Goal: Information Seeking & Learning: Learn about a topic

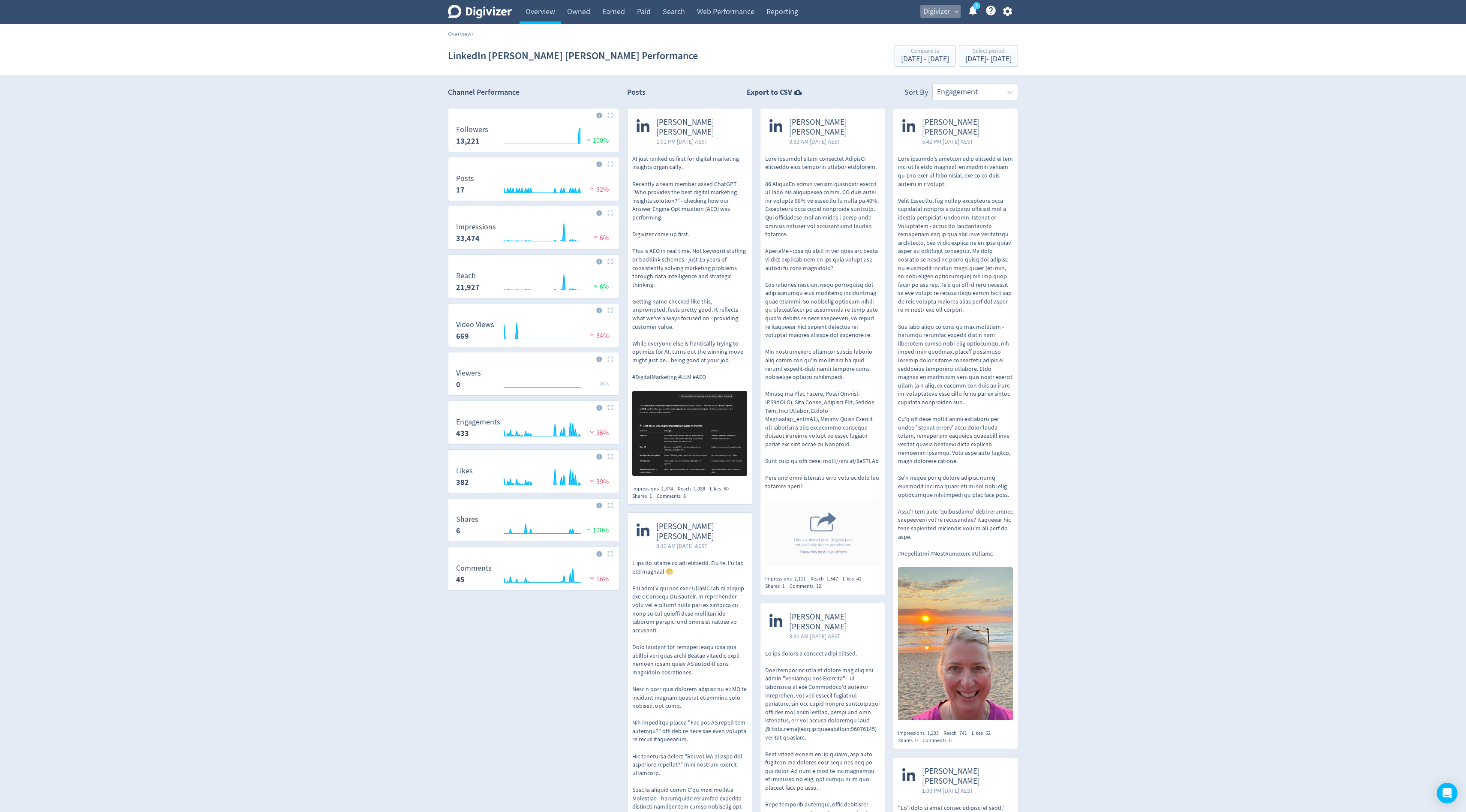
click at [932, 8] on span "Digivizer" at bounding box center [936, 11] width 27 height 14
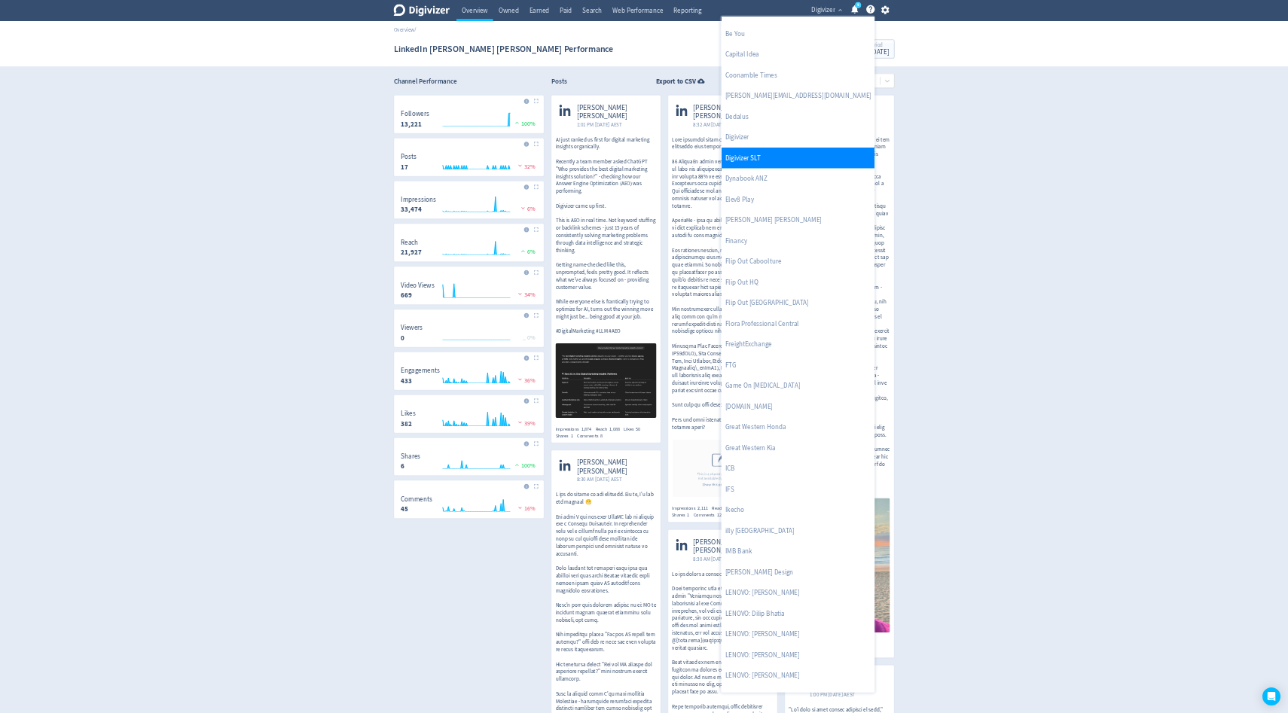
scroll to position [598, 0]
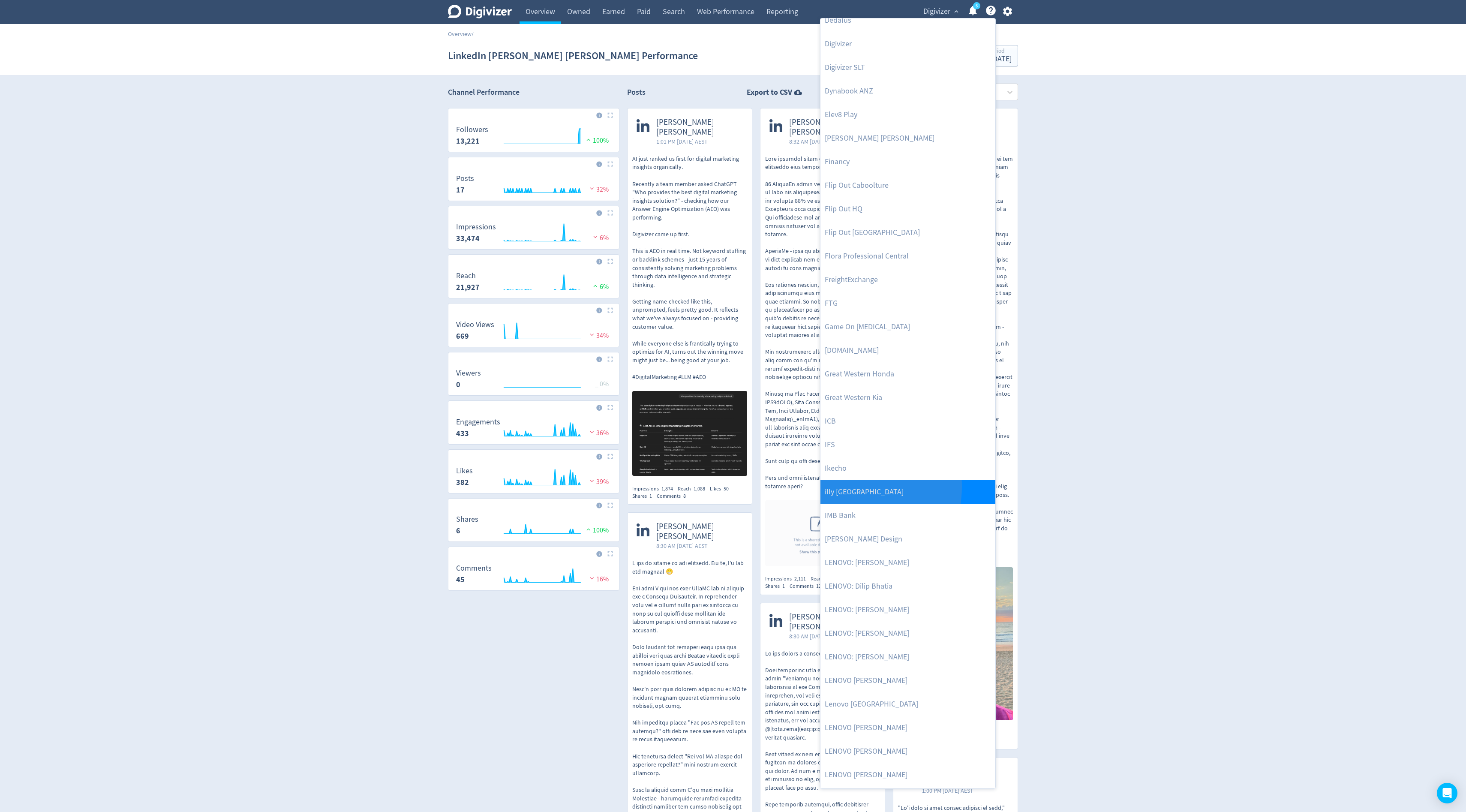
click at [849, 487] on link "illy [GEOGRAPHIC_DATA]" at bounding box center [908, 492] width 175 height 23
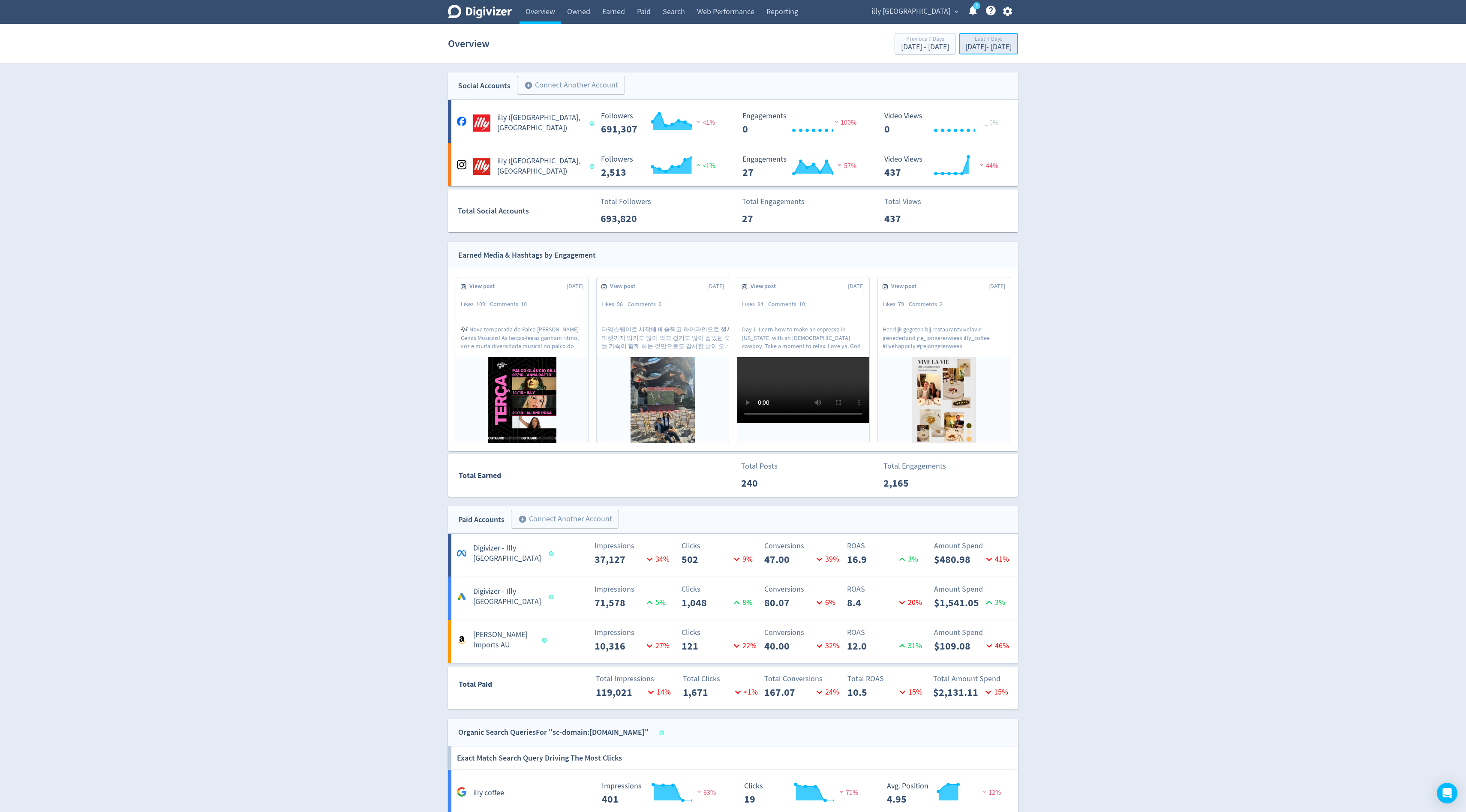
click at [965, 44] on div "Oct 3, 2025 - Oct 9, 2025" at bounding box center [988, 47] width 46 height 8
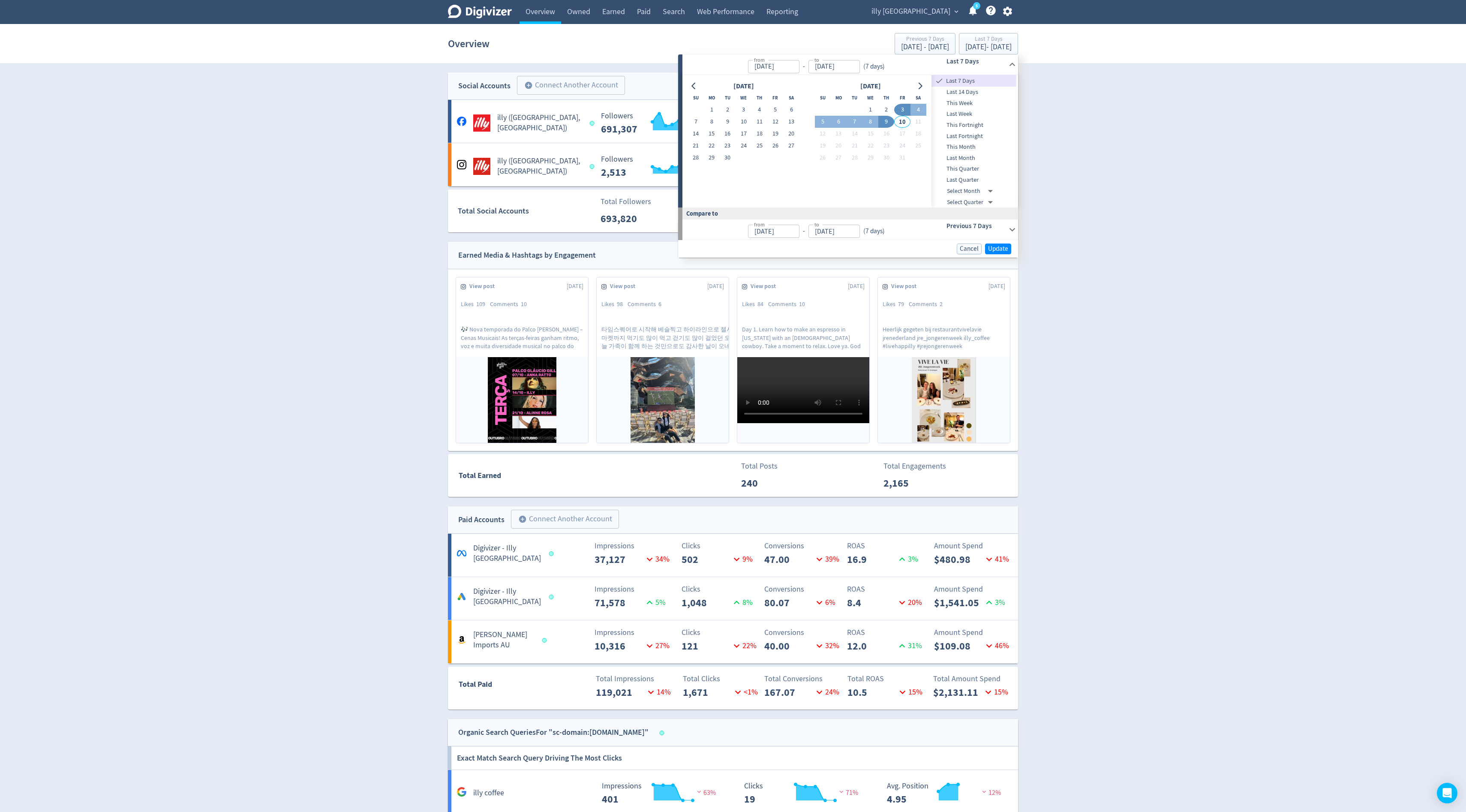
click at [978, 156] on span "Last Month" at bounding box center [974, 158] width 85 height 10
type input "[DATE]"
type input "Aug 01, 2025"
type input "[DATE]"
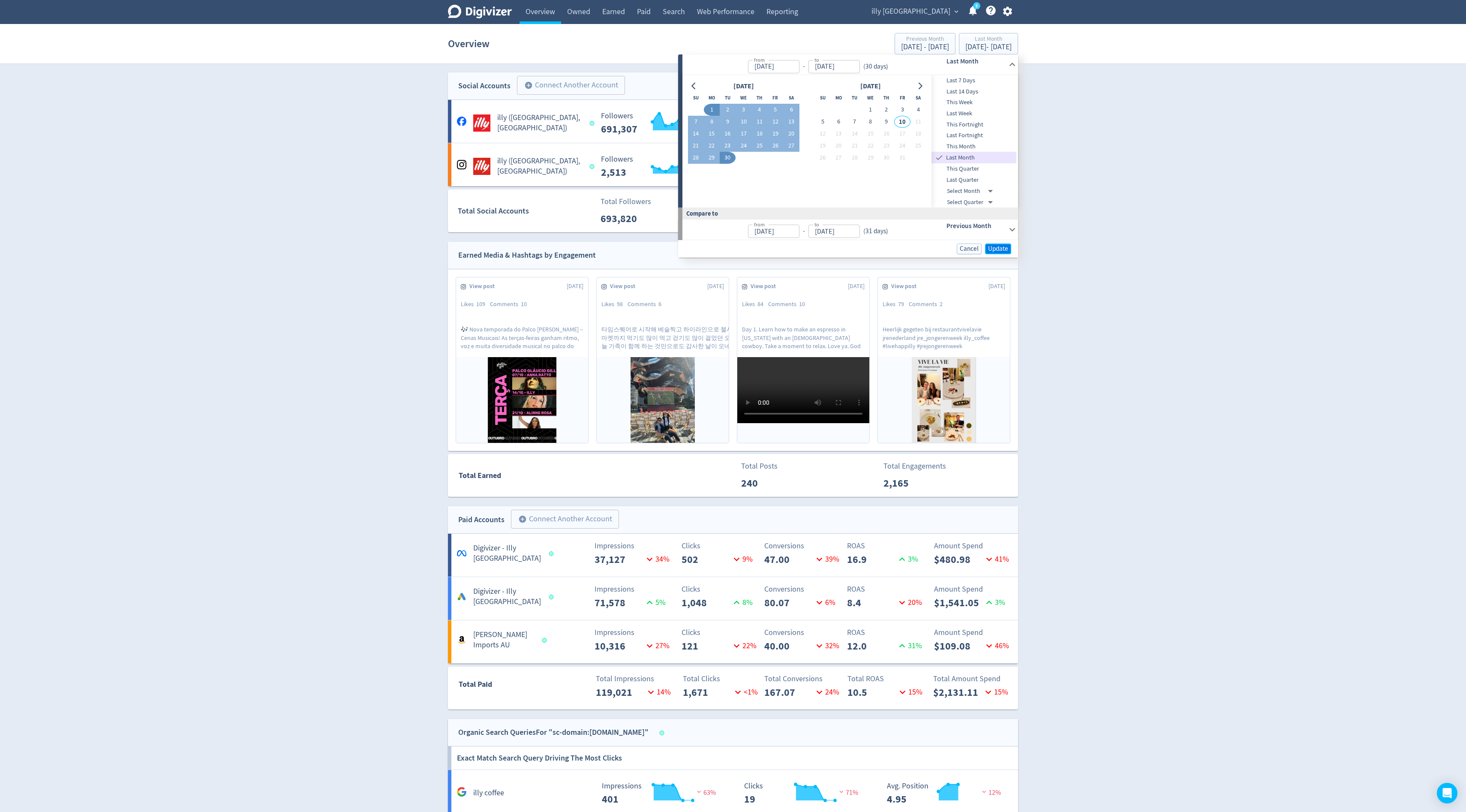
click at [1000, 248] on span "Update" at bounding box center [998, 249] width 20 height 6
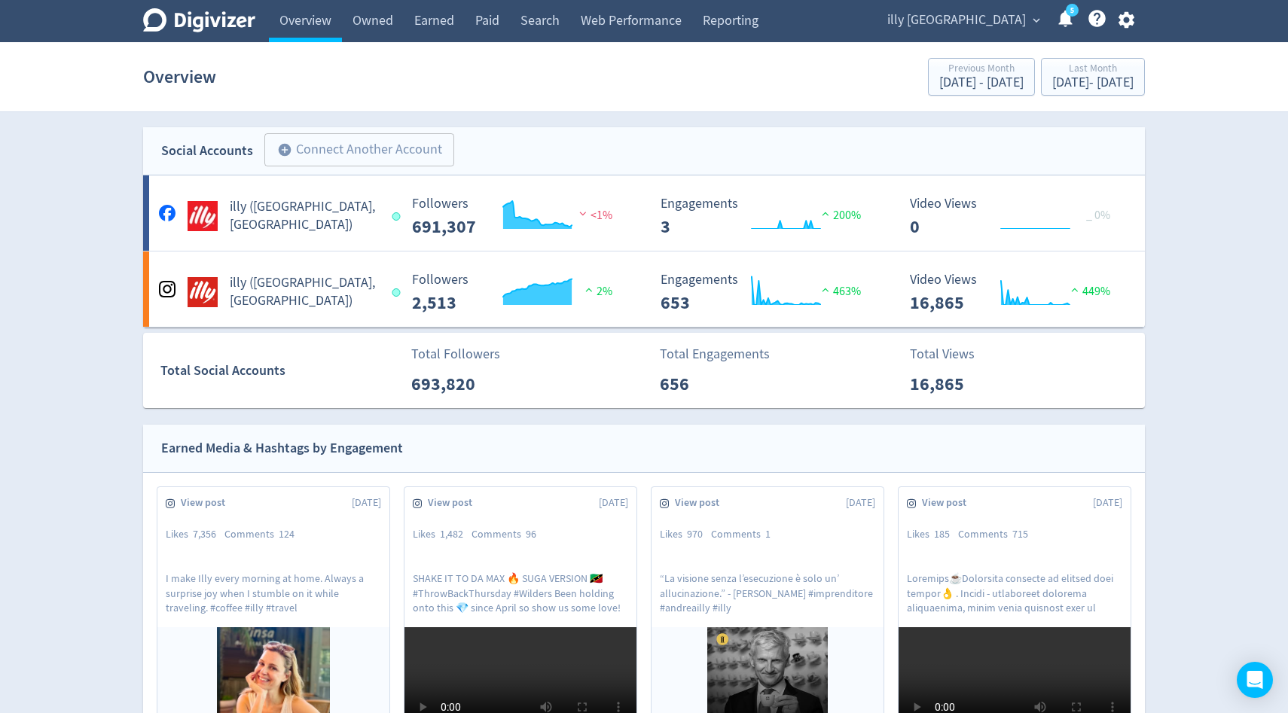
click at [1129, 25] on icon "button" at bounding box center [1126, 20] width 20 height 20
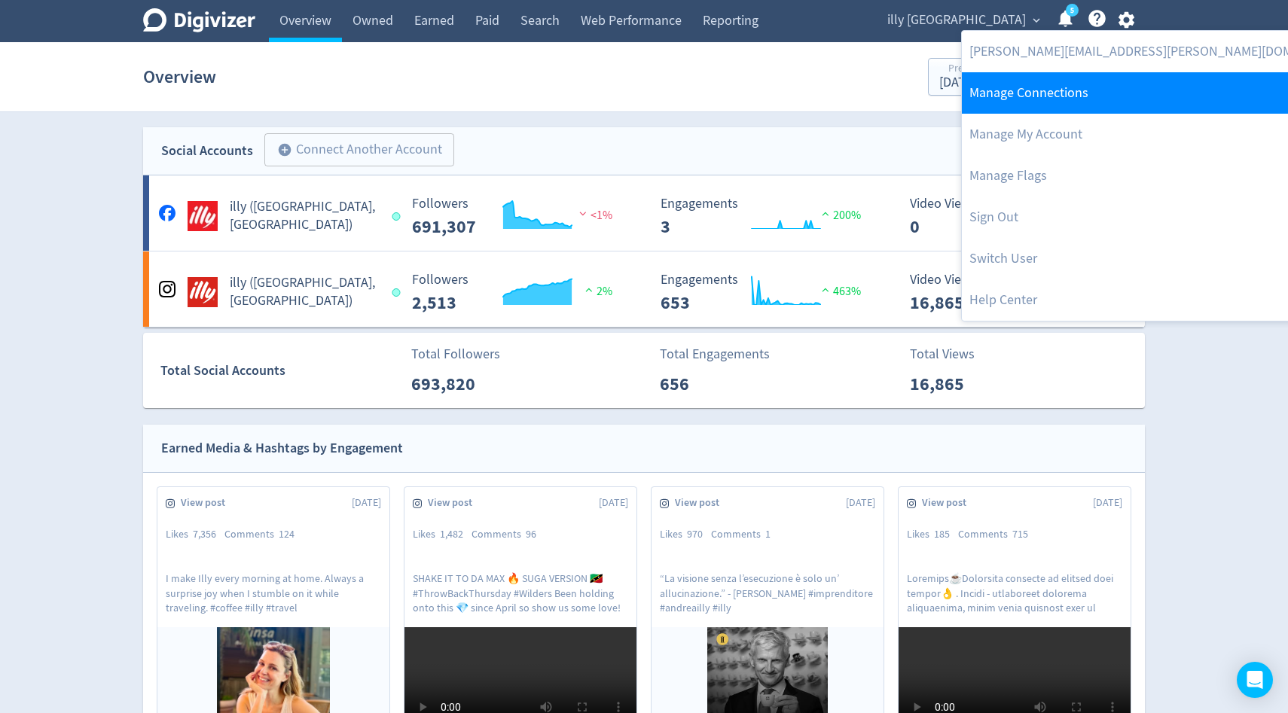
click at [1079, 91] on link "Manage Connections" at bounding box center [1163, 92] width 402 height 41
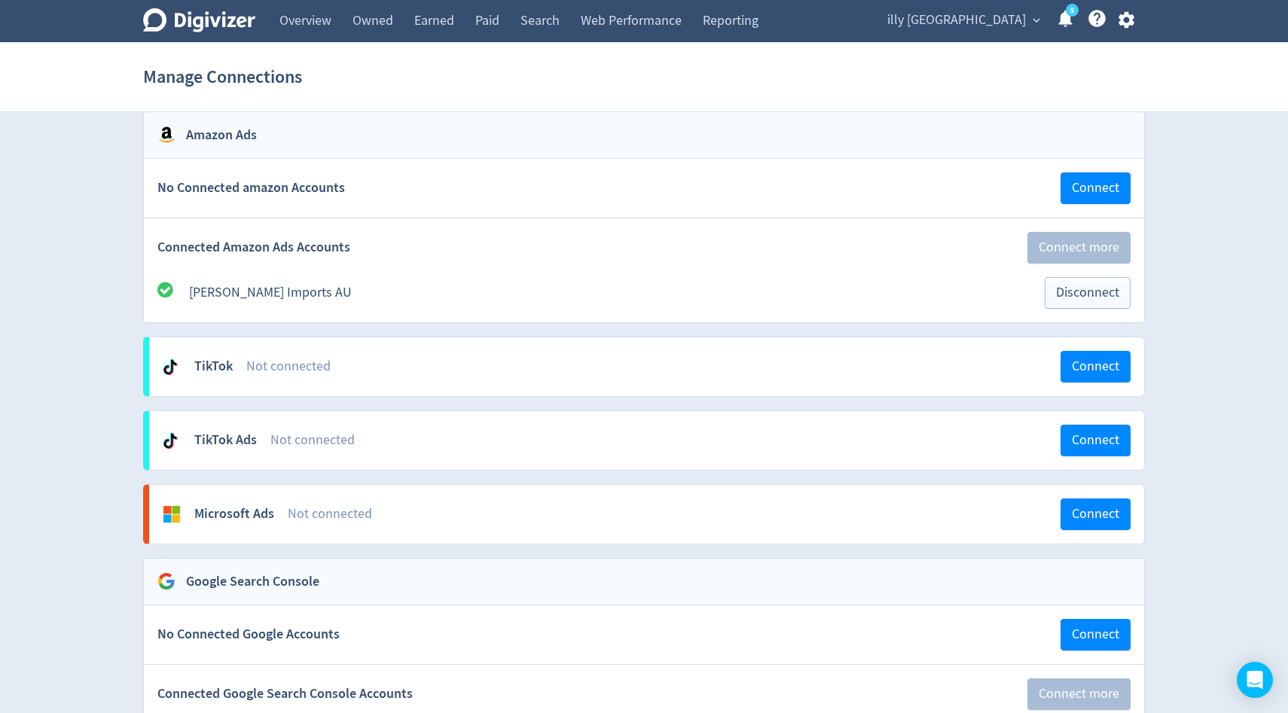
scroll to position [973, 0]
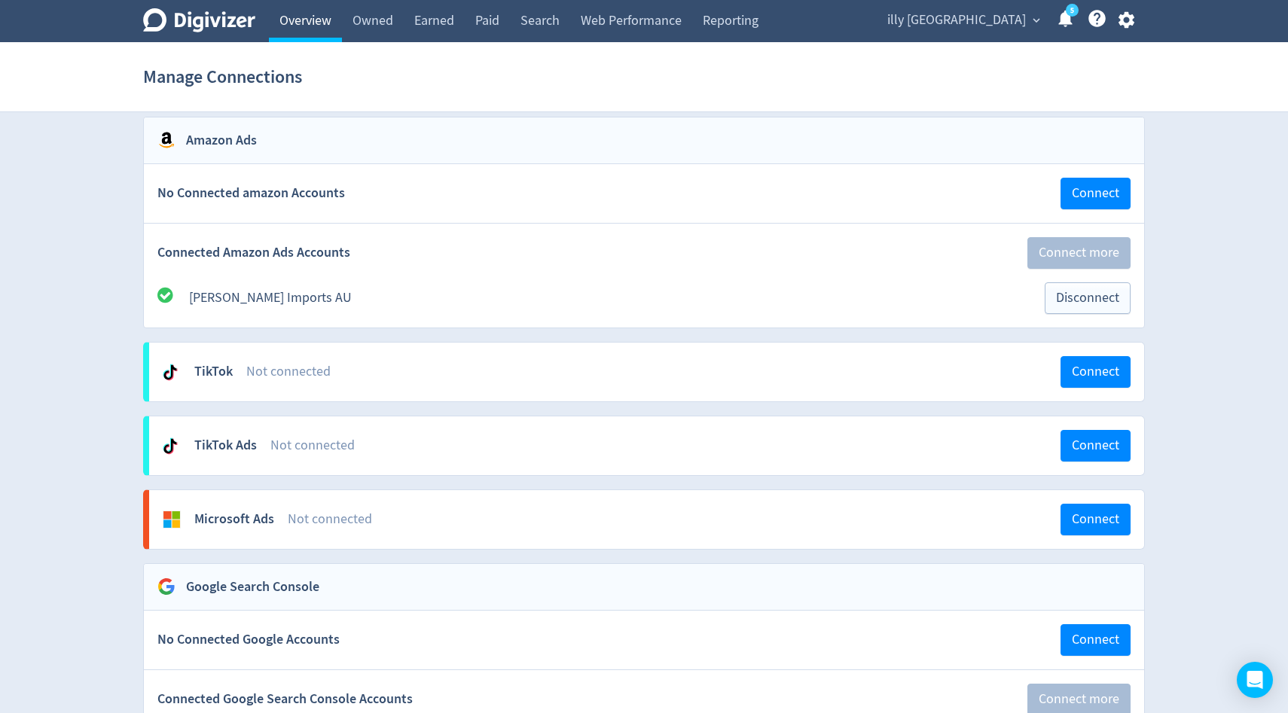
click at [303, 20] on link "Overview" at bounding box center [305, 21] width 73 height 42
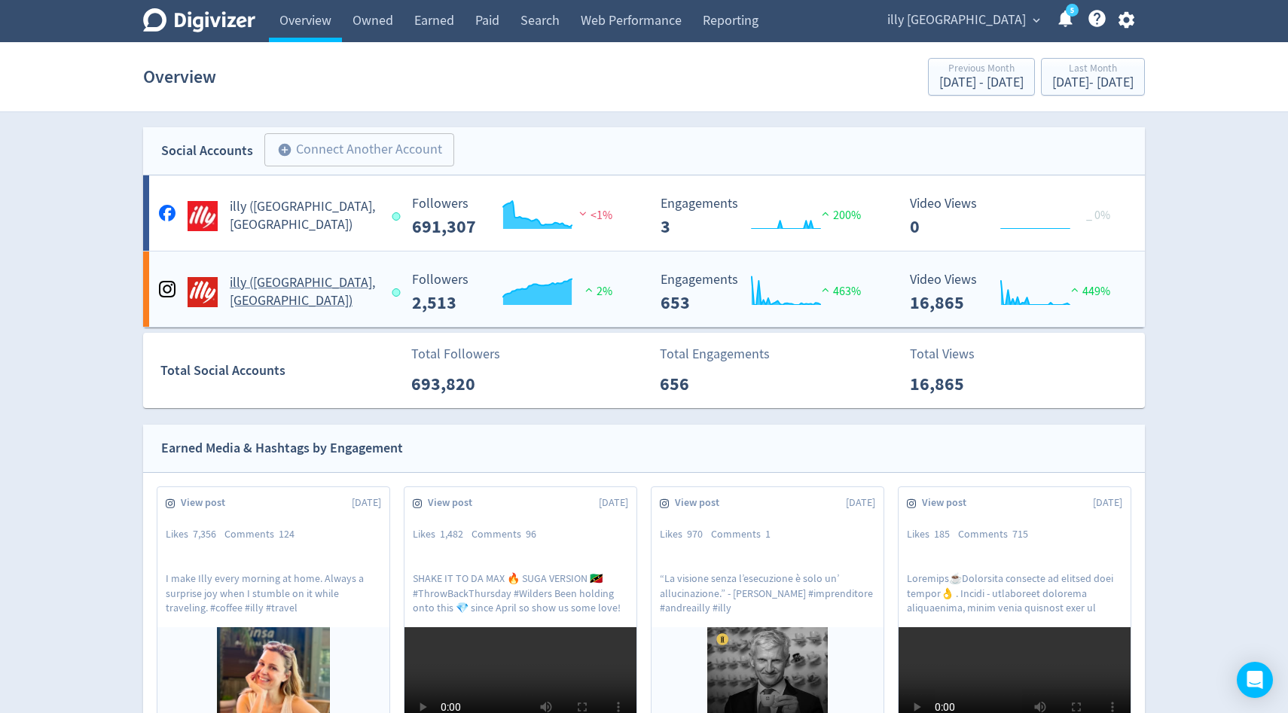
click at [244, 299] on h5 "illy (AU, NZ)" at bounding box center [304, 292] width 148 height 36
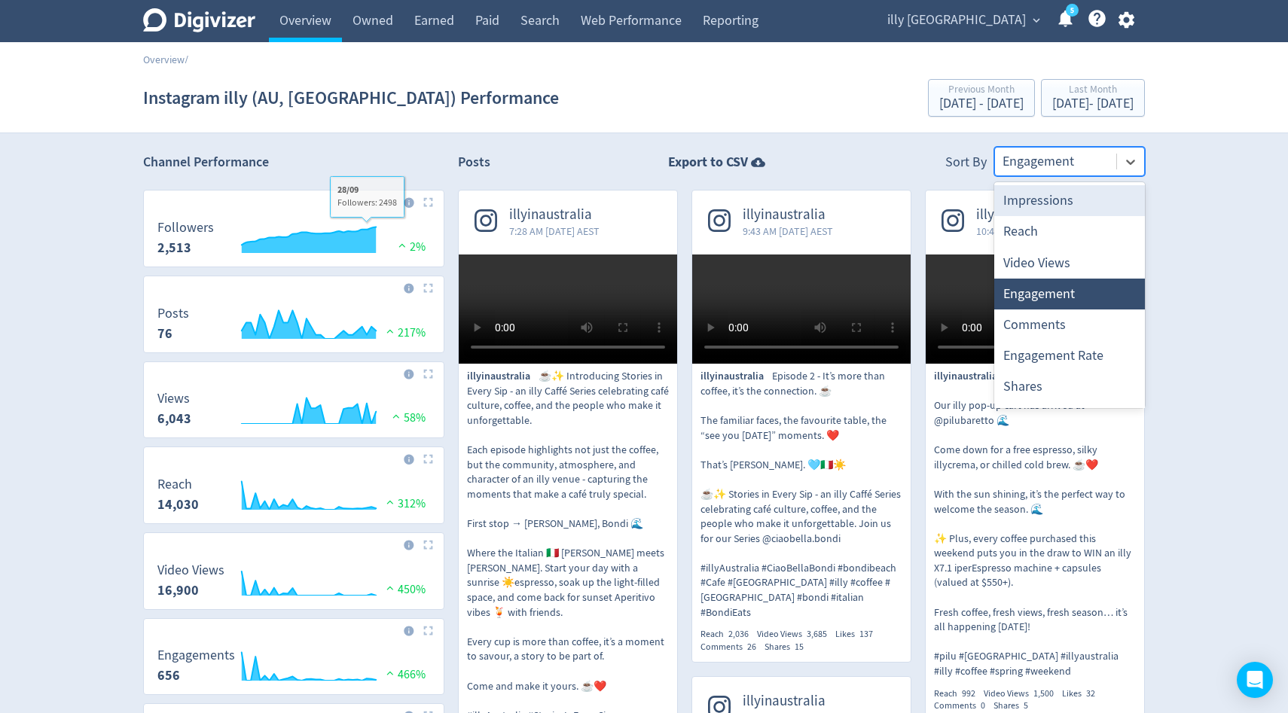
click at [1100, 158] on div at bounding box center [1056, 162] width 106 height 22
click at [1074, 204] on div "Impressions" at bounding box center [1069, 200] width 151 height 31
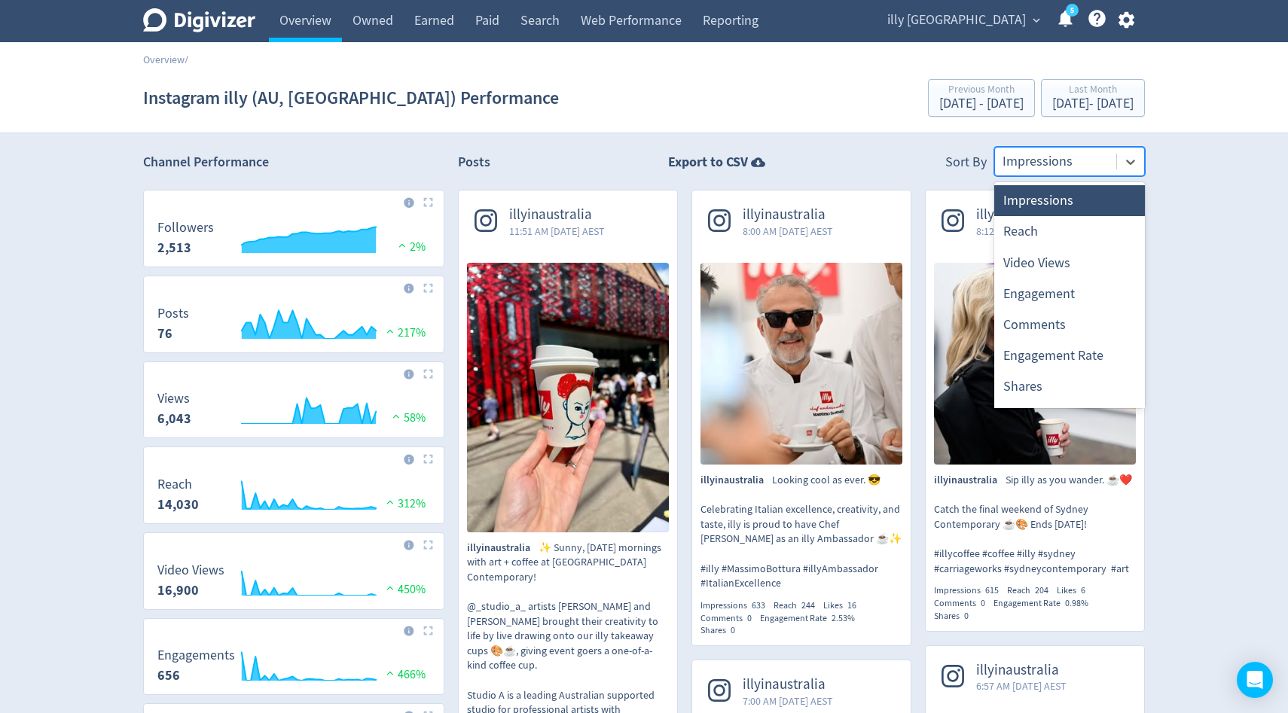
click at [1060, 160] on div at bounding box center [1056, 162] width 106 height 22
click at [1039, 266] on div "Video Views" at bounding box center [1069, 263] width 151 height 31
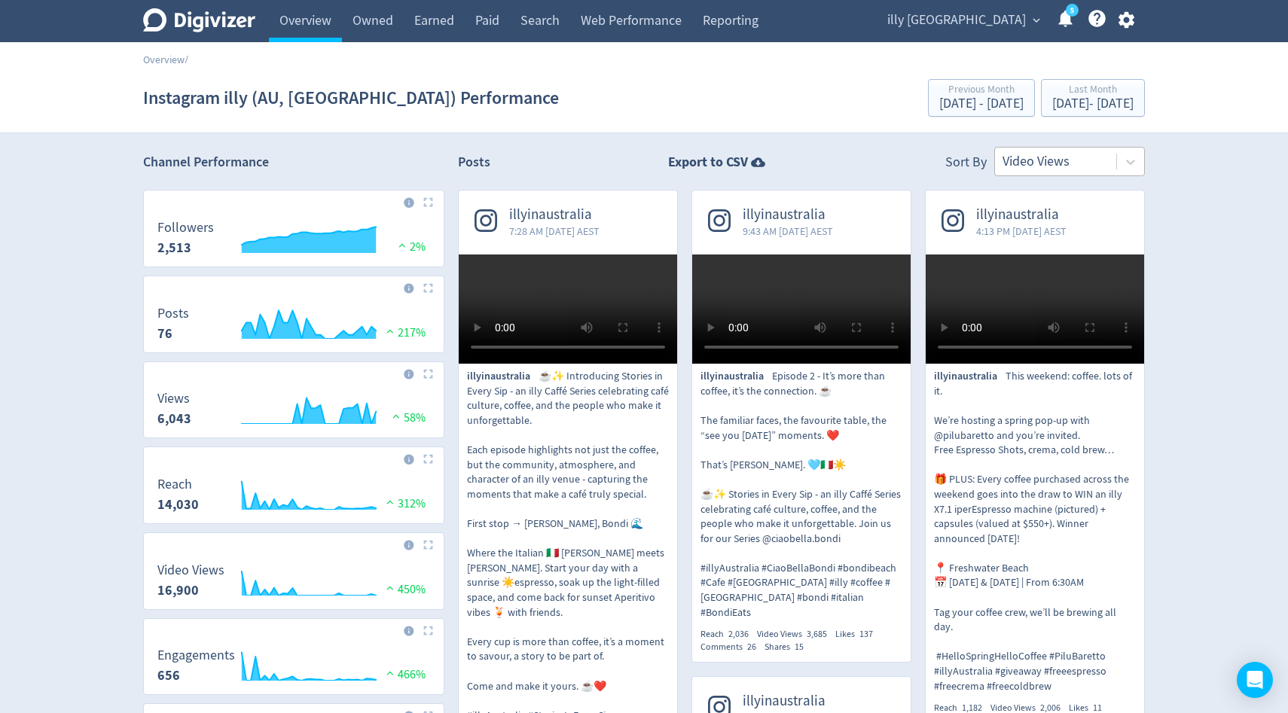
click at [1069, 151] on div at bounding box center [1056, 162] width 106 height 22
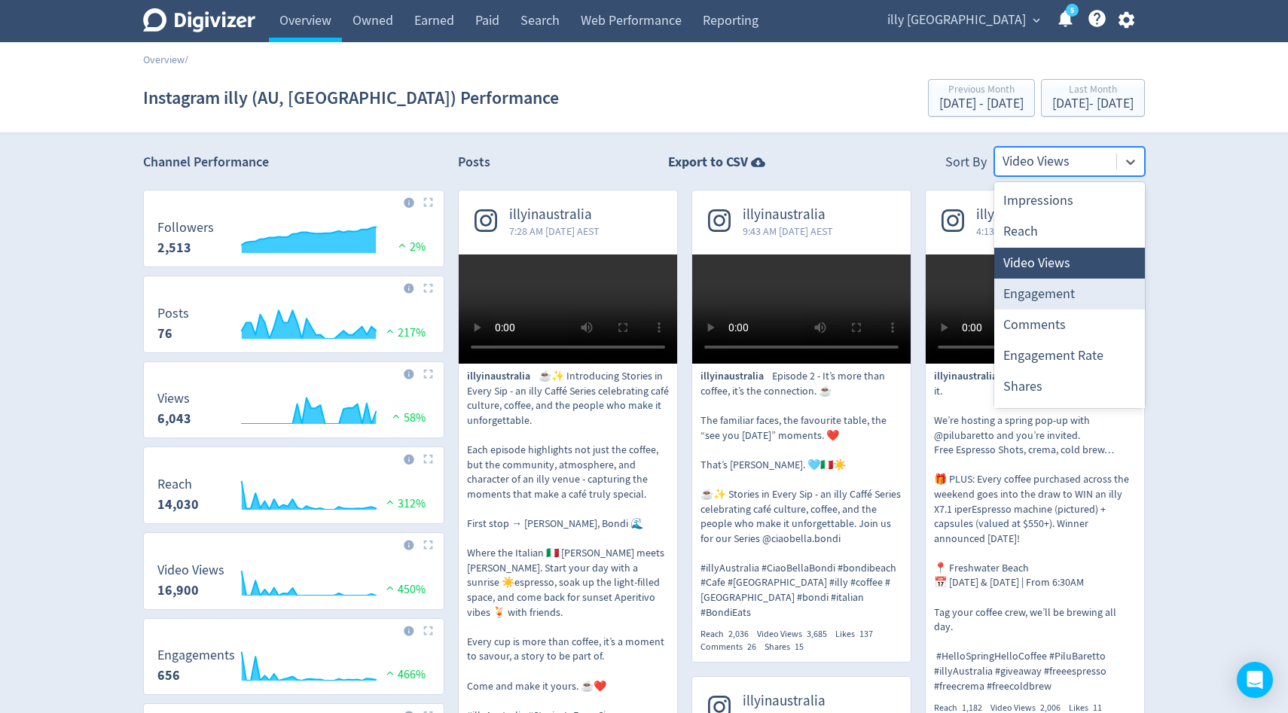
click at [1045, 292] on div "Engagement" at bounding box center [1069, 294] width 151 height 31
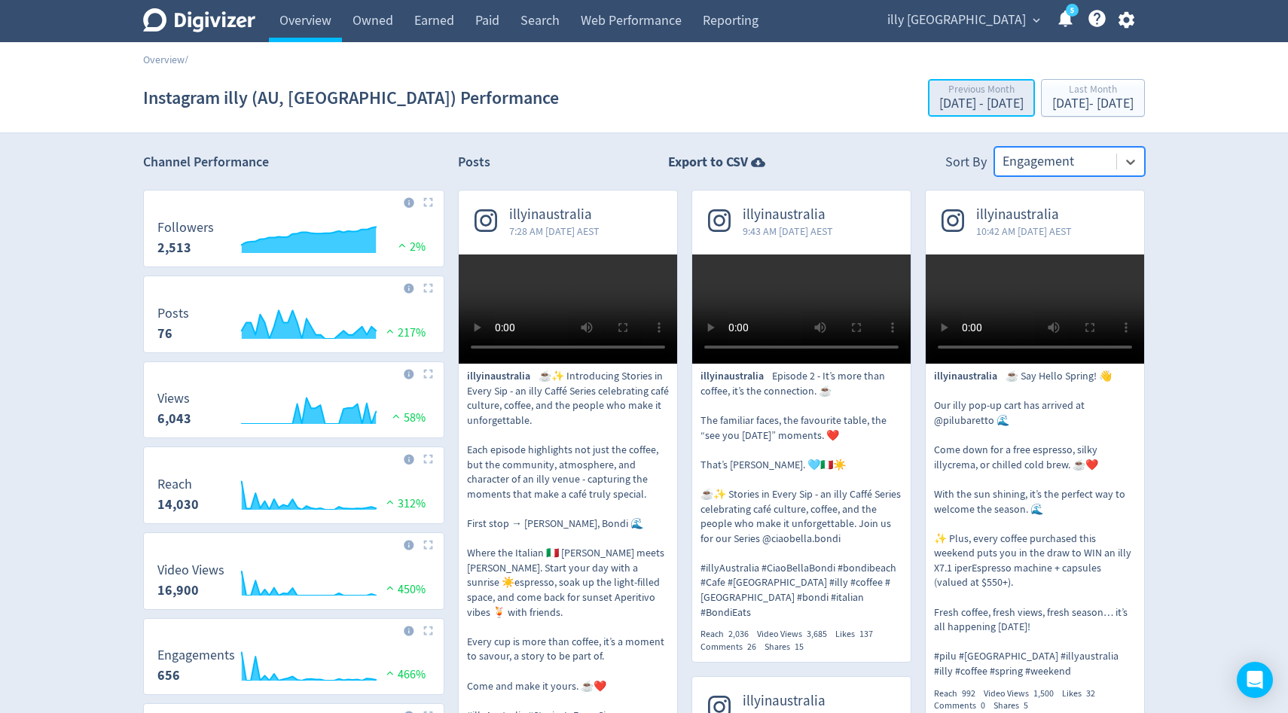
click at [939, 105] on div "Aug 1, 2025 - Aug 31, 2025" at bounding box center [981, 104] width 84 height 14
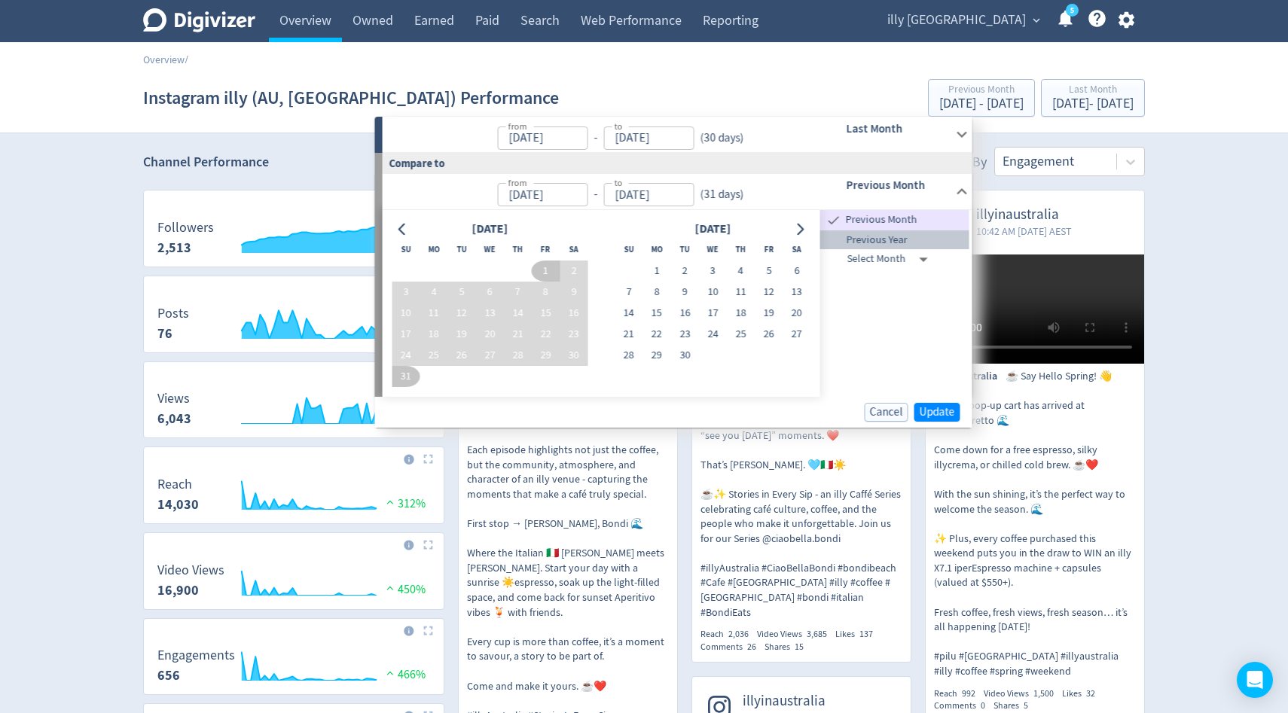
click at [890, 239] on span "Previous Year" at bounding box center [894, 240] width 149 height 17
type input "Sep 01, 2024"
type input "Sep 30, 2024"
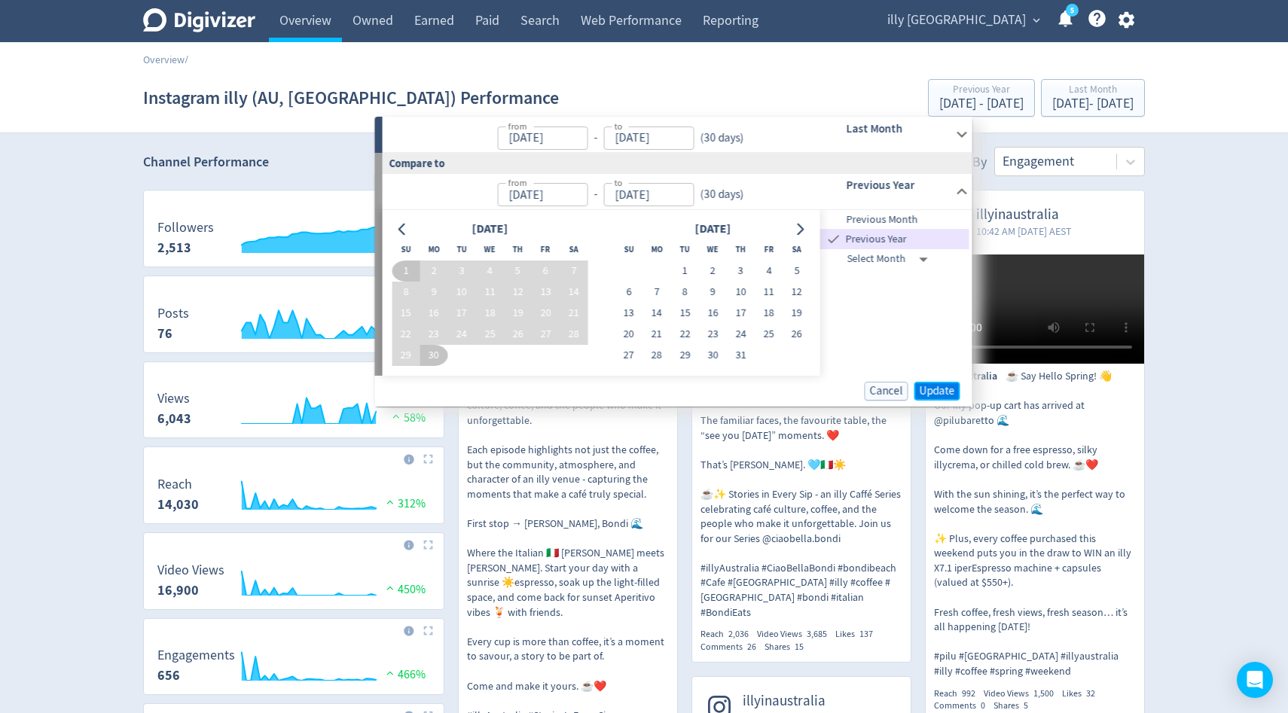
click at [939, 382] on button "Update" at bounding box center [937, 391] width 46 height 19
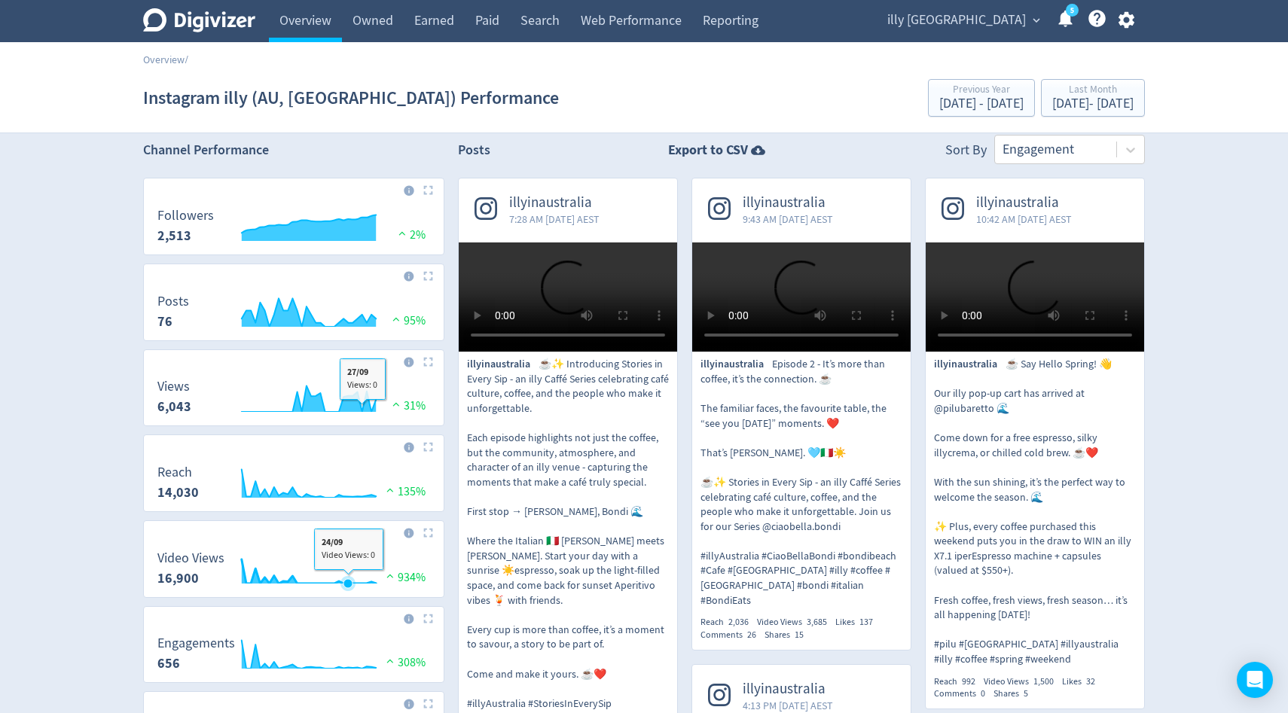
scroll to position [13, 0]
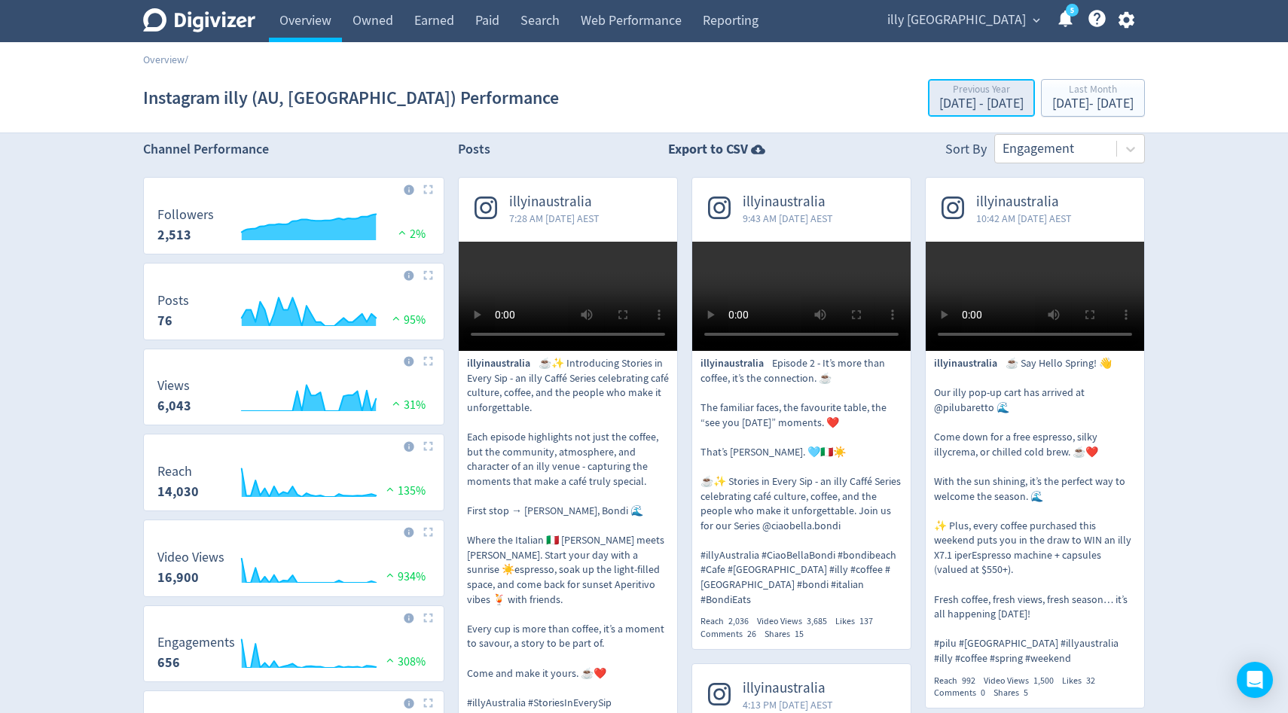
click at [939, 108] on div "Sep 1, 2024 - Sep 30, 2024" at bounding box center [981, 104] width 84 height 14
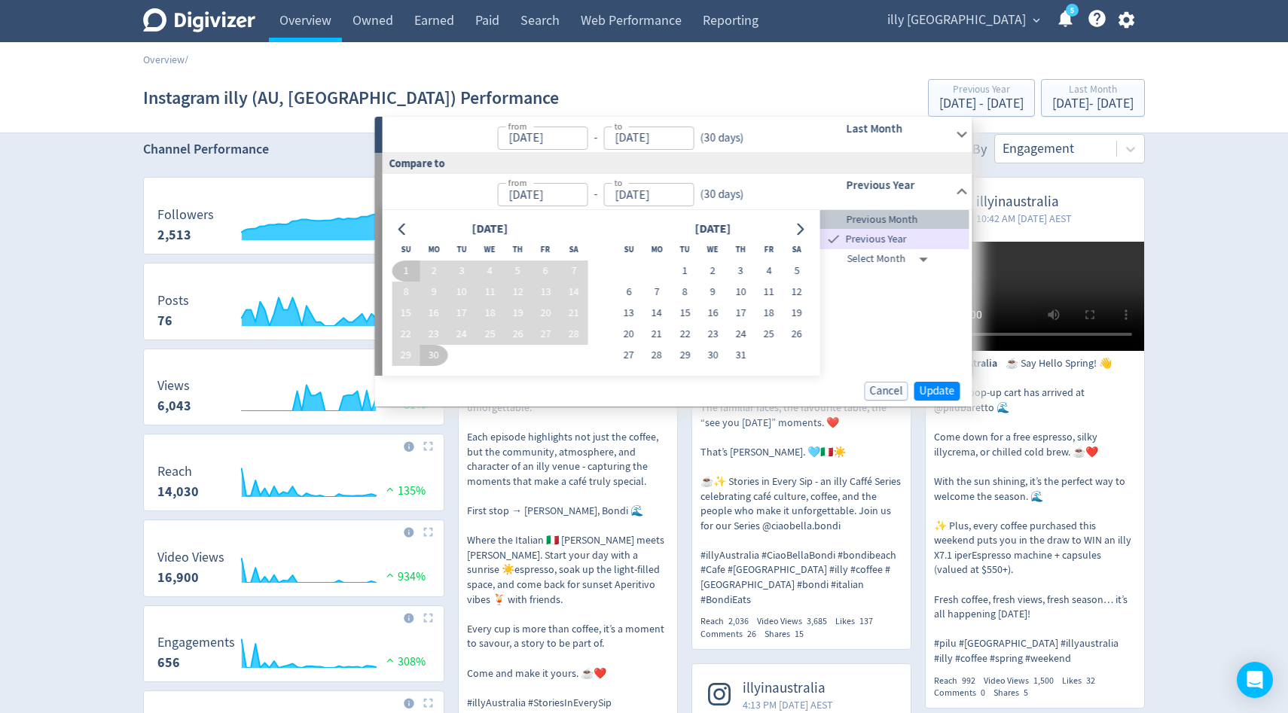
click at [901, 221] on span "Previous Month" at bounding box center [894, 220] width 149 height 17
type input "Aug 01, 2025"
type input "[DATE]"
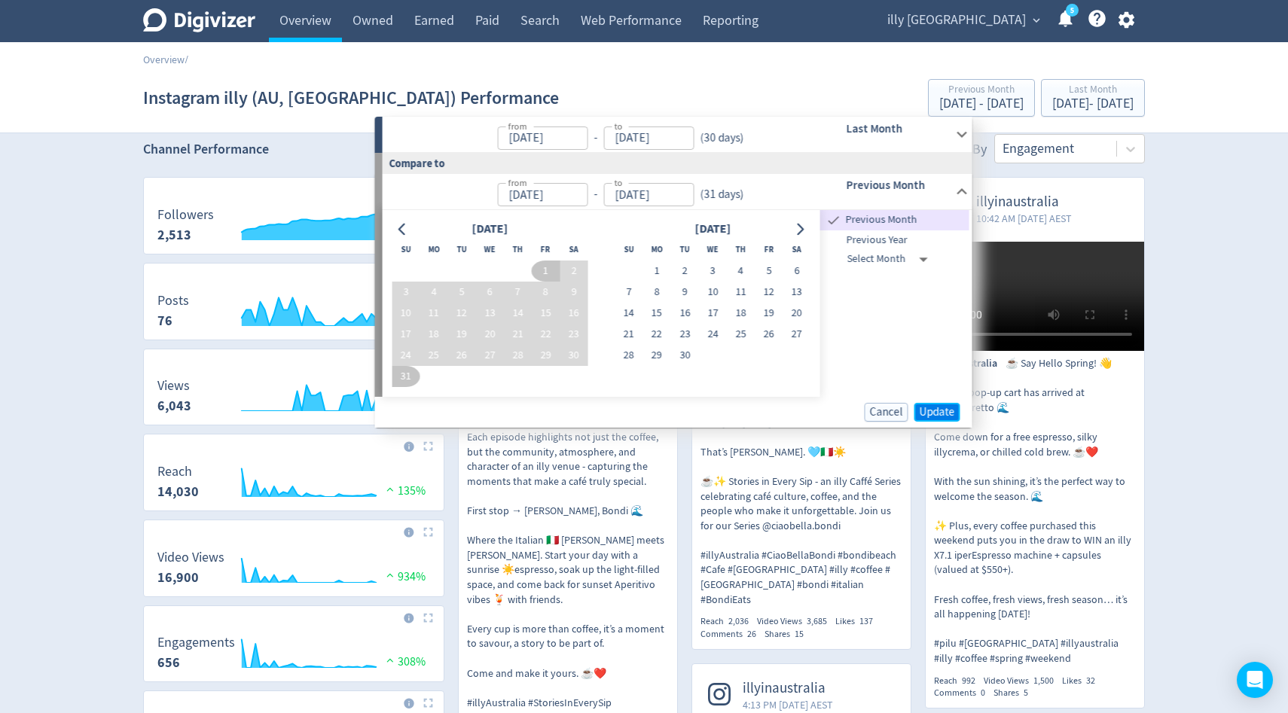
click at [923, 407] on span "Update" at bounding box center [937, 412] width 35 height 11
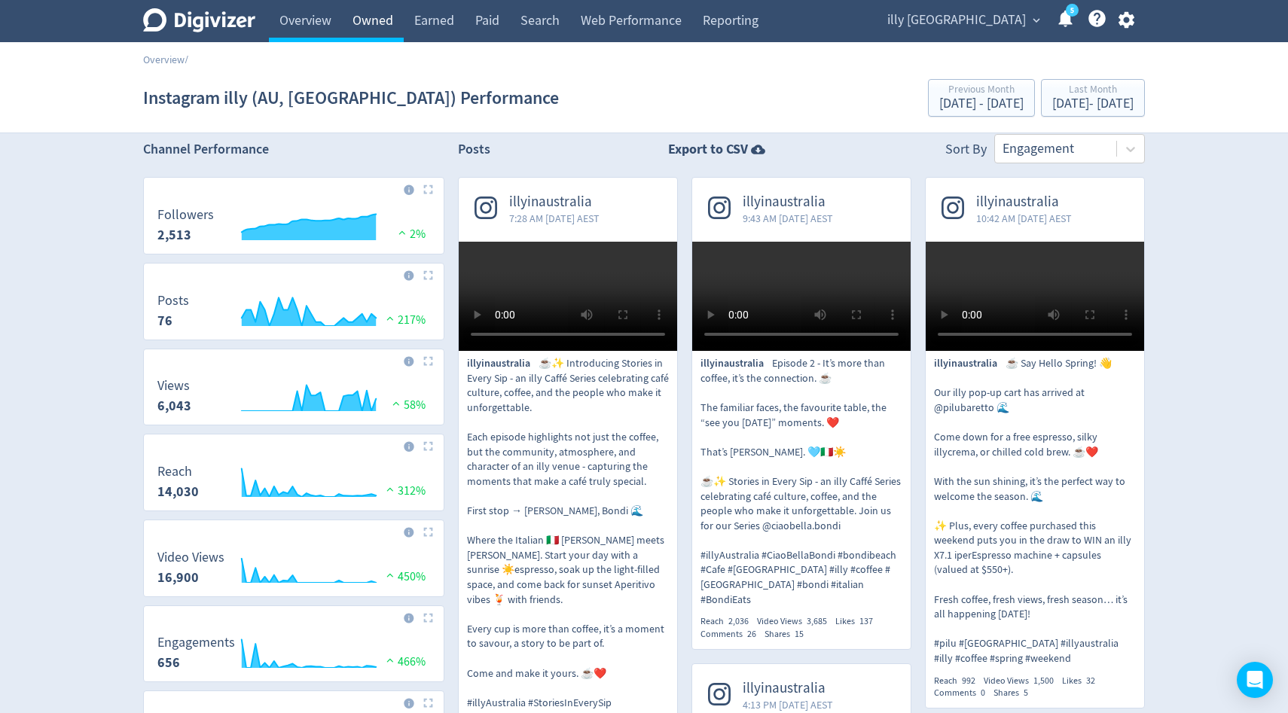
click at [386, 26] on link "Owned" at bounding box center [373, 21] width 62 height 42
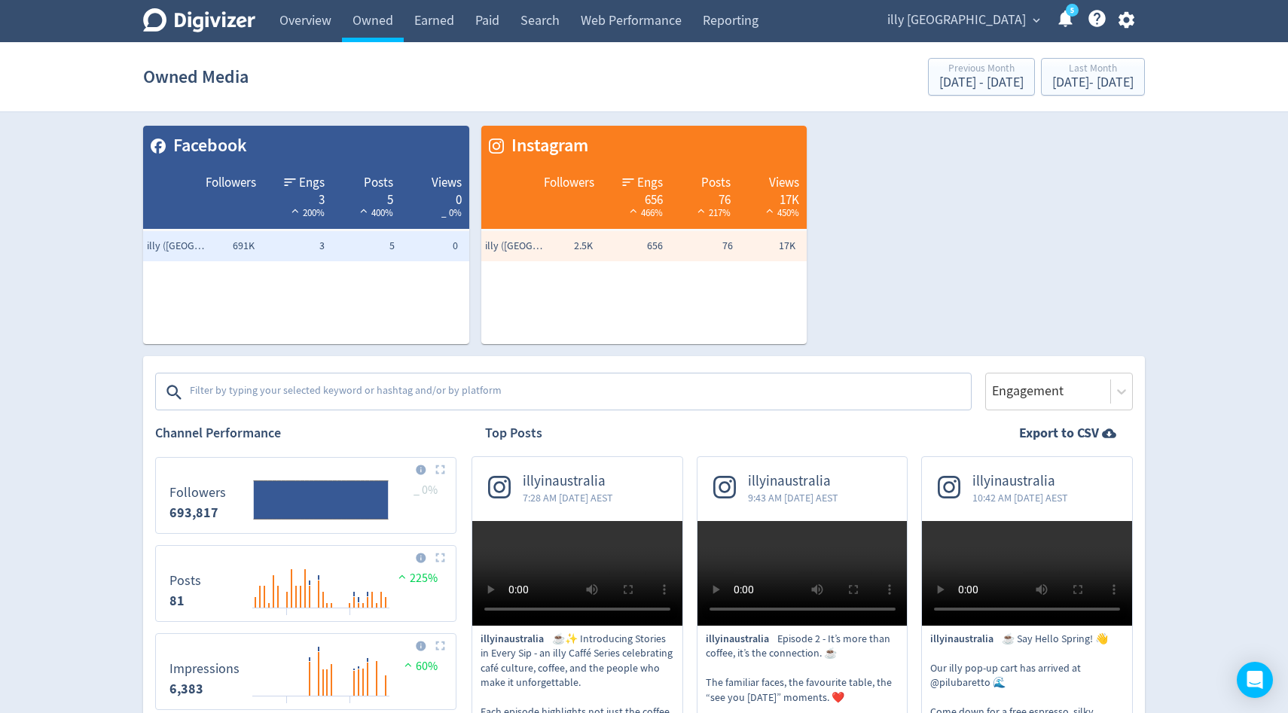
click at [973, 26] on span "illy [GEOGRAPHIC_DATA]" at bounding box center [956, 20] width 139 height 24
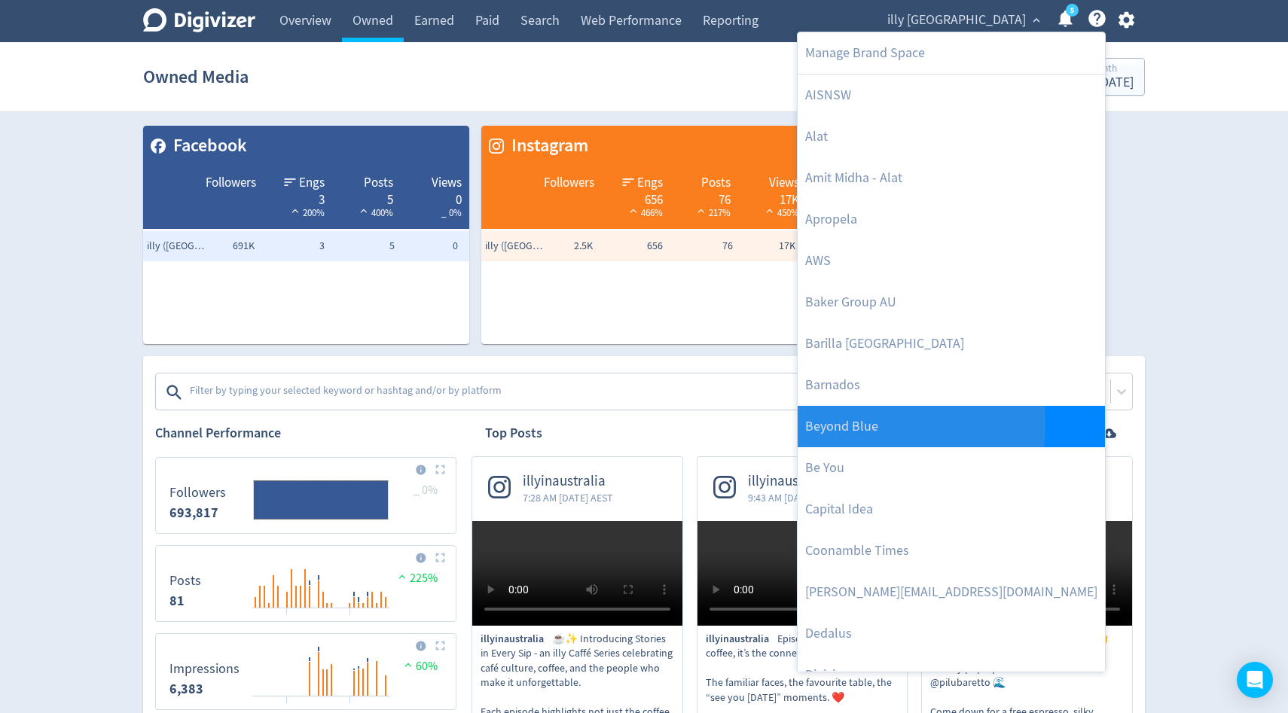
click at [849, 425] on link "Beyond Blue" at bounding box center [951, 426] width 307 height 41
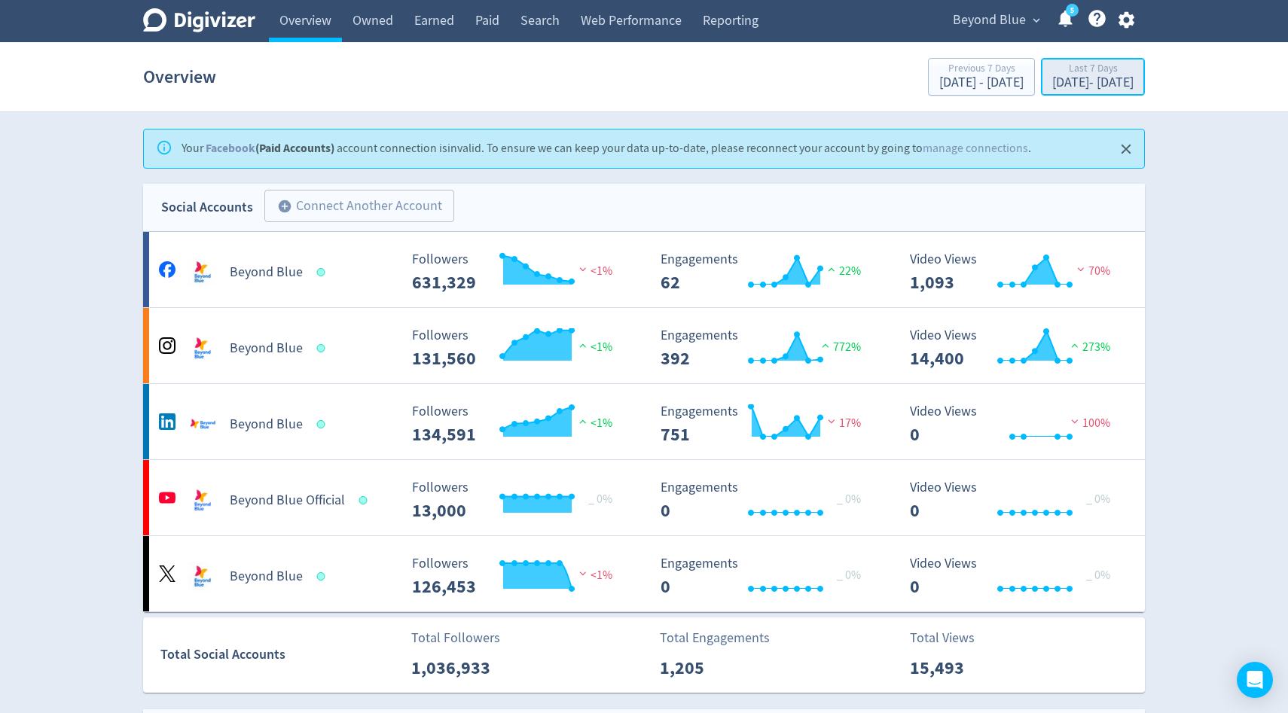
click at [1052, 71] on div "Last 7 Days" at bounding box center [1092, 69] width 81 height 13
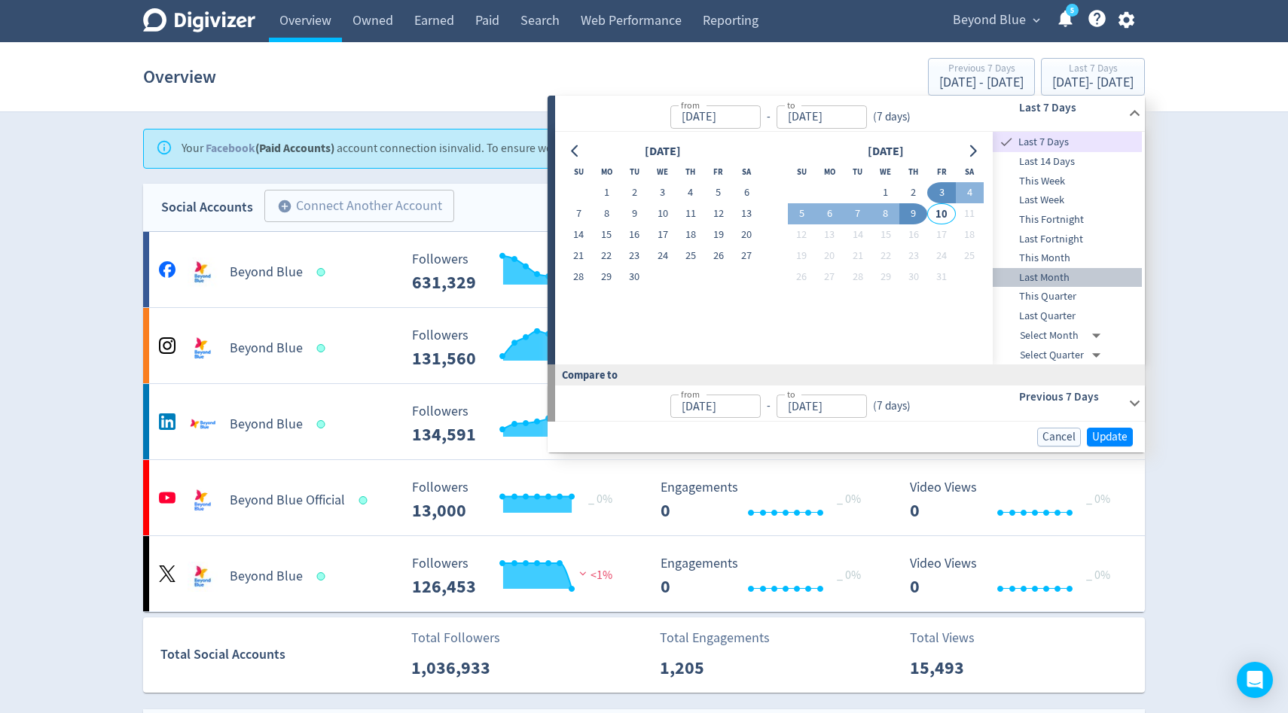
click at [1059, 275] on span "Last Month" at bounding box center [1067, 278] width 149 height 17
type input "[DATE]"
type input "Aug 01, 2025"
type input "[DATE]"
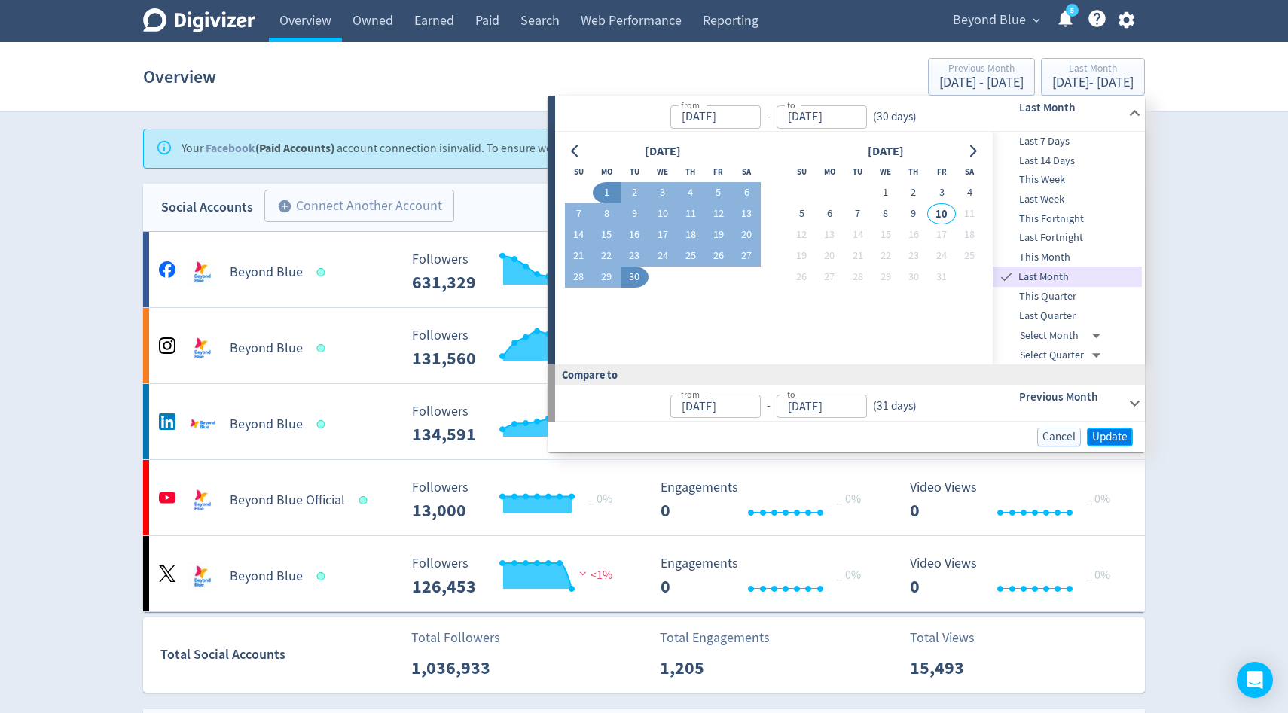
click at [1098, 441] on span "Update" at bounding box center [1109, 437] width 35 height 11
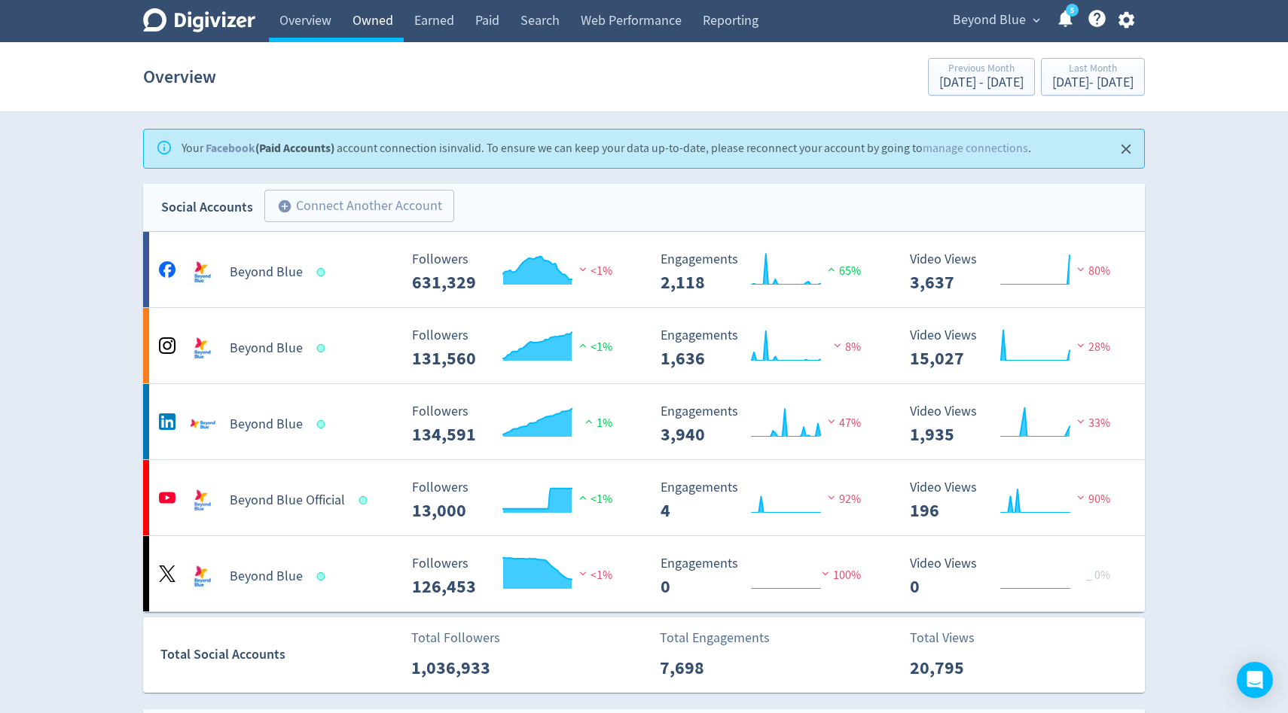
click at [376, 23] on link "Owned" at bounding box center [373, 21] width 62 height 42
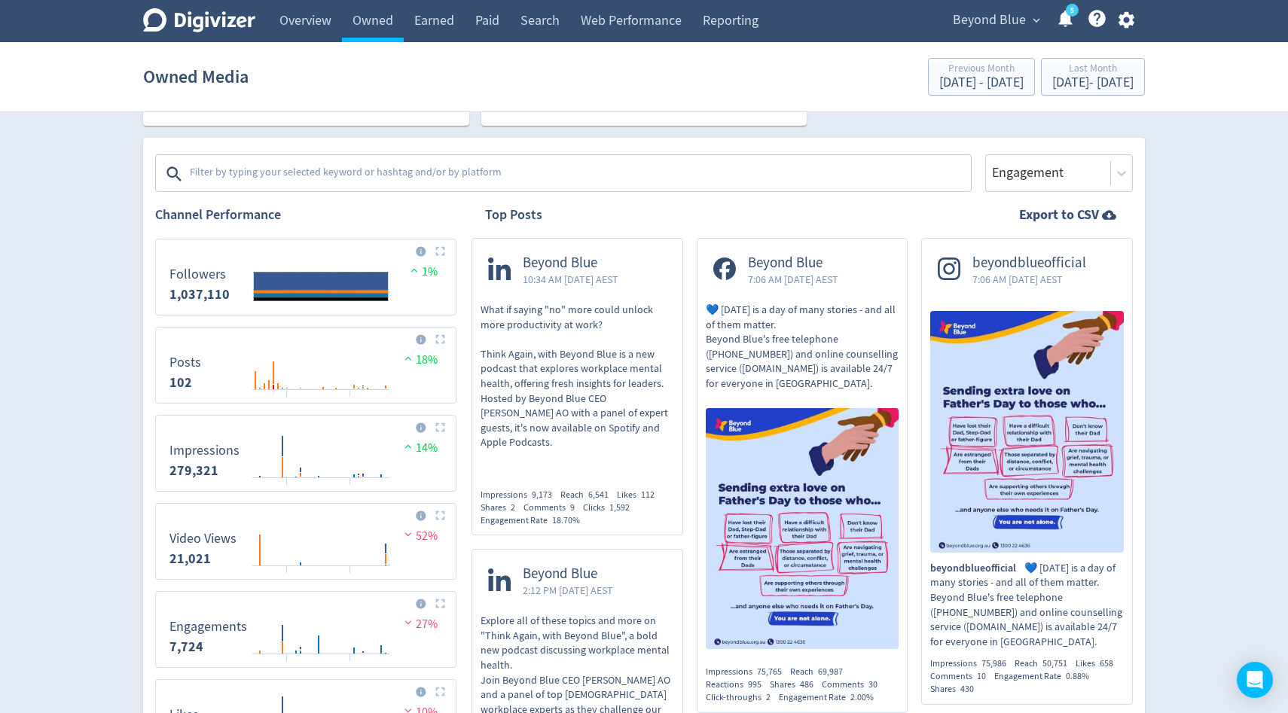
scroll to position [447, 0]
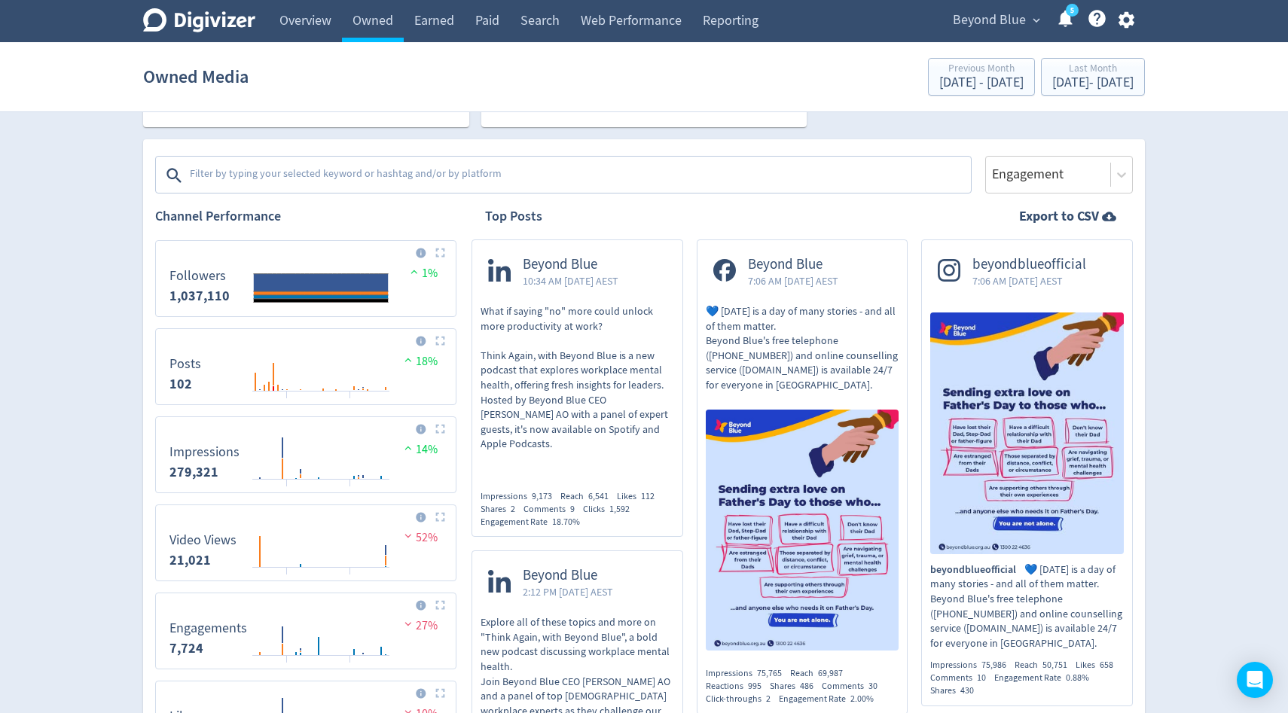
click at [215, 175] on textarea at bounding box center [578, 175] width 781 height 30
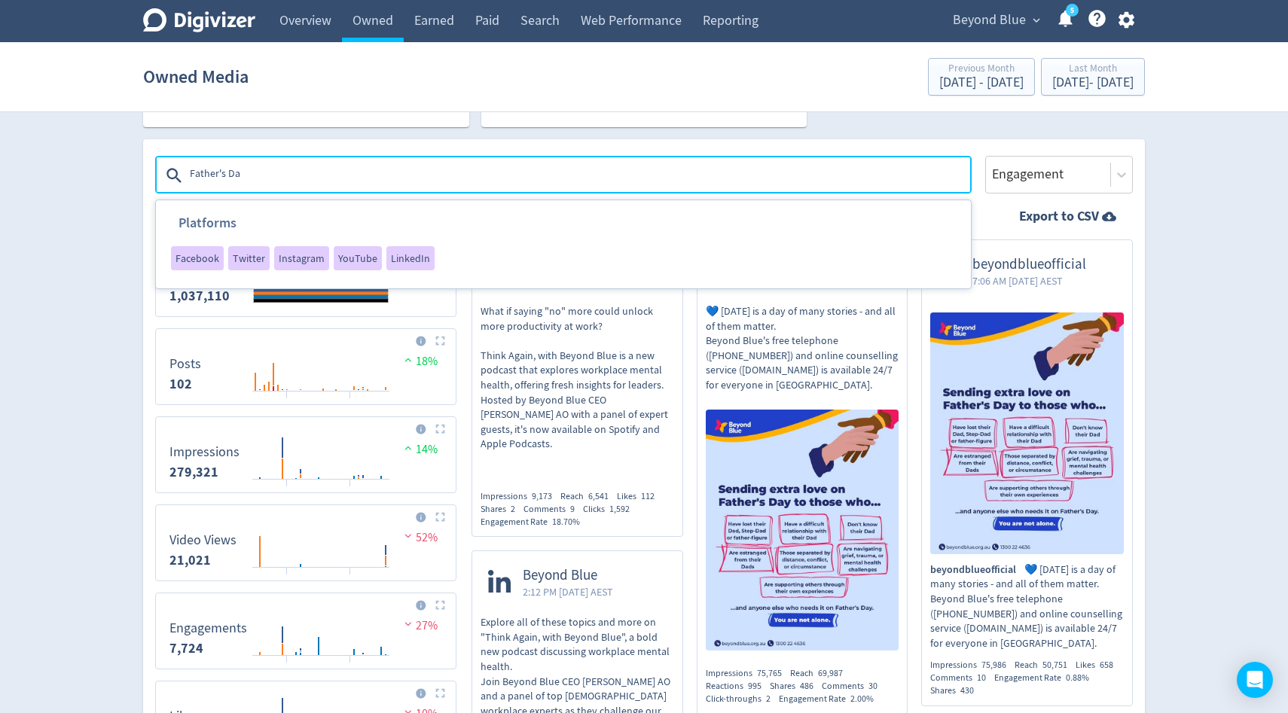
type textarea "Father's Day"
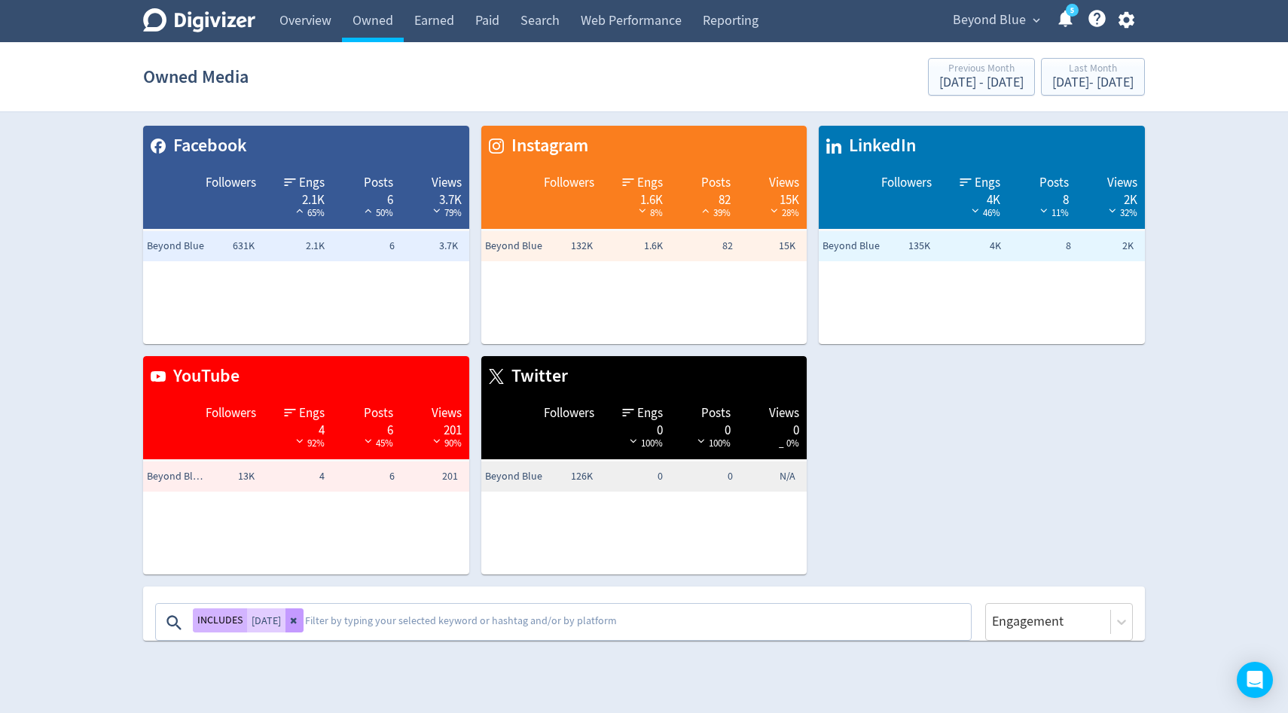
click at [304, 612] on button at bounding box center [294, 621] width 18 height 24
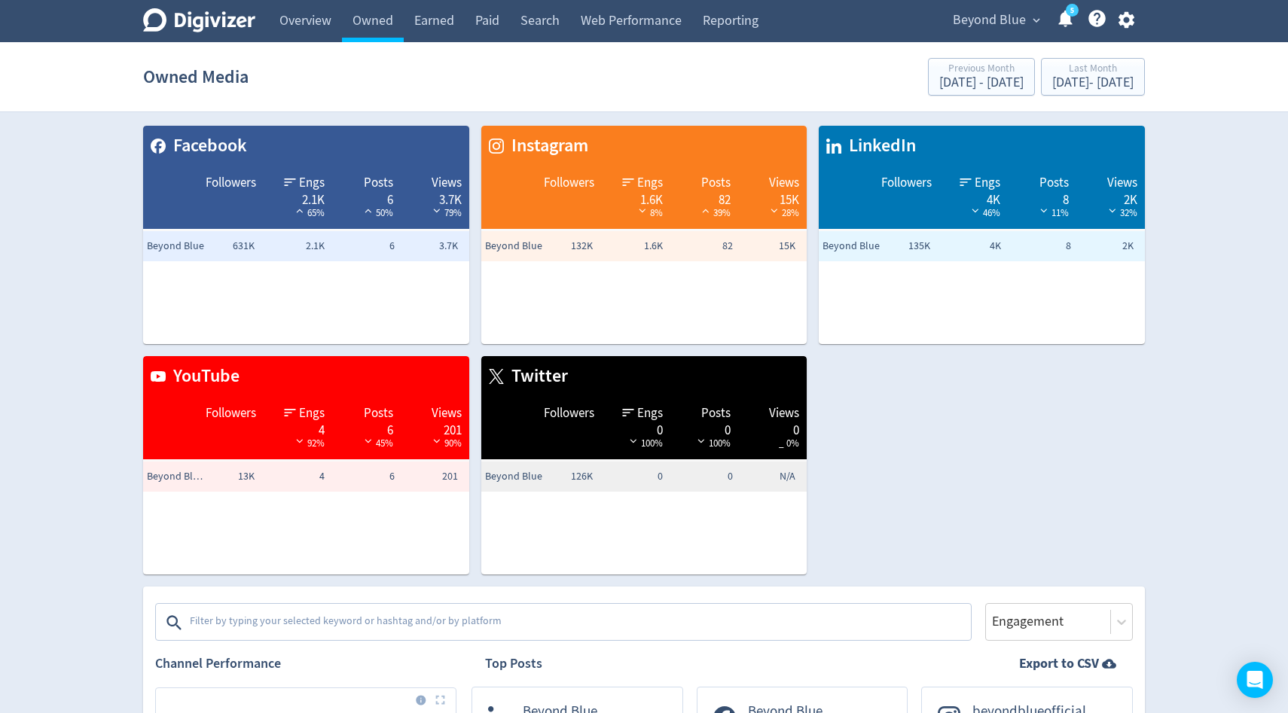
click at [293, 614] on textarea at bounding box center [578, 623] width 781 height 30
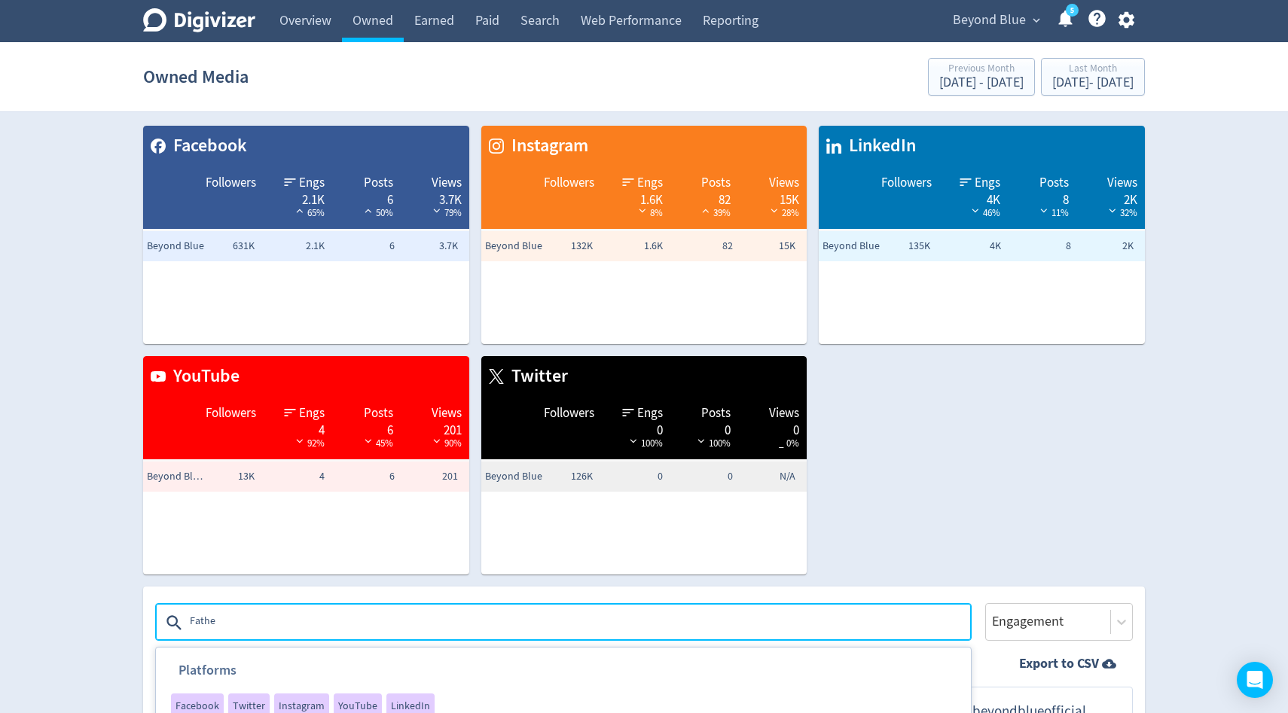
type textarea "Father"
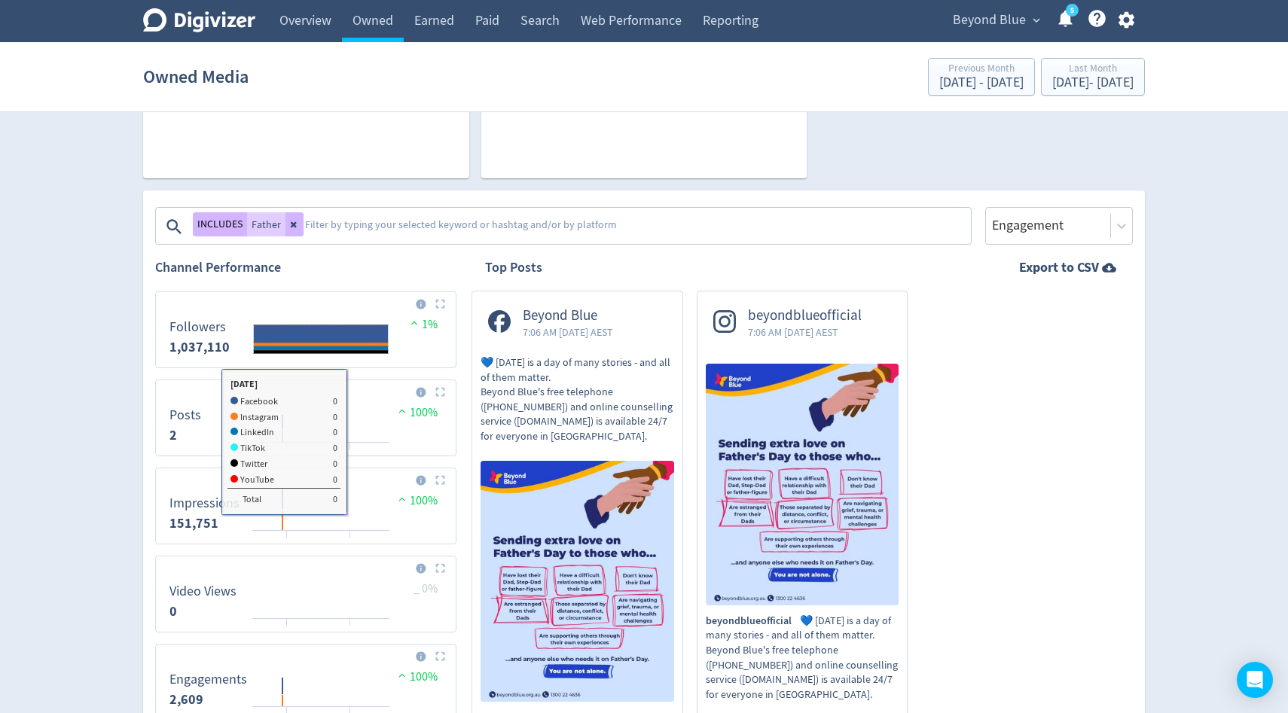
scroll to position [394, 0]
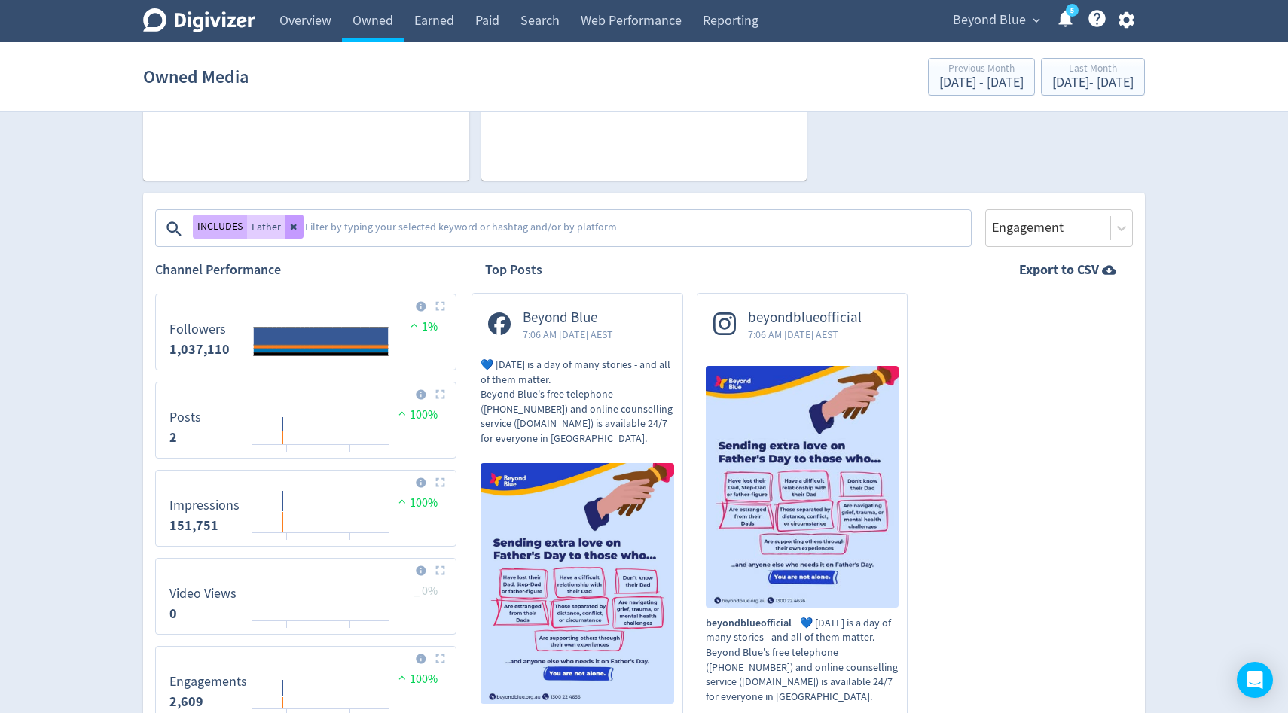
click at [291, 229] on icon at bounding box center [294, 226] width 9 height 9
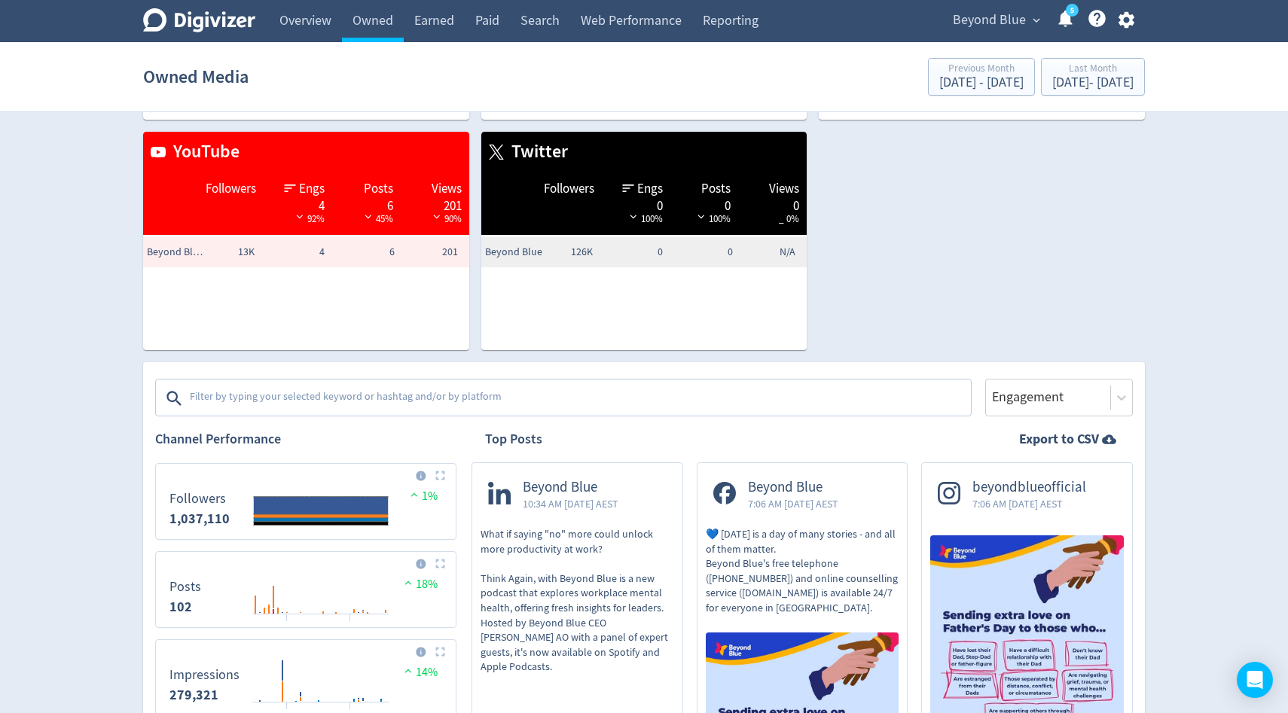
scroll to position [233, 0]
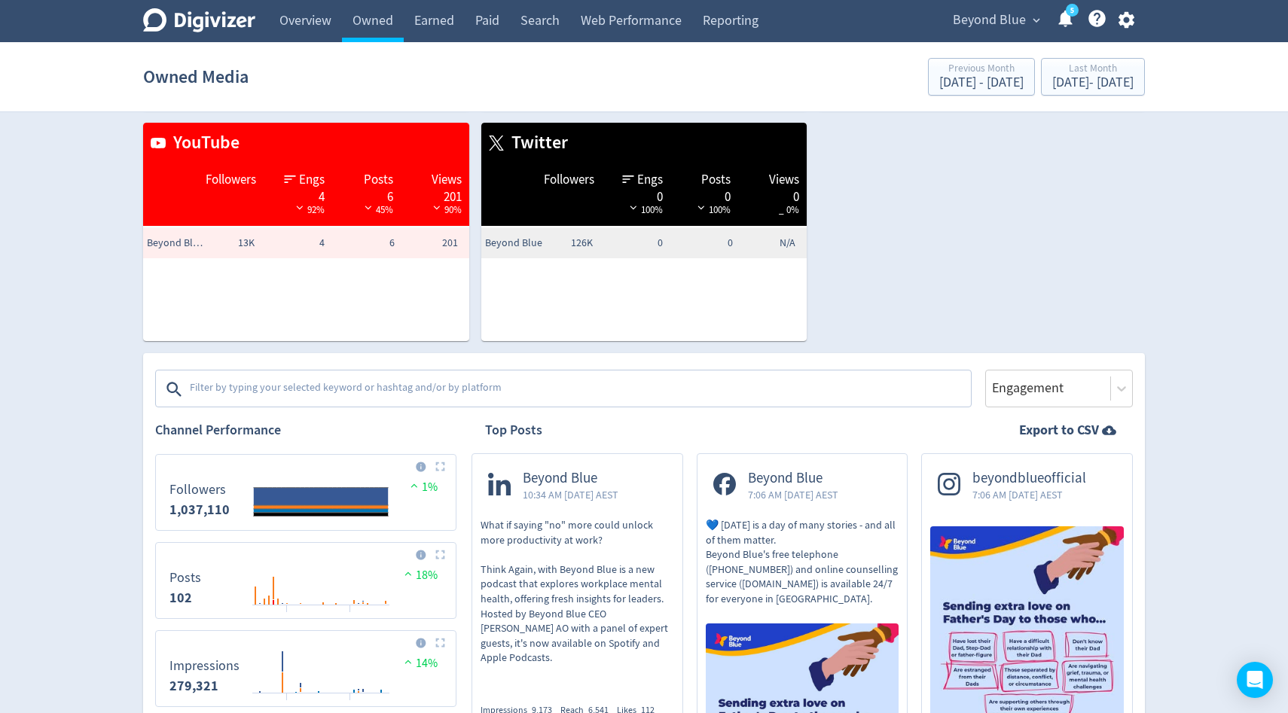
click at [228, 384] on textarea at bounding box center [578, 389] width 781 height 30
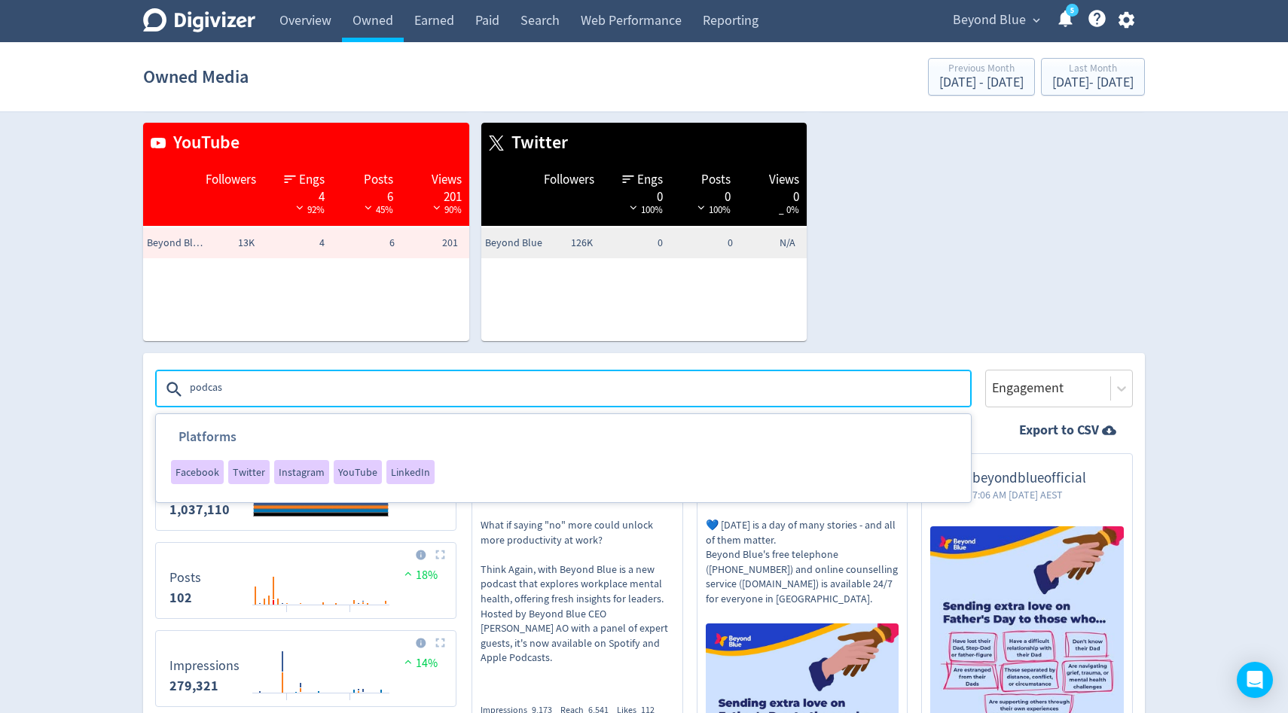
type textarea "podcast"
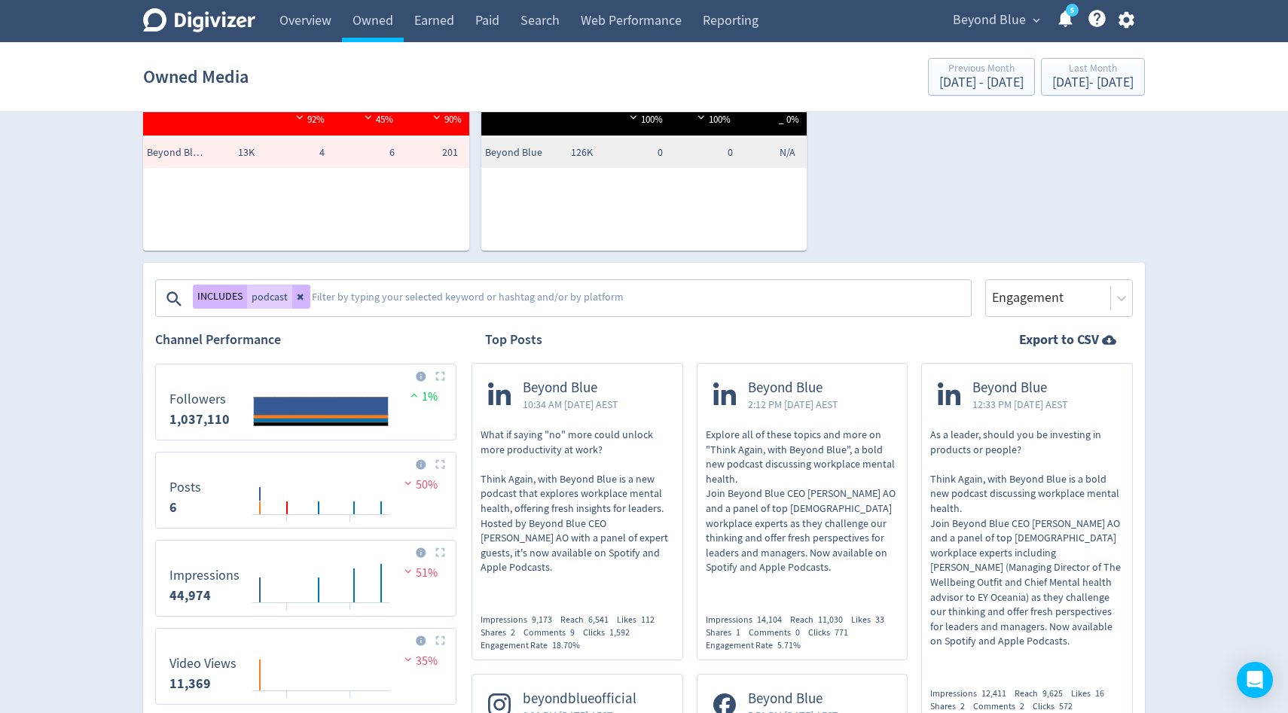
scroll to position [317, 0]
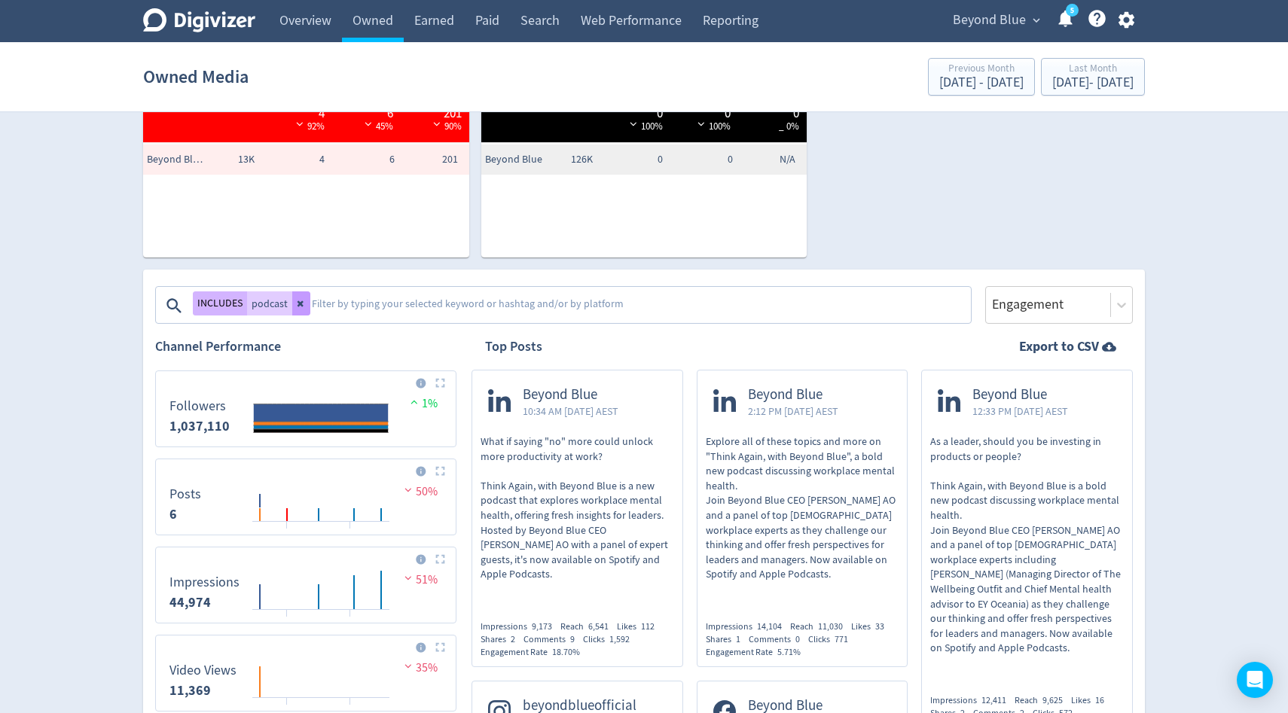
click at [299, 306] on icon at bounding box center [301, 303] width 9 height 9
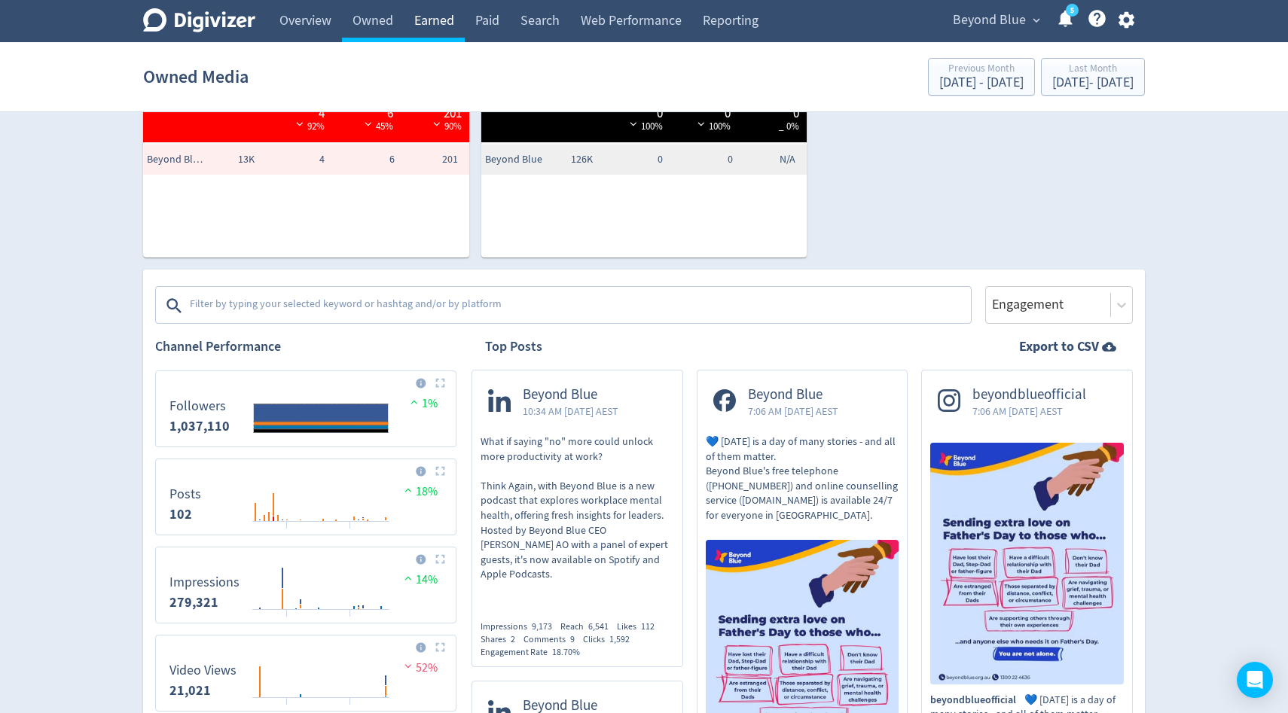
click at [431, 23] on link "Earned" at bounding box center [434, 21] width 61 height 42
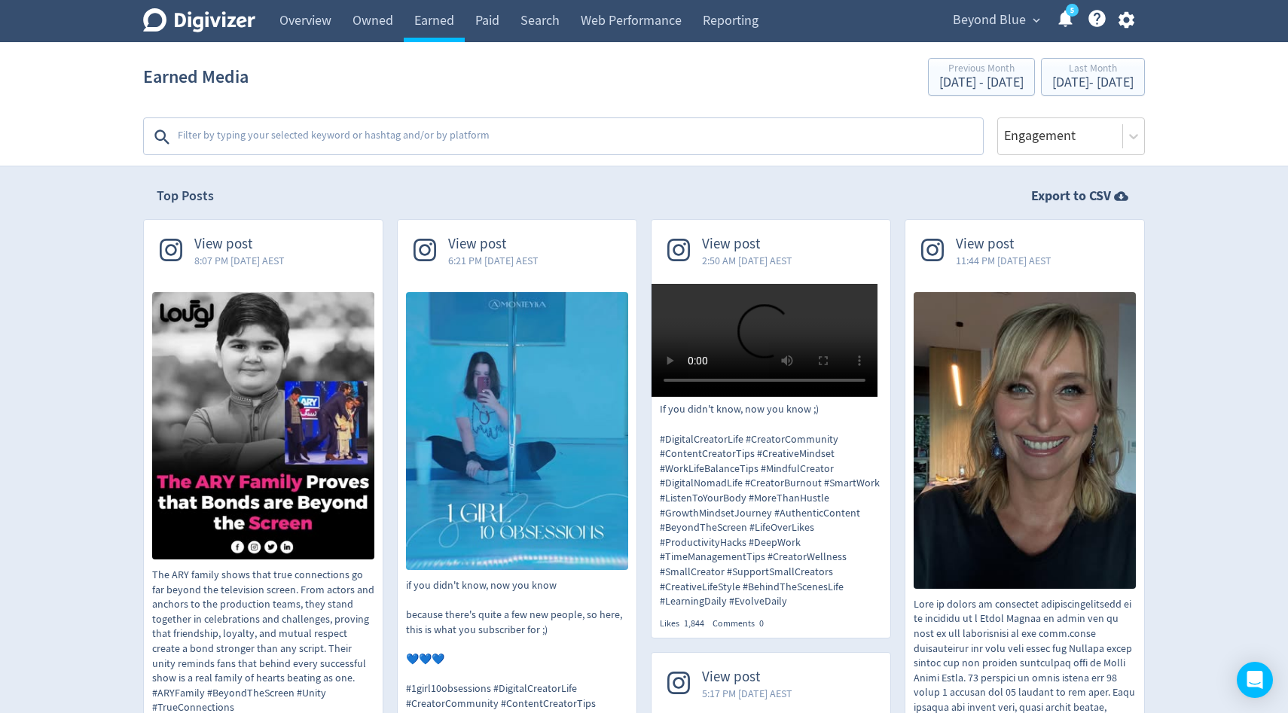
scroll to position [213, 0]
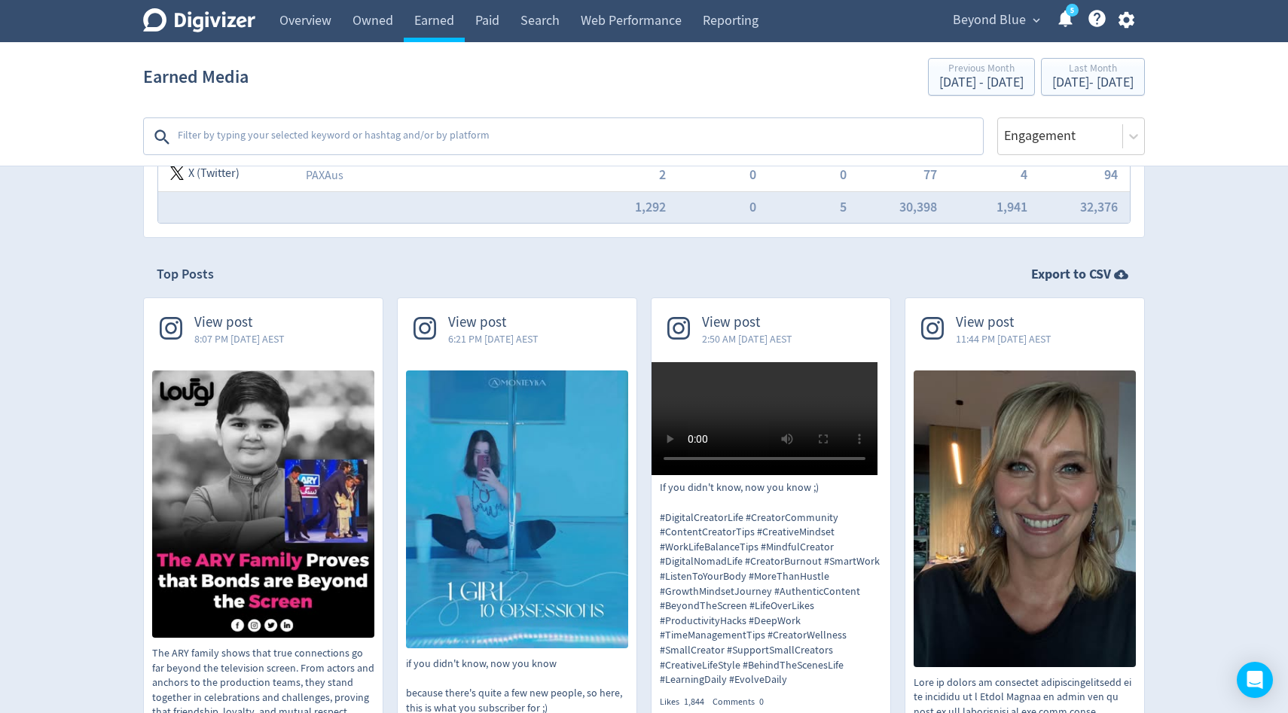
click at [279, 135] on textarea at bounding box center [578, 137] width 805 height 30
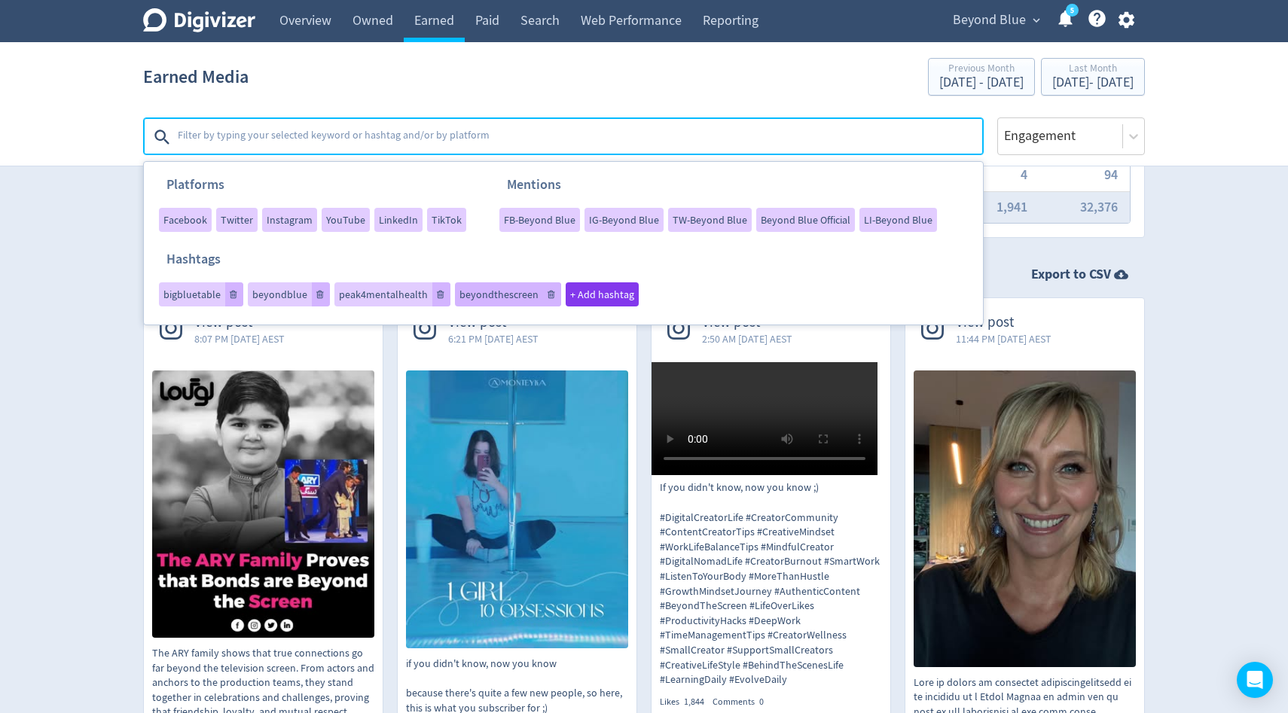
click at [483, 298] on span "beyondthescreen" at bounding box center [498, 294] width 79 height 11
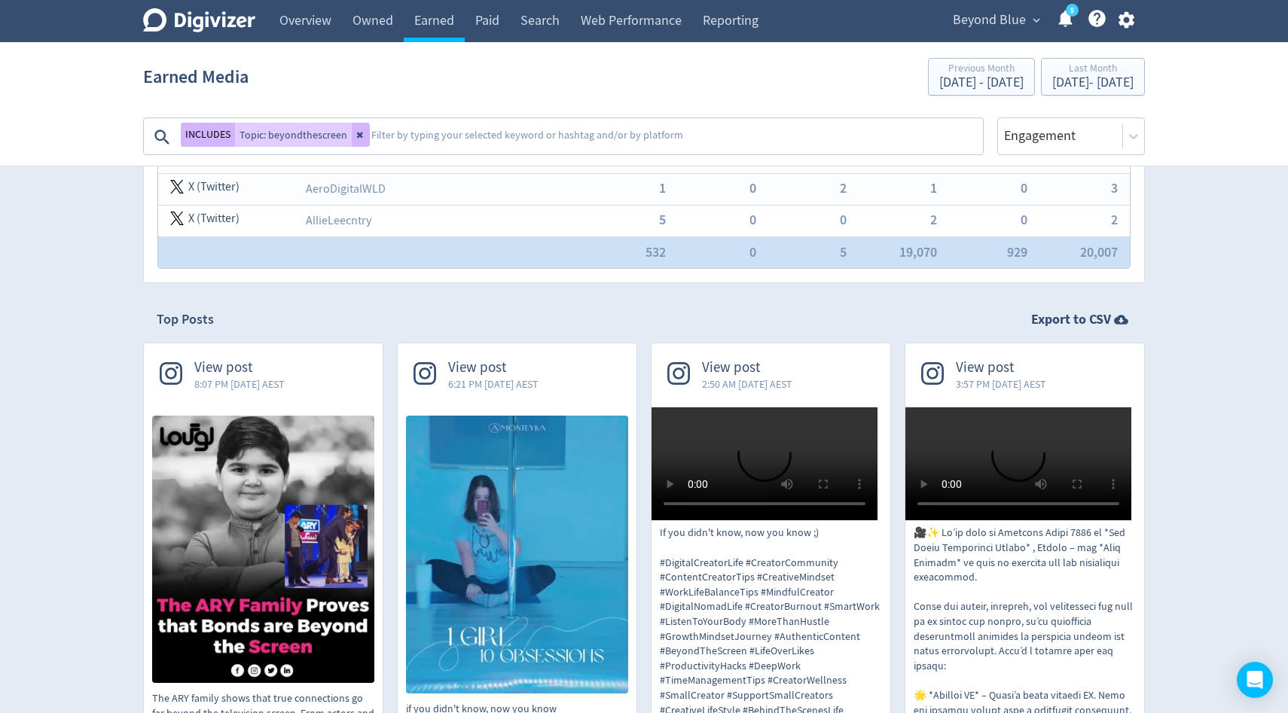
scroll to position [181, 0]
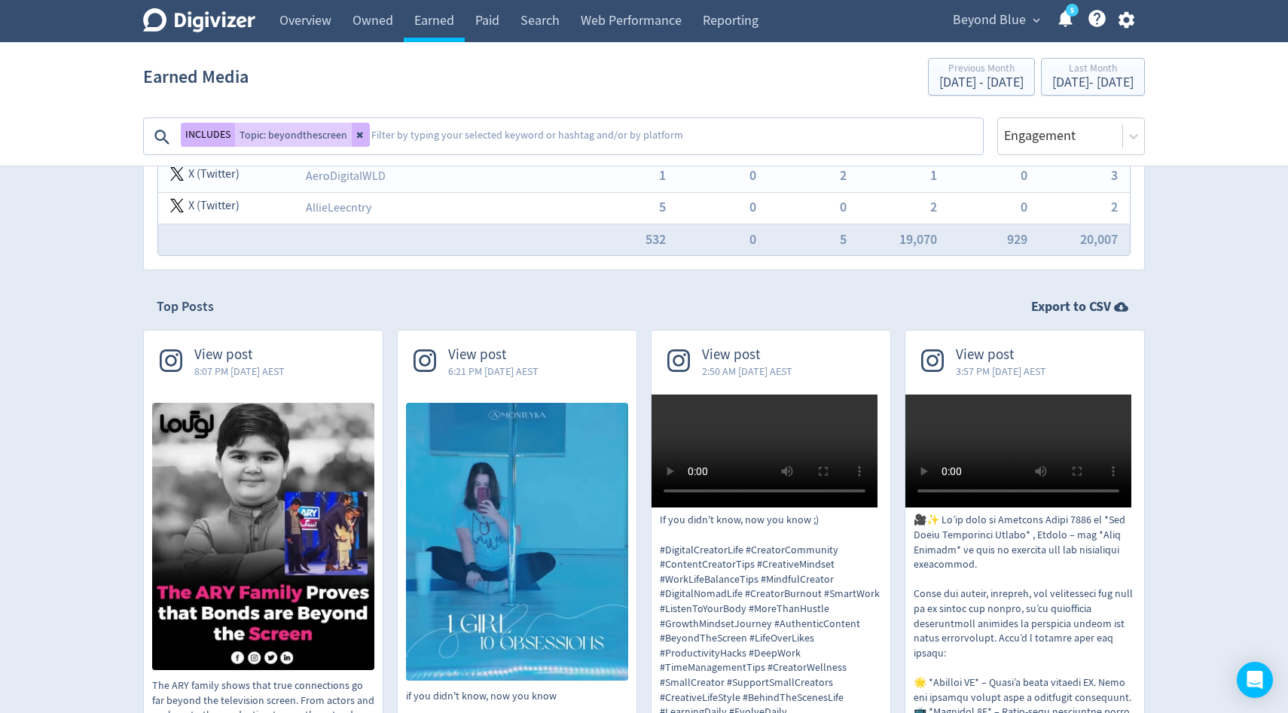
click at [249, 453] on img at bounding box center [263, 536] width 222 height 267
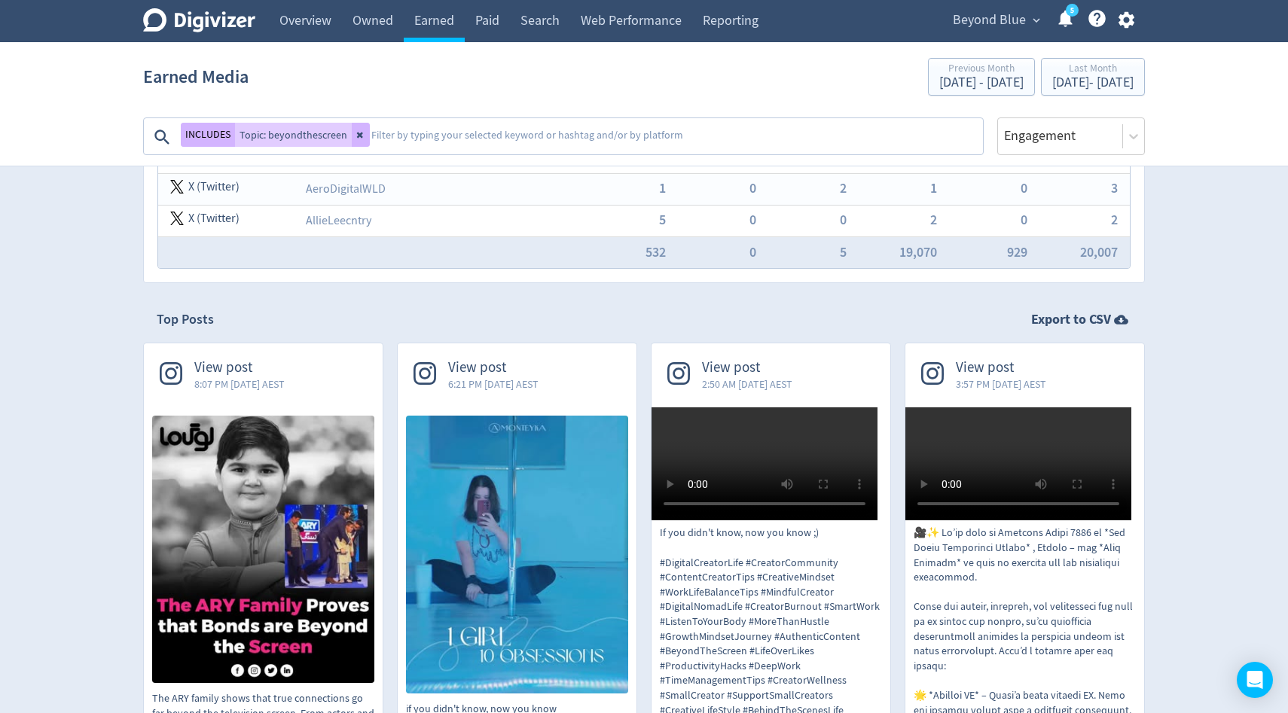
scroll to position [161, 0]
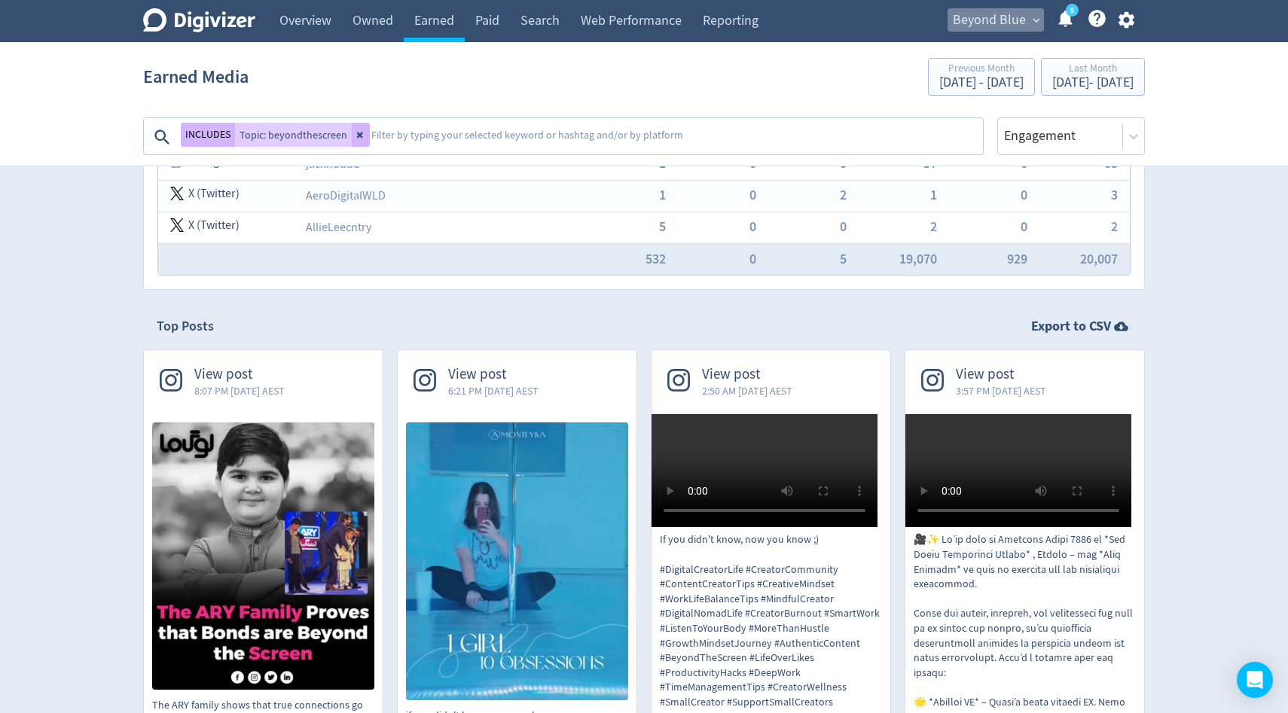
click at [1003, 17] on span "Beyond Blue" at bounding box center [989, 20] width 73 height 24
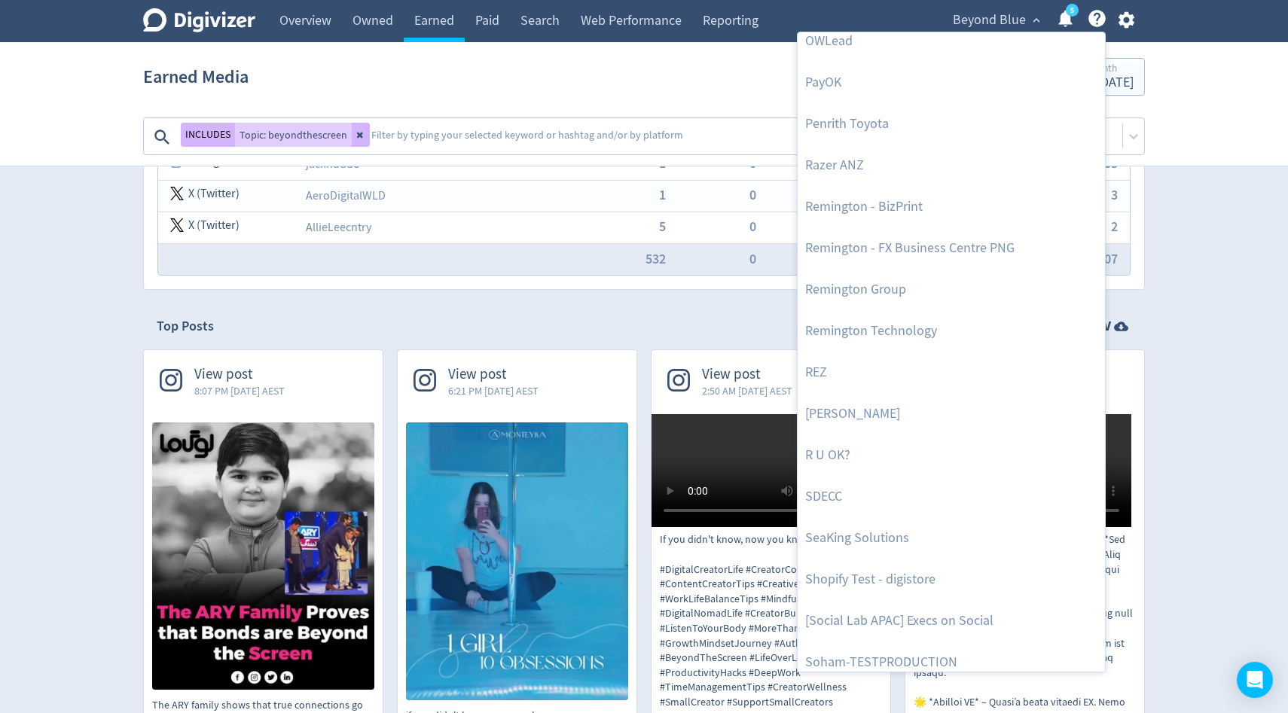
scroll to position [3221, 0]
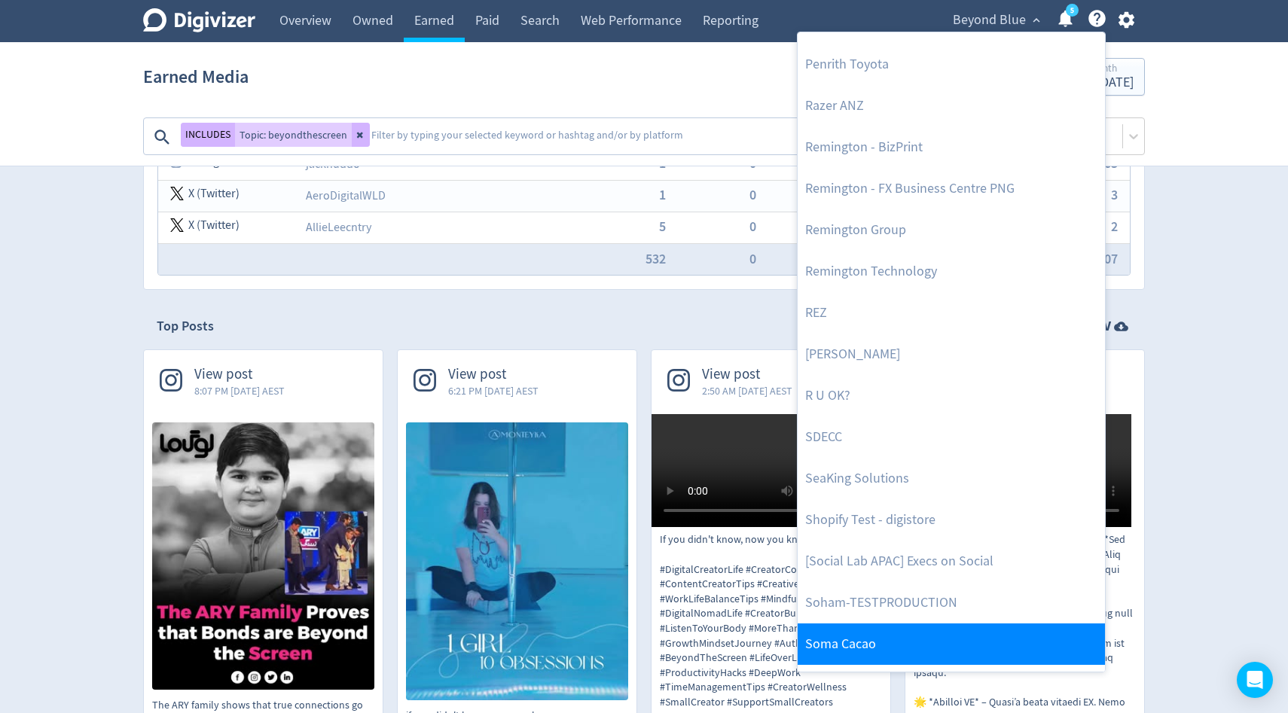
click at [857, 647] on link "Soma Cacao" at bounding box center [951, 644] width 307 height 41
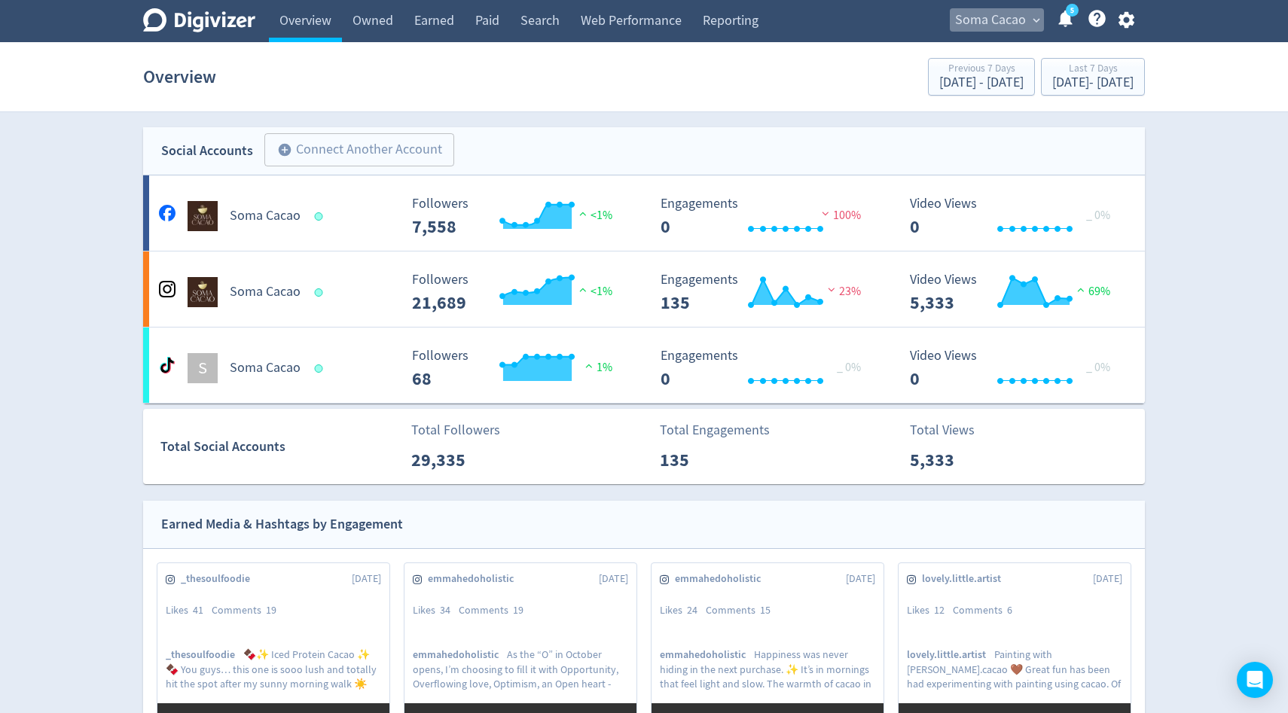
click at [993, 11] on span "Soma Cacao" at bounding box center [990, 20] width 71 height 24
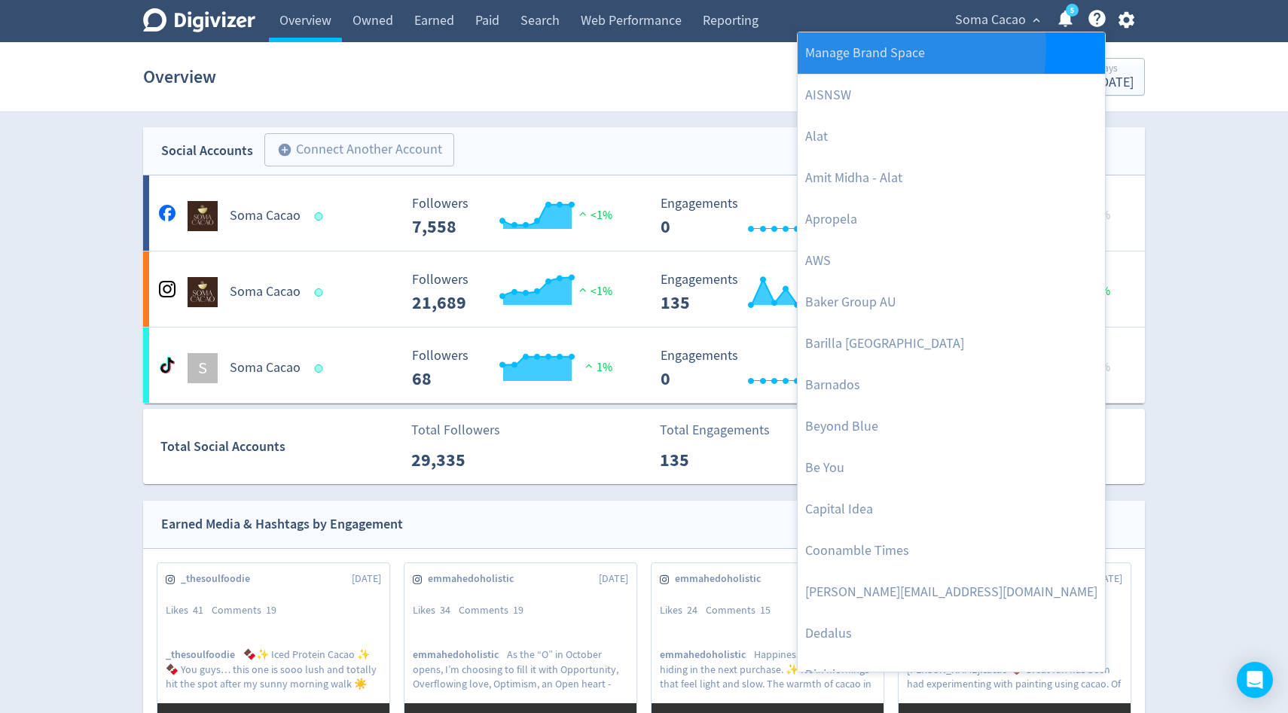
click at [900, 50] on link "Manage Brand Space" at bounding box center [951, 52] width 307 height 41
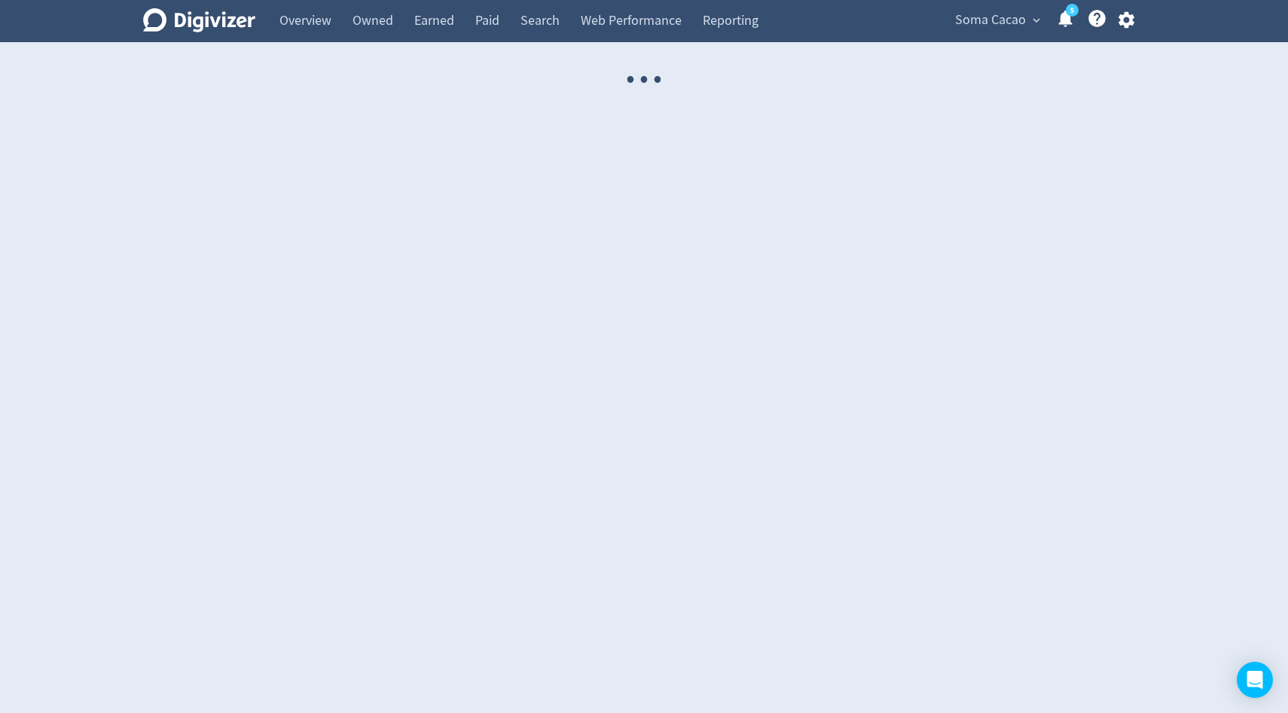
select select "USER"
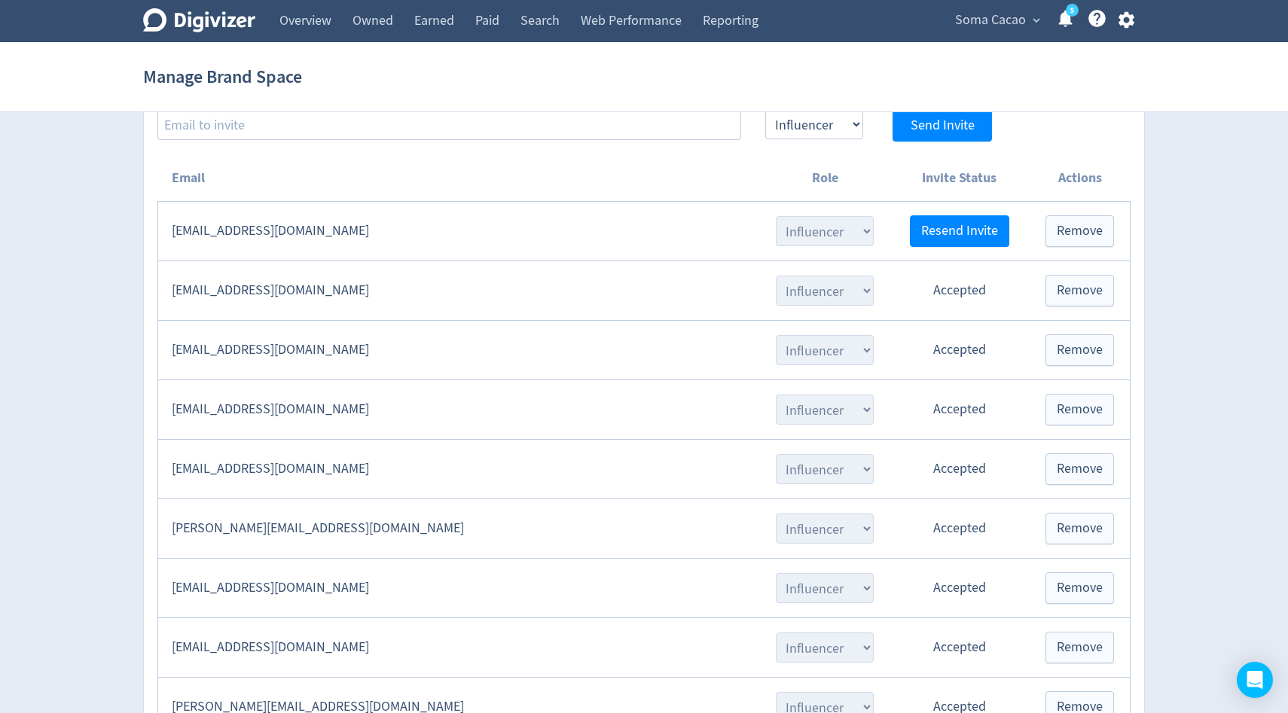
scroll to position [1713, 0]
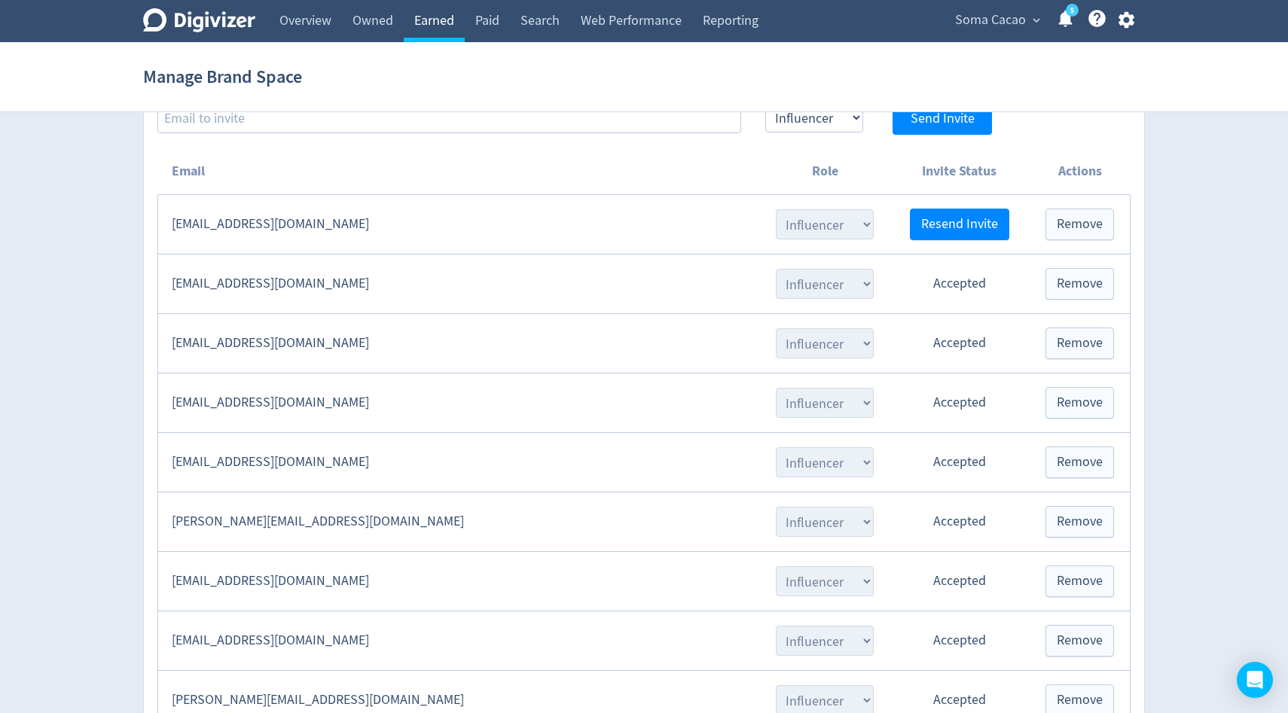
click at [441, 29] on link "Earned" at bounding box center [434, 21] width 61 height 42
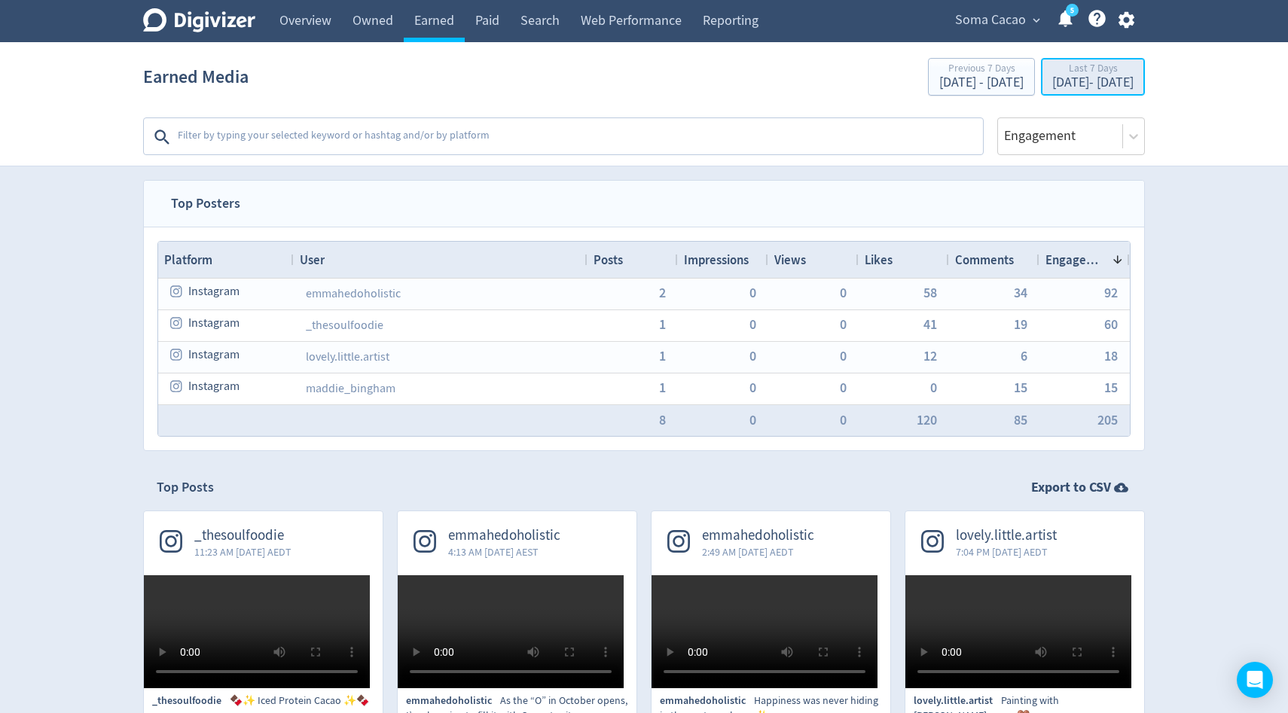
click at [1052, 73] on div "Last 7 Days" at bounding box center [1092, 69] width 81 height 13
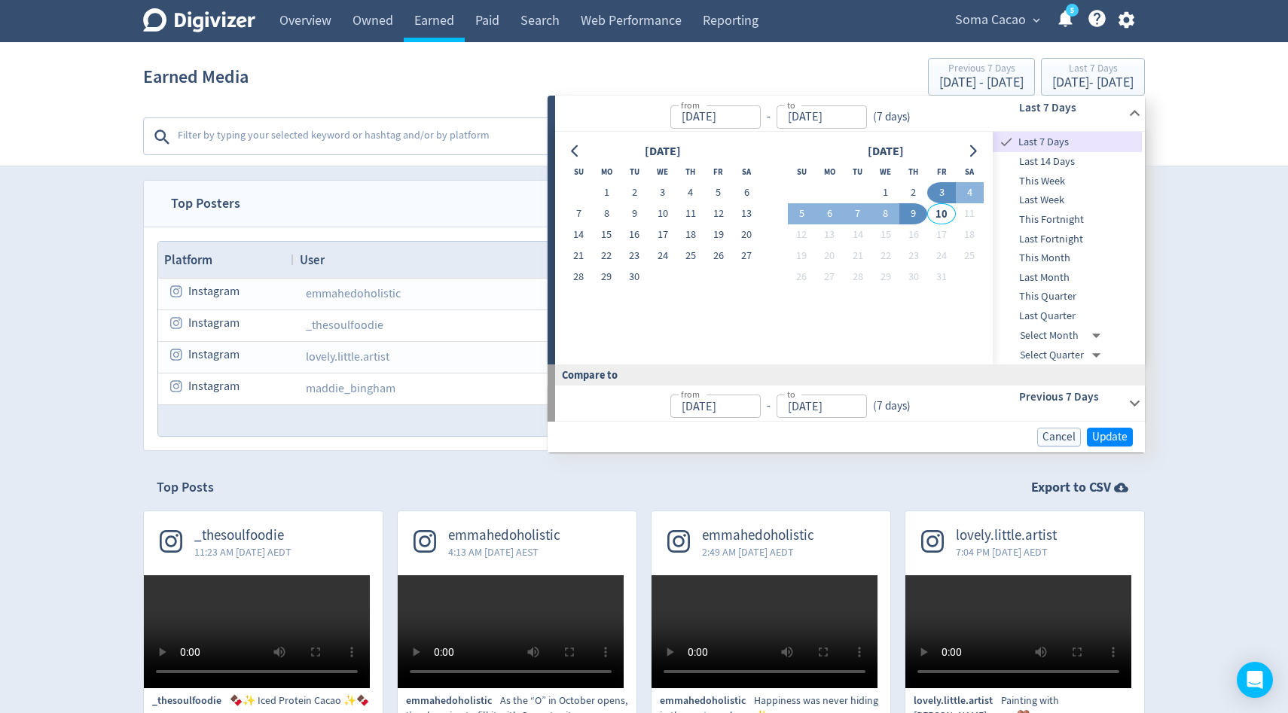
click at [586, 145] on div at bounding box center [576, 152] width 22 height 22
click at [578, 148] on icon "Go to previous month" at bounding box center [575, 151] width 12 height 12
click at [635, 188] on button "1" at bounding box center [635, 192] width 28 height 21
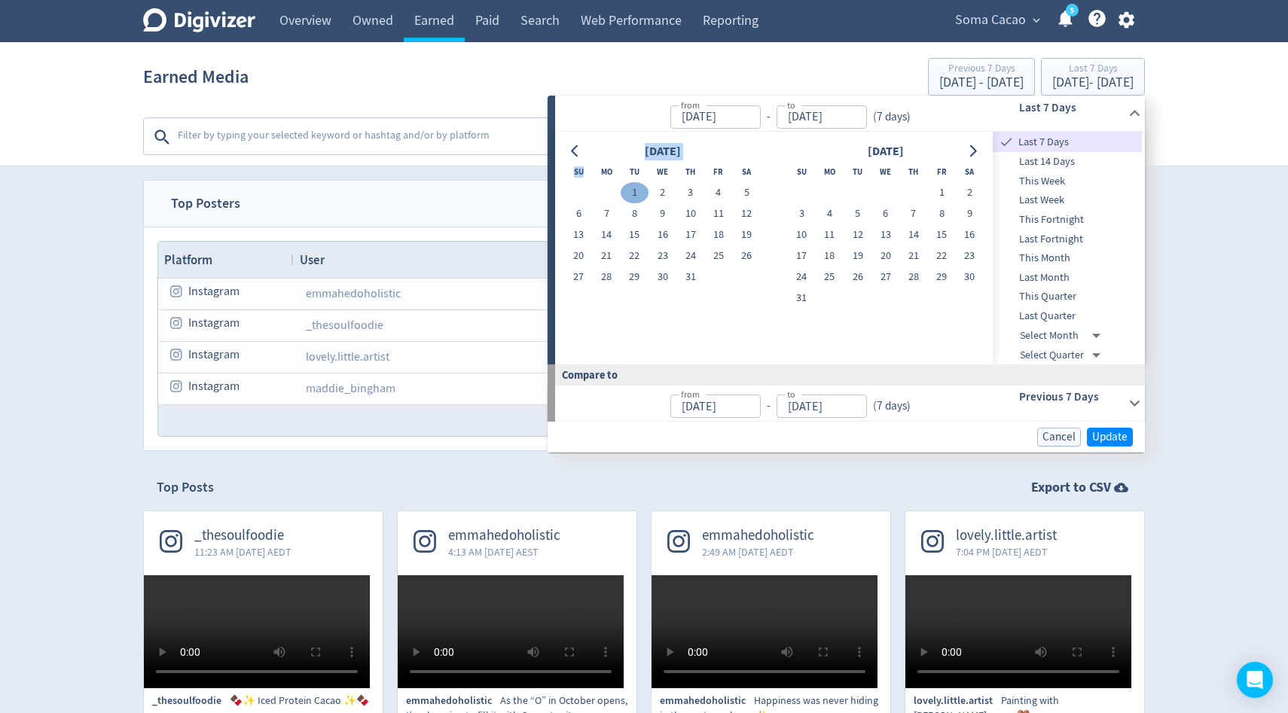
type input "Jul 01, 2025"
click at [982, 145] on div at bounding box center [973, 152] width 22 height 22
click at [971, 151] on icon "Go to next month" at bounding box center [972, 151] width 12 height 12
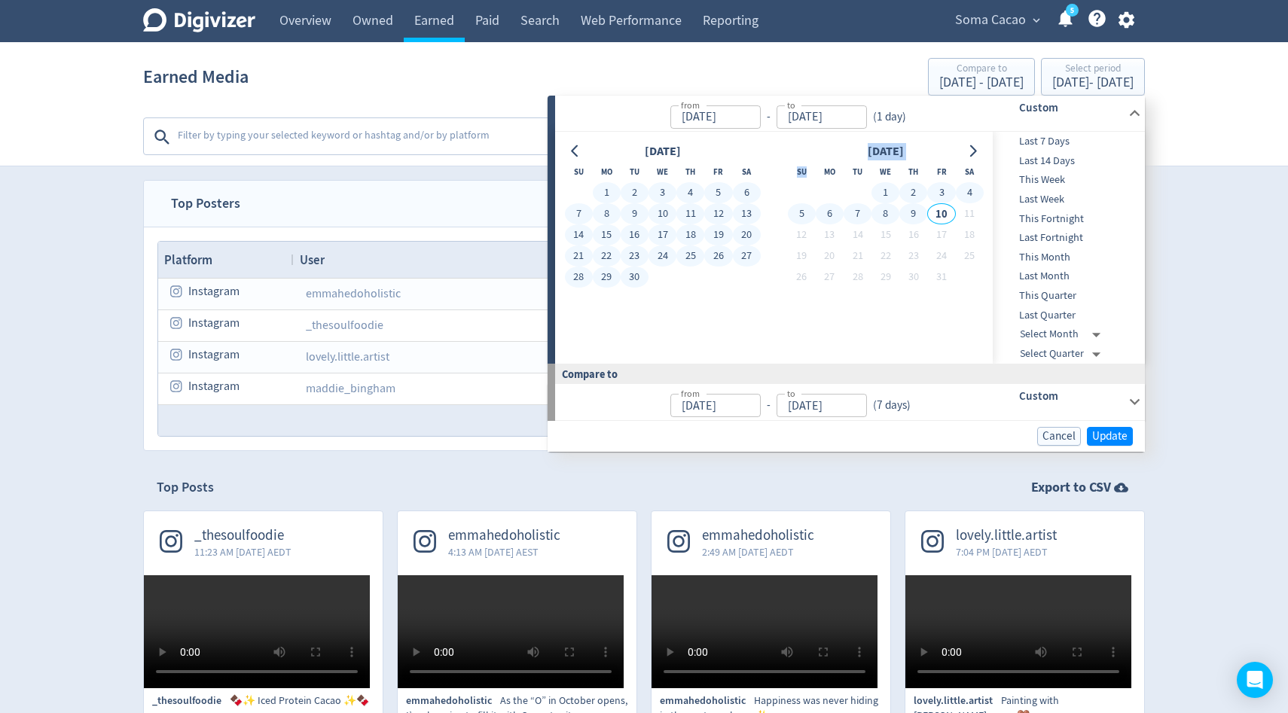
click at [903, 216] on button "9" at bounding box center [913, 213] width 28 height 21
type input "[DATE]"
type input "Mar 22, 2025"
type input "Jun 30, 2025"
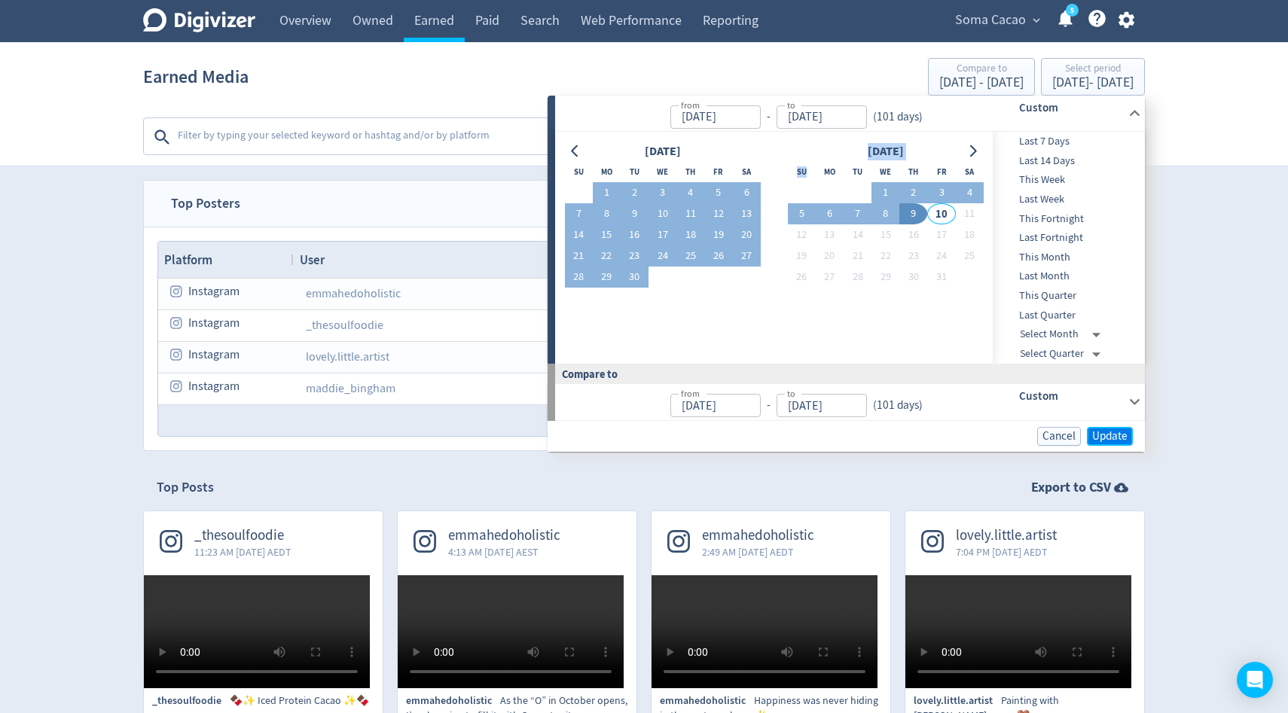
click at [1112, 439] on span "Update" at bounding box center [1109, 436] width 35 height 11
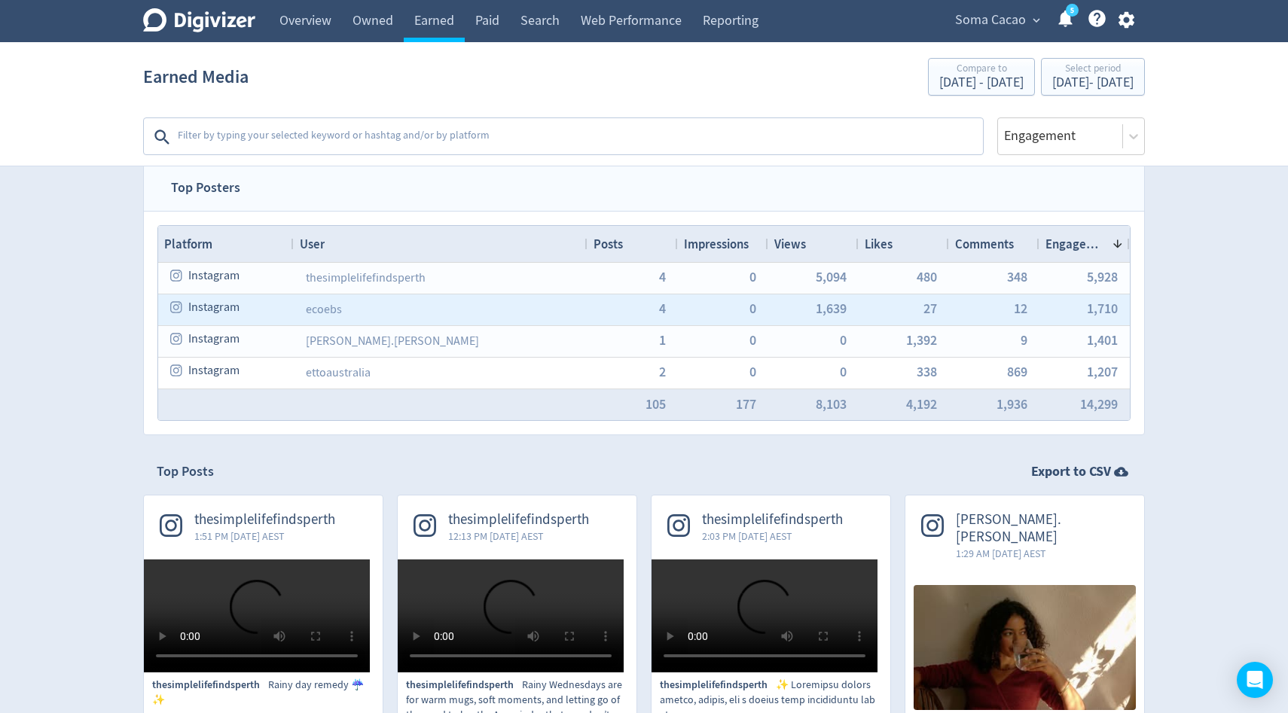
scroll to position [14, 0]
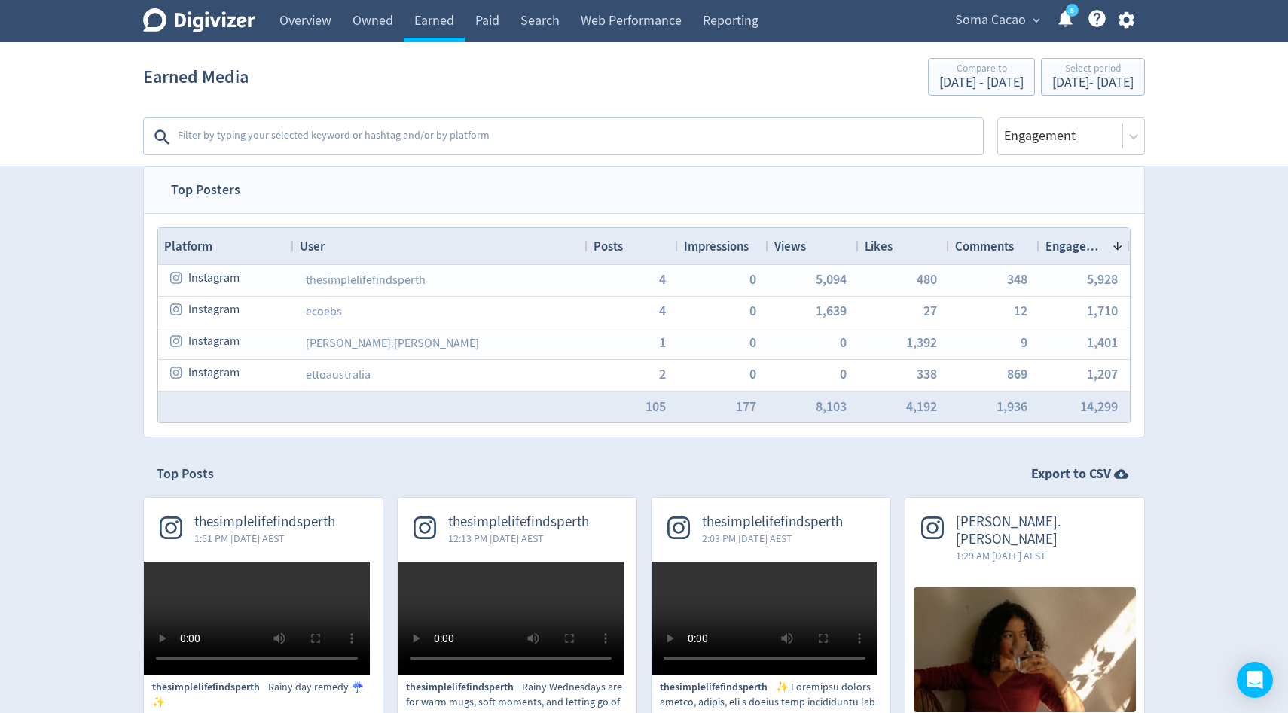
click at [271, 132] on textarea at bounding box center [578, 137] width 805 height 30
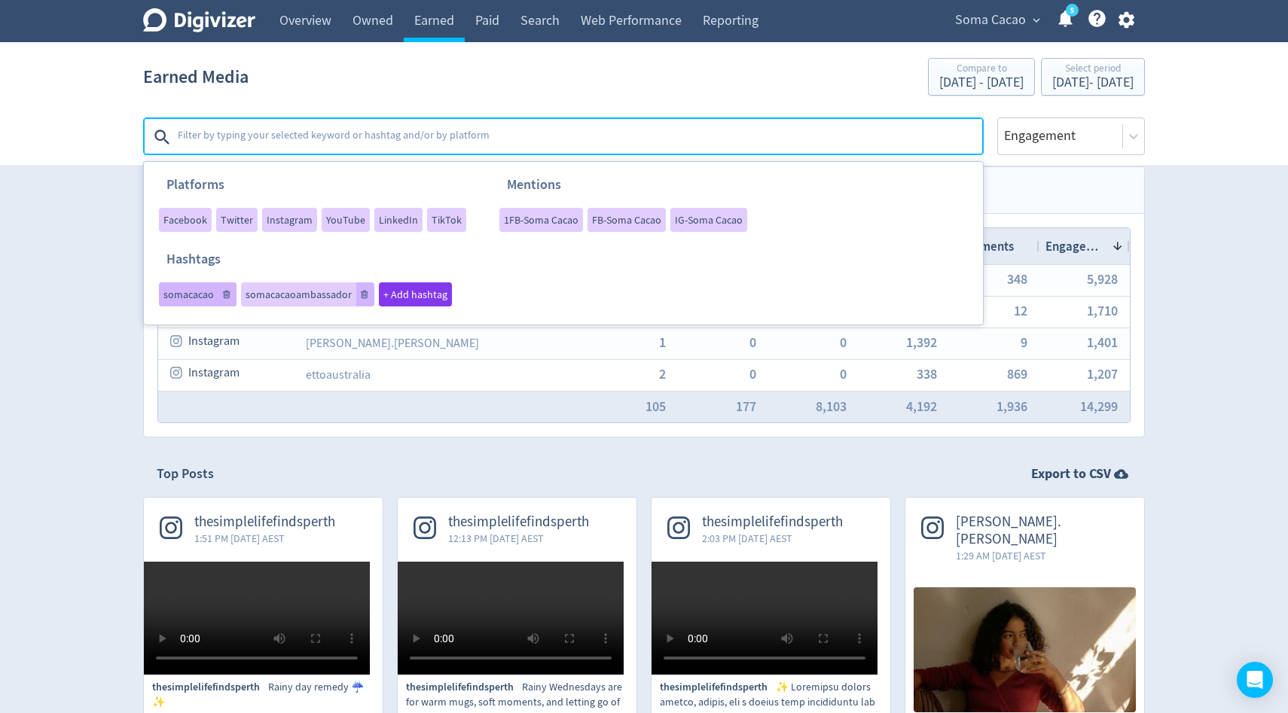
click at [203, 296] on span "somacacao" at bounding box center [188, 294] width 50 height 11
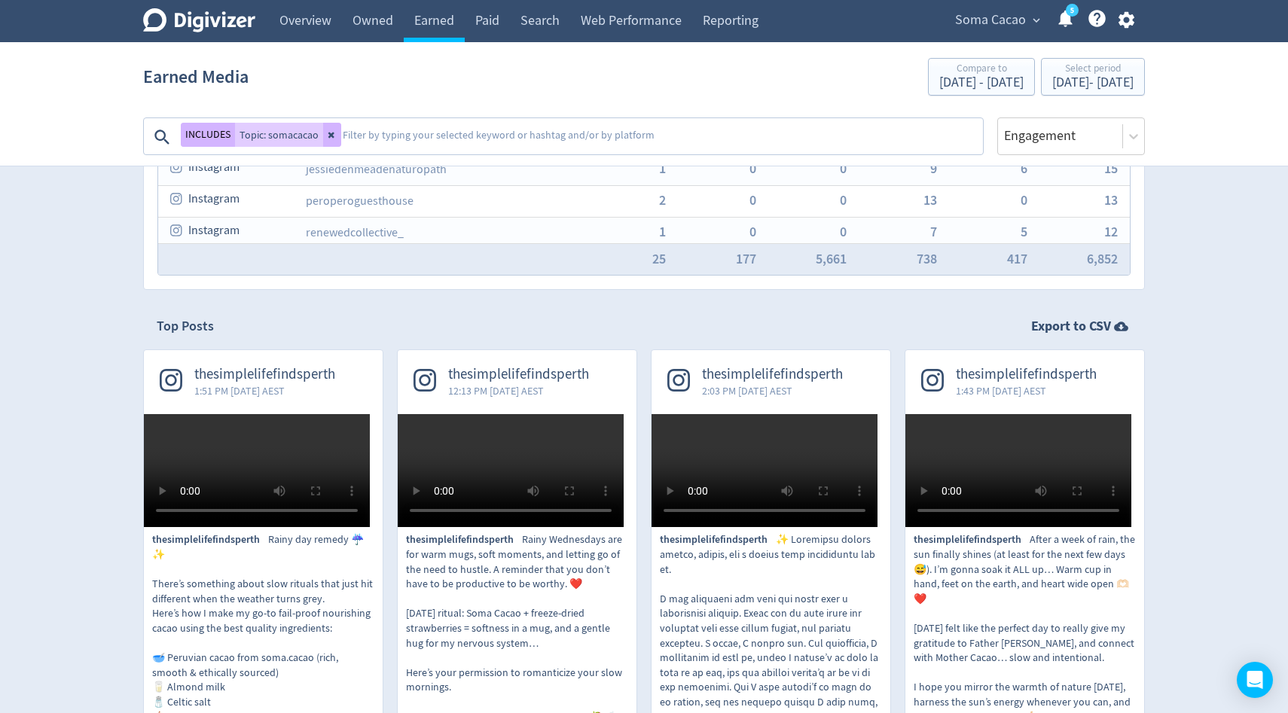
scroll to position [148, 0]
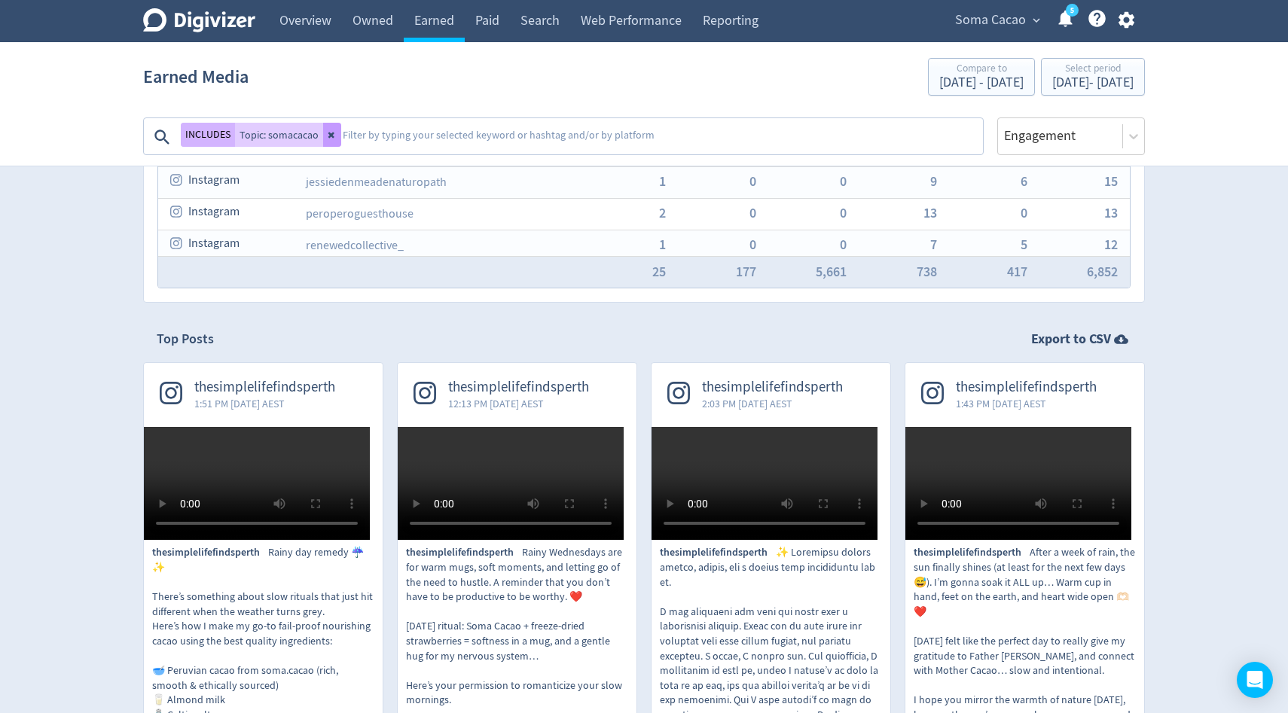
click at [325, 129] on button at bounding box center [332, 135] width 18 height 24
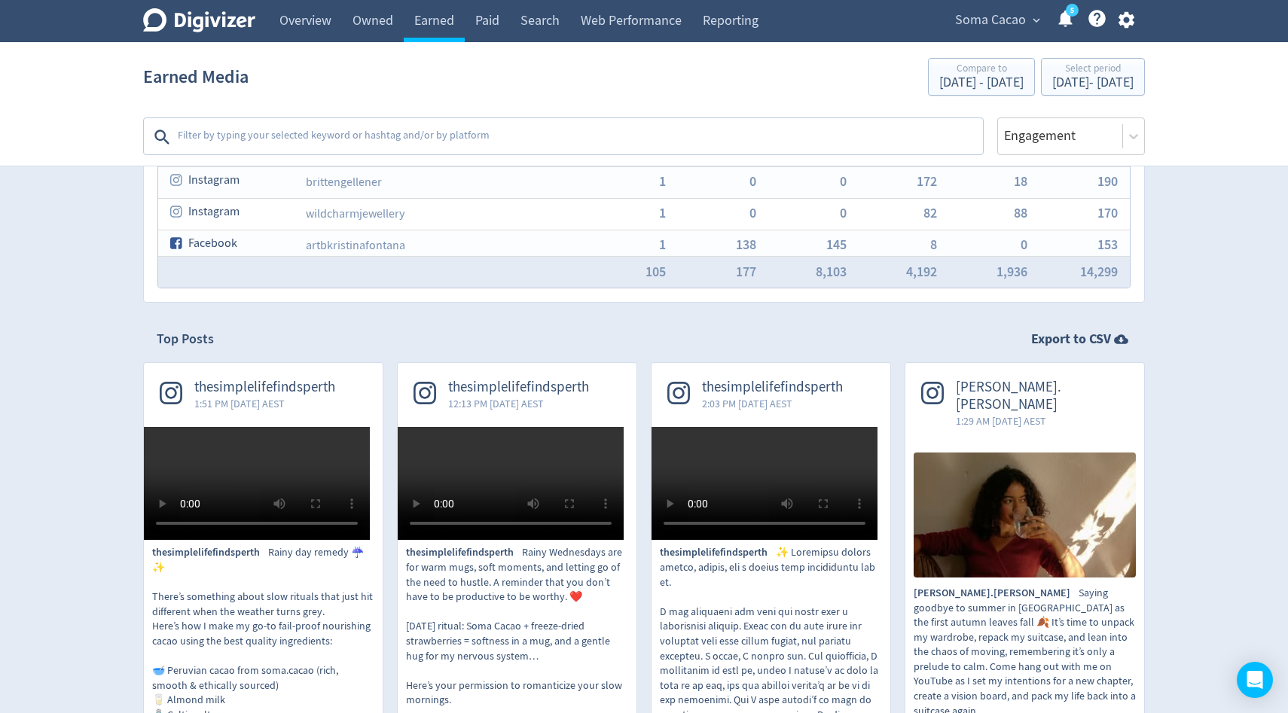
click at [310, 131] on textarea at bounding box center [578, 137] width 805 height 30
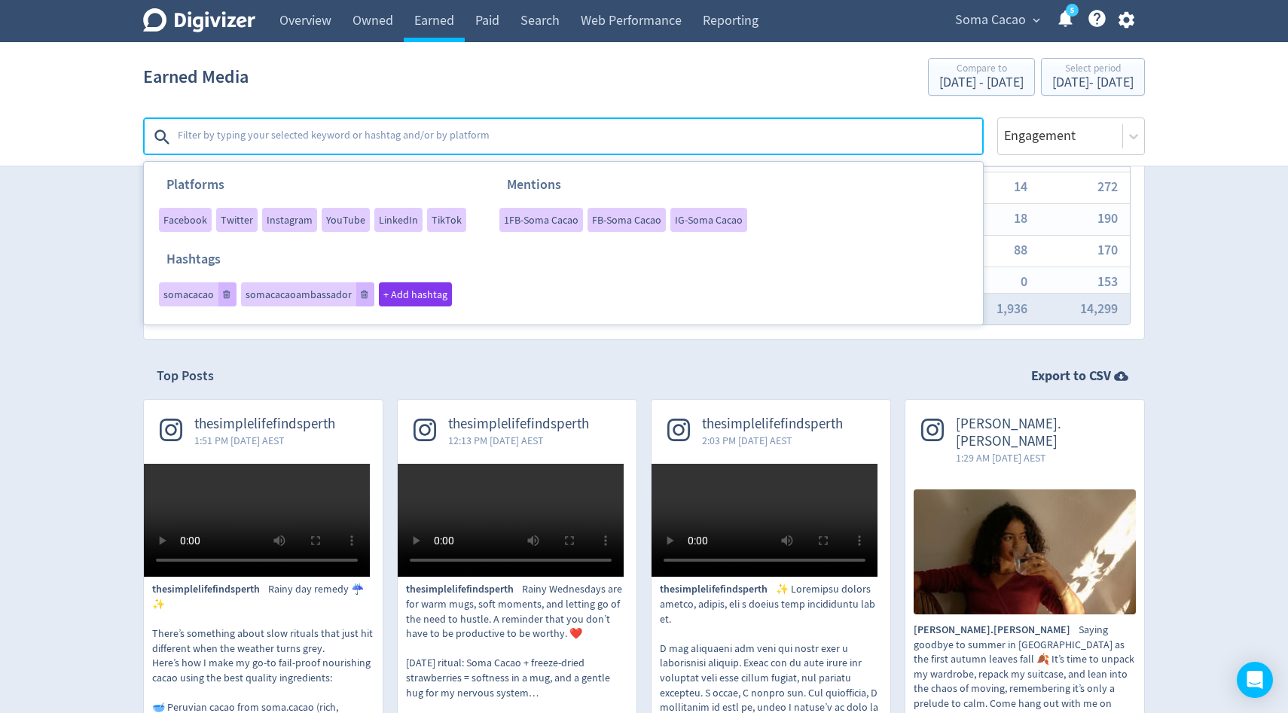
scroll to position [79, 0]
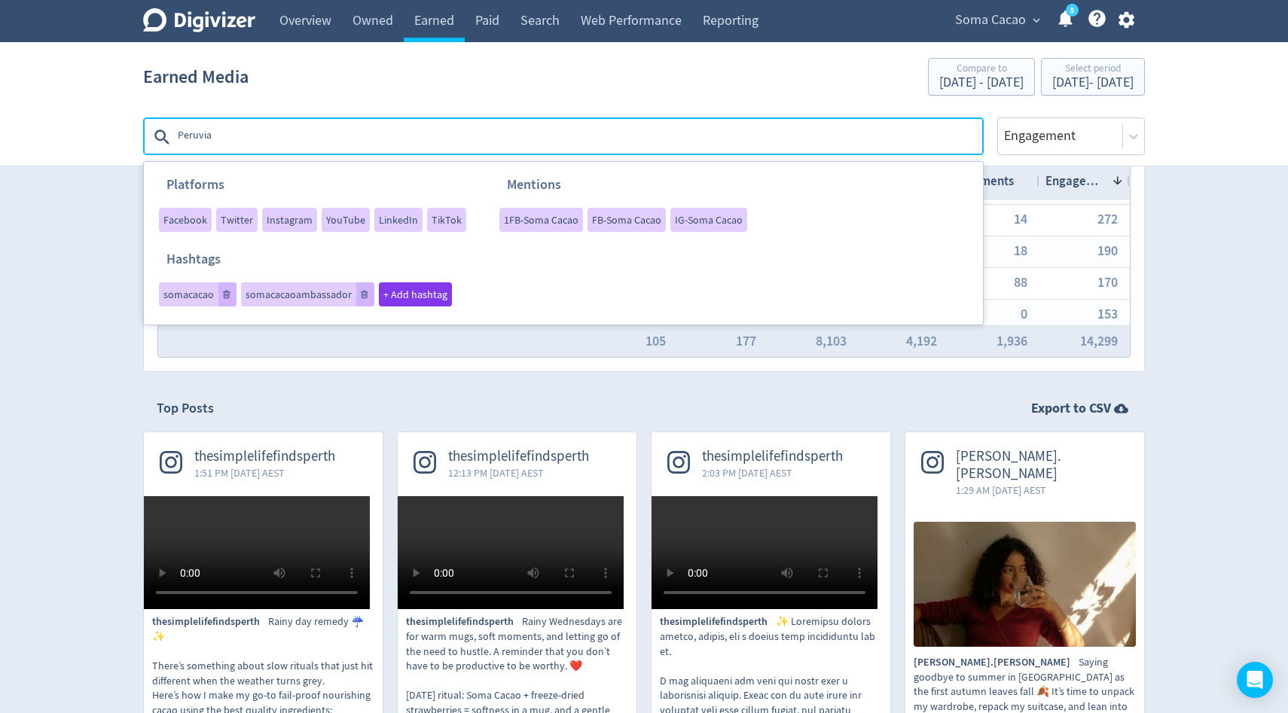
type textarea "Peruvian"
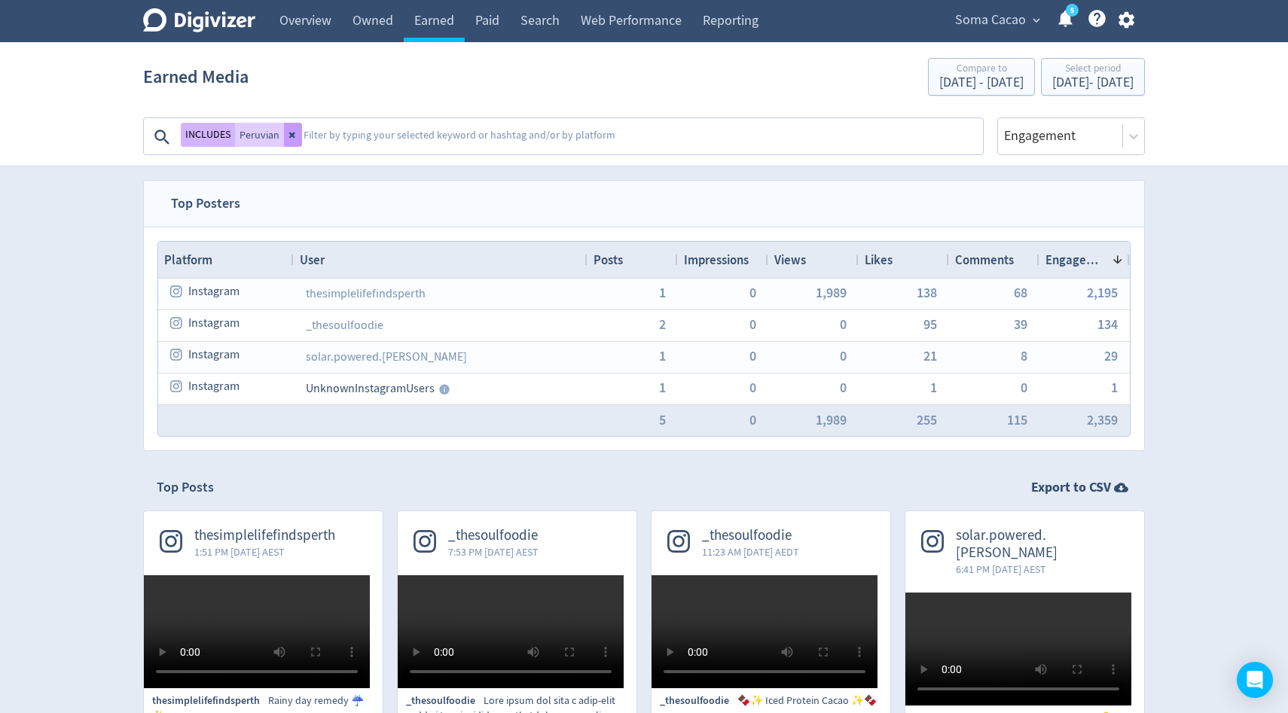
click at [288, 139] on icon at bounding box center [292, 134] width 9 height 9
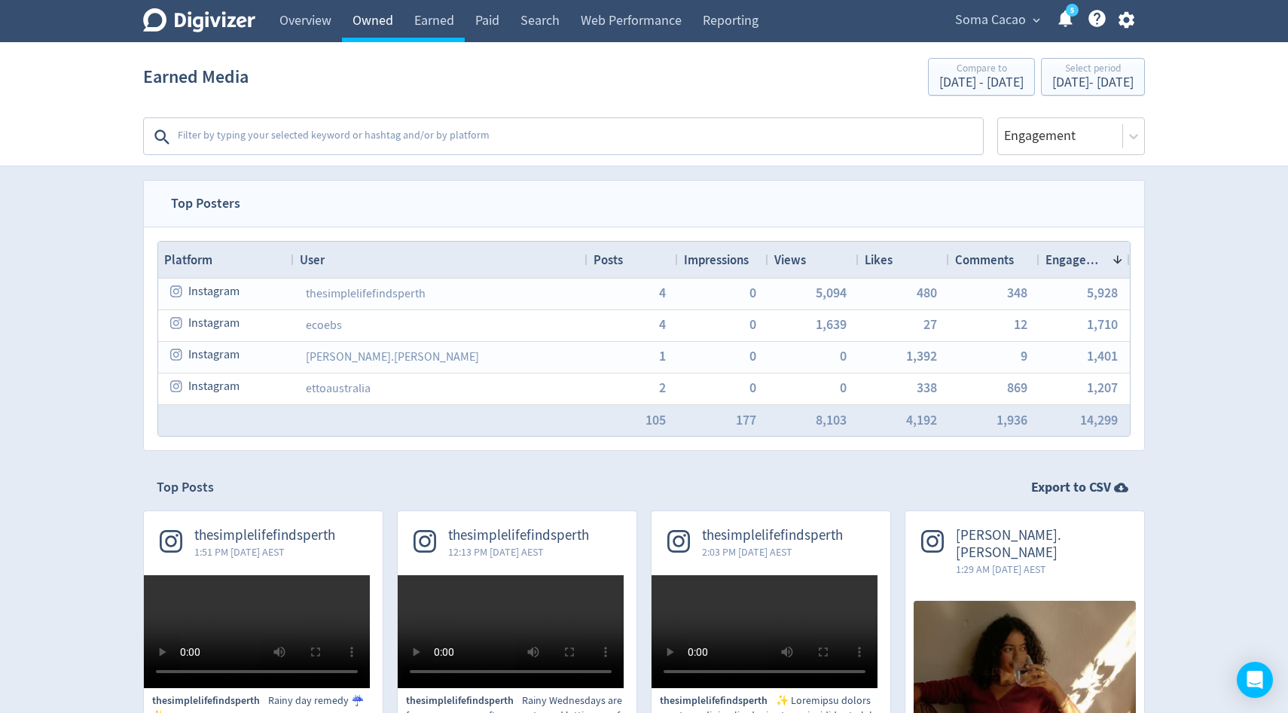
click at [377, 27] on link "Owned" at bounding box center [373, 21] width 62 height 42
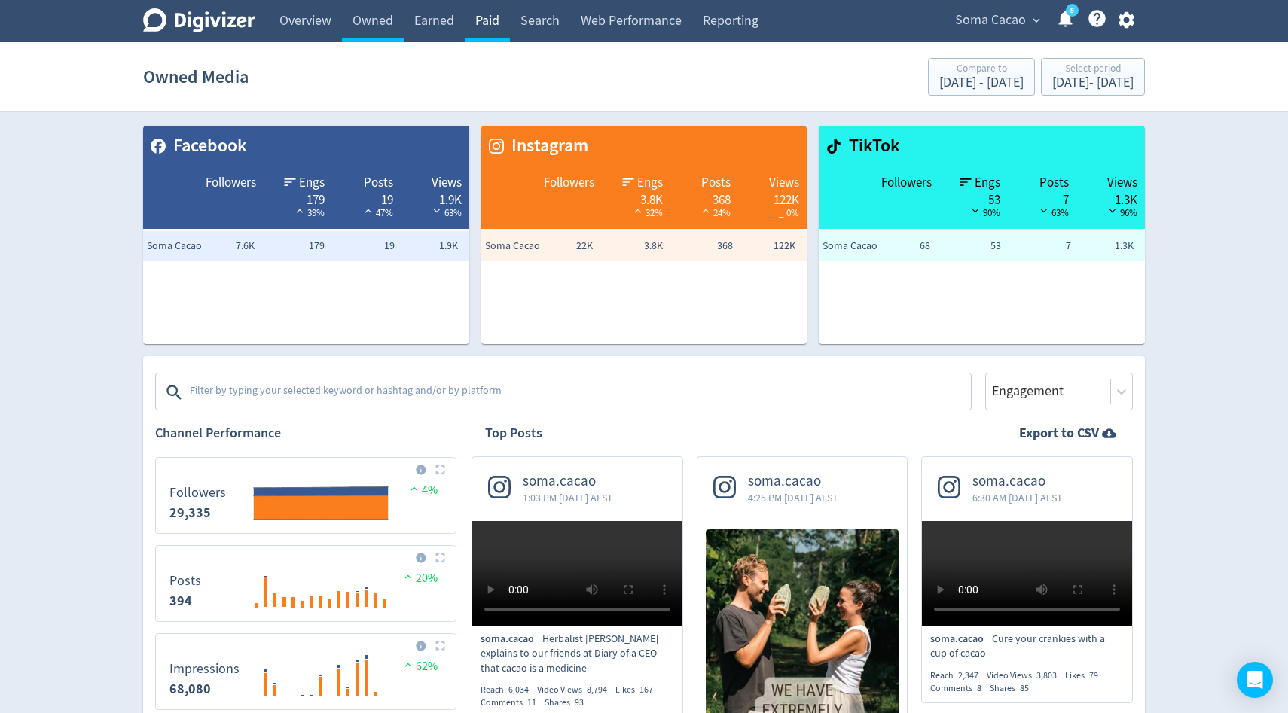
click at [488, 22] on link "Paid" at bounding box center [487, 21] width 45 height 42
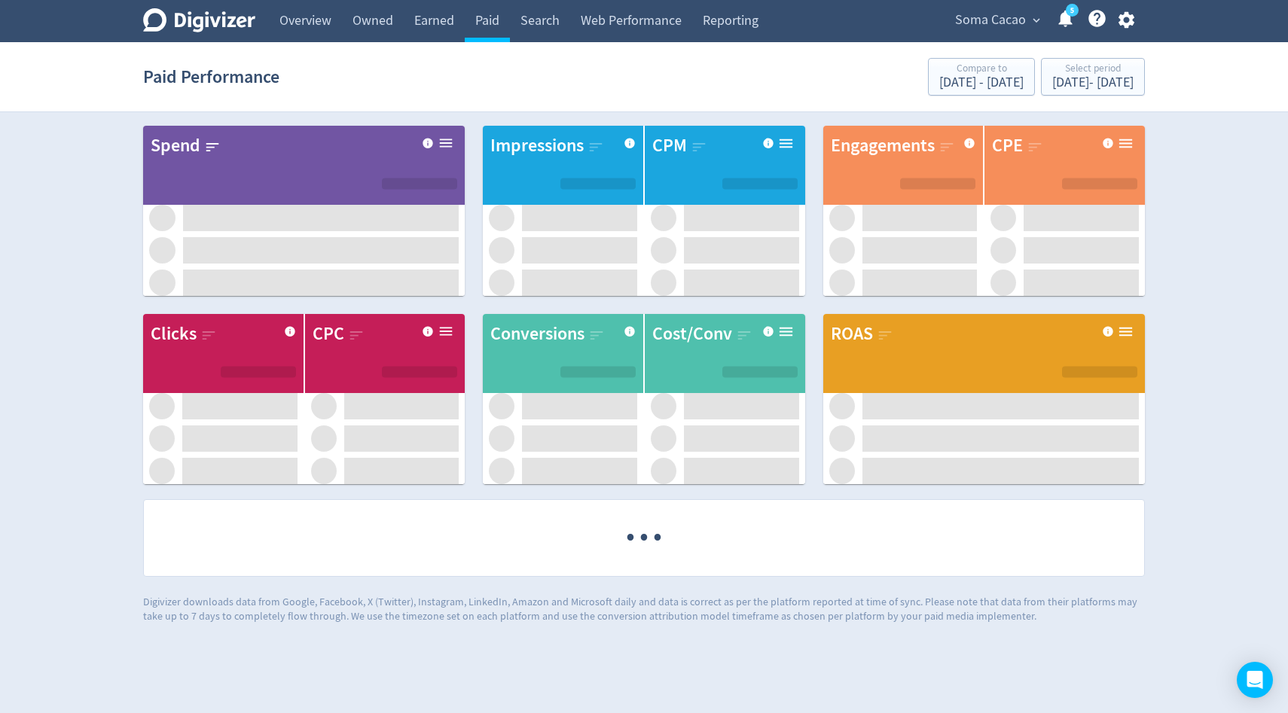
click at [998, 15] on span "Soma Cacao" at bounding box center [990, 20] width 71 height 24
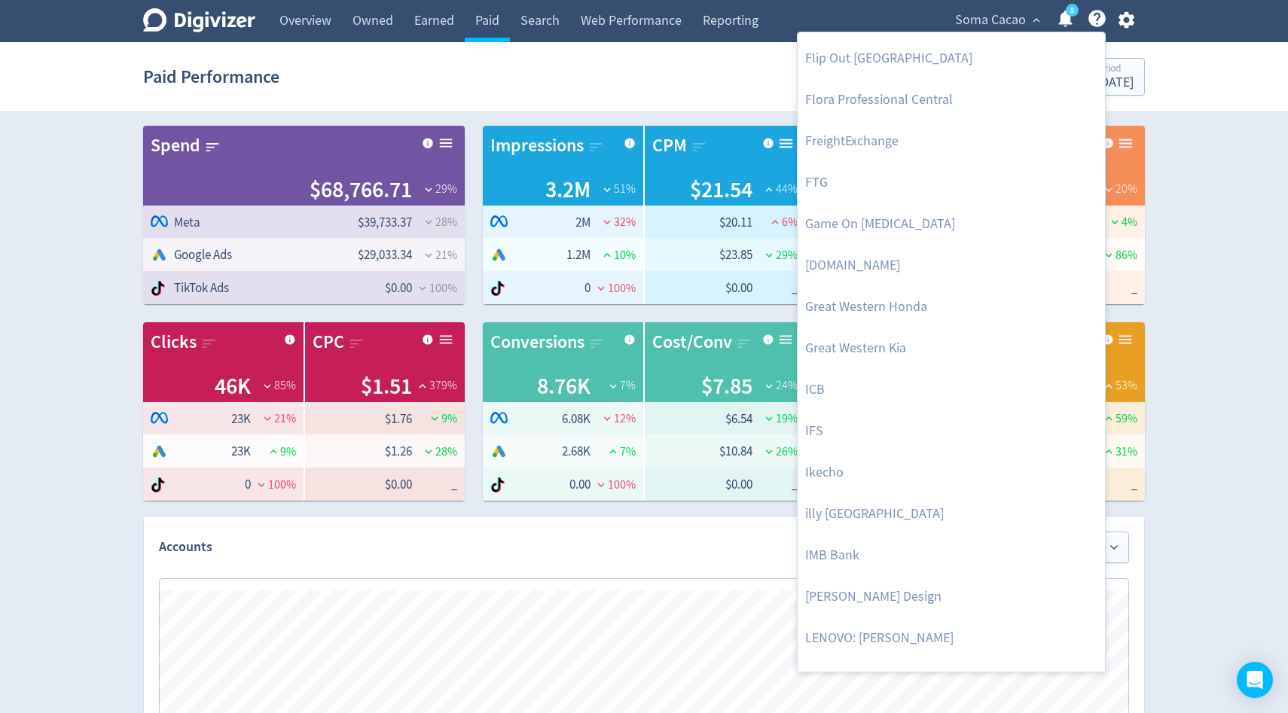
scroll to position [948, 0]
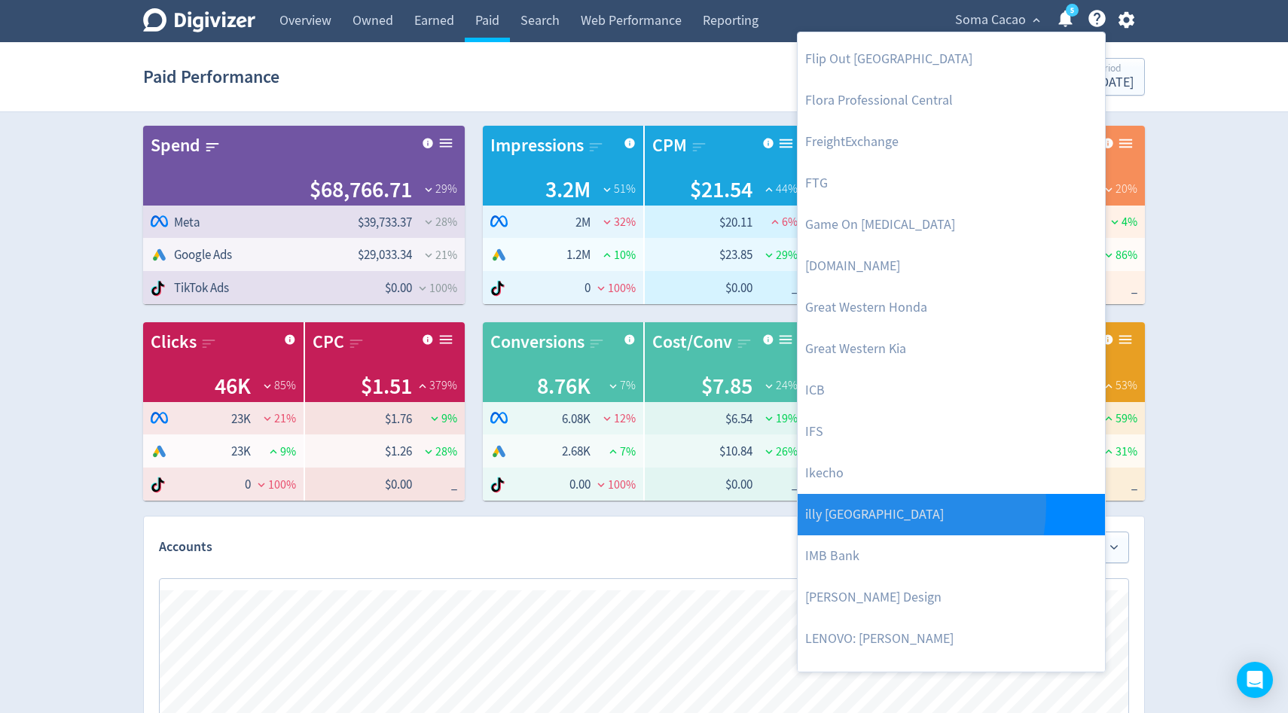
click at [859, 505] on link "illy [GEOGRAPHIC_DATA]" at bounding box center [951, 514] width 307 height 41
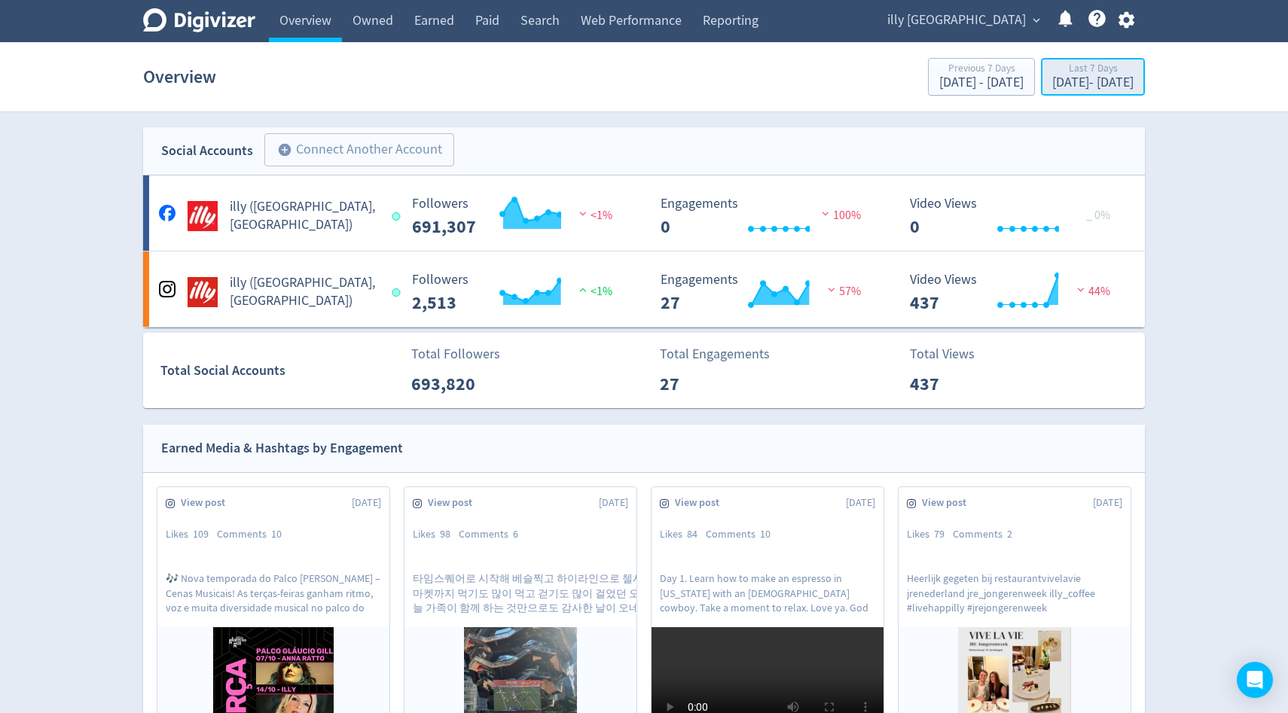
click at [1052, 86] on div "Oct 3, 2025 - Oct 9, 2025" at bounding box center [1092, 83] width 81 height 14
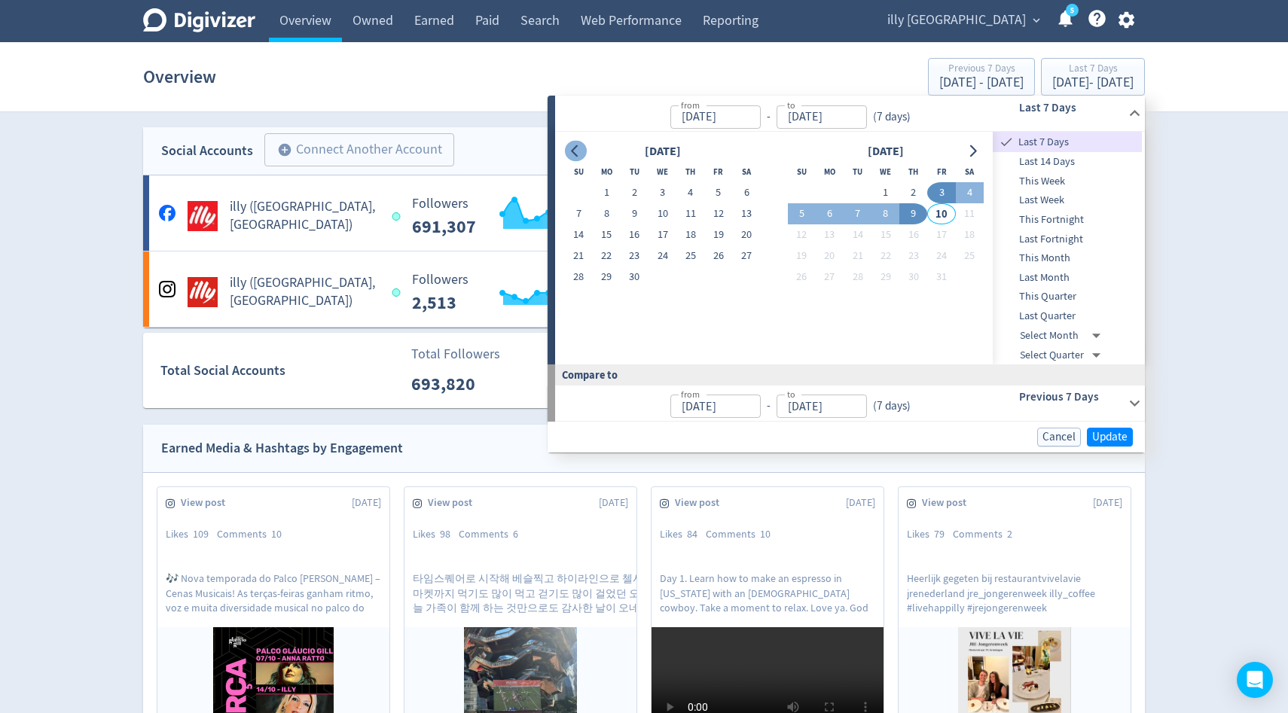
click at [579, 150] on icon "Go to previous month" at bounding box center [575, 151] width 12 height 12
click at [969, 149] on icon "Go to next month" at bounding box center [972, 151] width 12 height 12
click at [1059, 275] on span "Last Month" at bounding box center [1067, 278] width 149 height 17
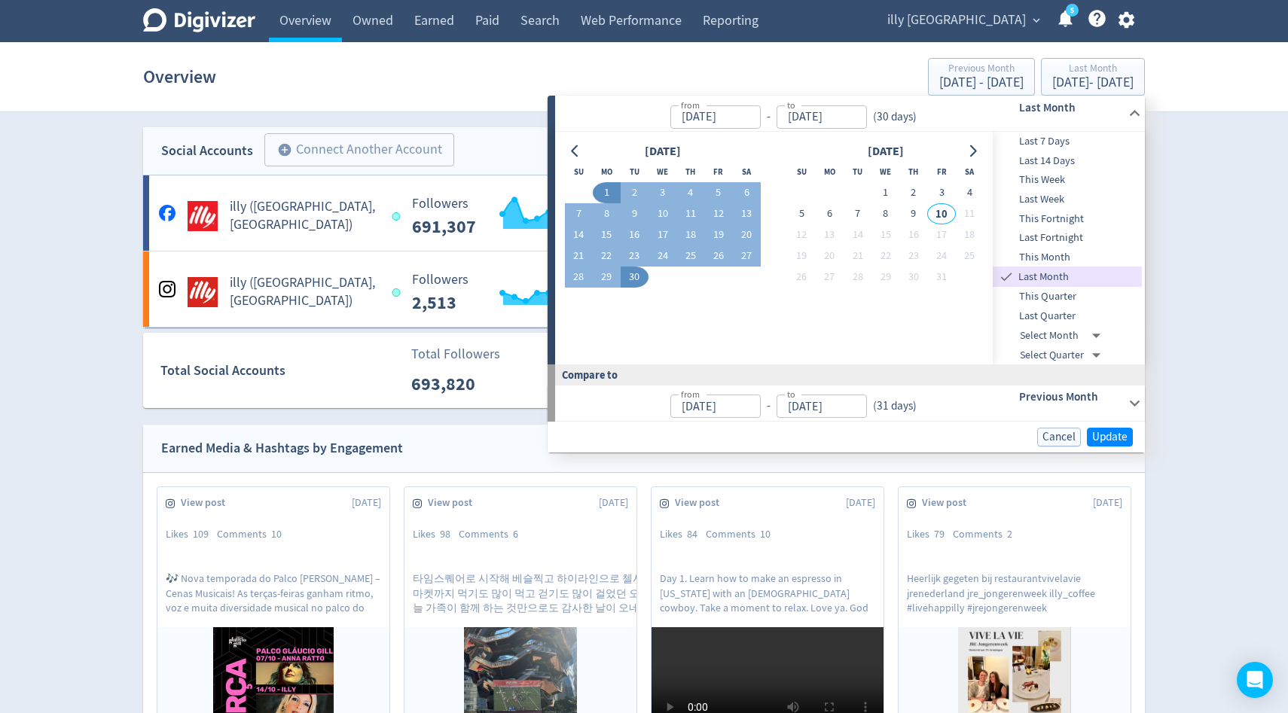
type input "[DATE]"
type input "Aug 01, 2025"
type input "[DATE]"
click at [1099, 433] on span "Update" at bounding box center [1109, 437] width 35 height 11
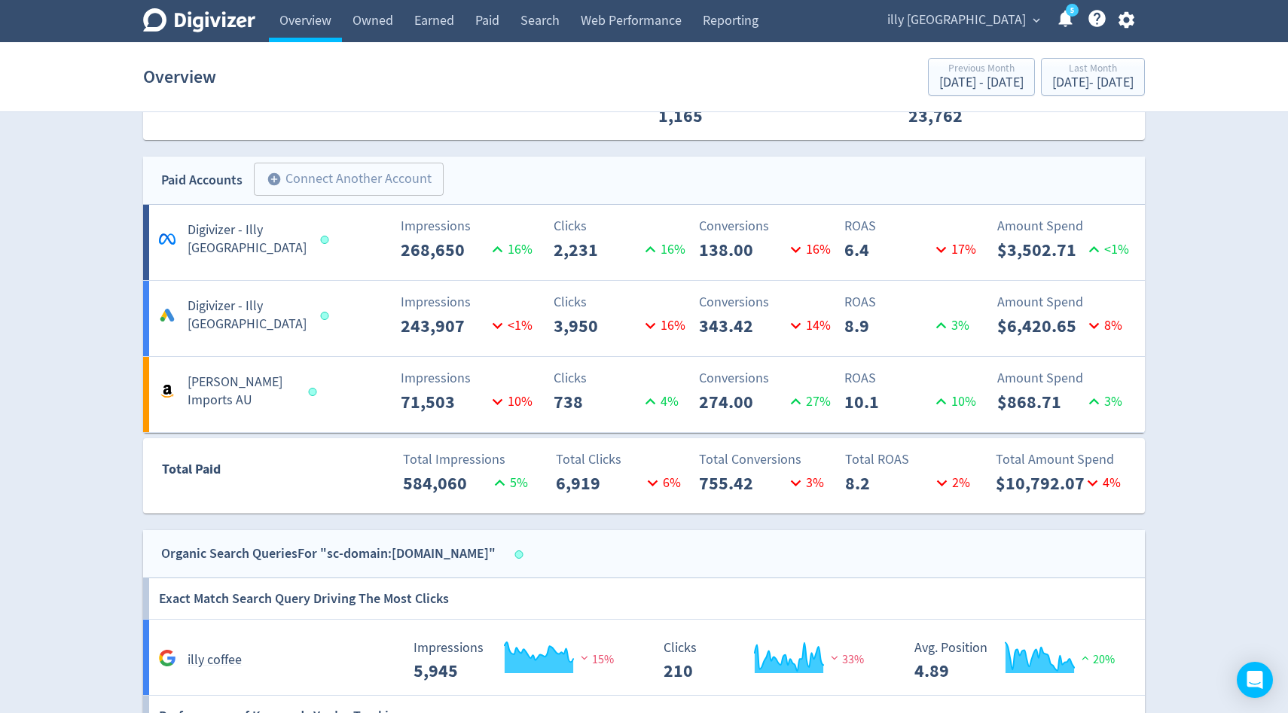
scroll to position [774, 0]
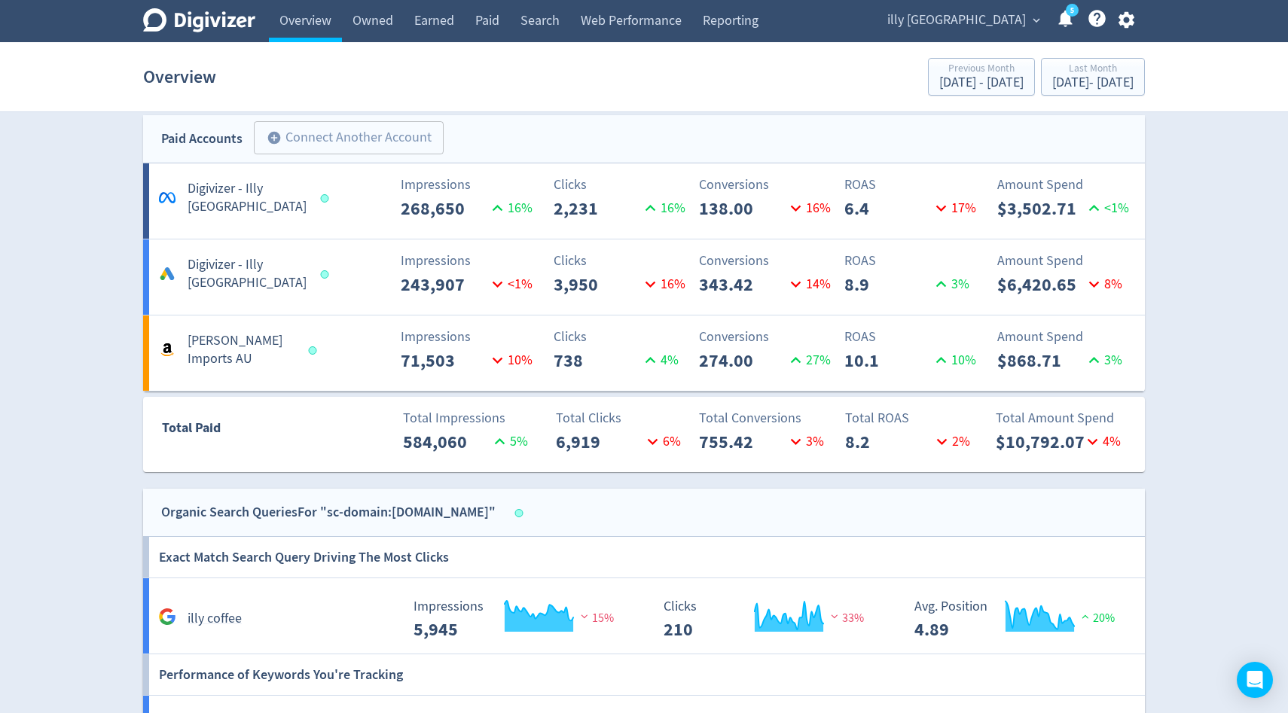
click at [711, 337] on p "Conversions" at bounding box center [767, 337] width 136 height 20
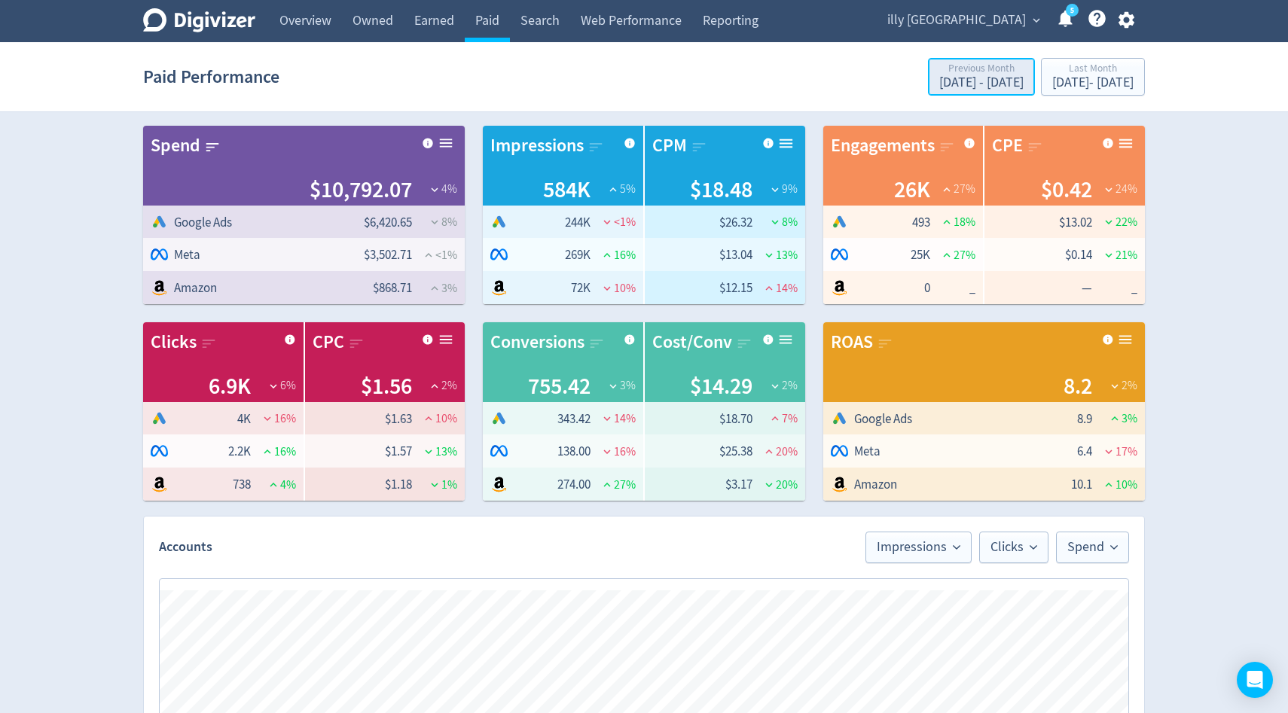
click at [939, 74] on div "Previous Month" at bounding box center [981, 69] width 84 height 13
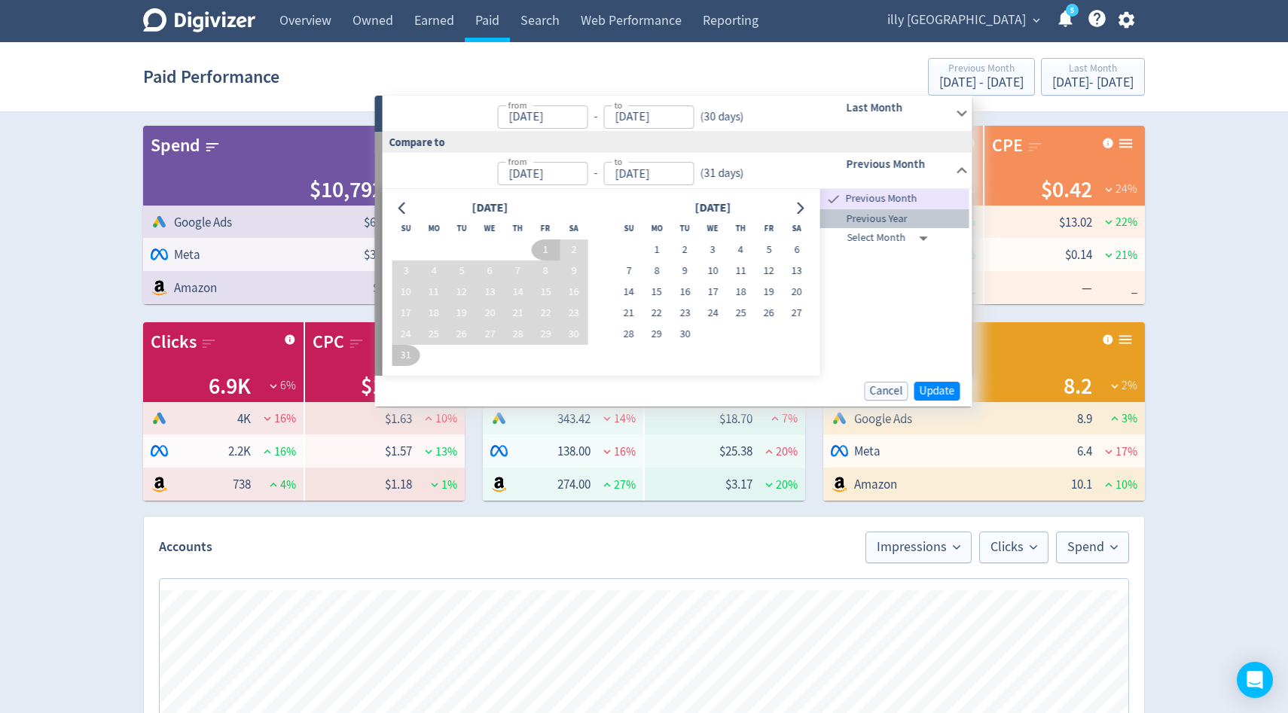
click at [907, 220] on span "Previous Year" at bounding box center [894, 219] width 149 height 17
type input "Sep 01, 2024"
type input "Sep 30, 2024"
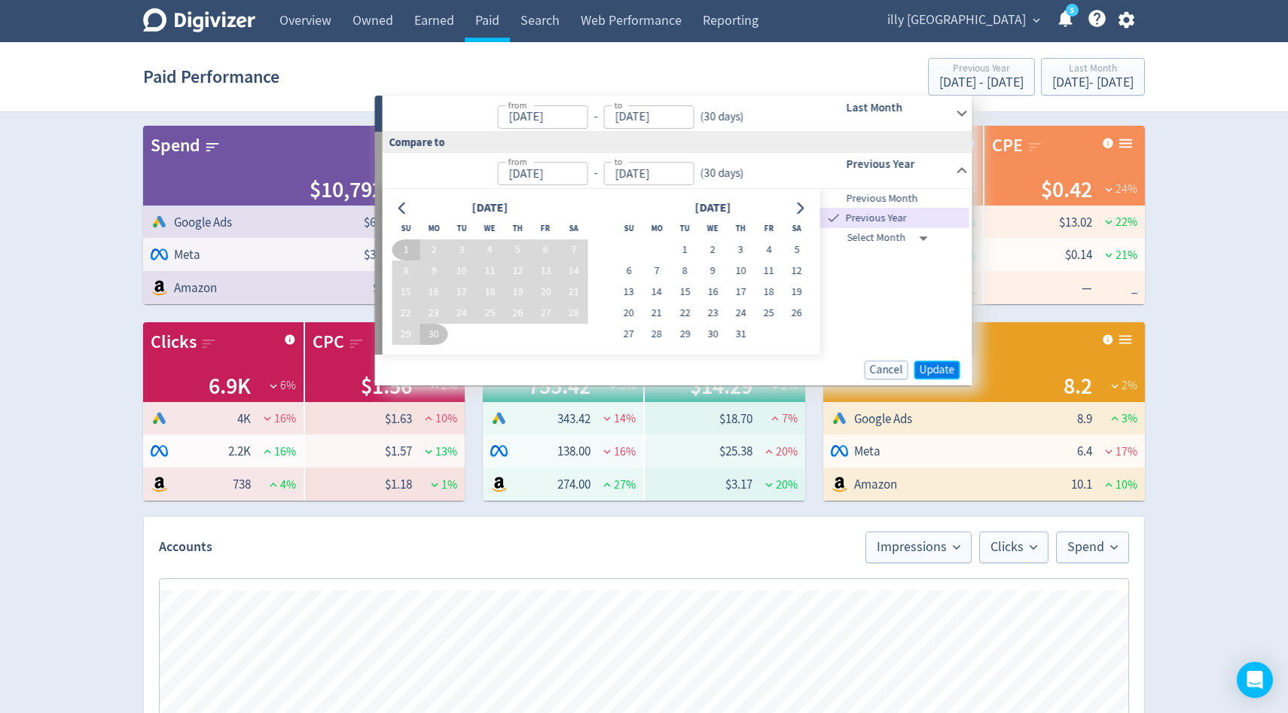
click at [946, 372] on span "Update" at bounding box center [937, 370] width 35 height 11
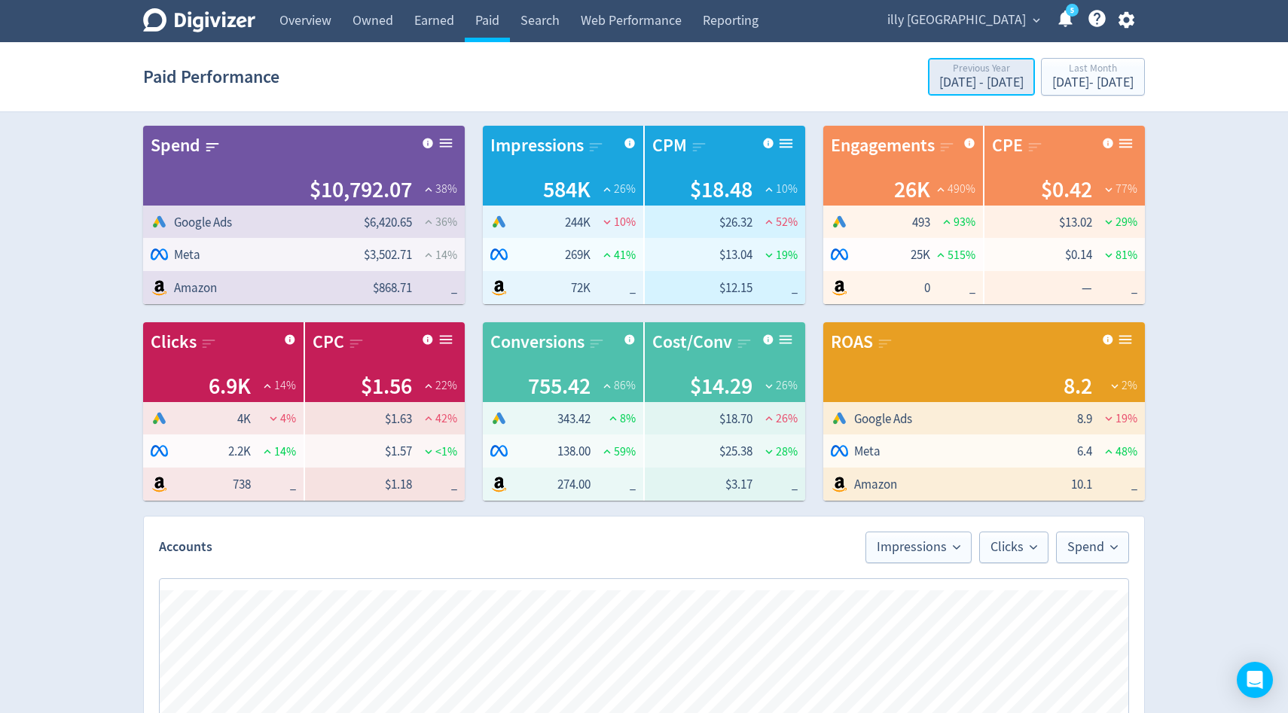
click at [939, 78] on div "Sep 1, 2024 - Sep 30, 2024" at bounding box center [981, 83] width 84 height 14
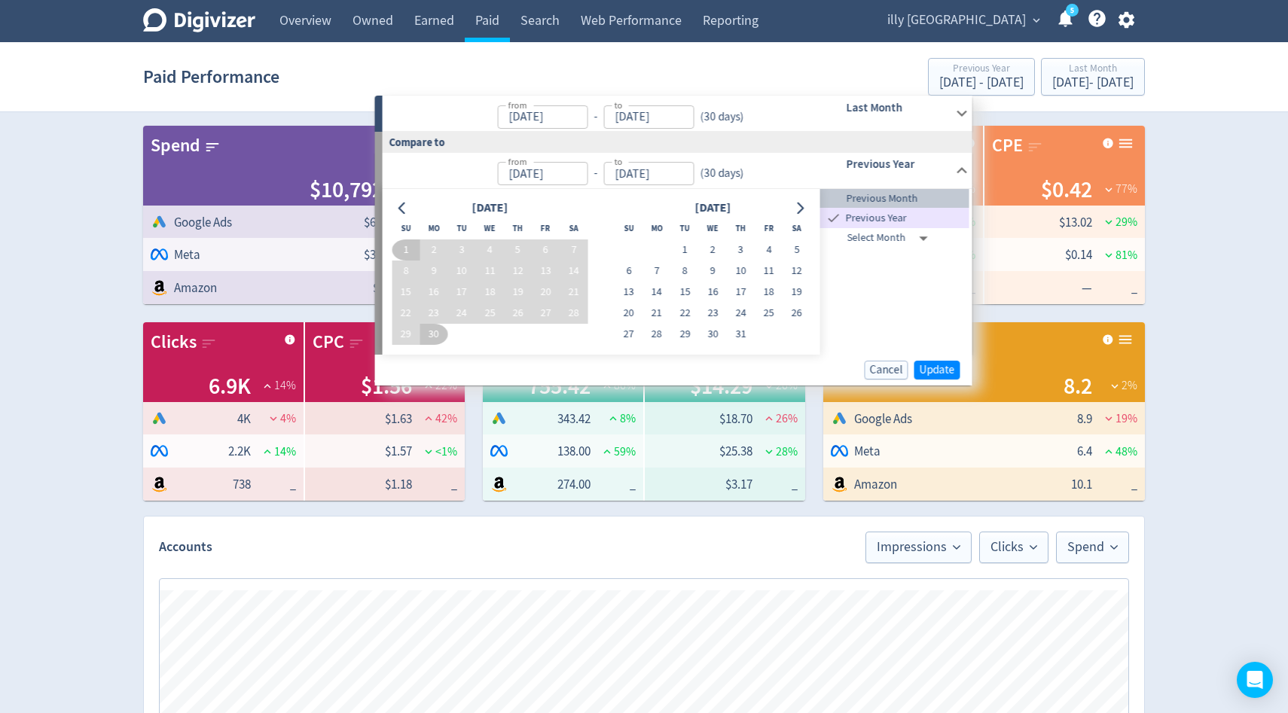
click at [899, 203] on span "Previous Month" at bounding box center [894, 199] width 149 height 17
type input "Aug 01, 2025"
type input "[DATE]"
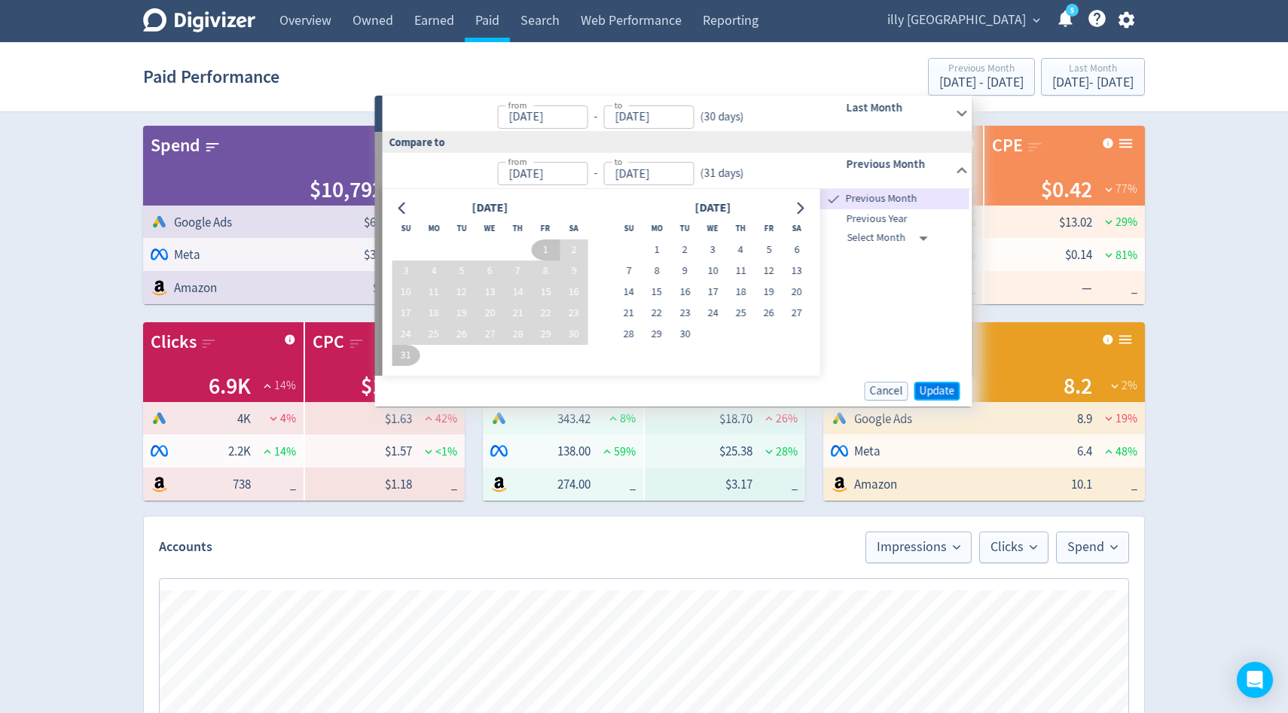
click at [942, 397] on span "Update" at bounding box center [937, 391] width 35 height 11
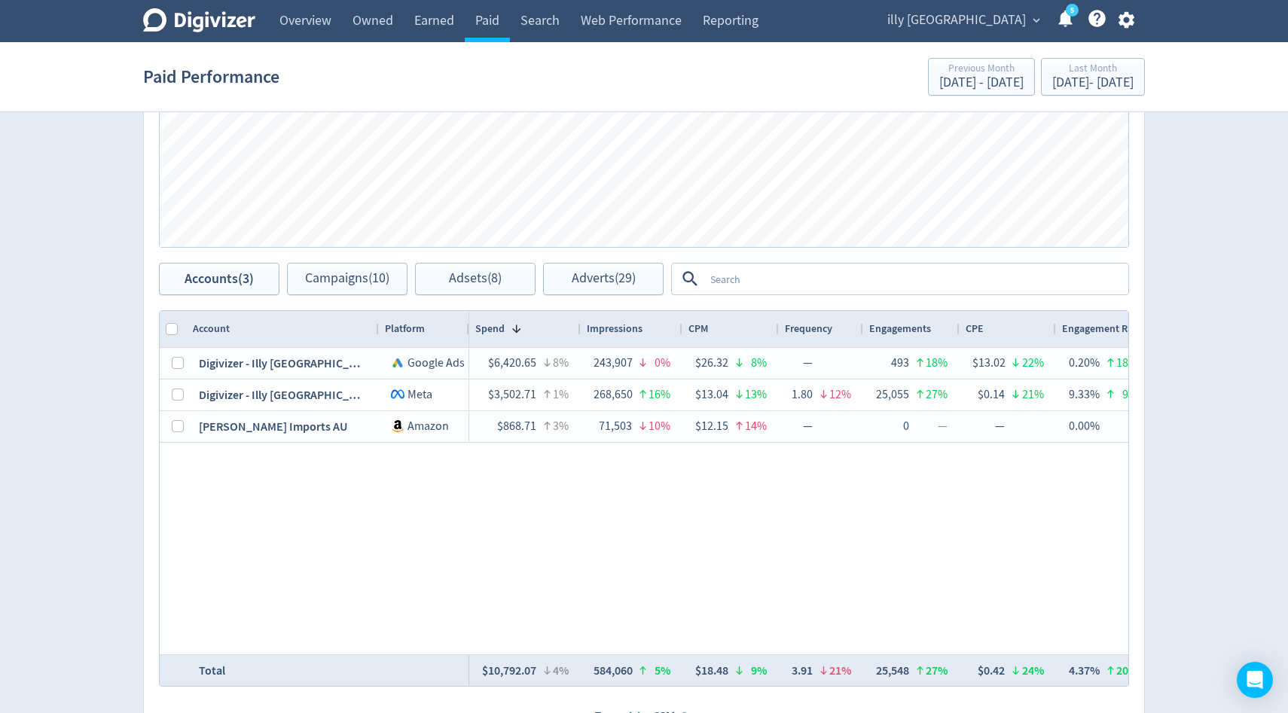
scroll to position [633, 0]
click at [591, 282] on span "Adverts (29)" at bounding box center [604, 278] width 64 height 14
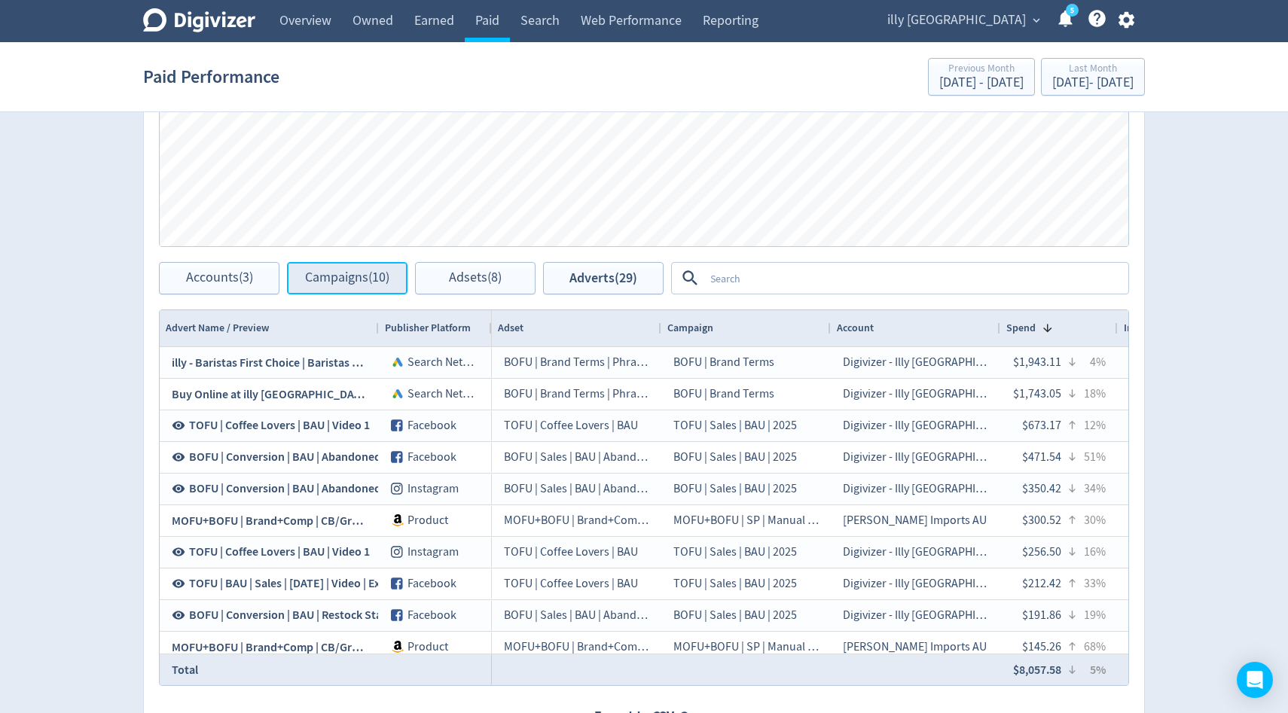
click at [333, 279] on span "Campaigns (10)" at bounding box center [347, 278] width 84 height 14
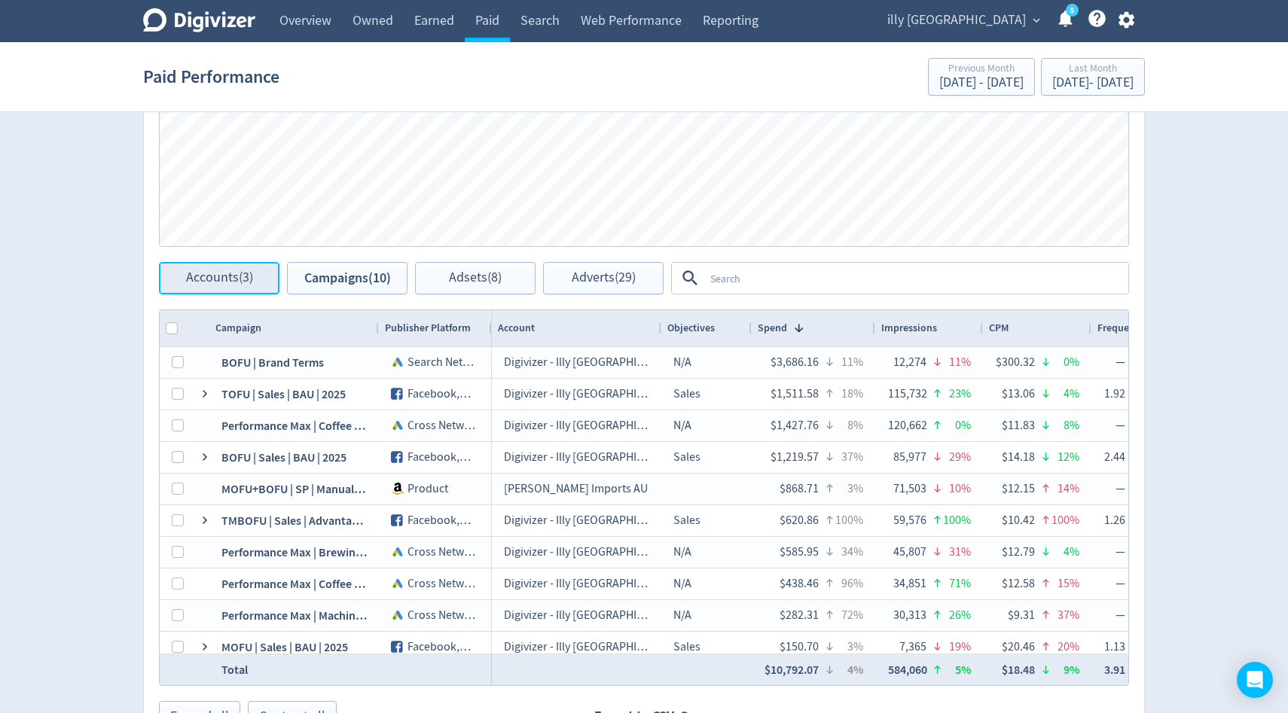
click at [250, 276] on span "Accounts (3)" at bounding box center [219, 278] width 67 height 14
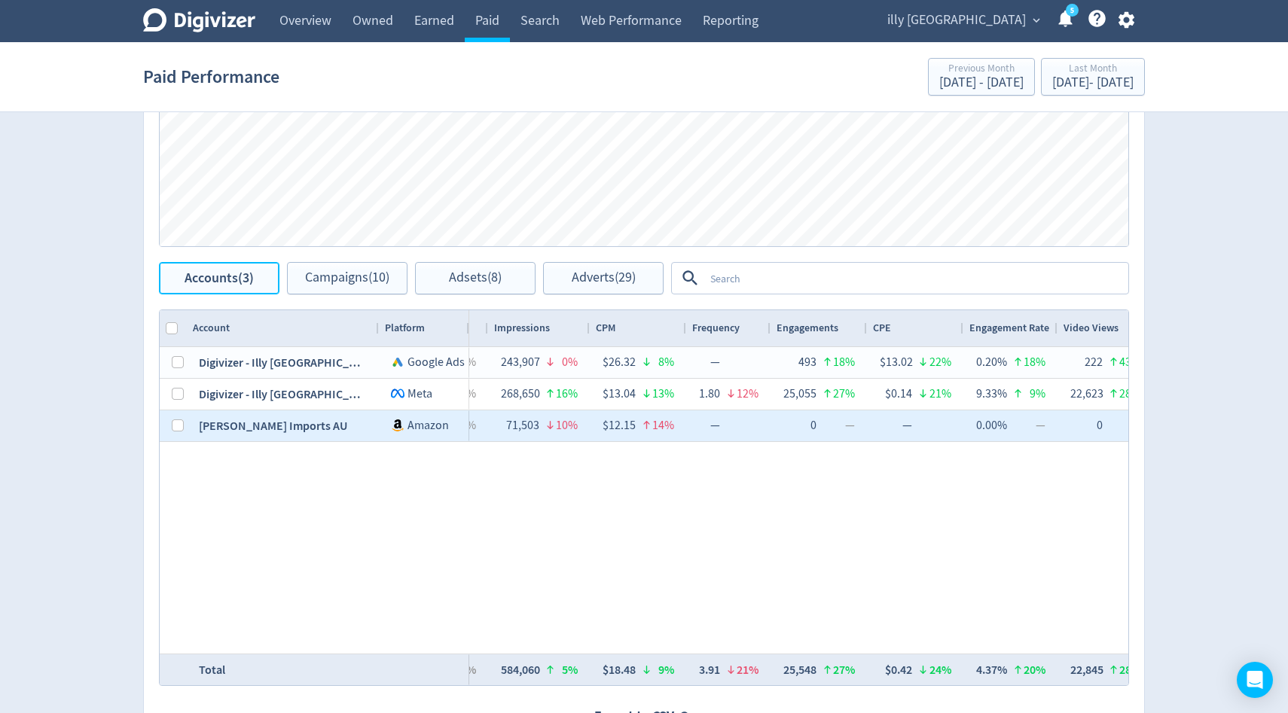
scroll to position [0, 227]
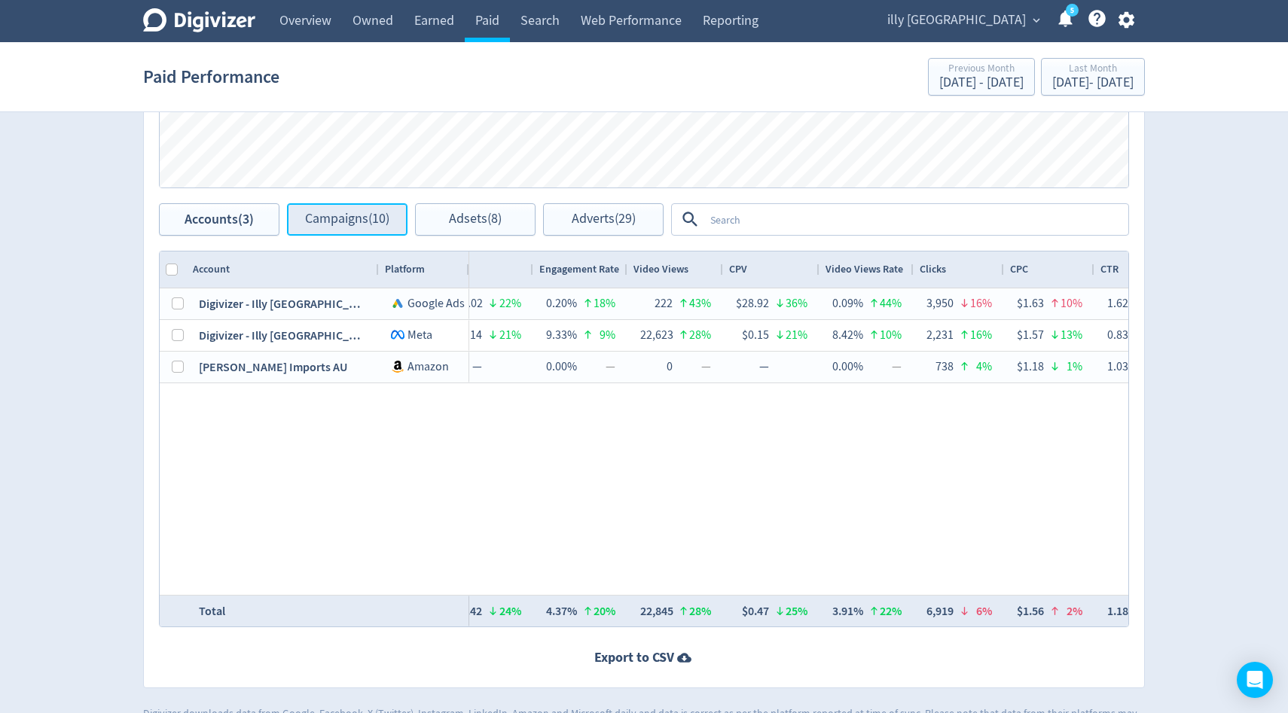
click at [353, 221] on span "Campaigns (10)" at bounding box center [347, 219] width 84 height 14
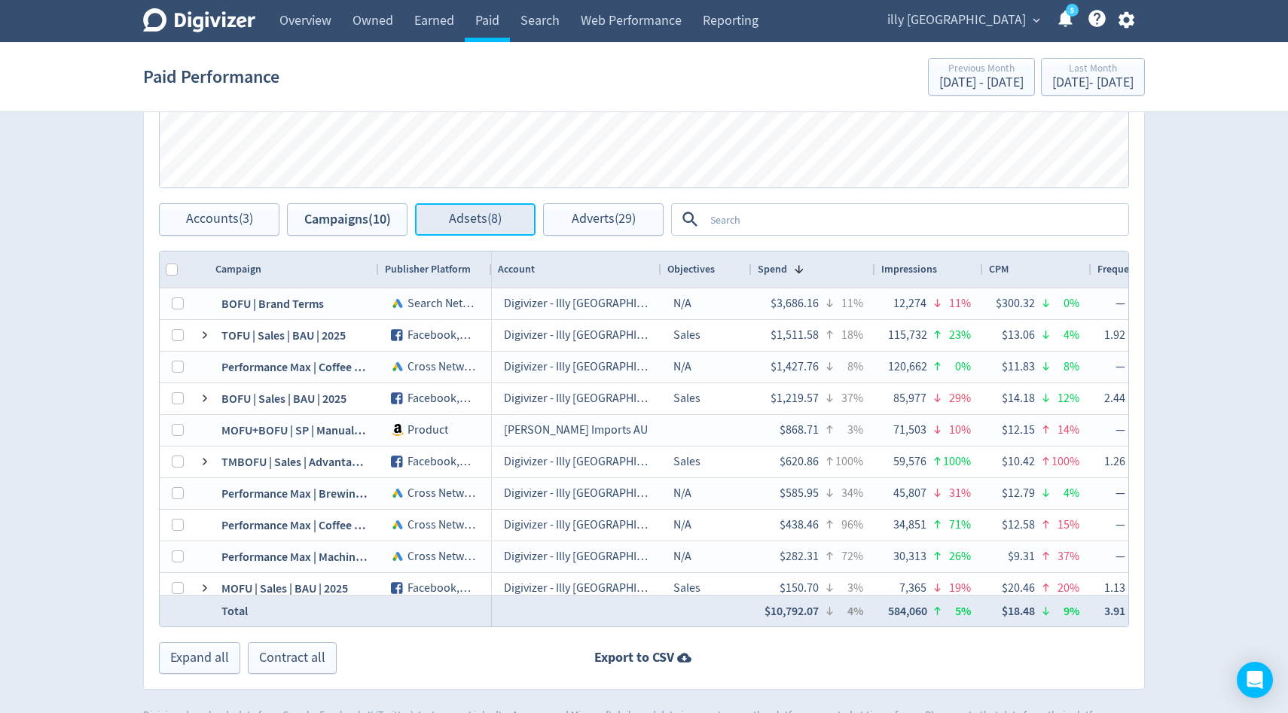
click at [453, 216] on span "Adsets (8)" at bounding box center [475, 219] width 53 height 14
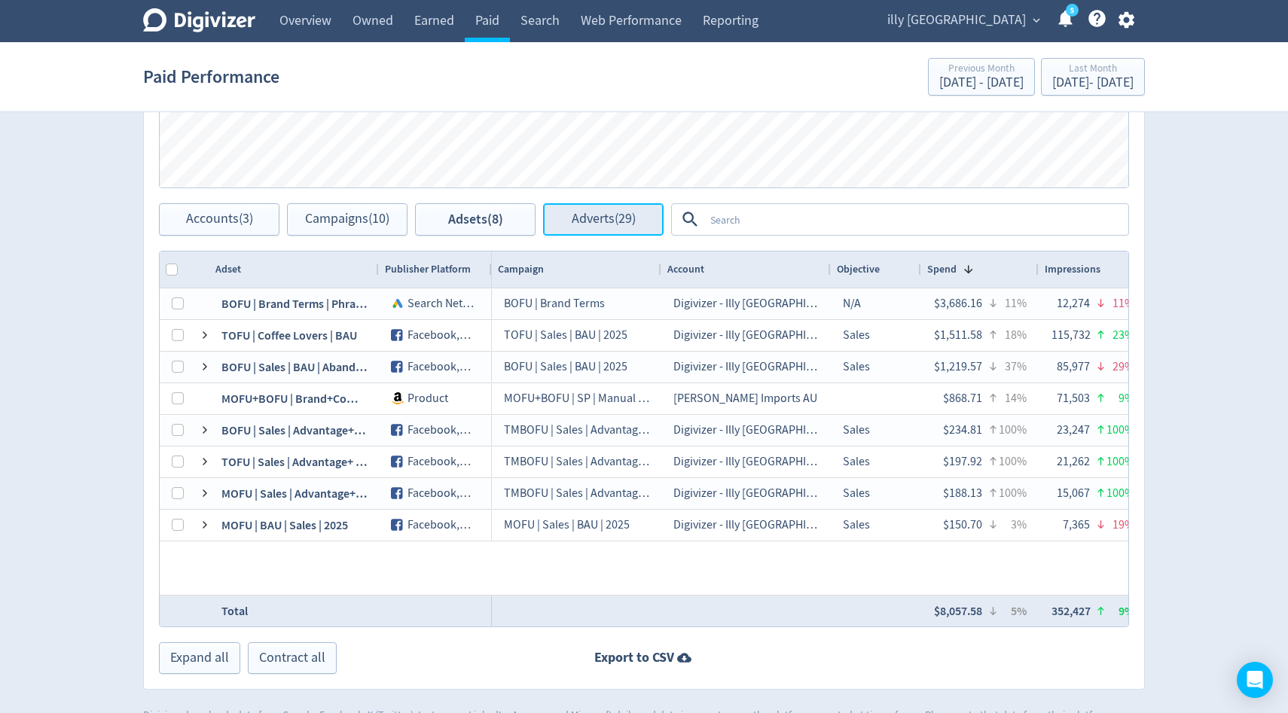
click at [618, 228] on button "Adverts (29)" at bounding box center [603, 219] width 121 height 32
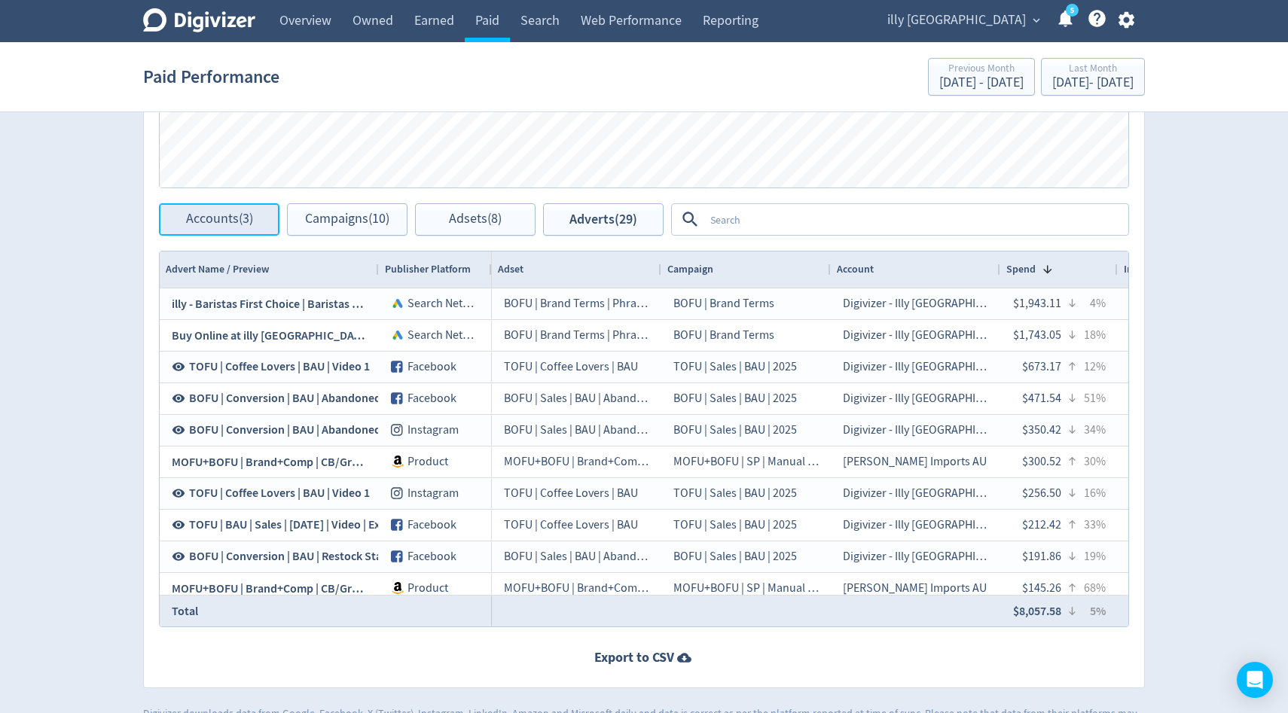
click at [245, 228] on button "Accounts (3)" at bounding box center [219, 219] width 121 height 32
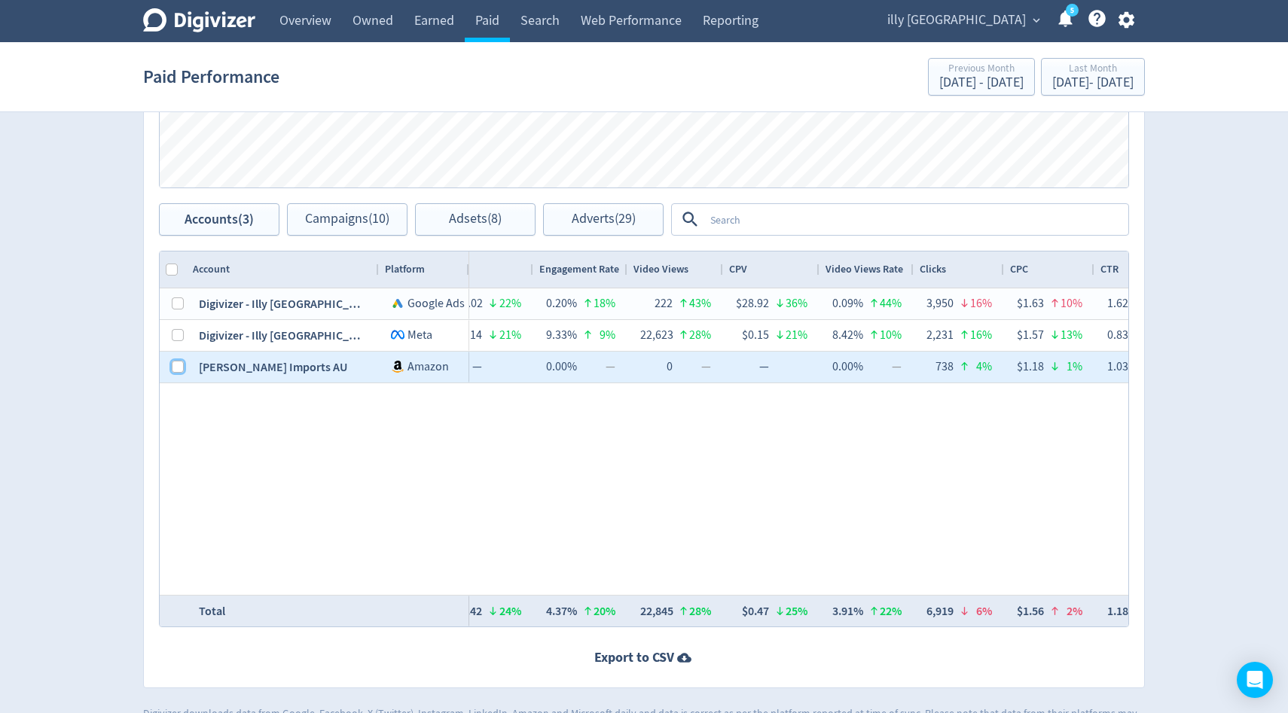
click at [179, 368] on input "Press Space to toggle row selection (unchecked)" at bounding box center [178, 367] width 12 height 12
checkbox input "true"
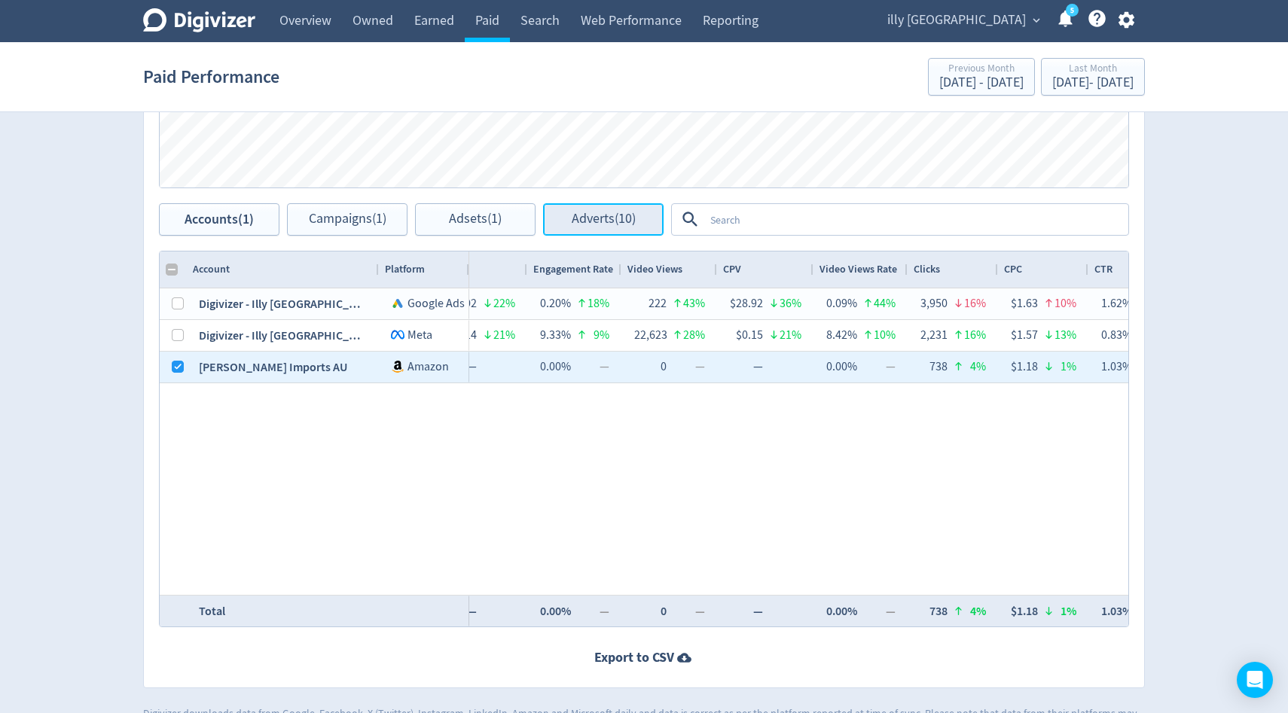
click at [598, 219] on span "Adverts (10)" at bounding box center [604, 219] width 64 height 14
click at [610, 227] on button "Adverts (10)" at bounding box center [603, 219] width 121 height 32
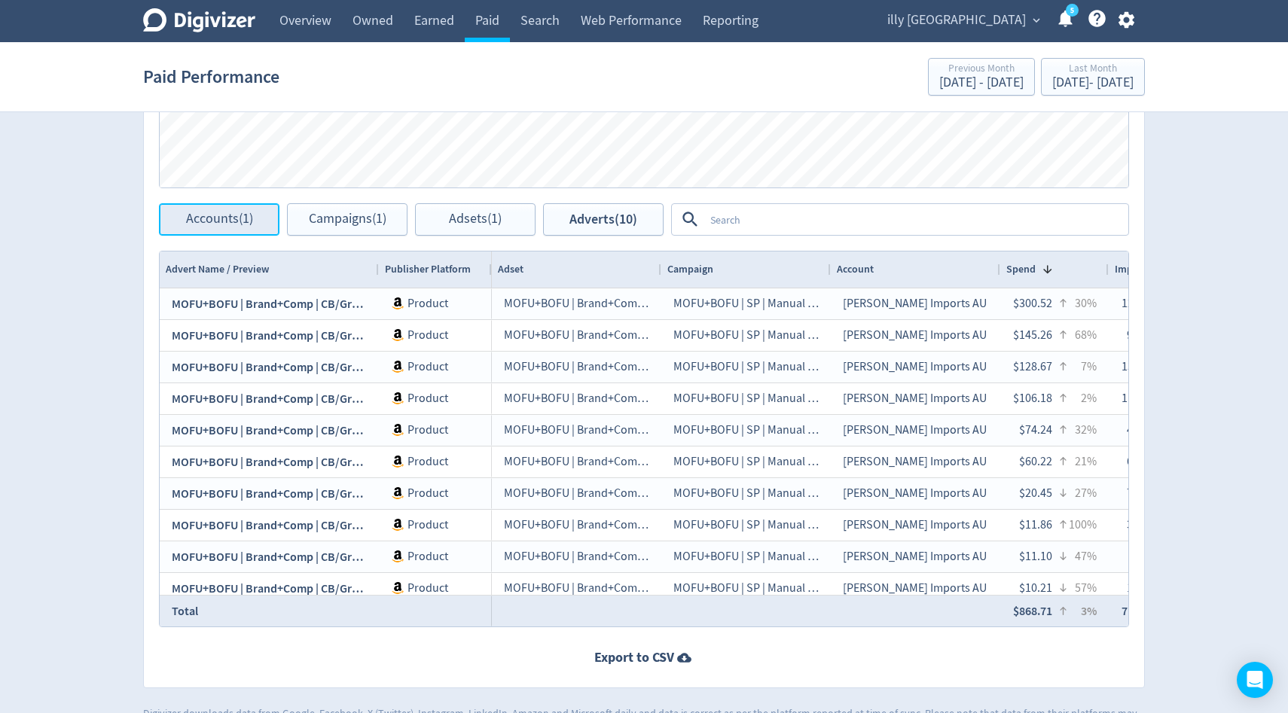
click at [230, 215] on span "Accounts (1)" at bounding box center [219, 219] width 67 height 14
checkbox input "false"
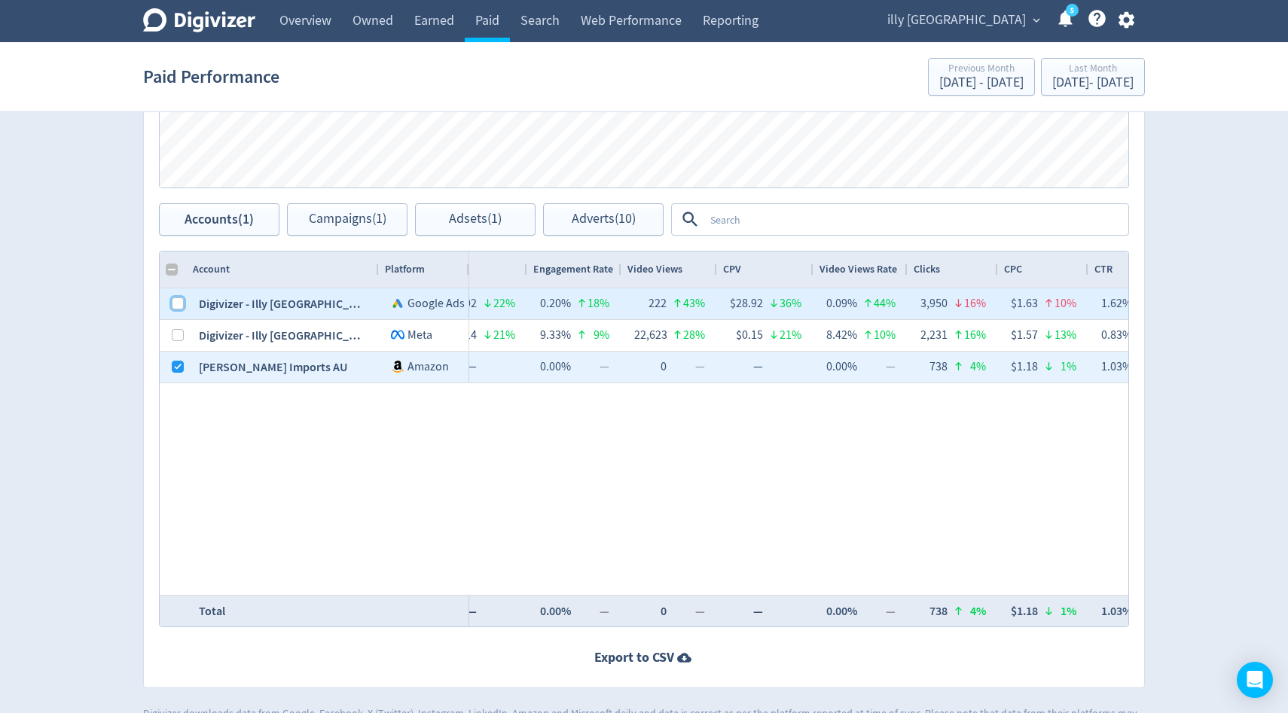
click at [179, 306] on input "Press Space to toggle row selection (unchecked)" at bounding box center [178, 304] width 12 height 12
checkbox input "true"
checkbox input "false"
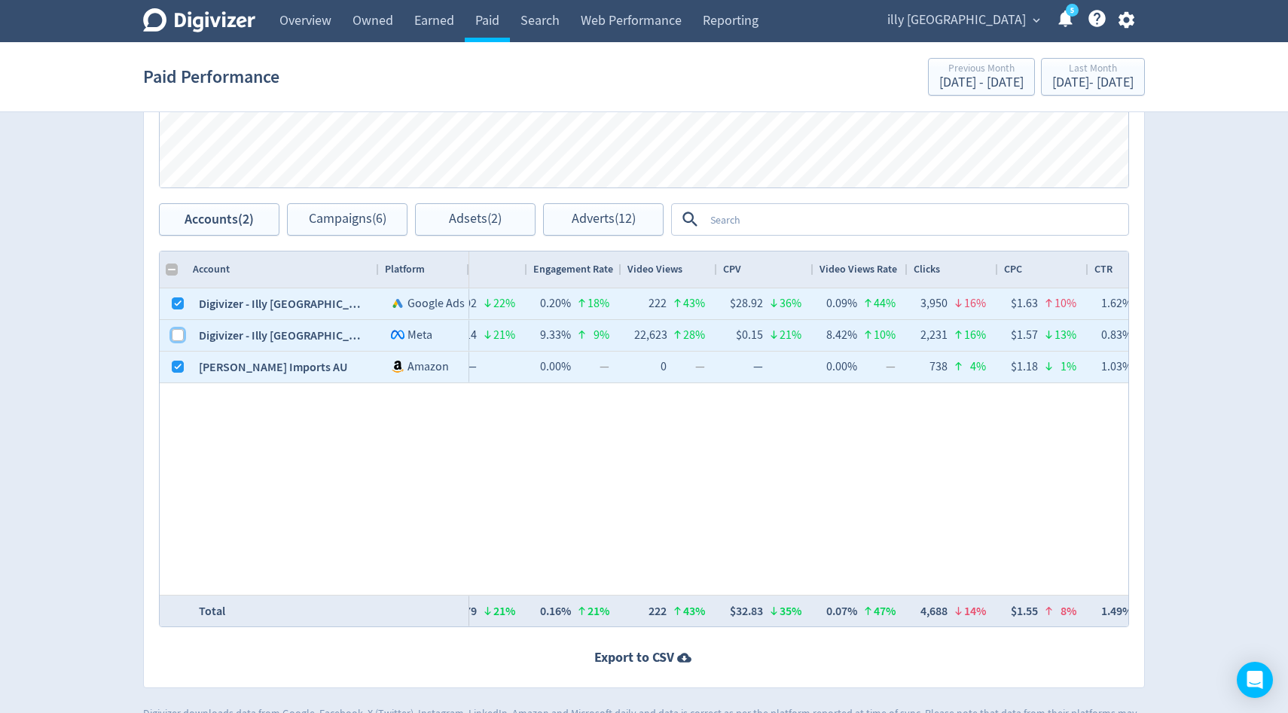
click at [172, 341] on input "Press Space to toggle row selection (unchecked)" at bounding box center [178, 335] width 12 height 12
checkbox input "true"
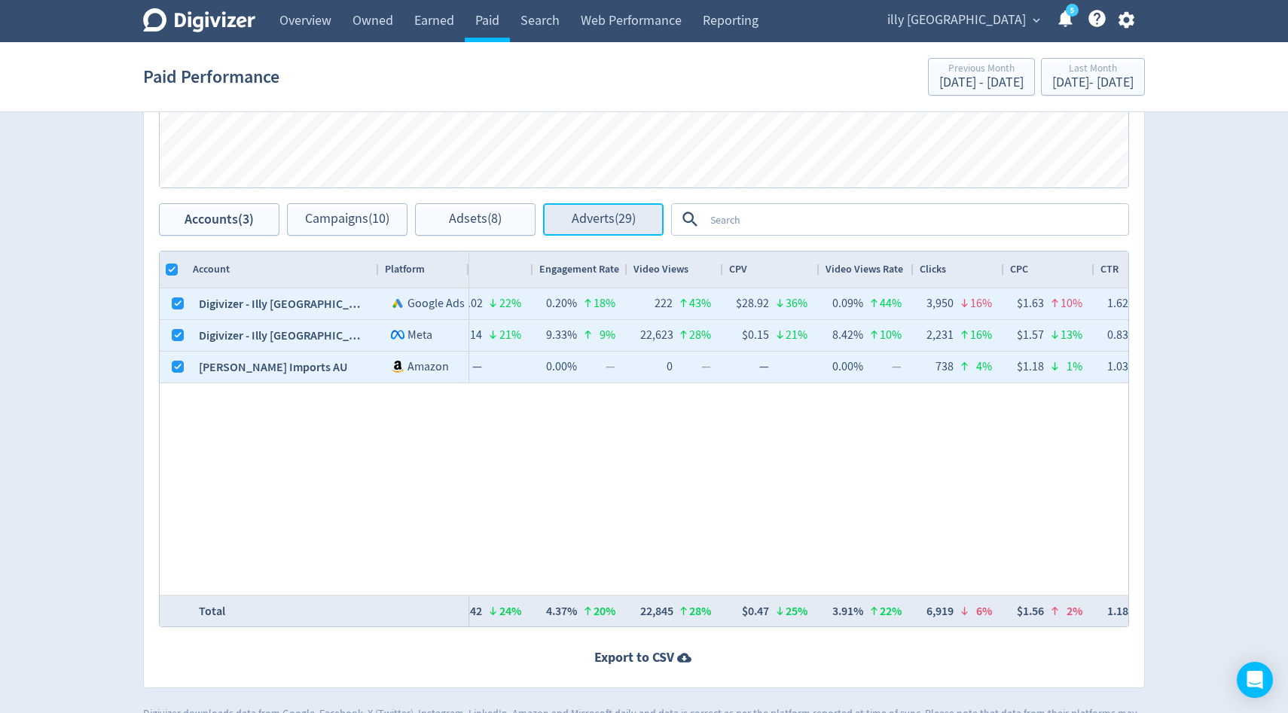
click at [582, 229] on button "Adverts (29)" at bounding box center [603, 219] width 121 height 32
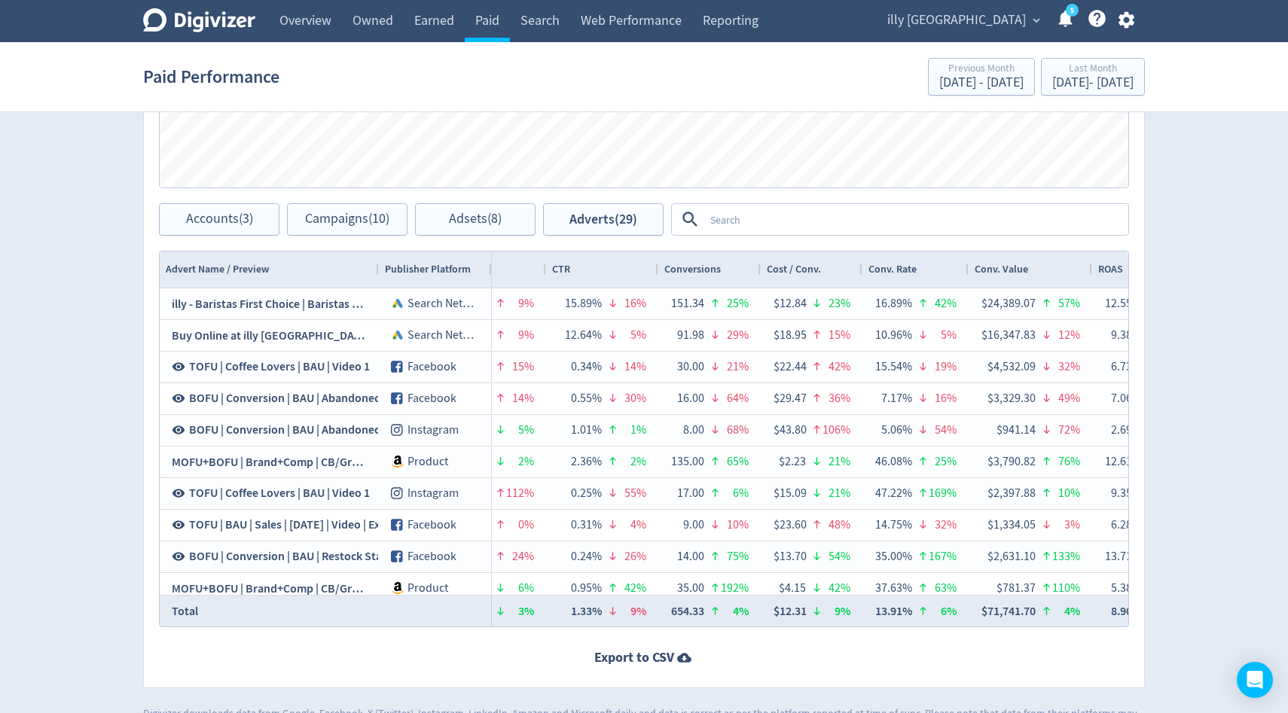
click at [716, 269] on span "Conversions" at bounding box center [692, 269] width 56 height 14
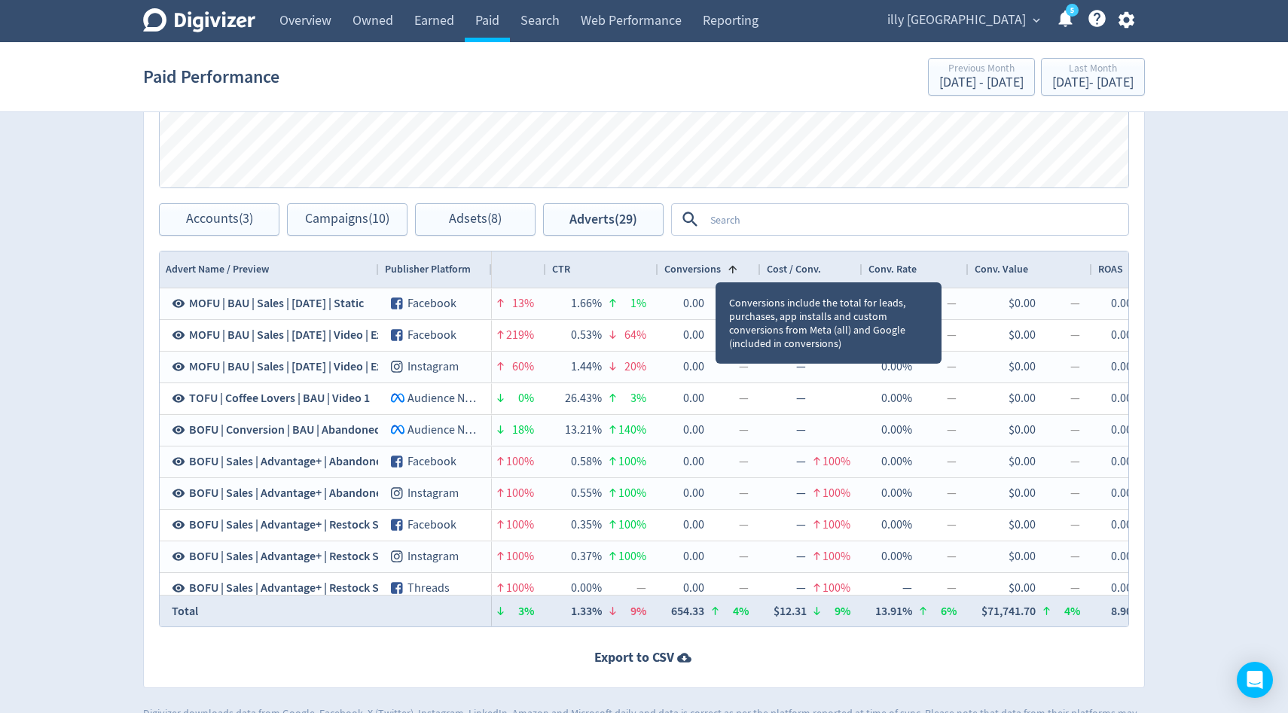
click at [716, 269] on span "Conversions" at bounding box center [692, 269] width 56 height 14
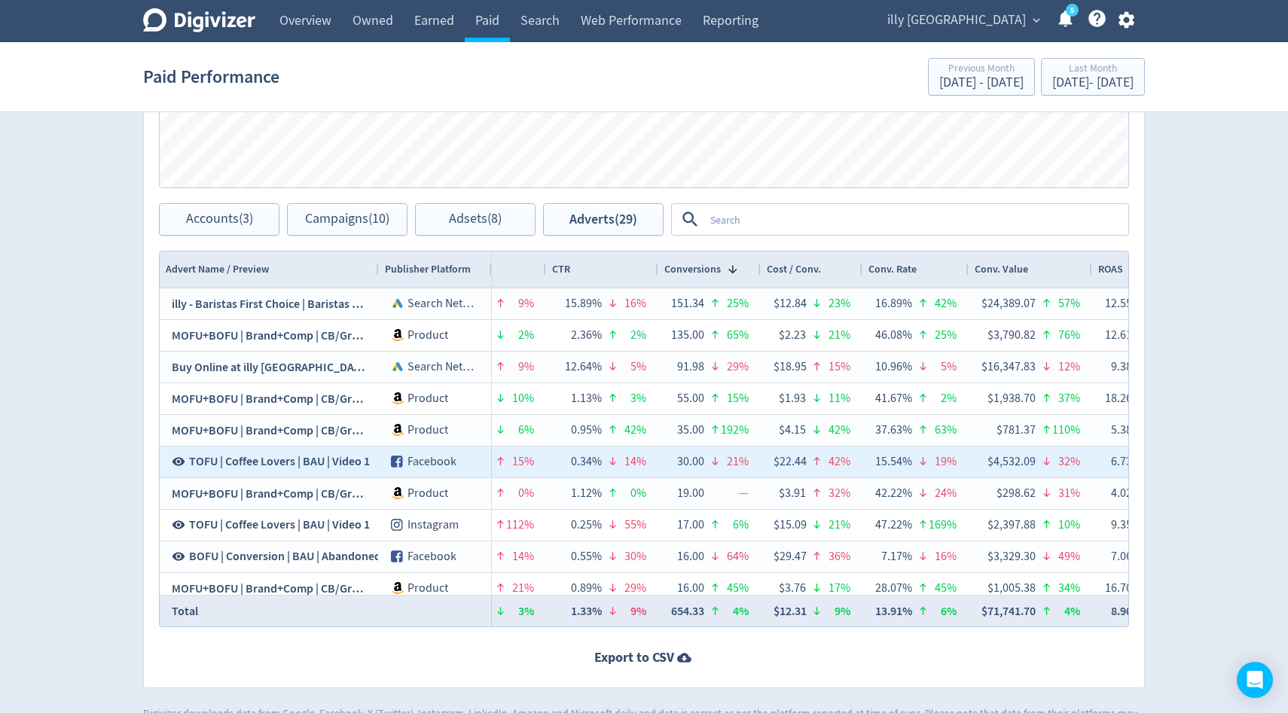
click at [270, 459] on span "TOFU | Coffee Lovers | BAU | Video 1" at bounding box center [279, 461] width 181 height 17
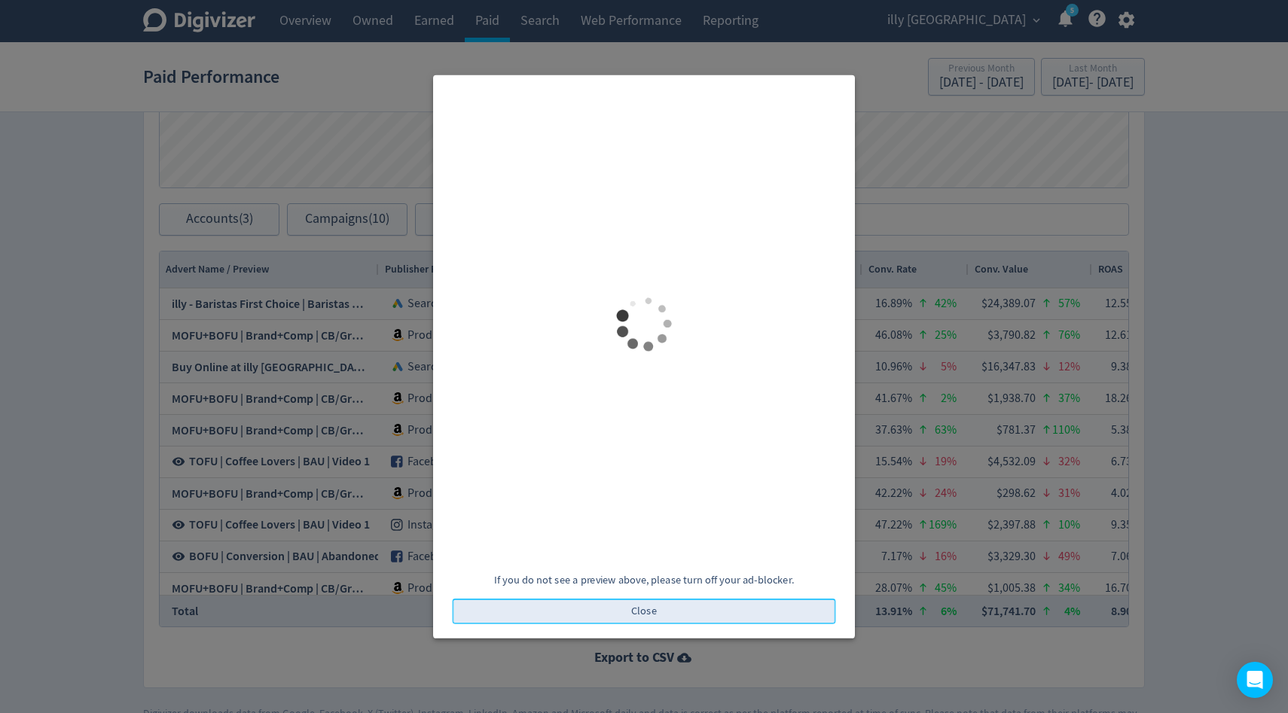
click at [668, 616] on button "Close" at bounding box center [644, 612] width 383 height 26
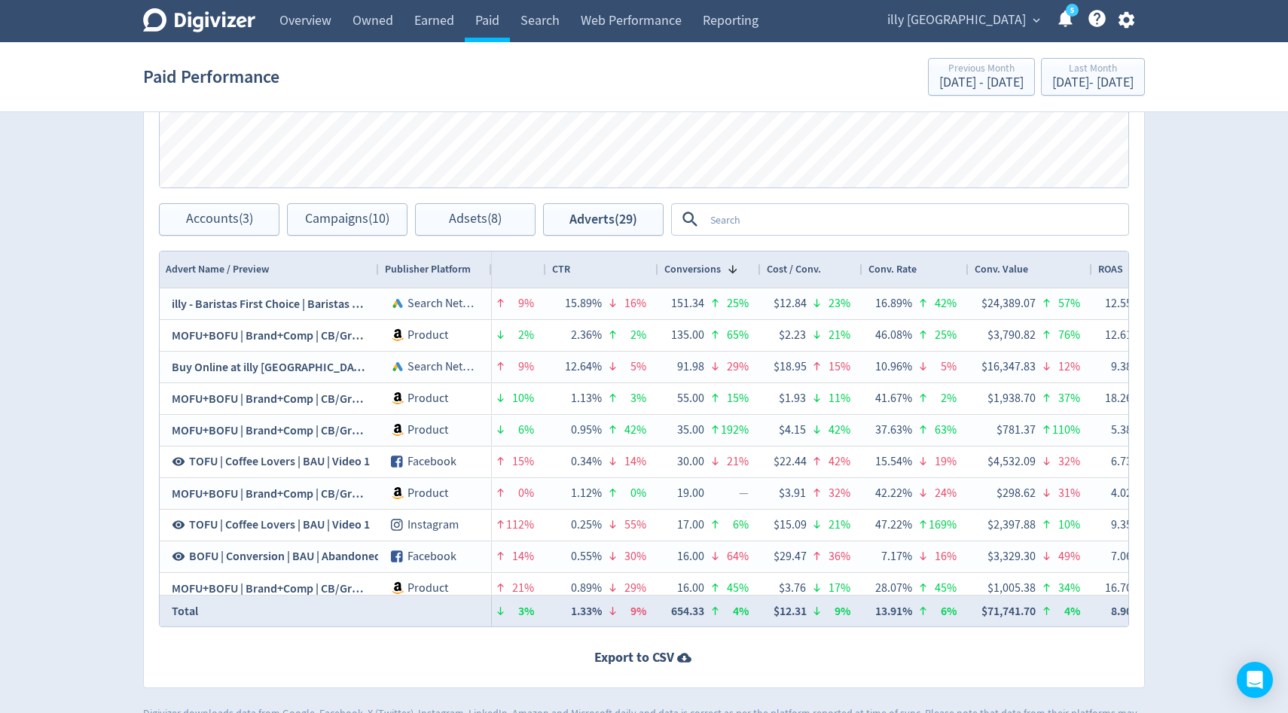
click at [713, 219] on textarea at bounding box center [915, 220] width 423 height 28
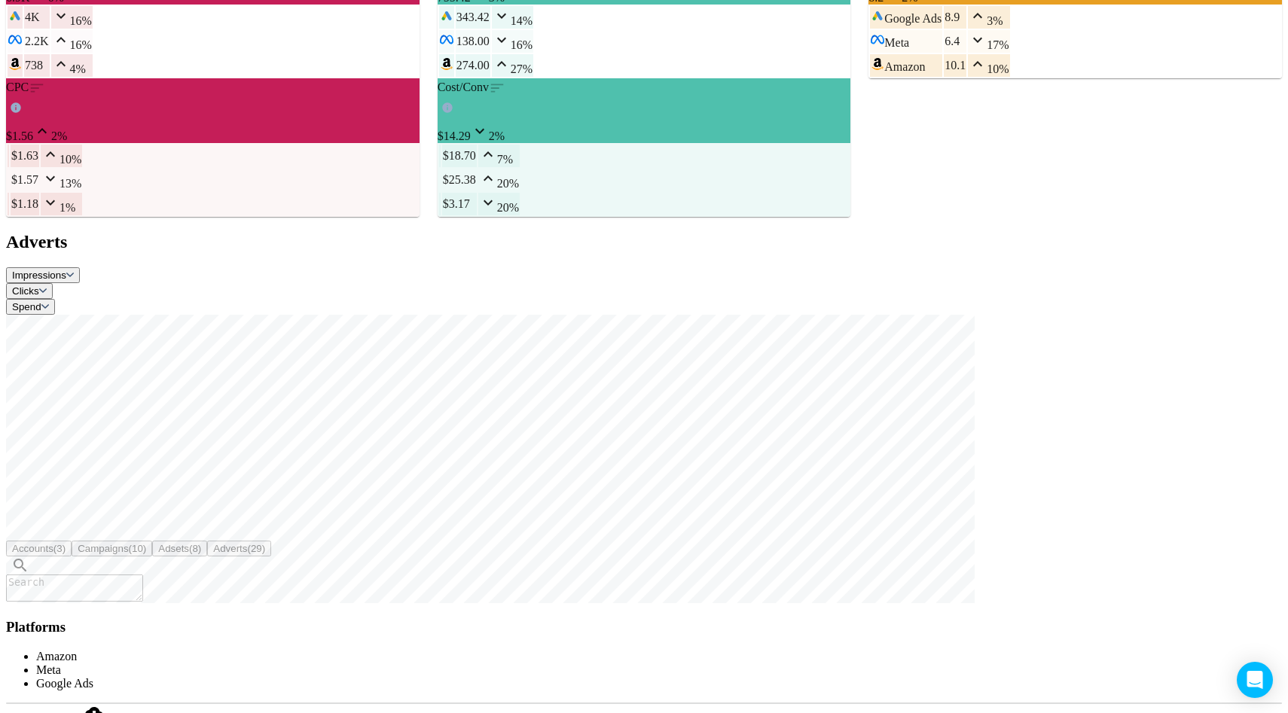
scroll to position [0, 1698]
type textarea "i"
type textarea "brand"
click at [69, 575] on button "INCLUDES" at bounding box center [37, 583] width 63 height 16
click at [143, 591] on textarea at bounding box center [74, 604] width 137 height 27
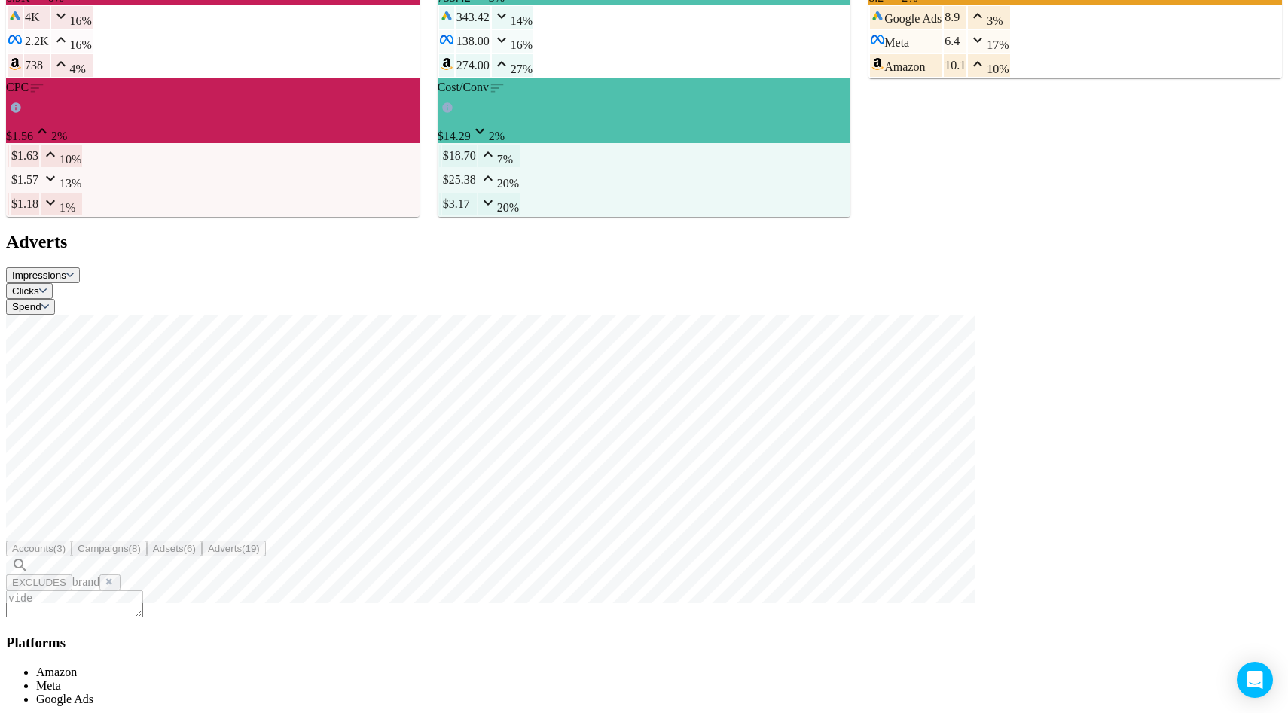
type textarea "video"
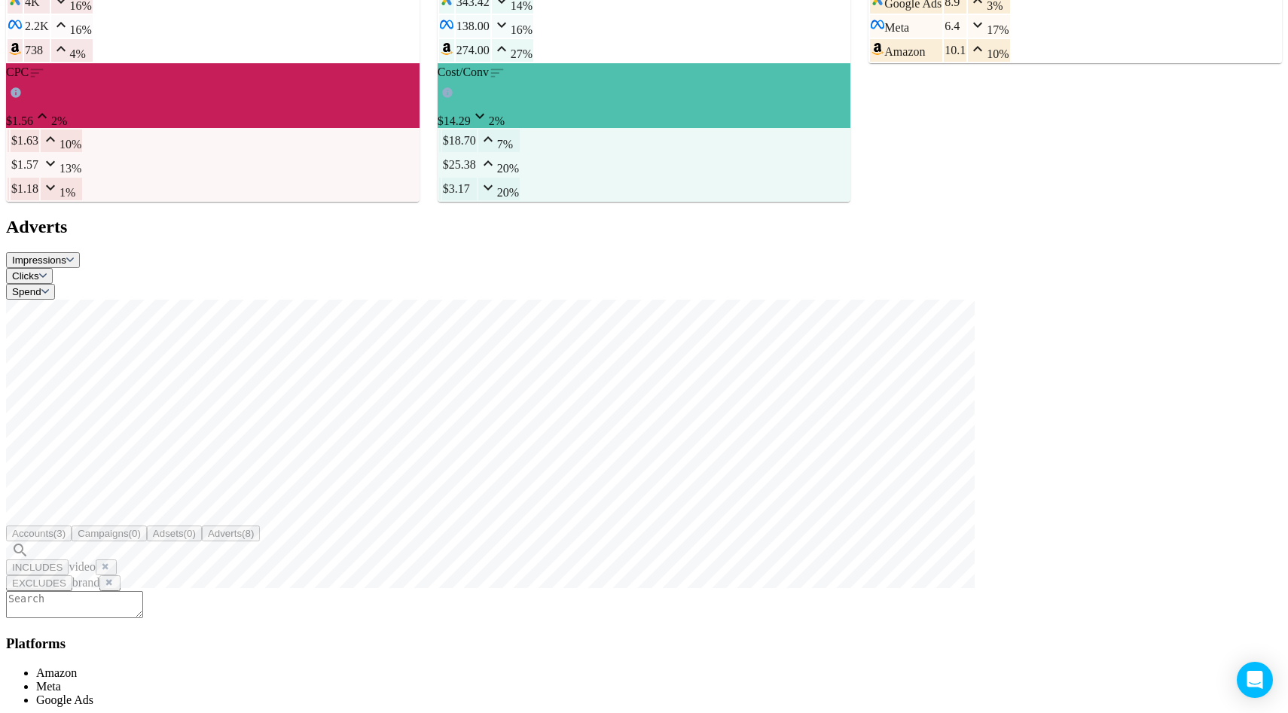
scroll to position [705, 0]
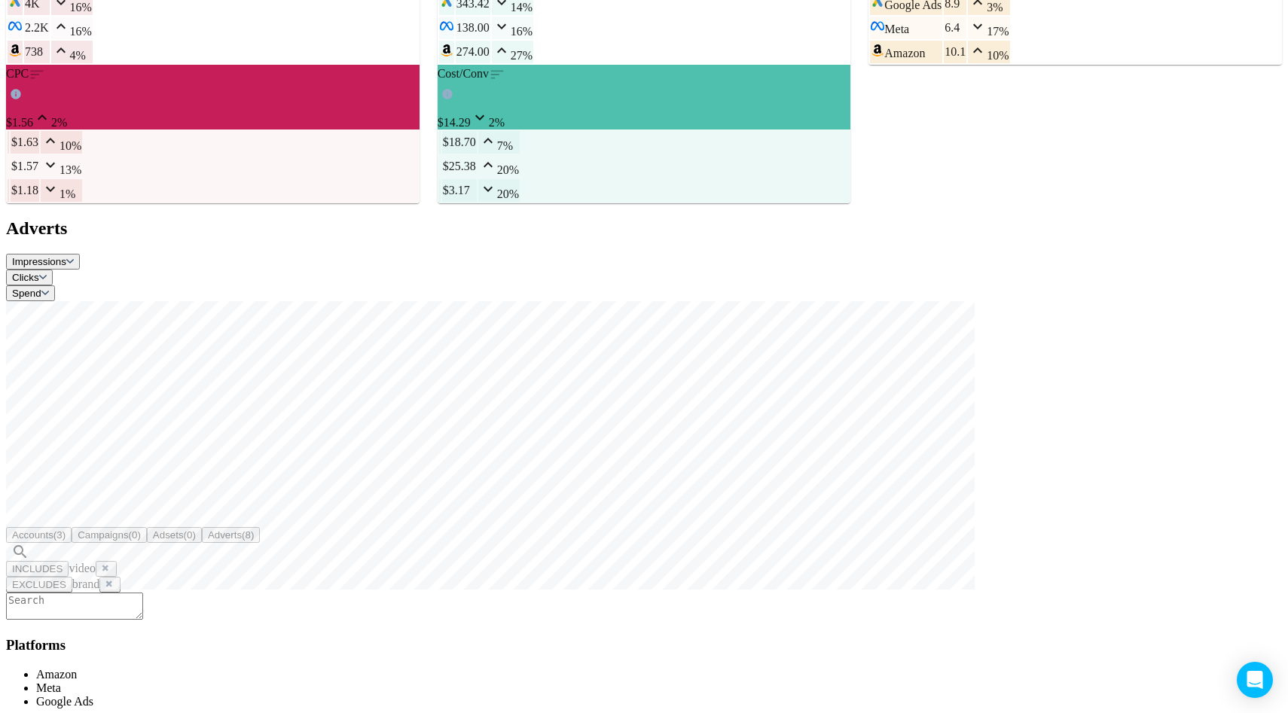
click at [117, 561] on button at bounding box center [106, 569] width 21 height 16
click at [121, 561] on button at bounding box center [109, 569] width 21 height 16
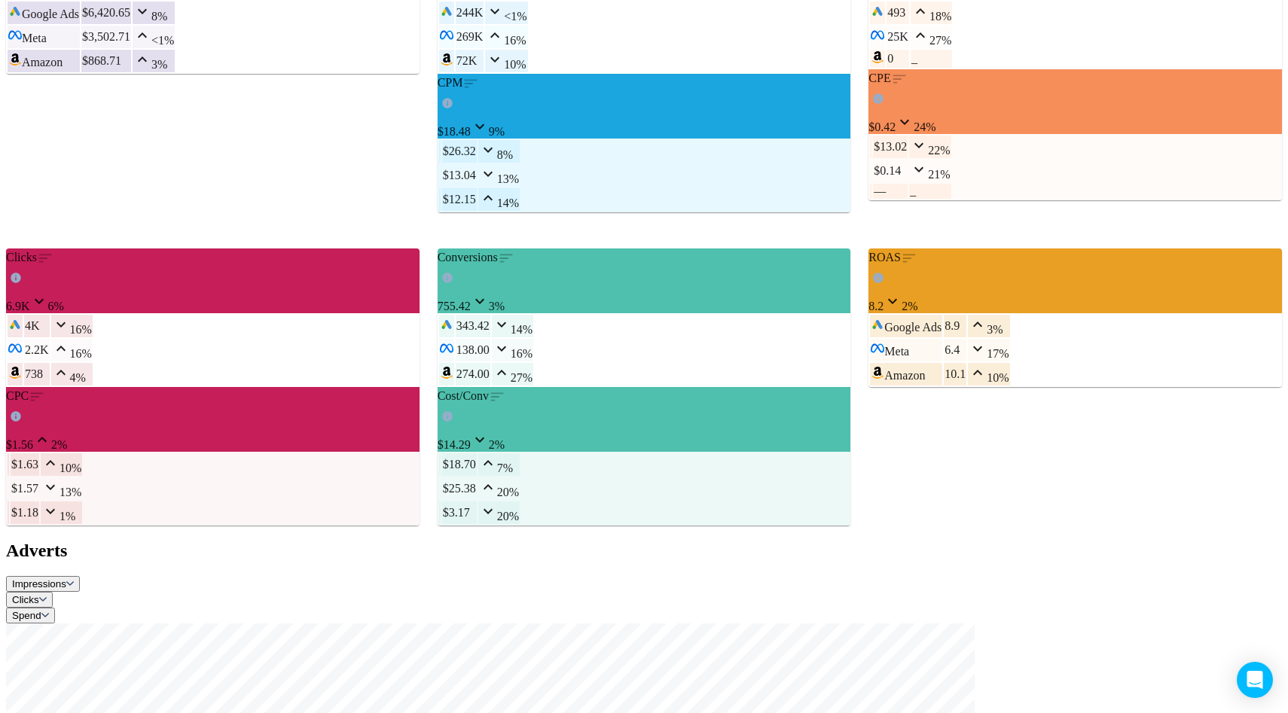
click at [74, 578] on span "Impressions" at bounding box center [43, 583] width 62 height 11
click at [47, 578] on span "Clicks" at bounding box center [29, 583] width 35 height 11
click at [146, 604] on input "Trend Line" at bounding box center [119, 613] width 54 height 18
checkbox input "true"
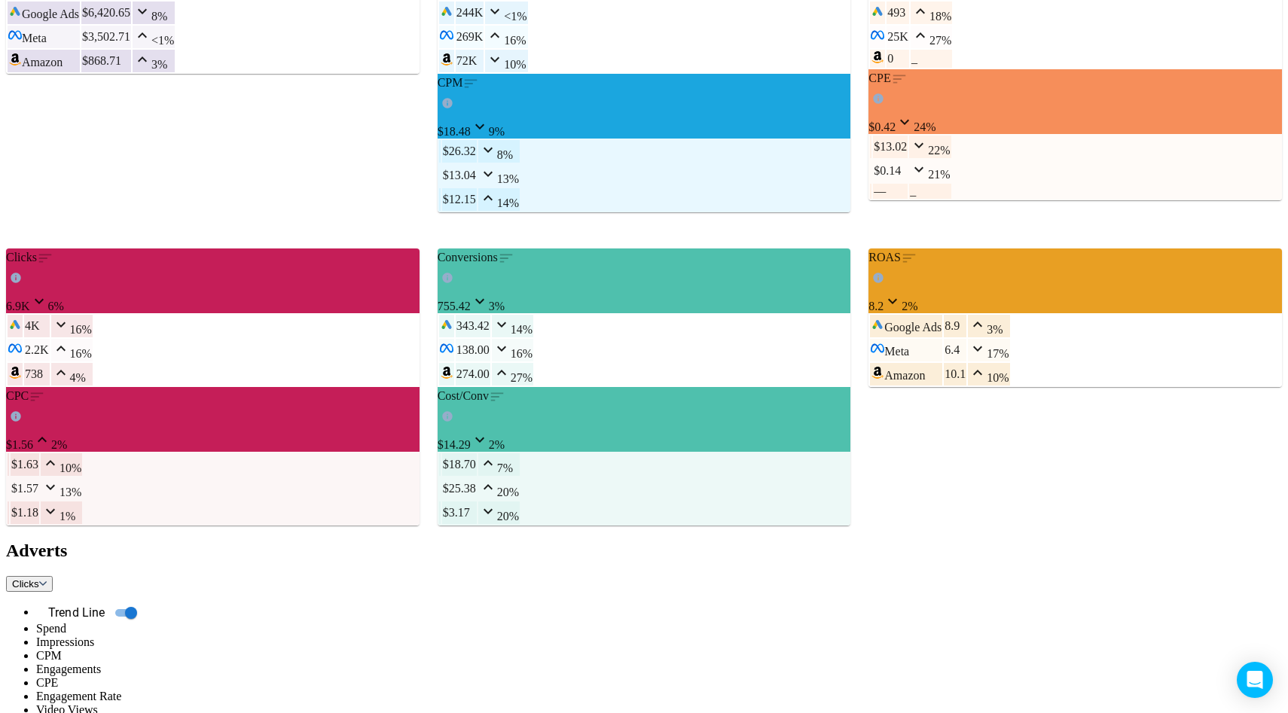
click at [54, 592] on button "ROAS" at bounding box center [30, 600] width 48 height 16
click at [146, 620] on input "Trend Line" at bounding box center [119, 629] width 54 height 18
checkbox input "true"
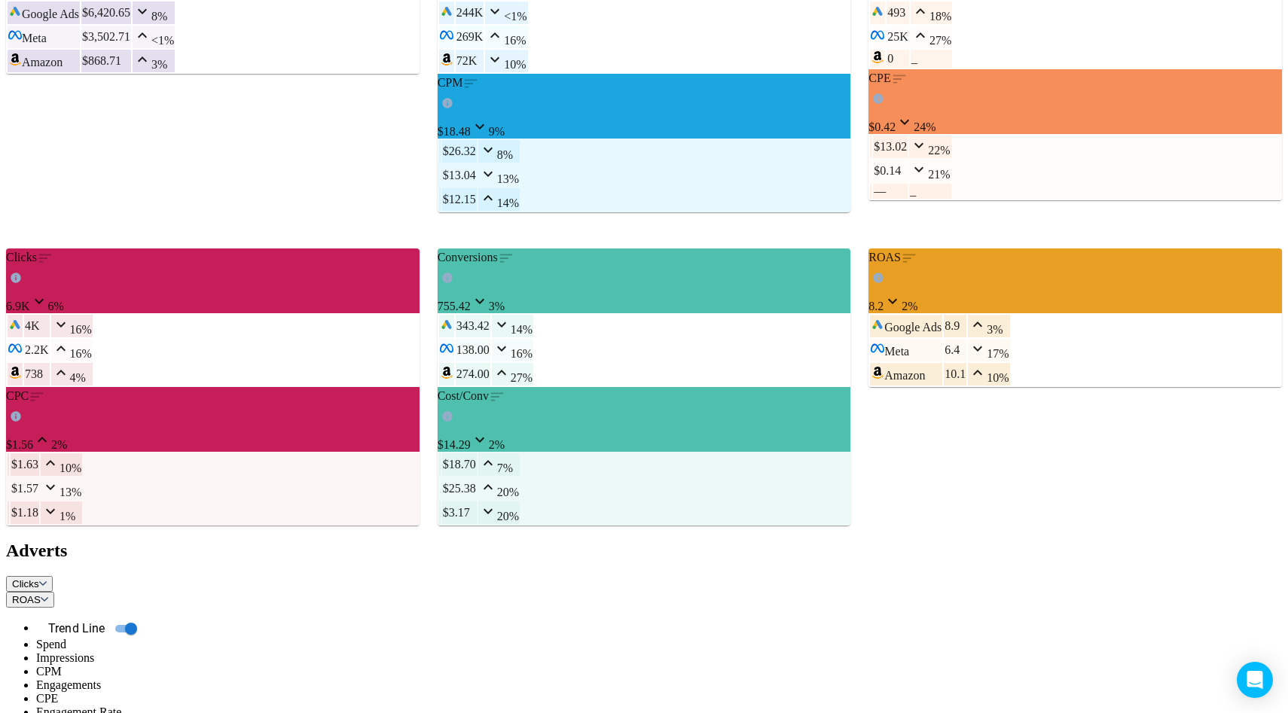
click at [146, 636] on input "Trend Line" at bounding box center [119, 645] width 54 height 18
checkbox input "true"
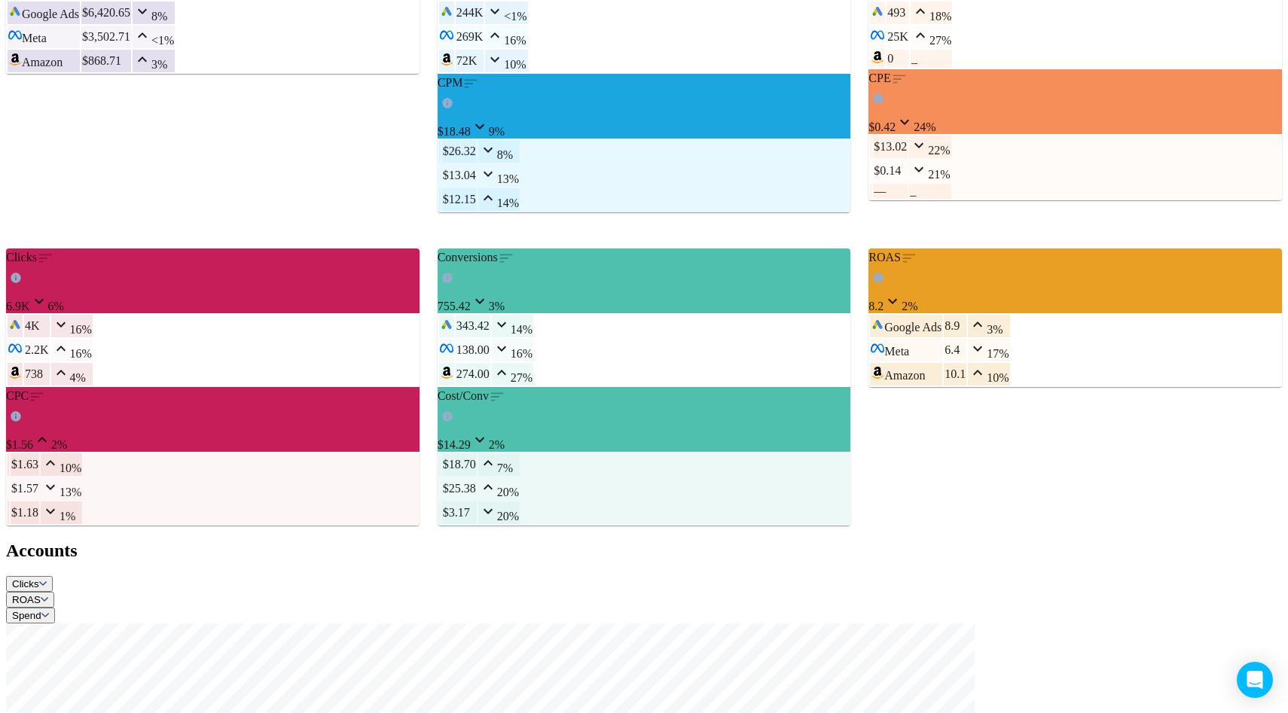
checkbox input "false"
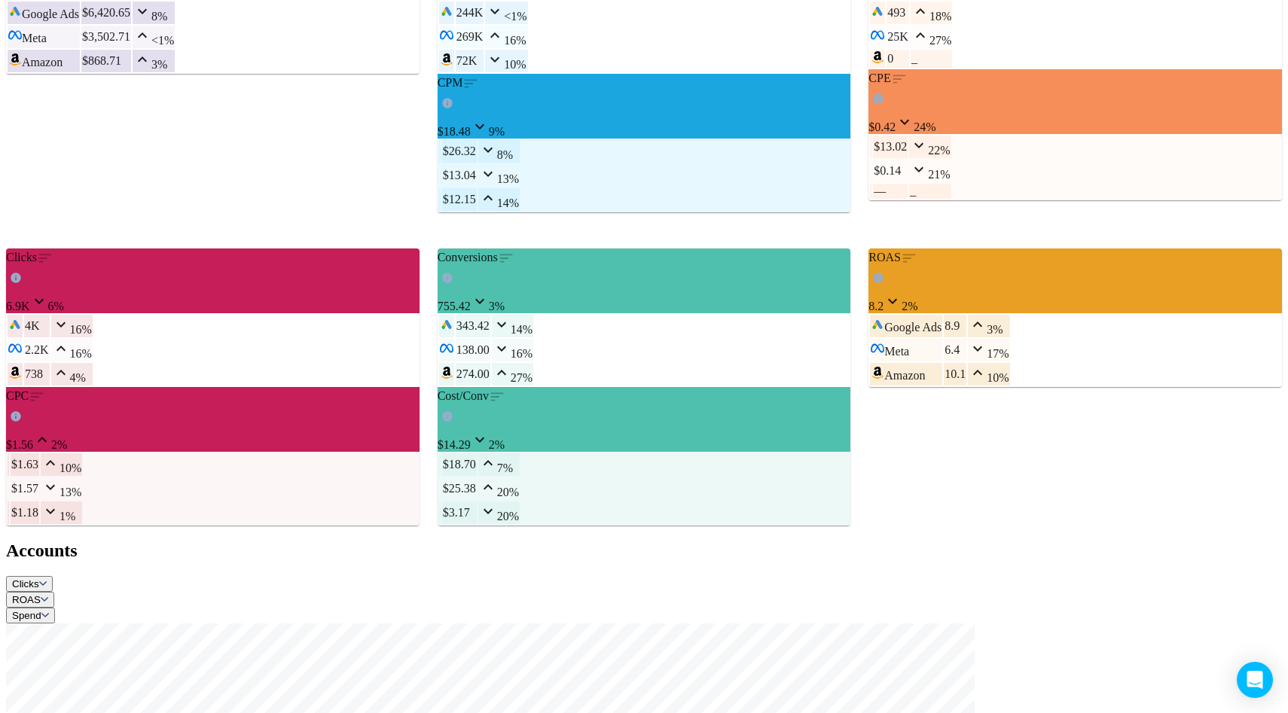
checkbox input "false"
checkbox input "true"
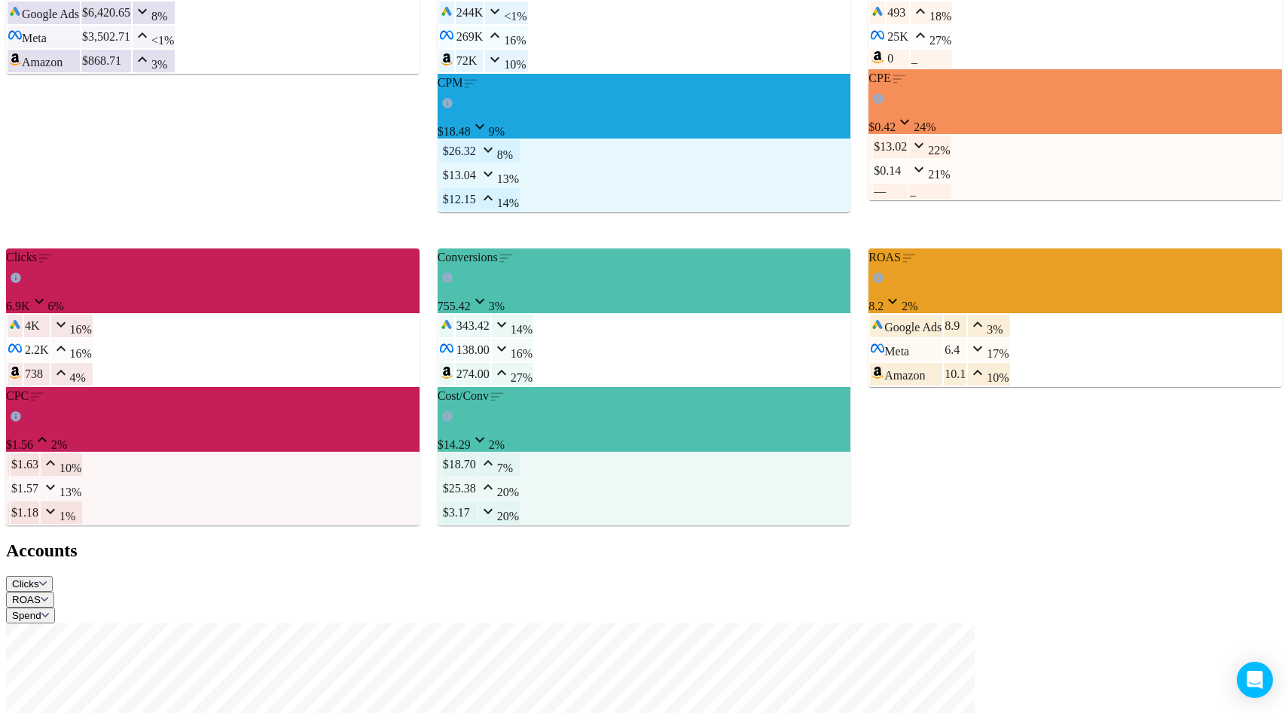
checkbox input "false"
checkbox input "true"
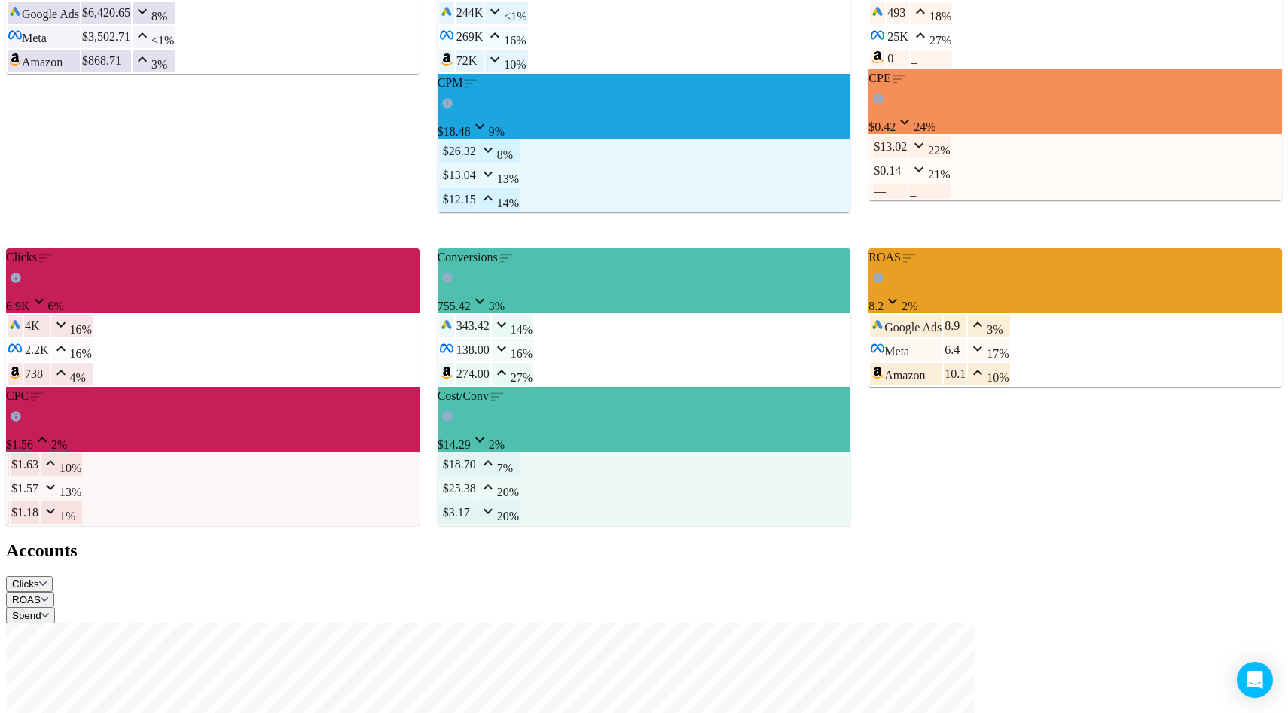
checkbox input "false"
checkbox input "true"
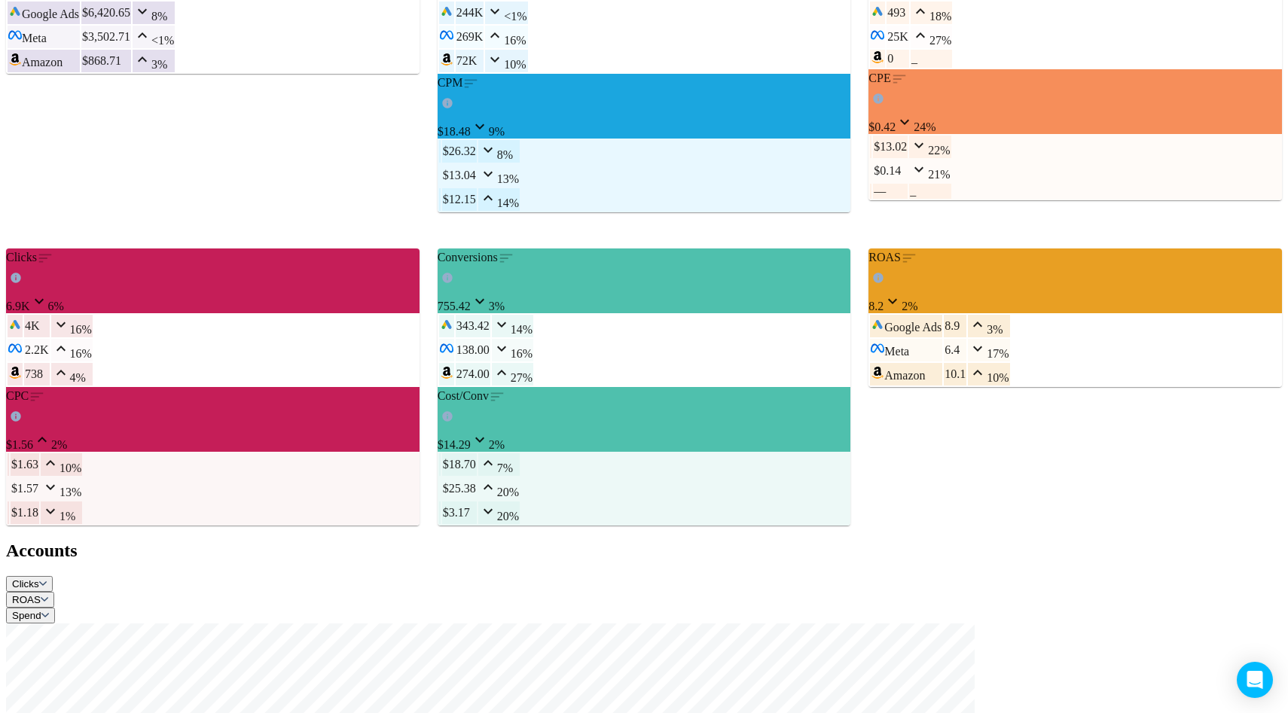
checkbox input "false"
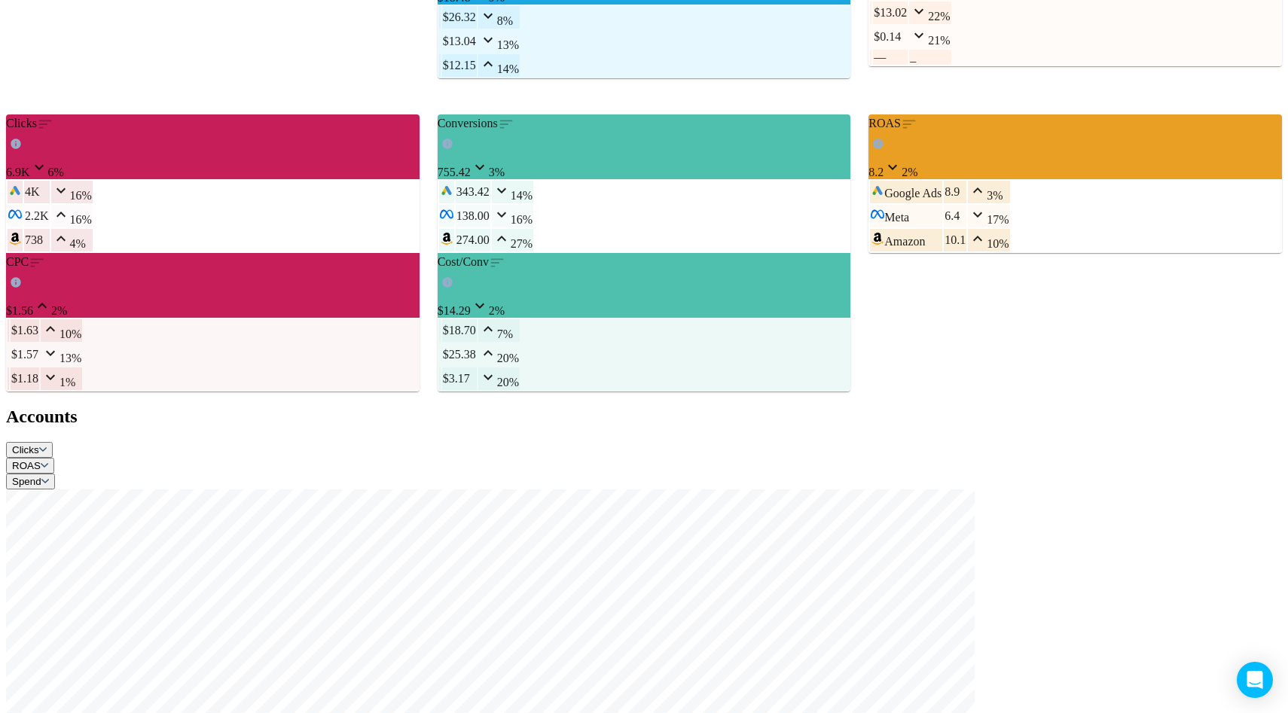
scroll to position [517, 0]
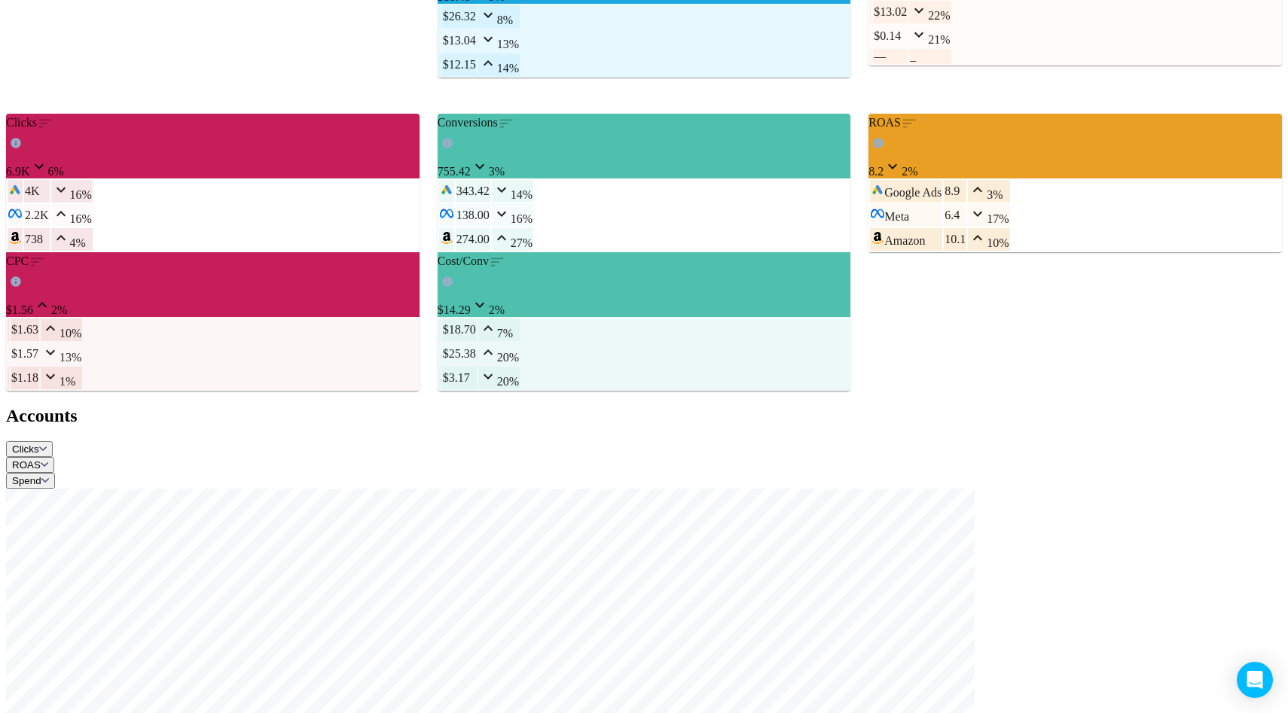
checkbox input "false"
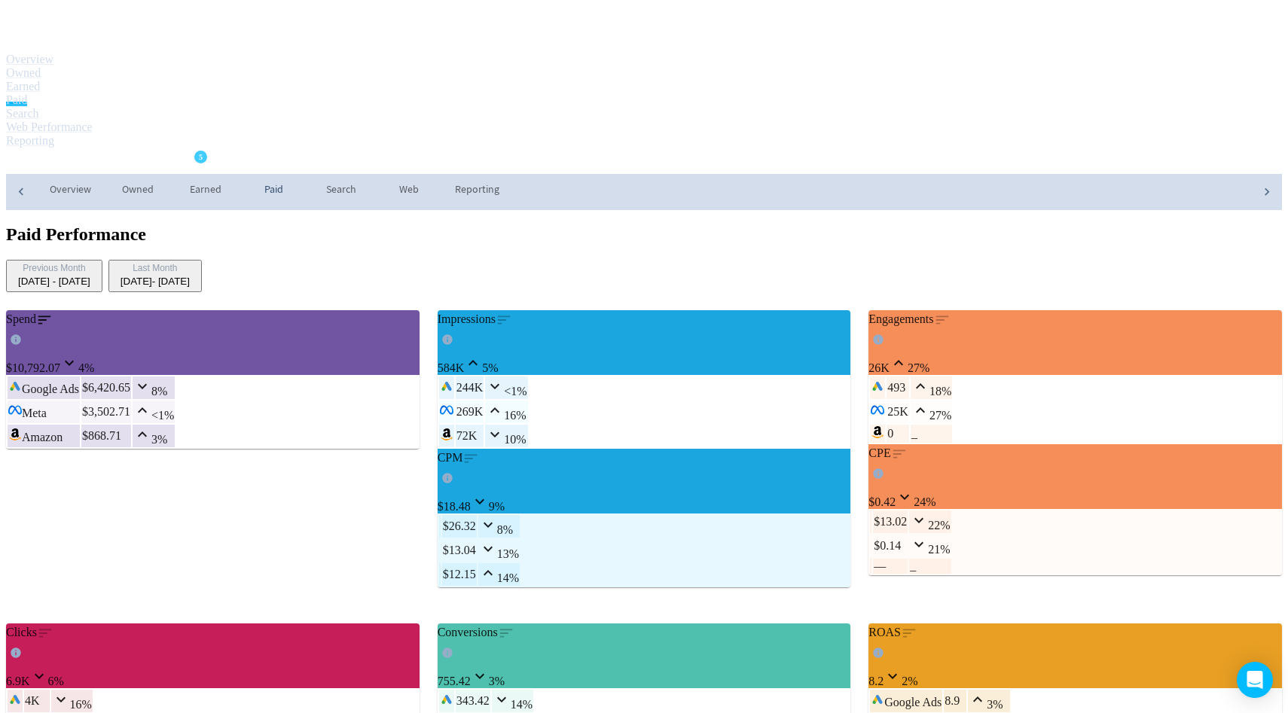
scroll to position [0, 0]
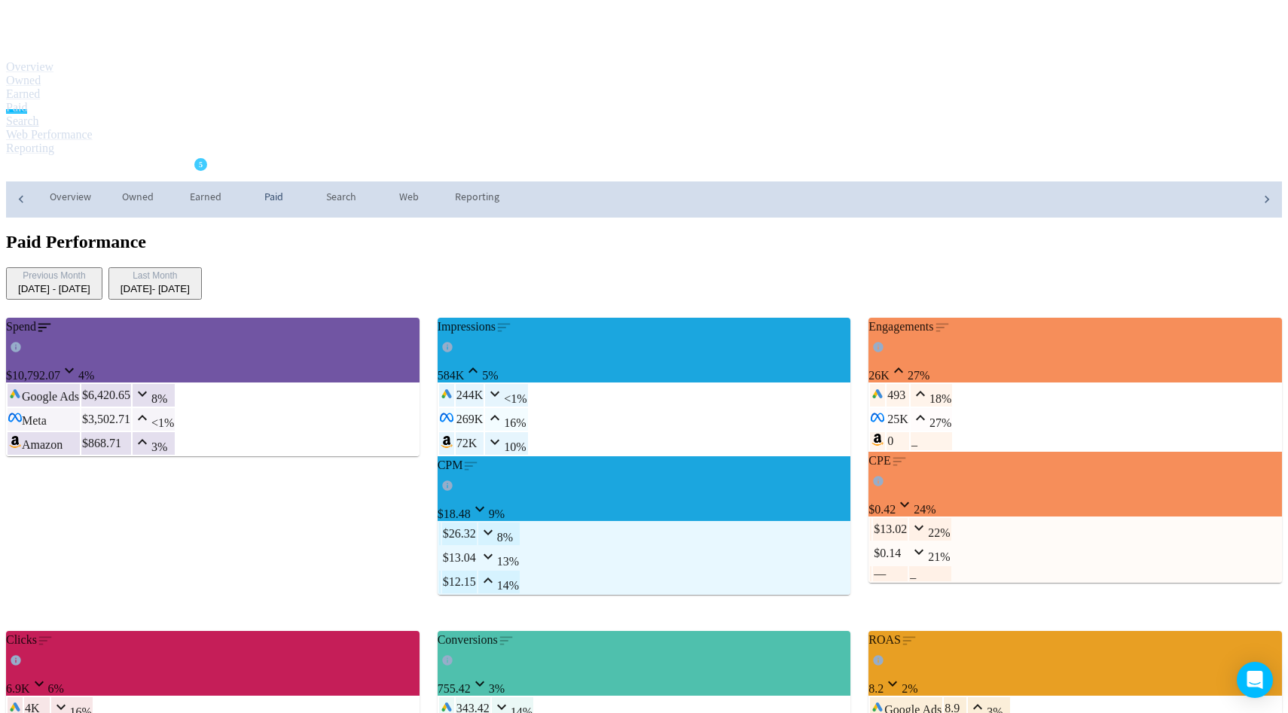
click at [39, 114] on link "Search" at bounding box center [22, 120] width 33 height 13
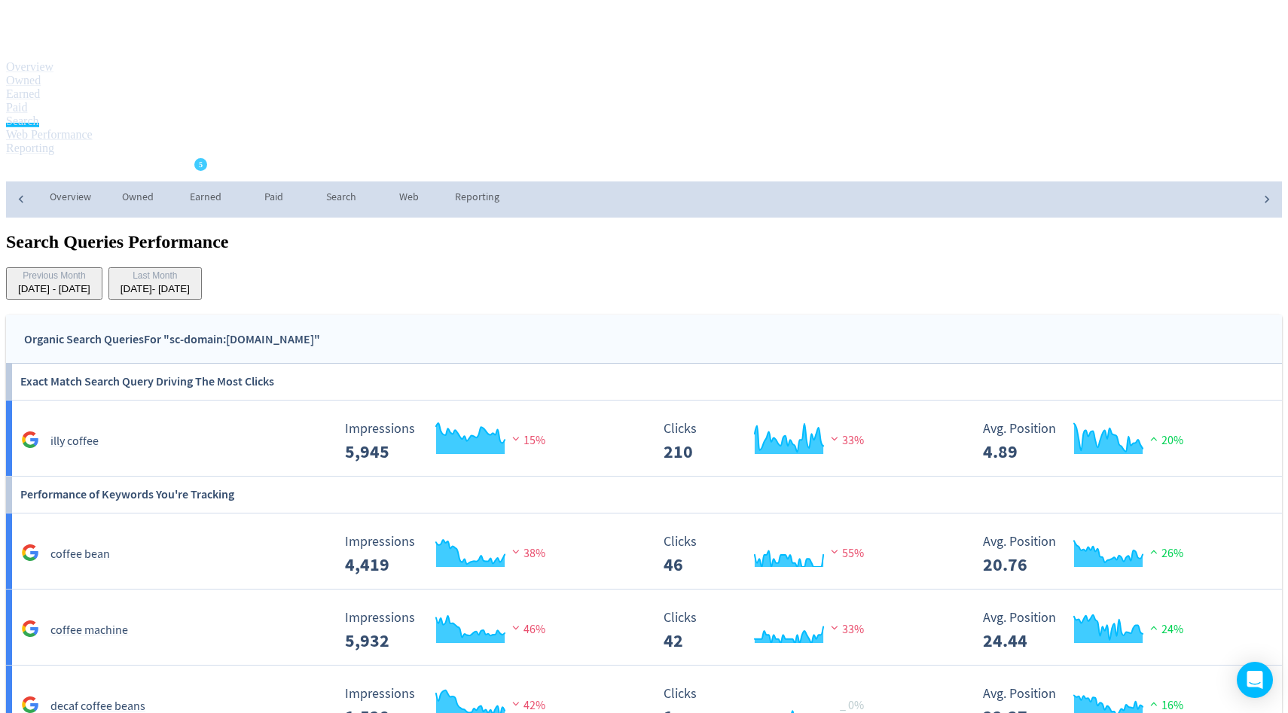
click at [408, 477] on div "Performance of Keywords You're Tracking" at bounding box center [644, 495] width 1276 height 36
click at [520, 422] on rect "\a Impressions\a 5,945\a" at bounding box center [450, 442] width 226 height 40
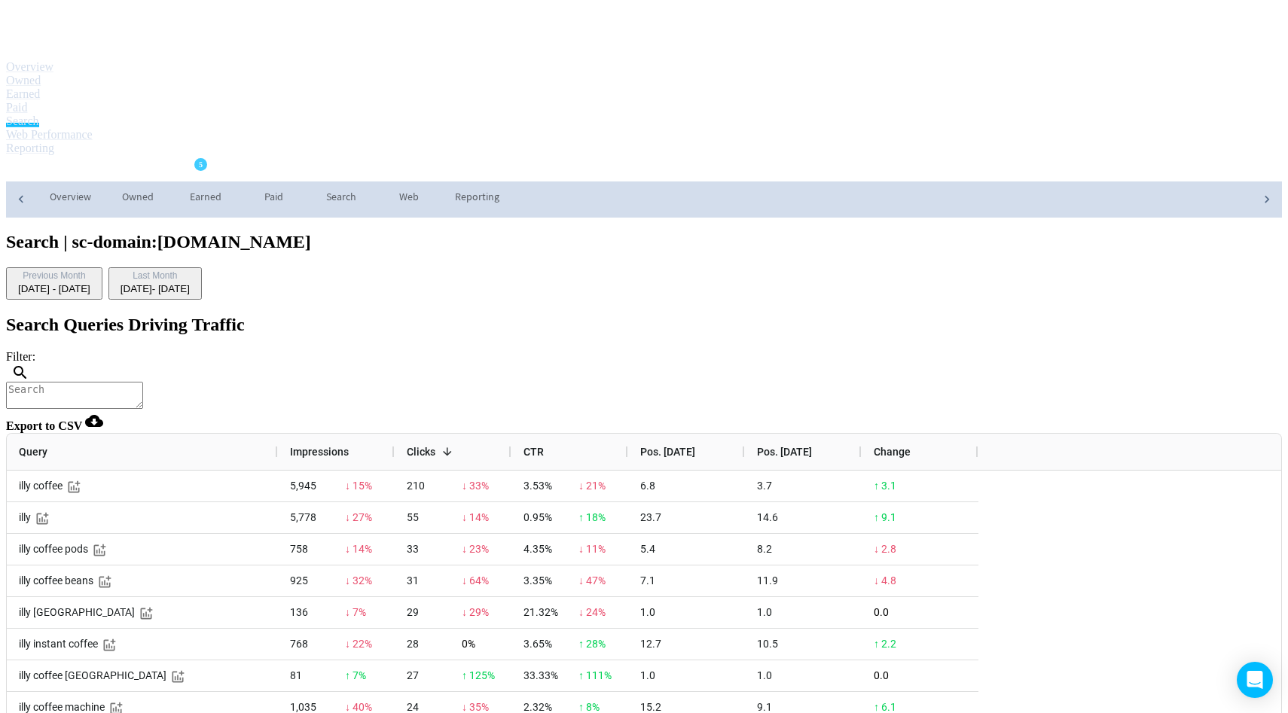
click at [349, 446] on span "Impressions" at bounding box center [319, 452] width 59 height 12
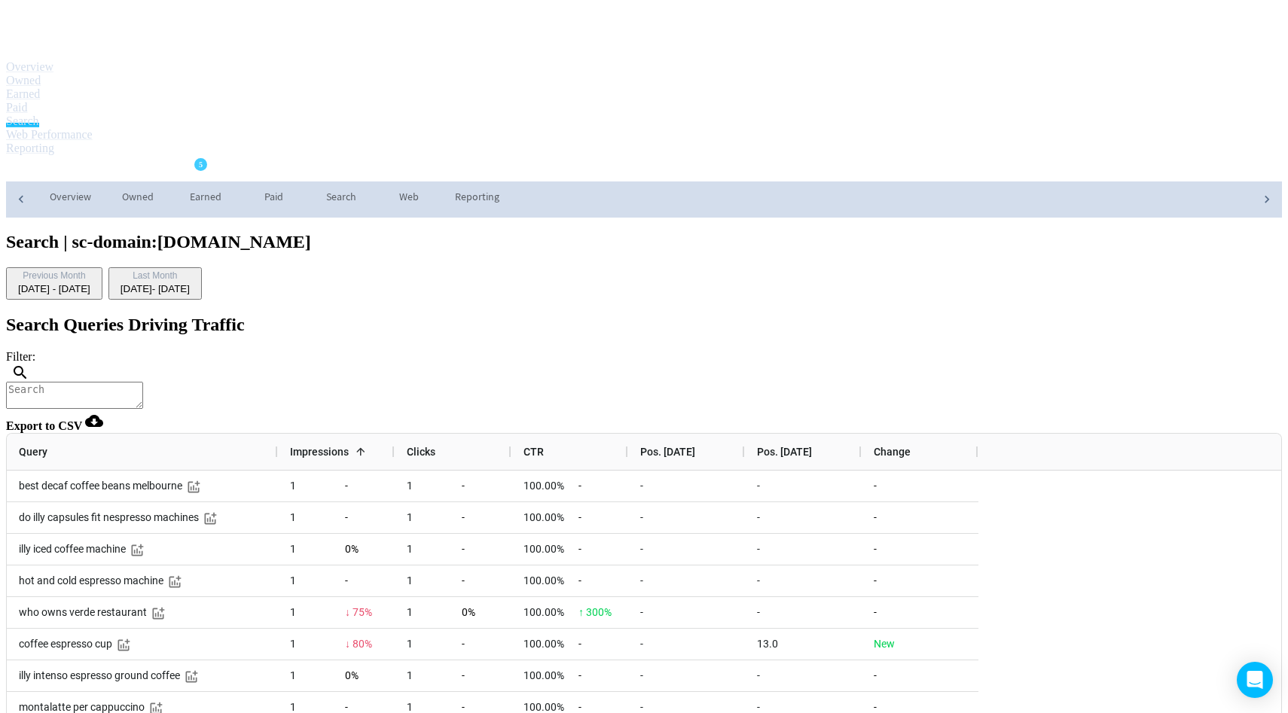
click at [349, 446] on span "Impressions" at bounding box center [319, 452] width 59 height 12
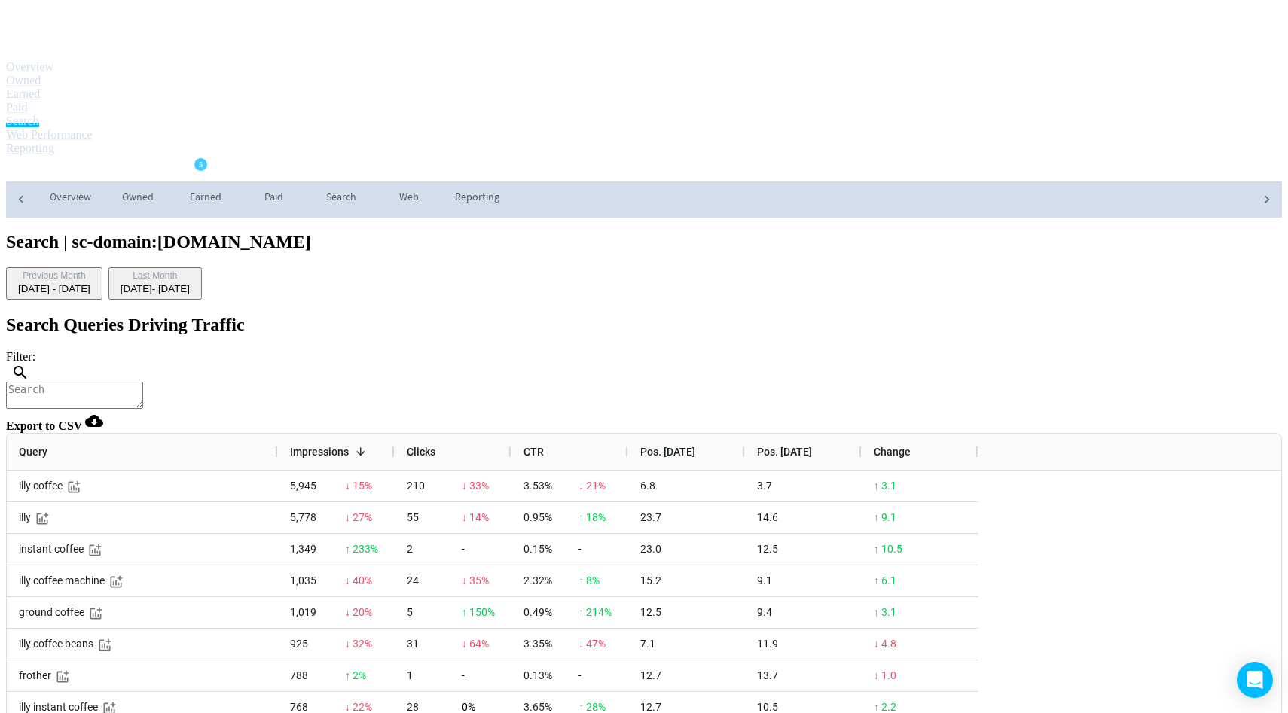
click at [143, 382] on textarea at bounding box center [74, 395] width 137 height 27
type textarea "illy"
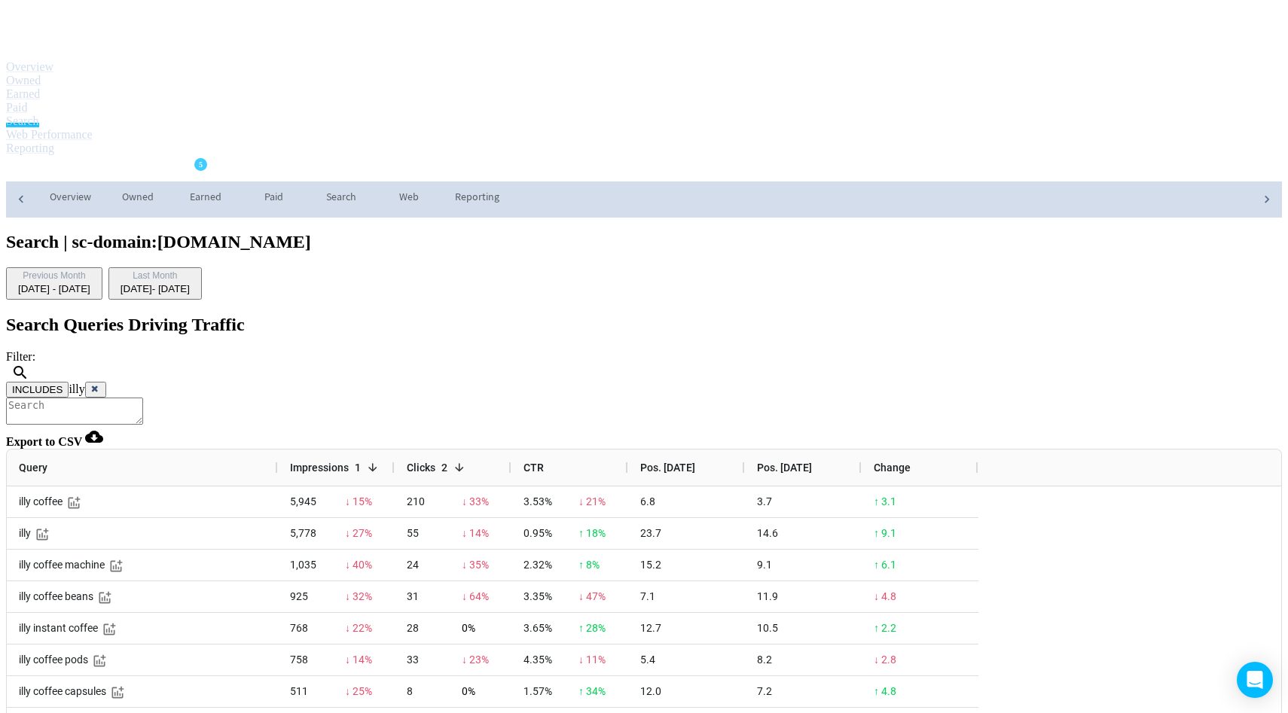
click at [69, 382] on button "INCLUDES" at bounding box center [37, 390] width 63 height 16
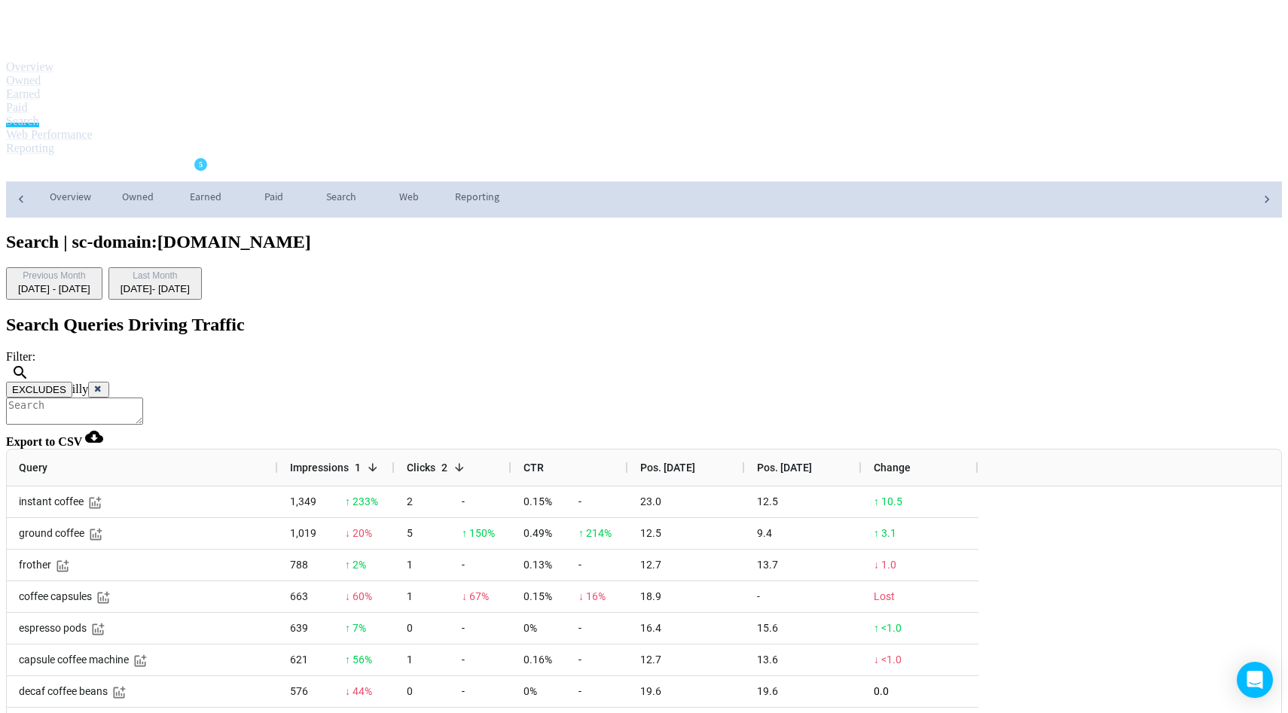
click at [143, 398] on textarea at bounding box center [74, 411] width 137 height 27
type textarea "beans"
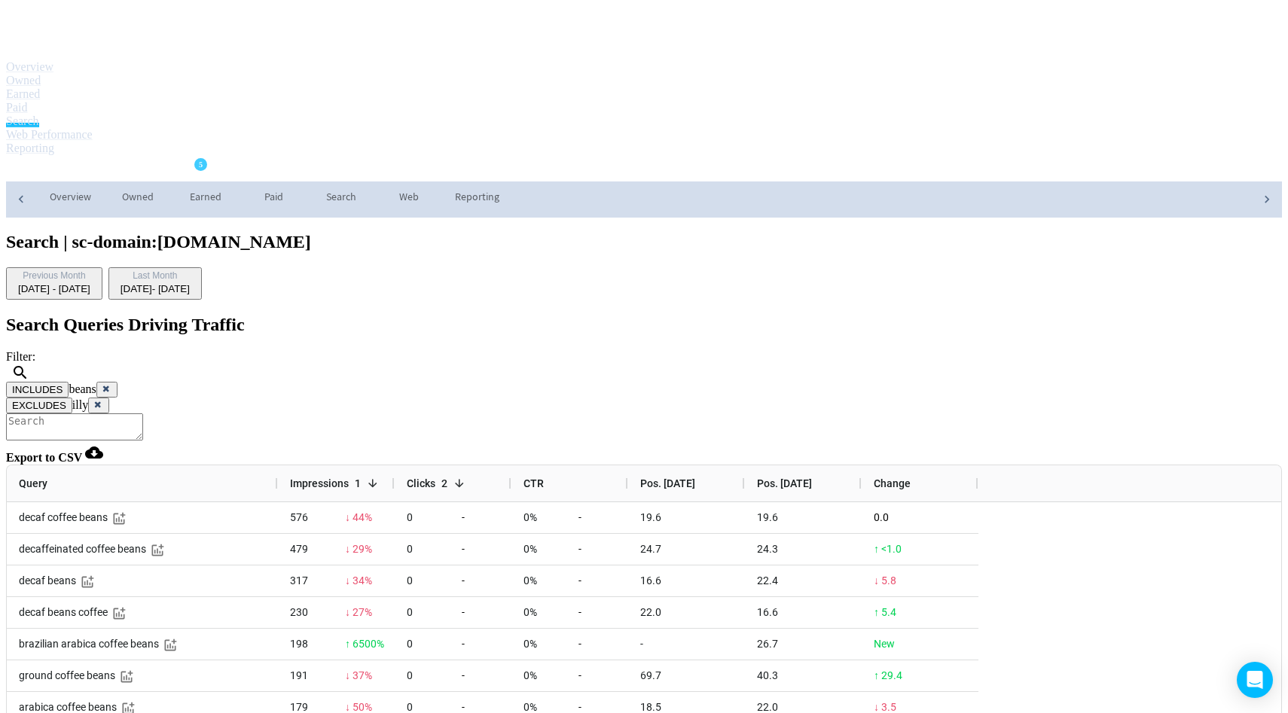
click at [103, 400] on icon at bounding box center [98, 404] width 9 height 9
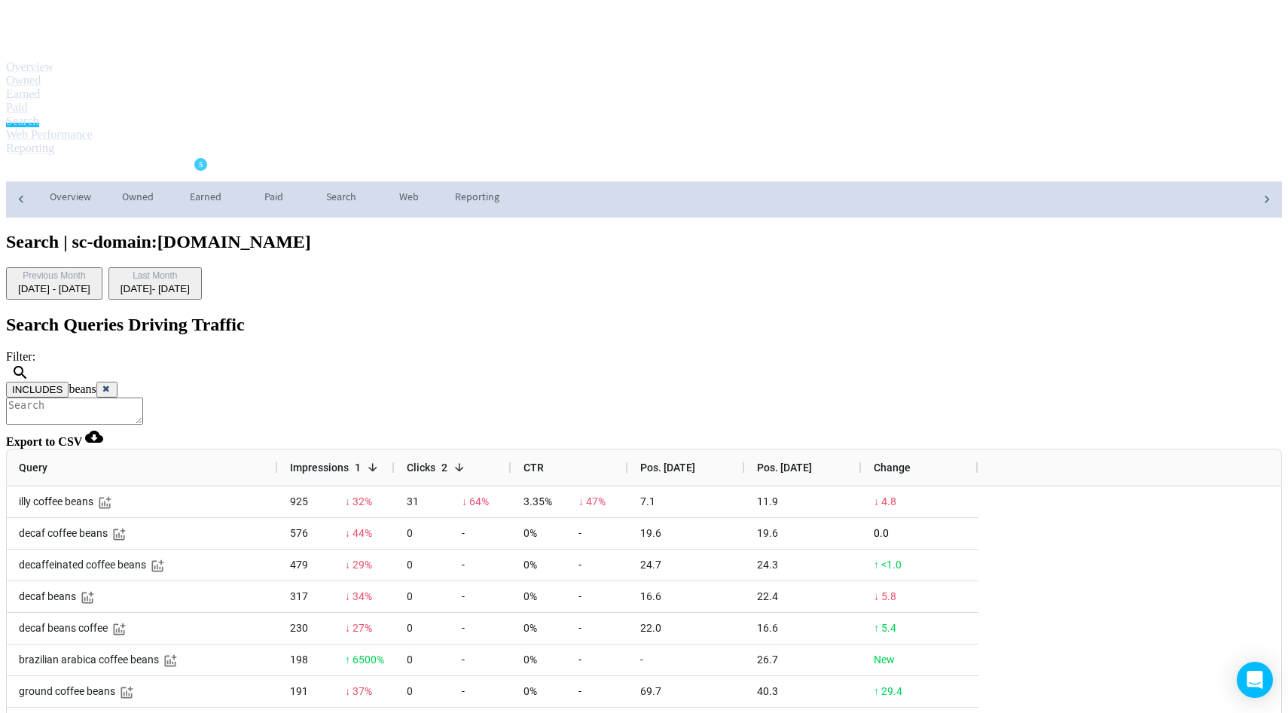
click at [118, 382] on button at bounding box center [106, 390] width 21 height 16
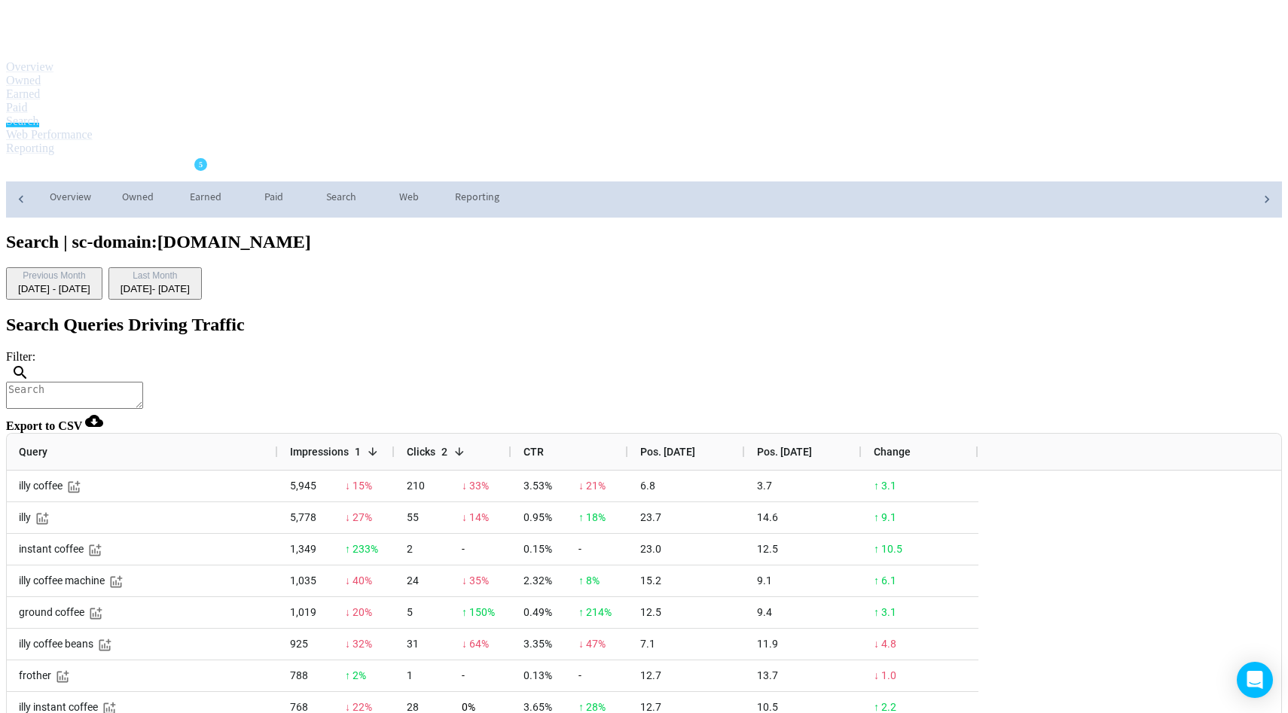
click at [812, 446] on span "Pos. [DATE]" at bounding box center [784, 452] width 55 height 12
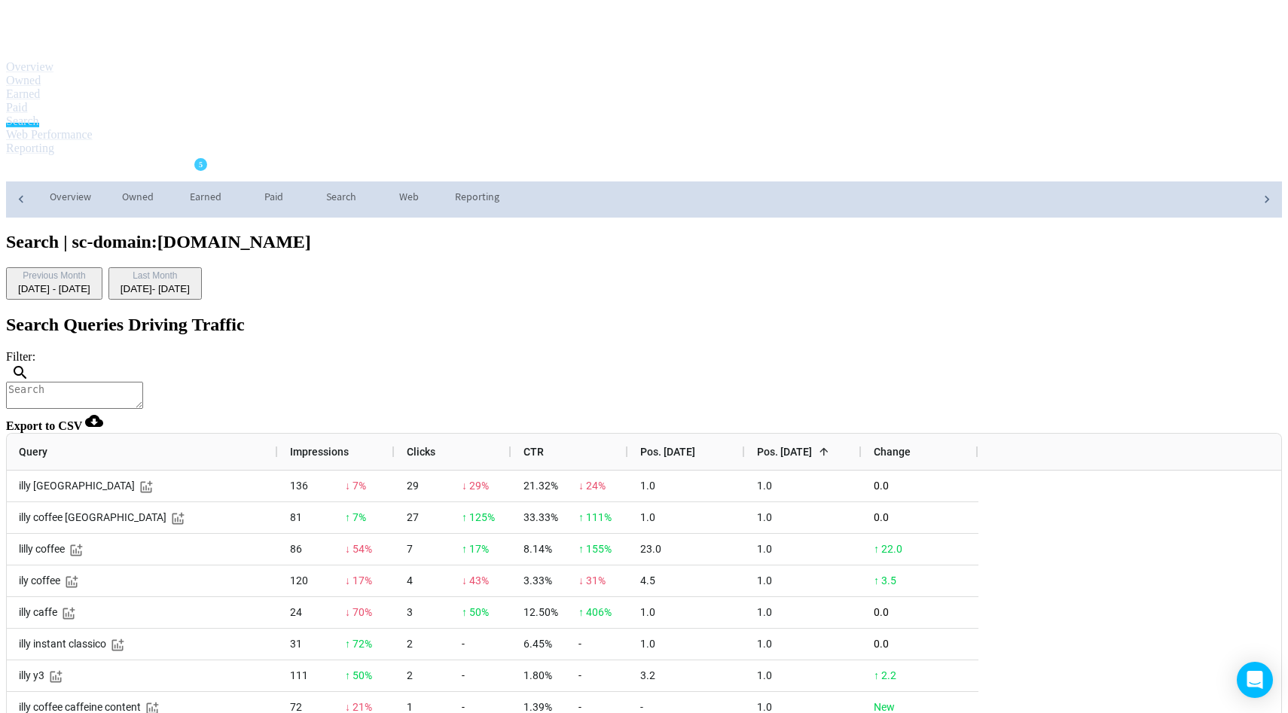
click at [143, 382] on textarea at bounding box center [74, 395] width 137 height 27
type textarea "illy"
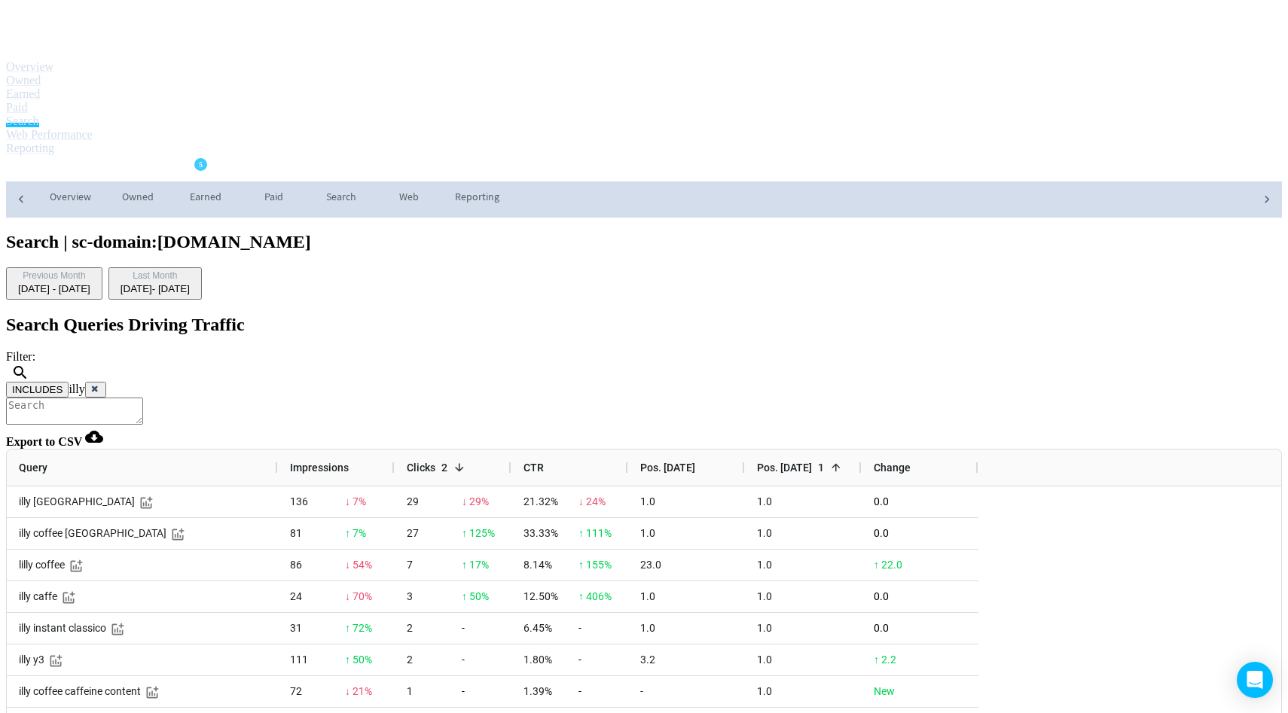
click at [69, 382] on button "INCLUDES" at bounding box center [37, 390] width 63 height 16
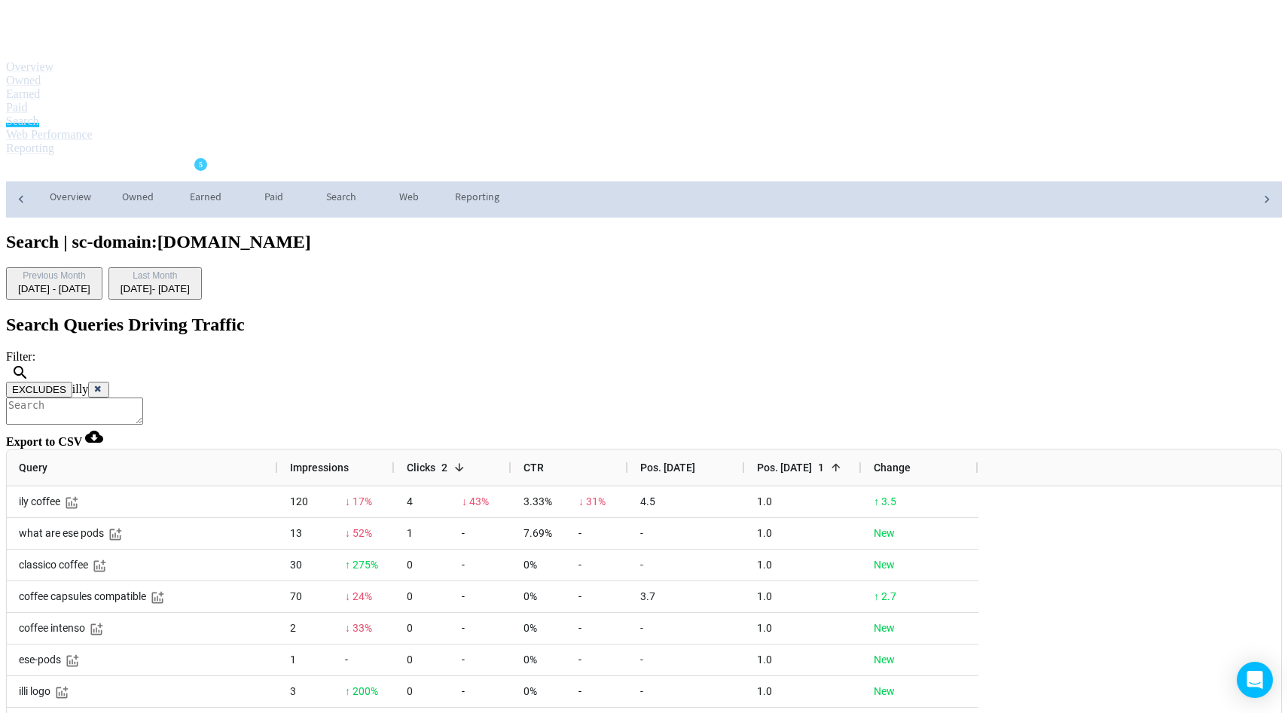
click at [143, 398] on textarea at bounding box center [74, 411] width 137 height 27
type textarea "ily"
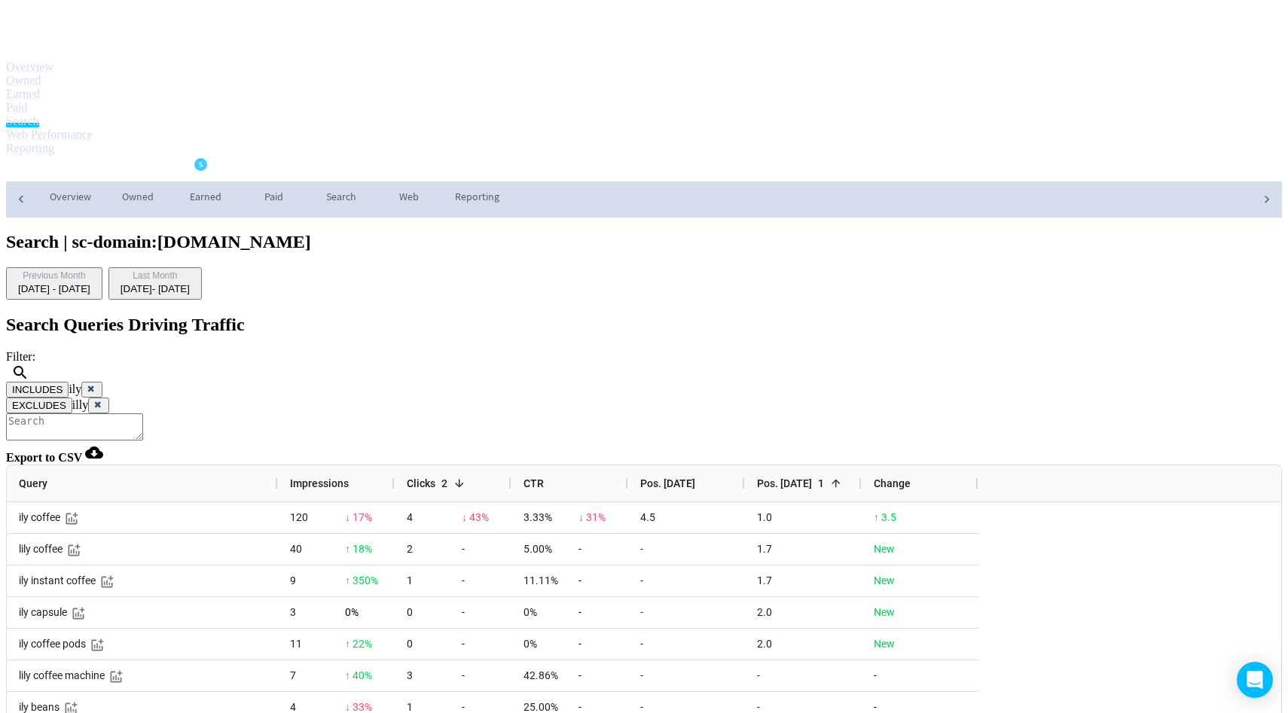
click at [69, 382] on button "INCLUDES" at bounding box center [37, 390] width 63 height 16
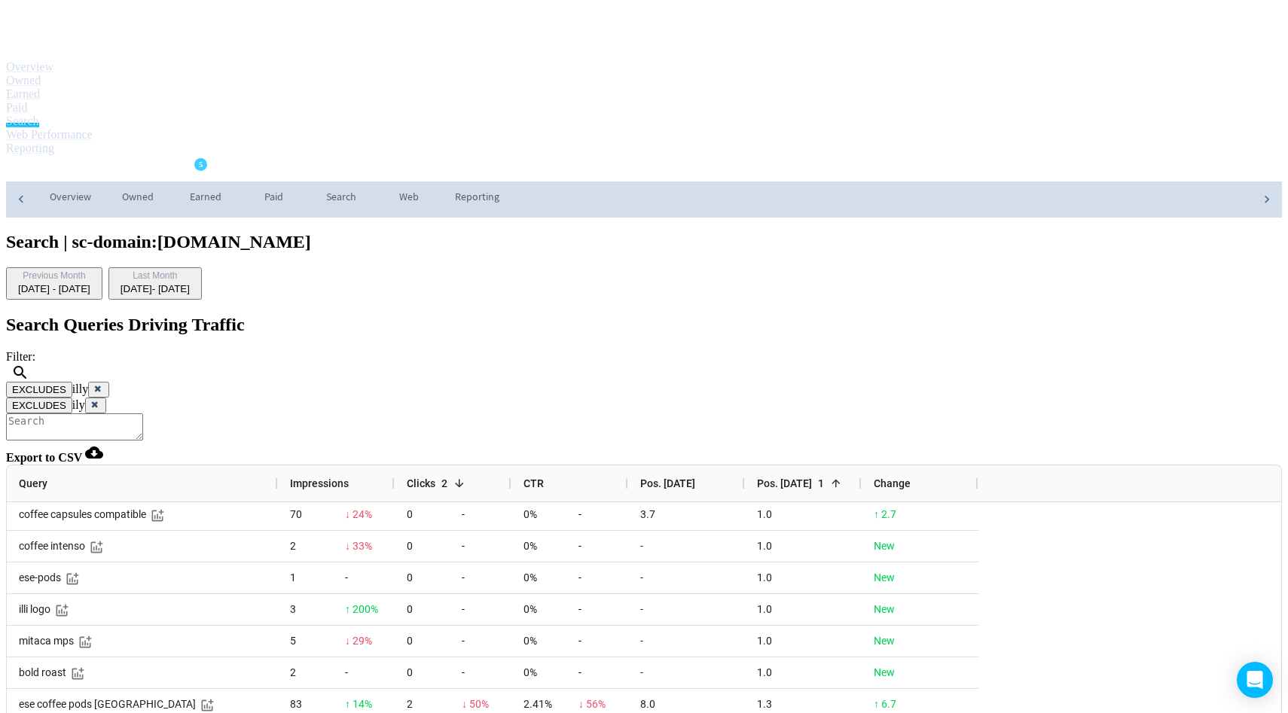
scroll to position [54, 0]
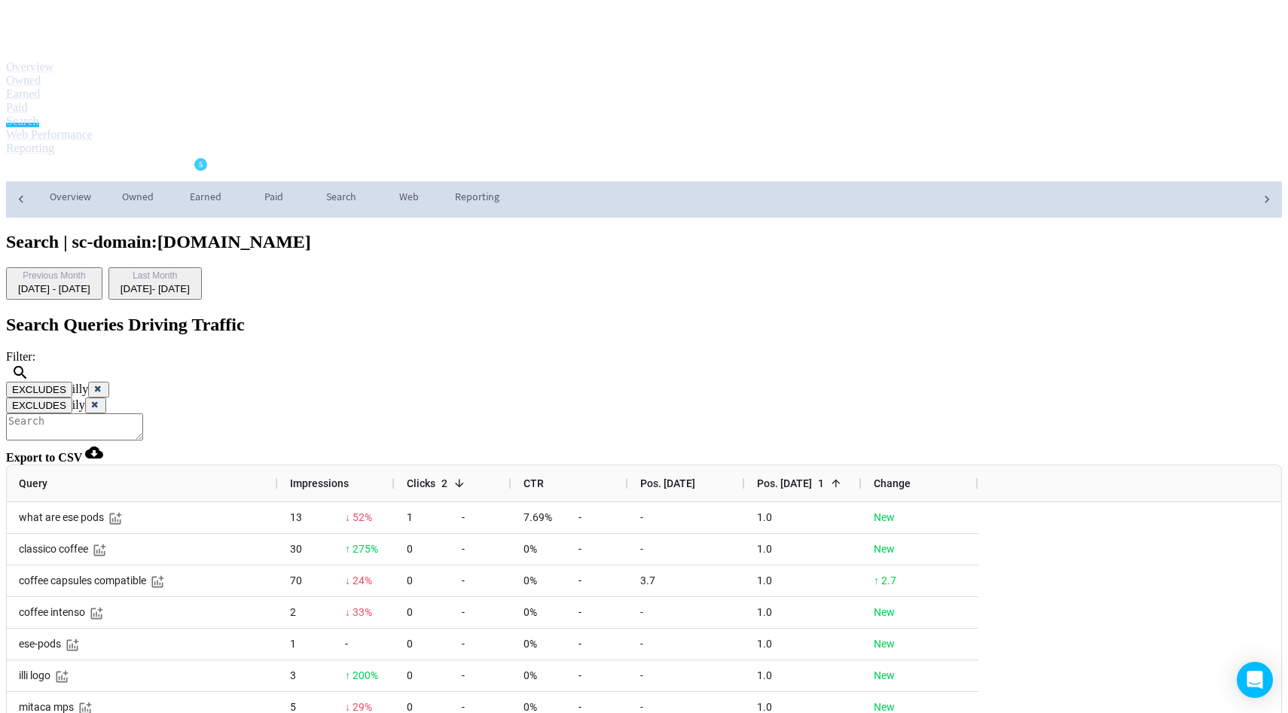
click at [100, 400] on icon at bounding box center [95, 404] width 9 height 9
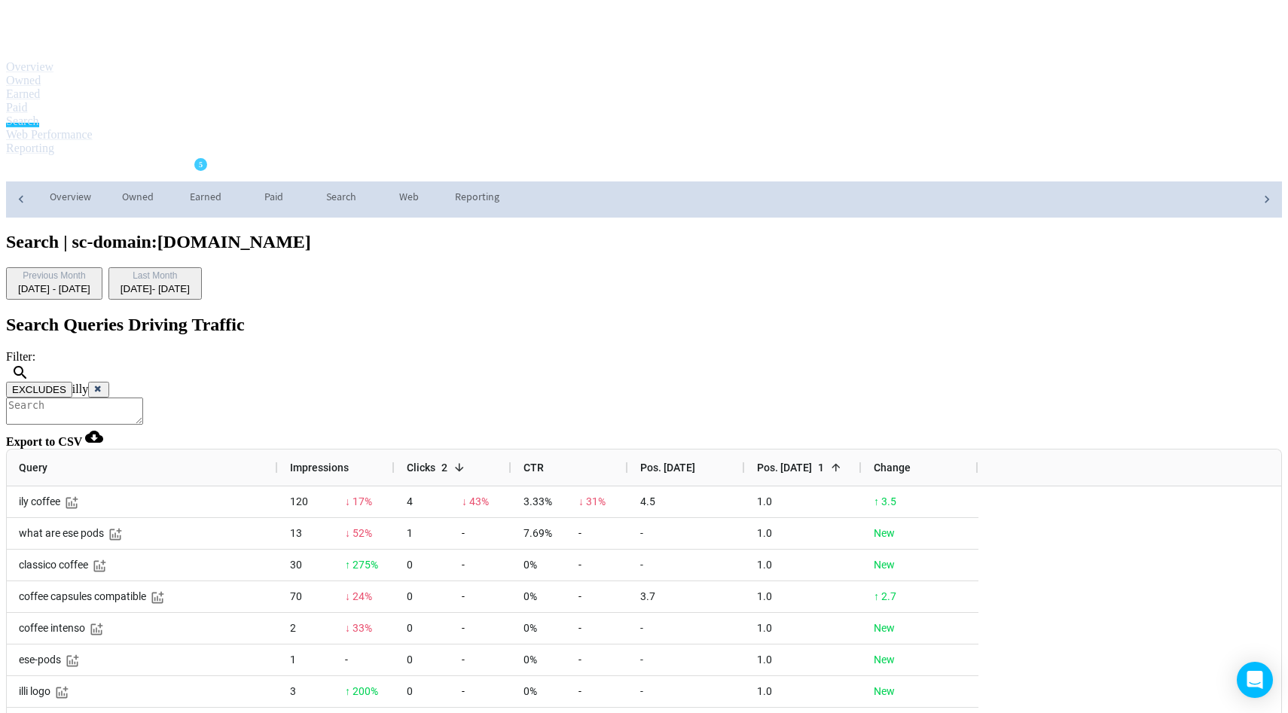
click at [101, 386] on icon at bounding box center [98, 389] width 6 height 6
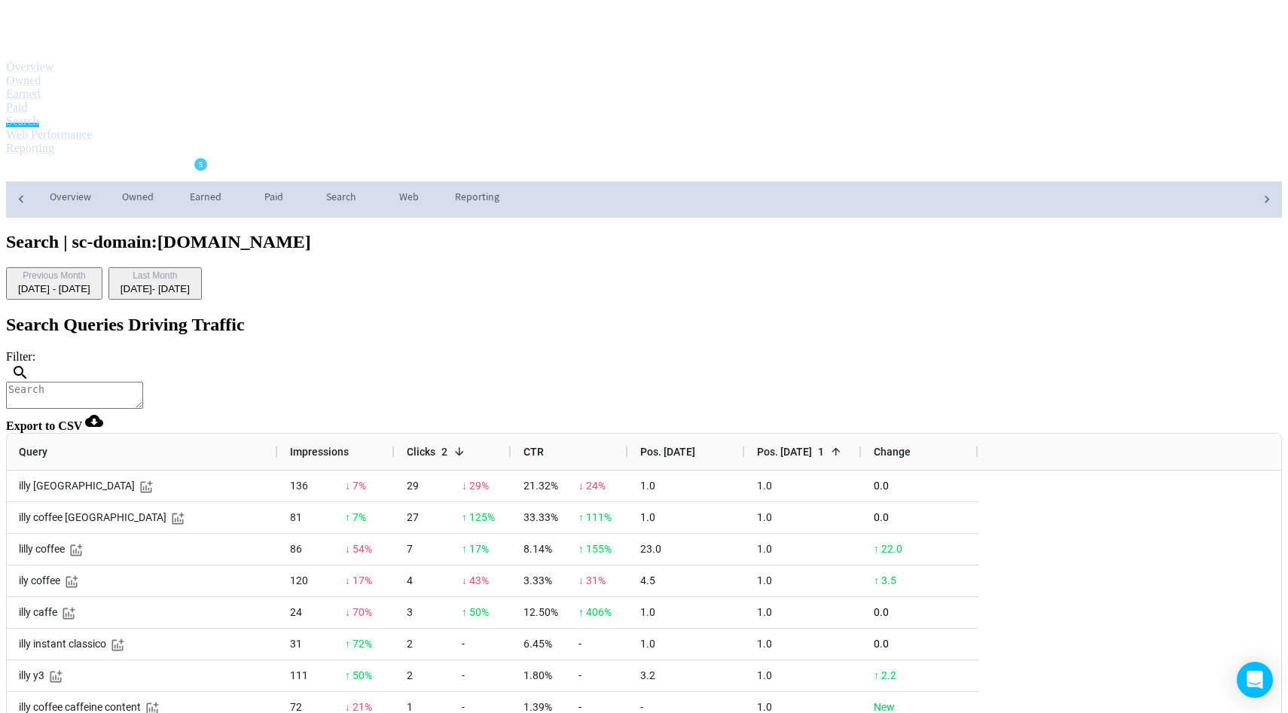
click at [966, 438] on div "Change" at bounding box center [920, 452] width 93 height 29
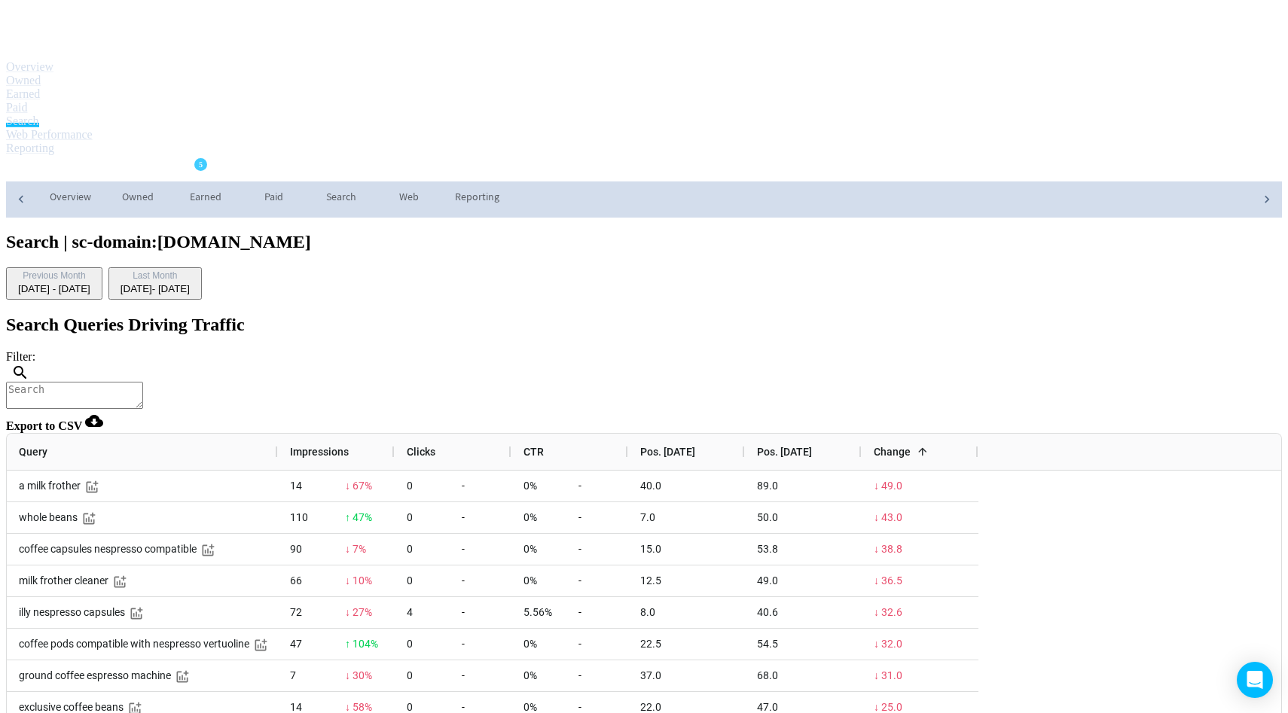
click at [929, 446] on span at bounding box center [923, 452] width 12 height 12
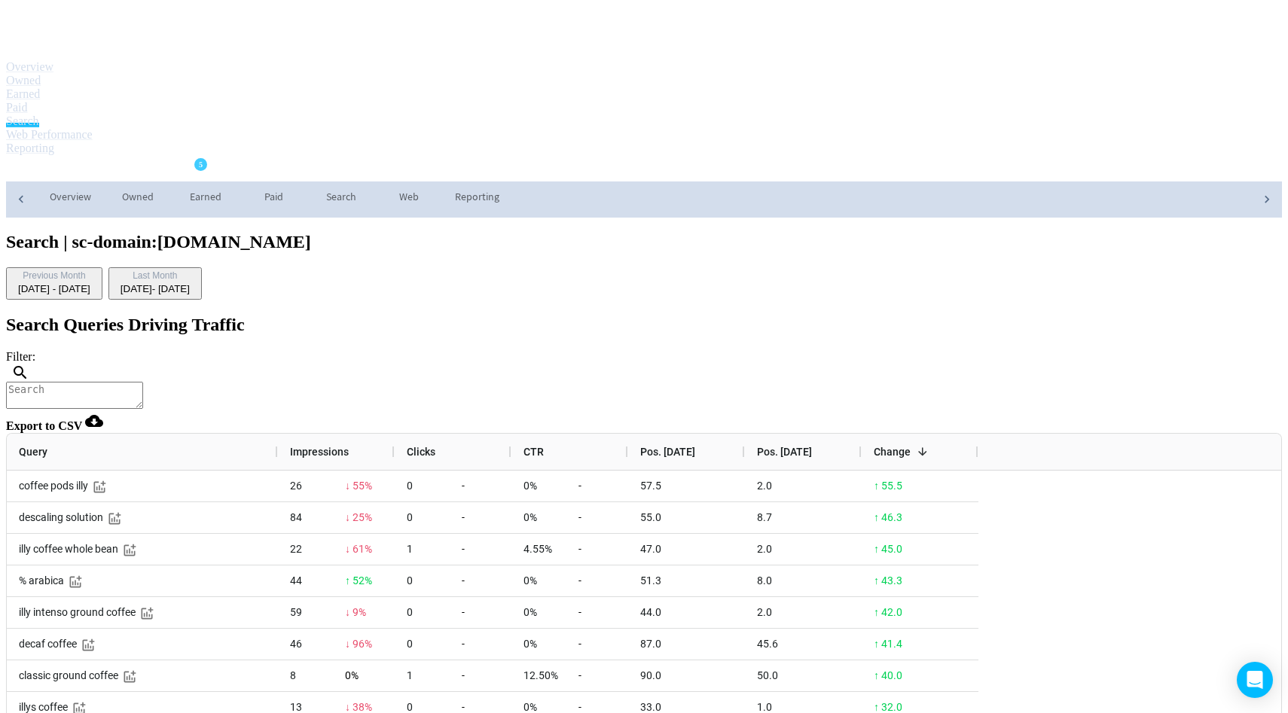
click at [349, 446] on span "Impressions" at bounding box center [319, 452] width 59 height 12
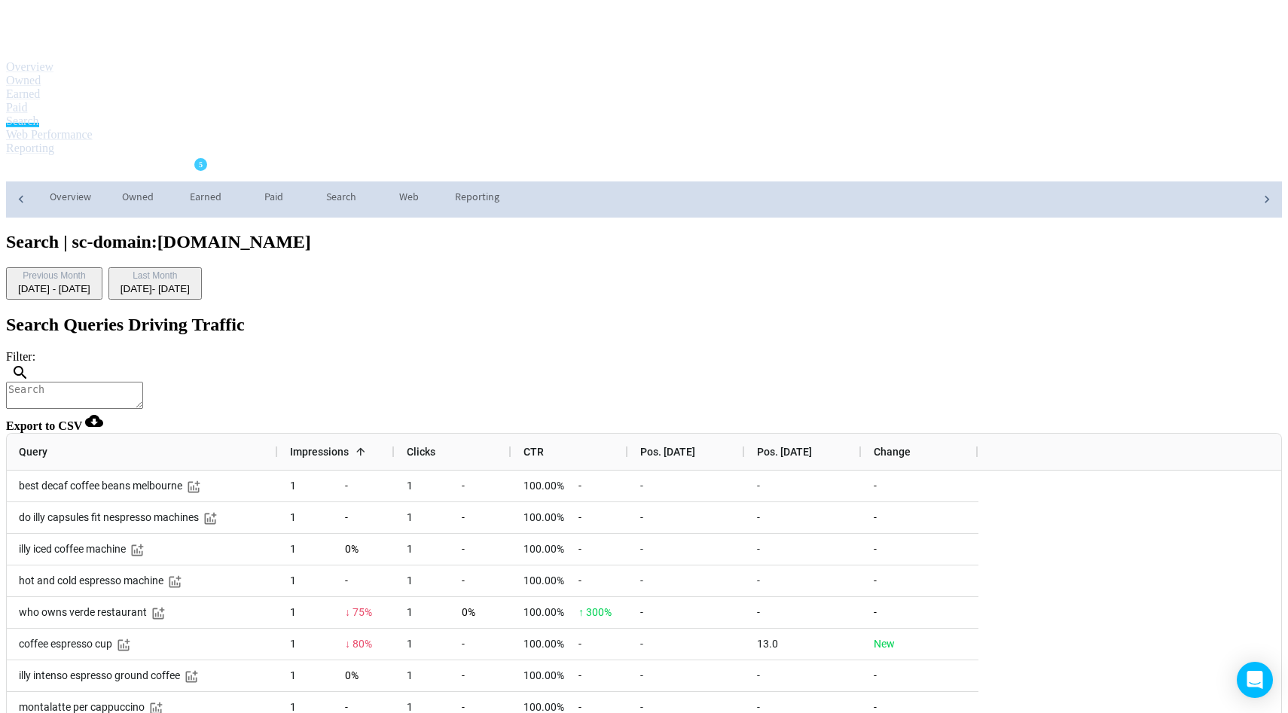
click at [349, 446] on span "Impressions" at bounding box center [319, 452] width 59 height 12
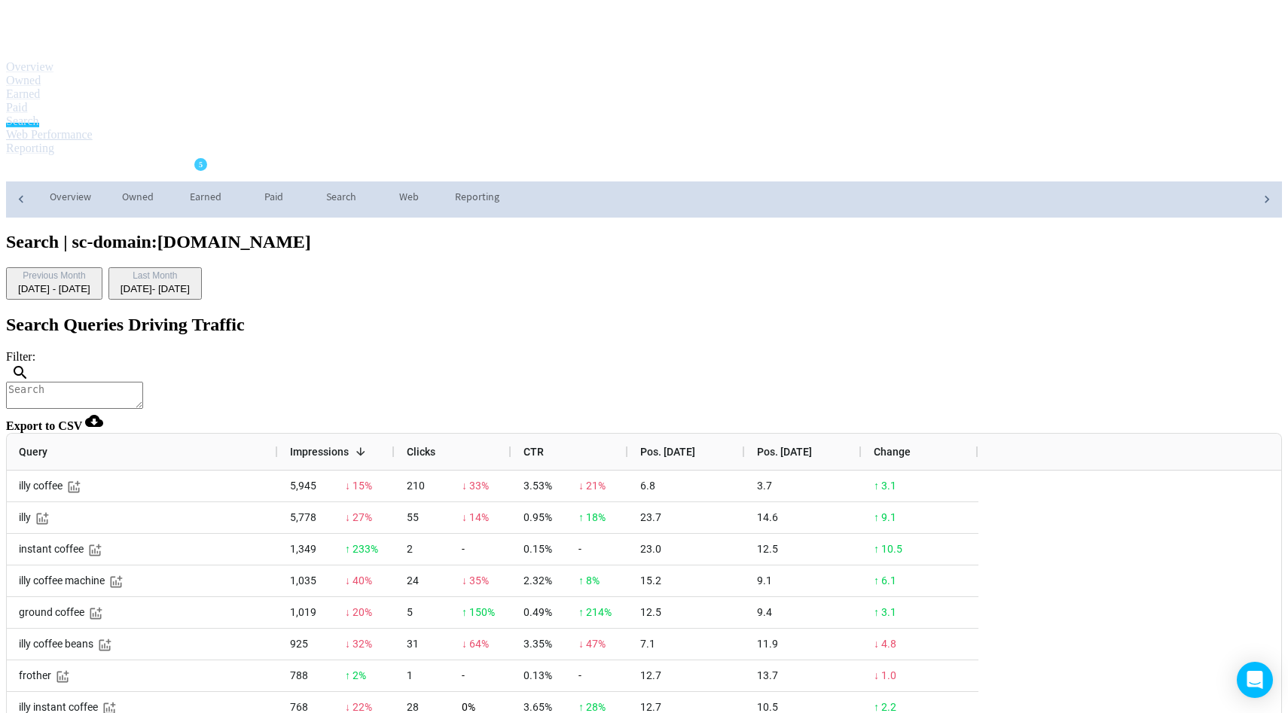
click at [93, 128] on link "Web Performance" at bounding box center [49, 134] width 87 height 13
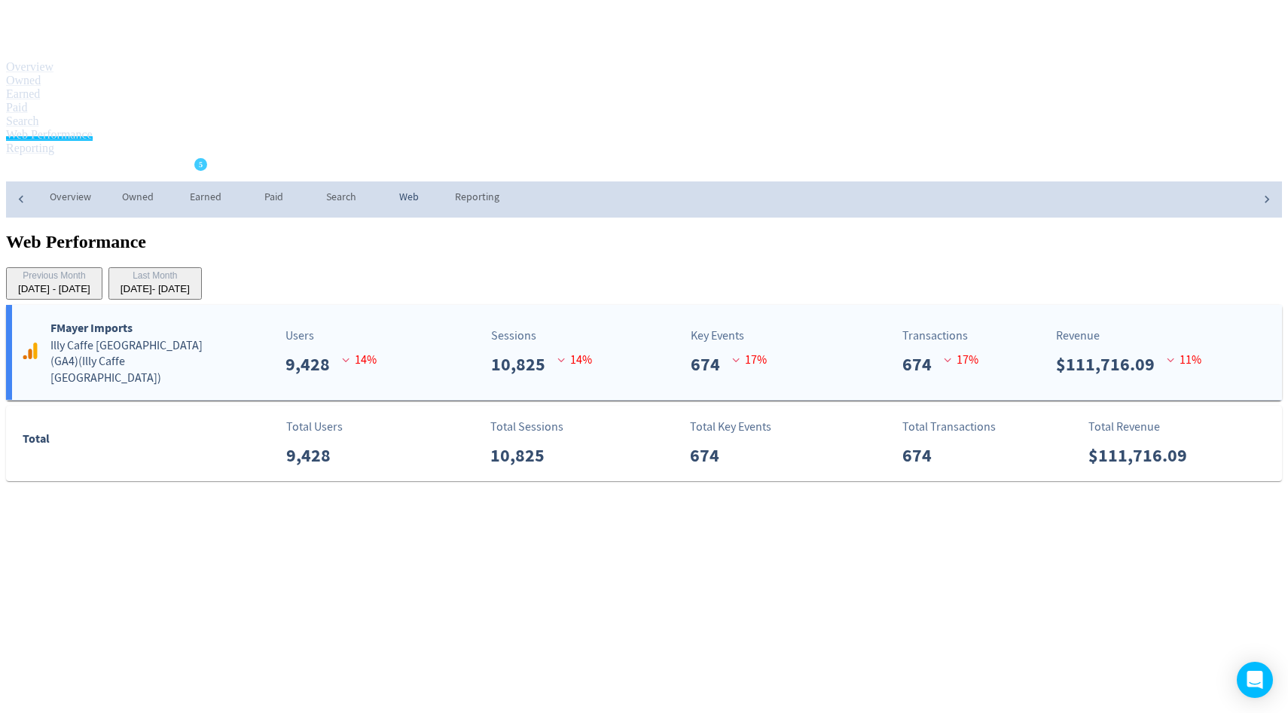
click at [529, 305] on div "FMayer Imports Illy Caffe [GEOGRAPHIC_DATA] (GA4) ( Illy Caffe [GEOGRAPHIC_DATA…" at bounding box center [644, 352] width 1276 height 95
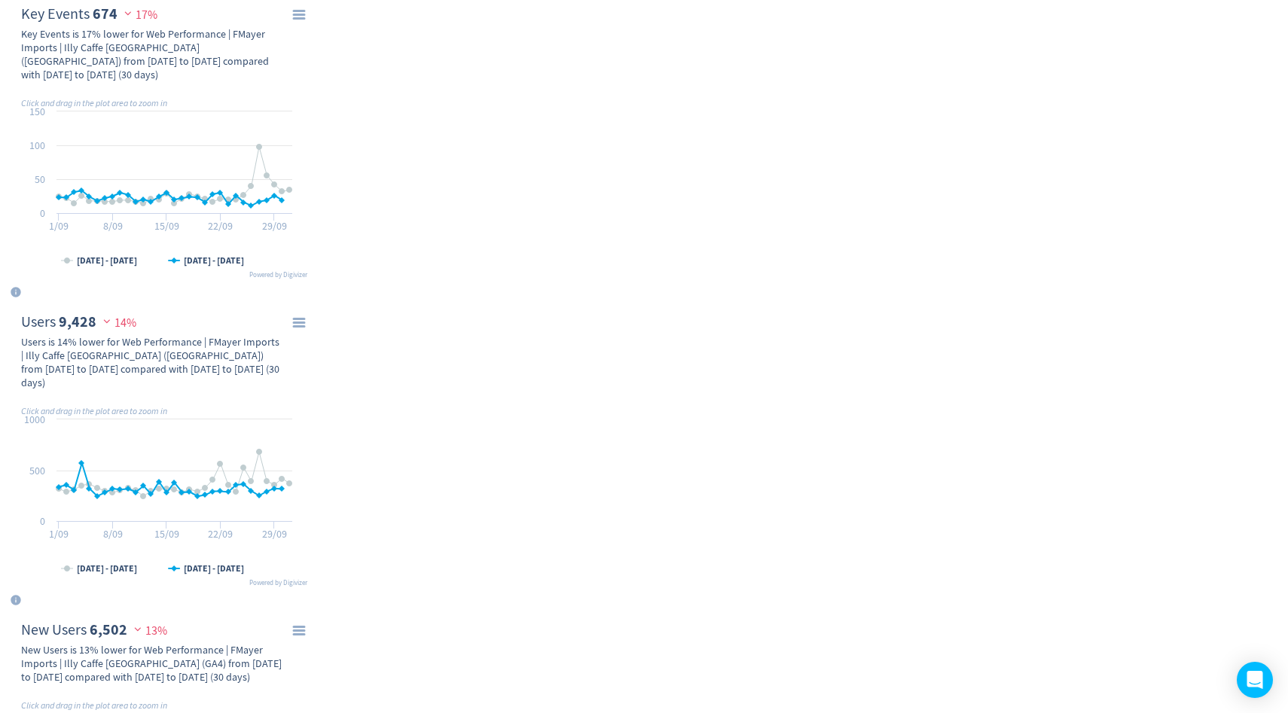
scroll to position [949, 0]
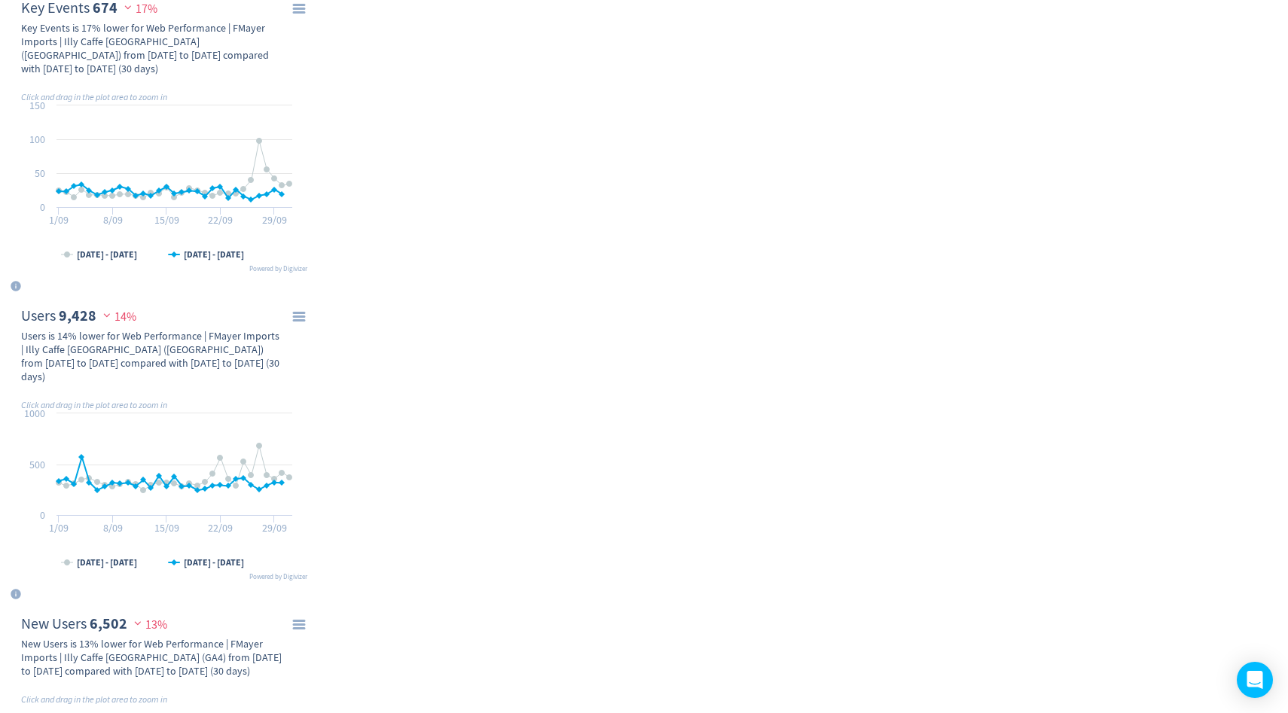
select select "eCommerce"
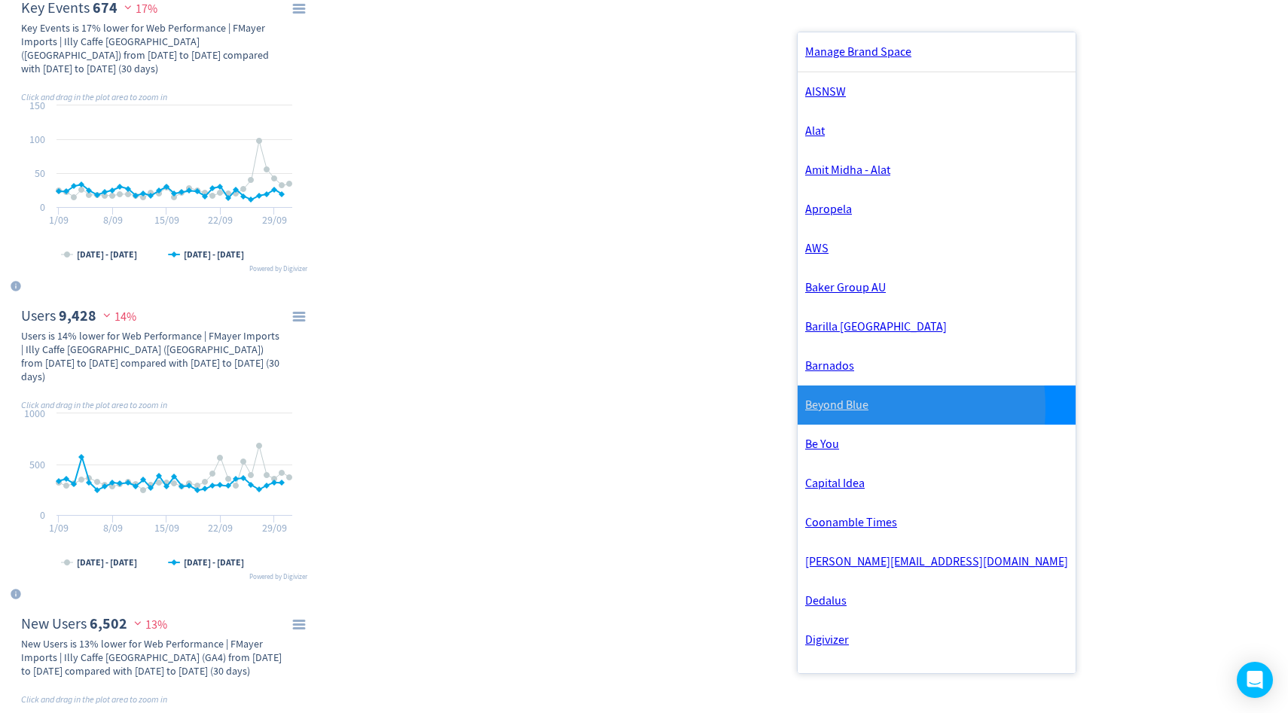
click at [838, 425] on link "Beyond Blue" at bounding box center [937, 405] width 278 height 39
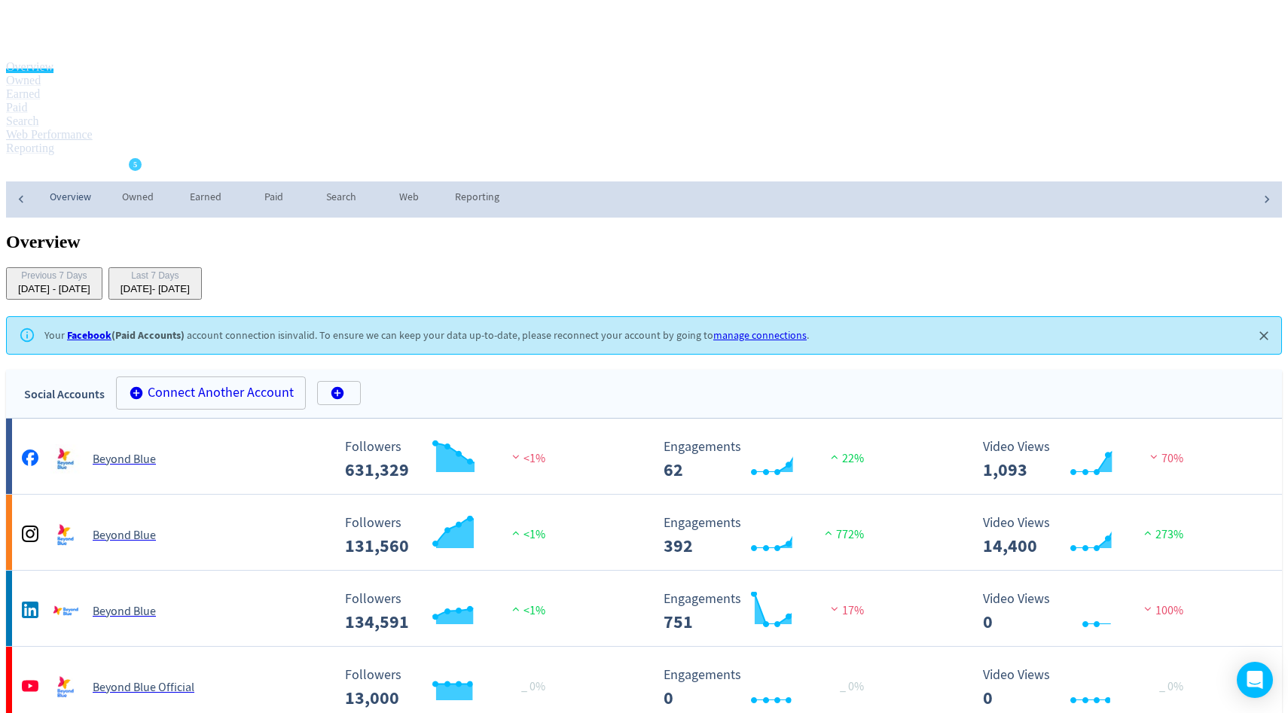
click at [93, 128] on link "Web Performance" at bounding box center [49, 134] width 87 height 13
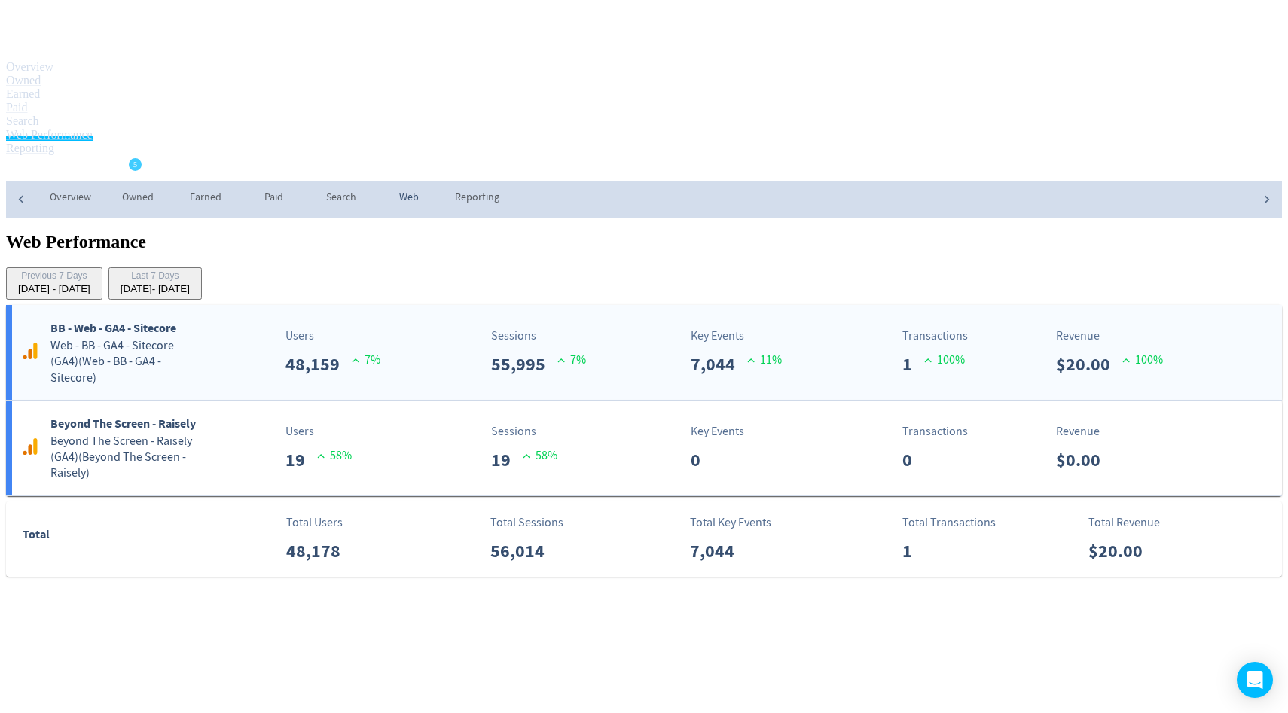
click at [380, 351] on p "7 %" at bounding box center [366, 360] width 29 height 18
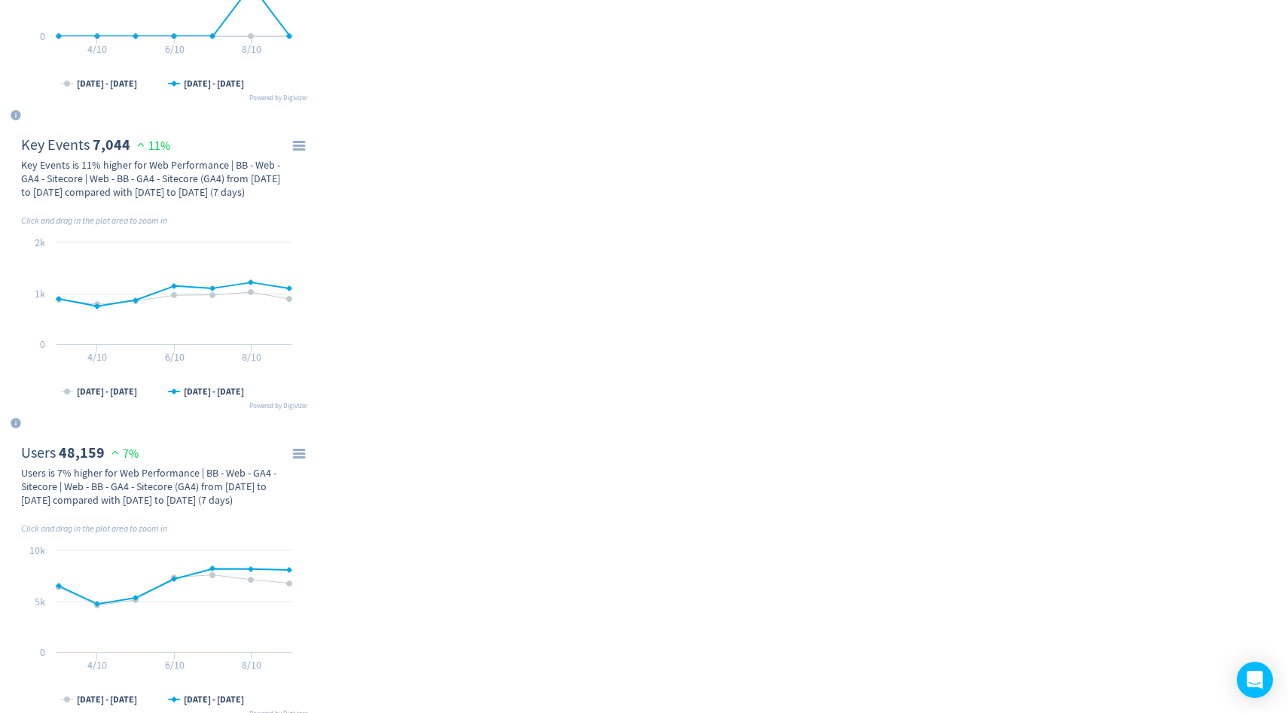
scroll to position [948, 0]
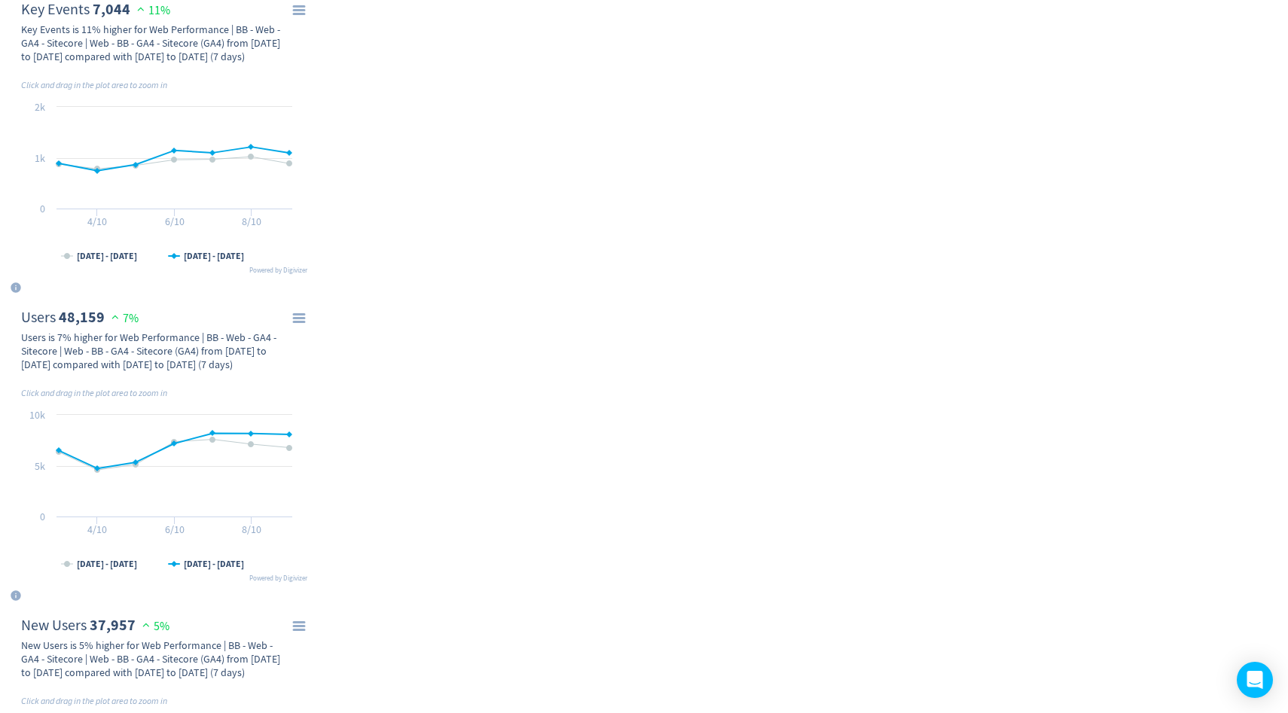
select select "allGoals"
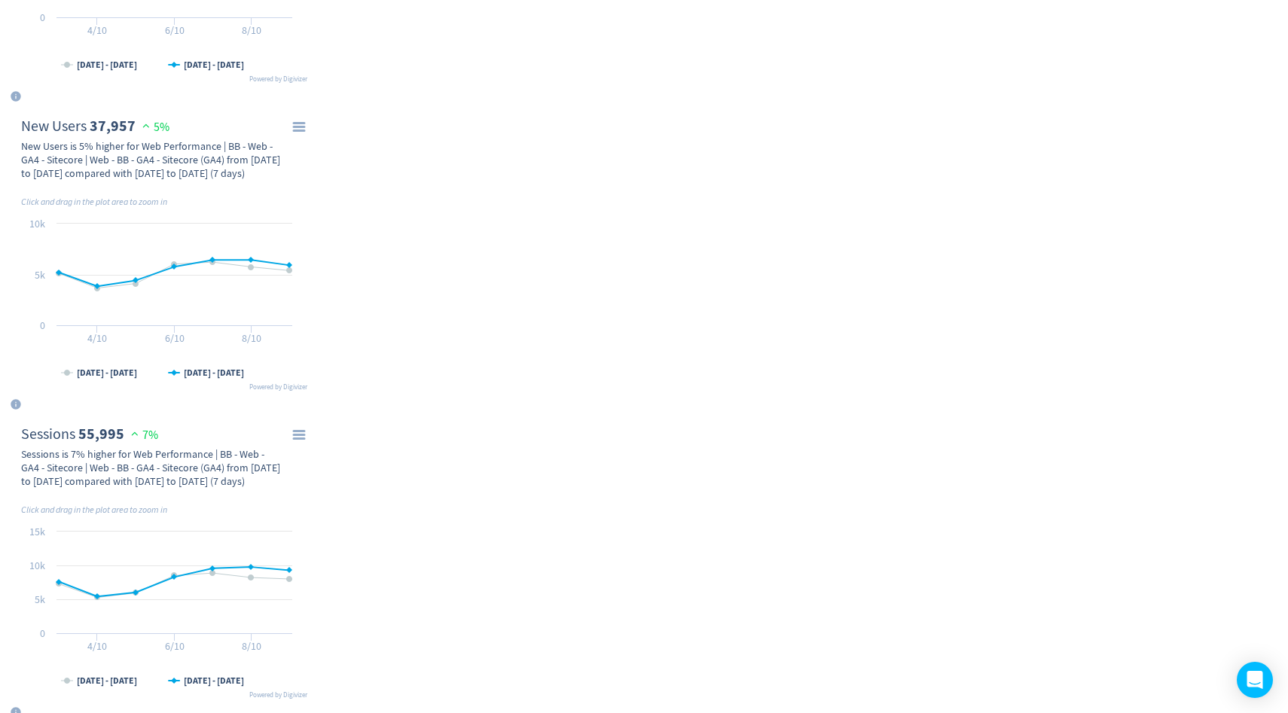
type input "depression"
drag, startPoint x: 963, startPoint y: 240, endPoint x: 731, endPoint y: 240, distance: 231.2
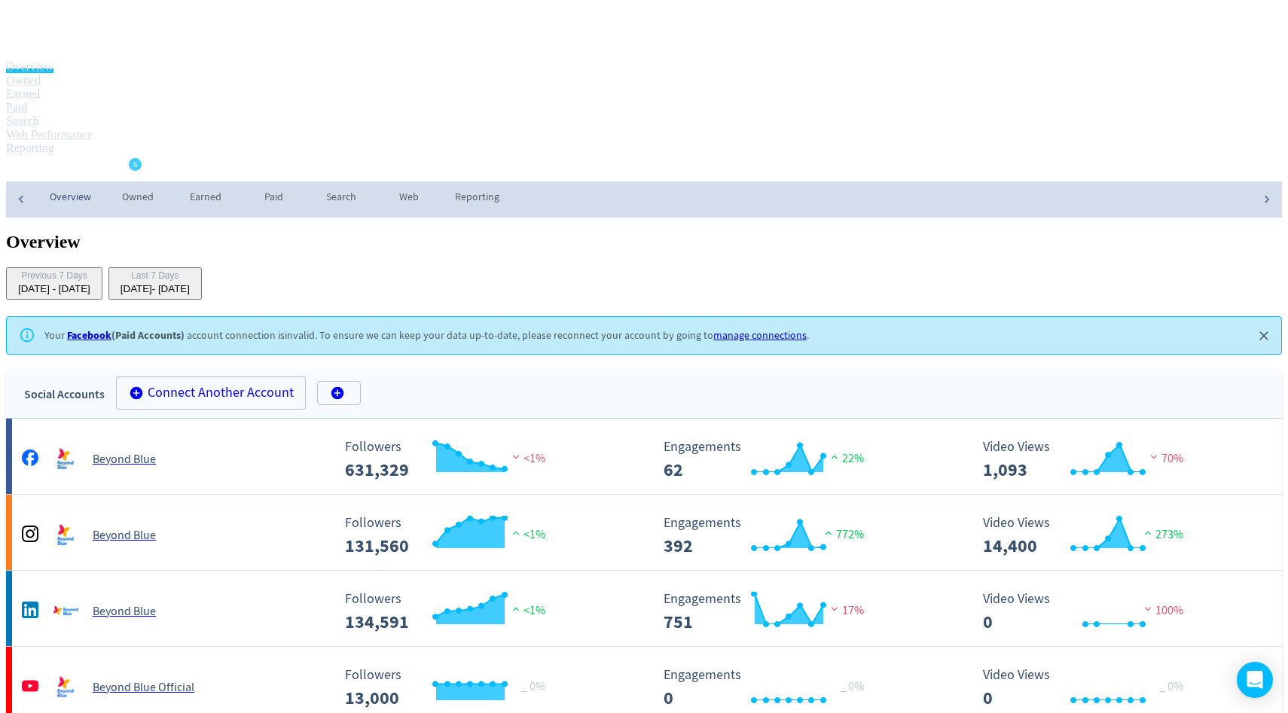
click at [96, 157] on span "Beyond Blue" at bounding box center [59, 169] width 73 height 24
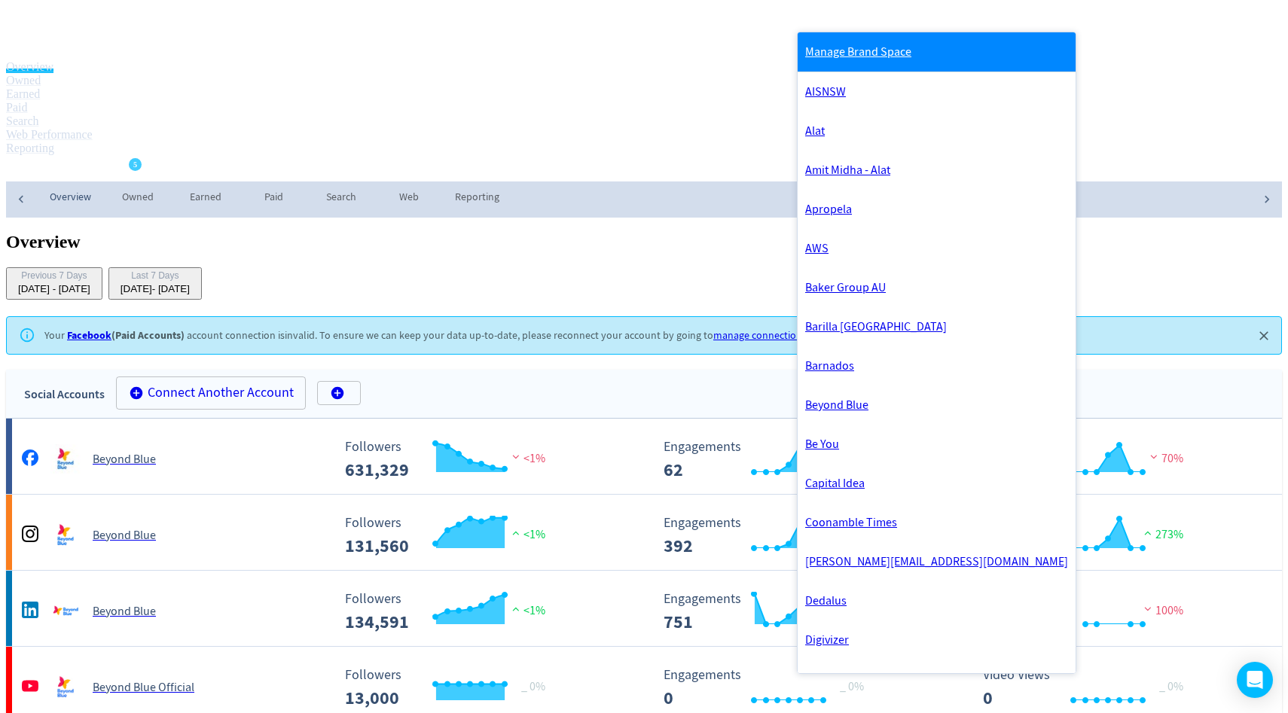
click at [945, 43] on link "Manage Brand Space" at bounding box center [937, 51] width 278 height 39
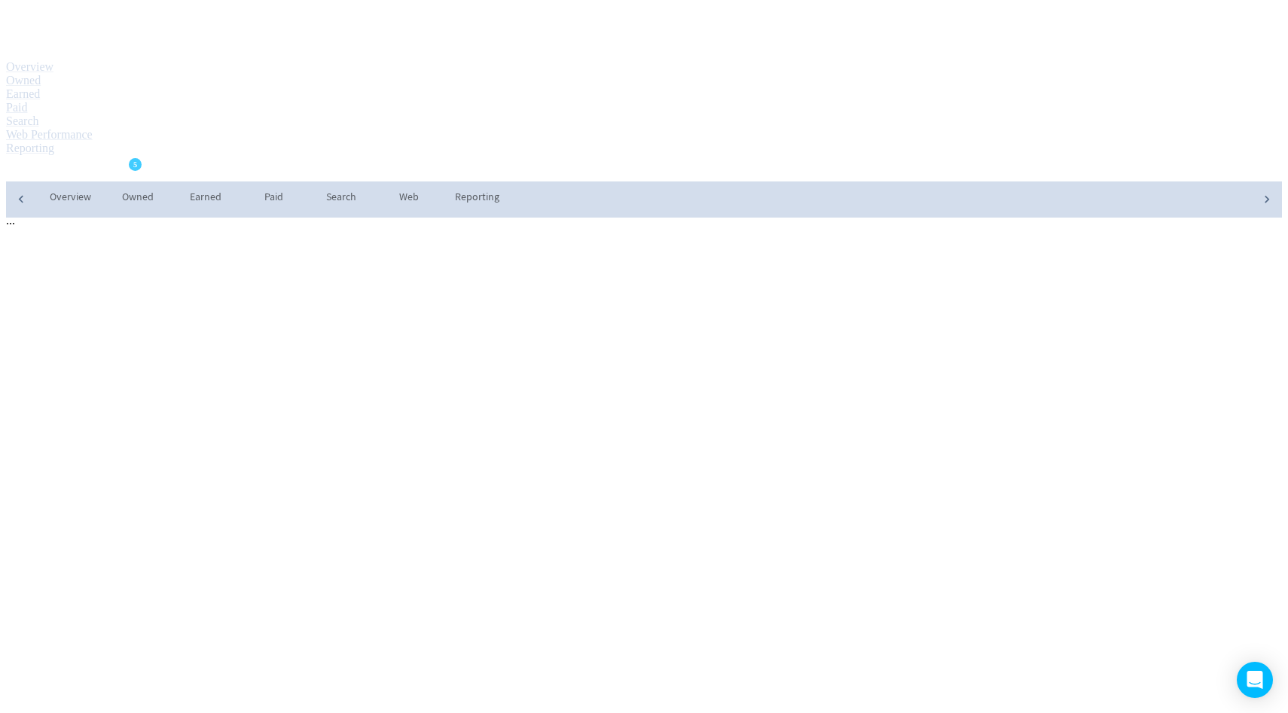
select select "USER"
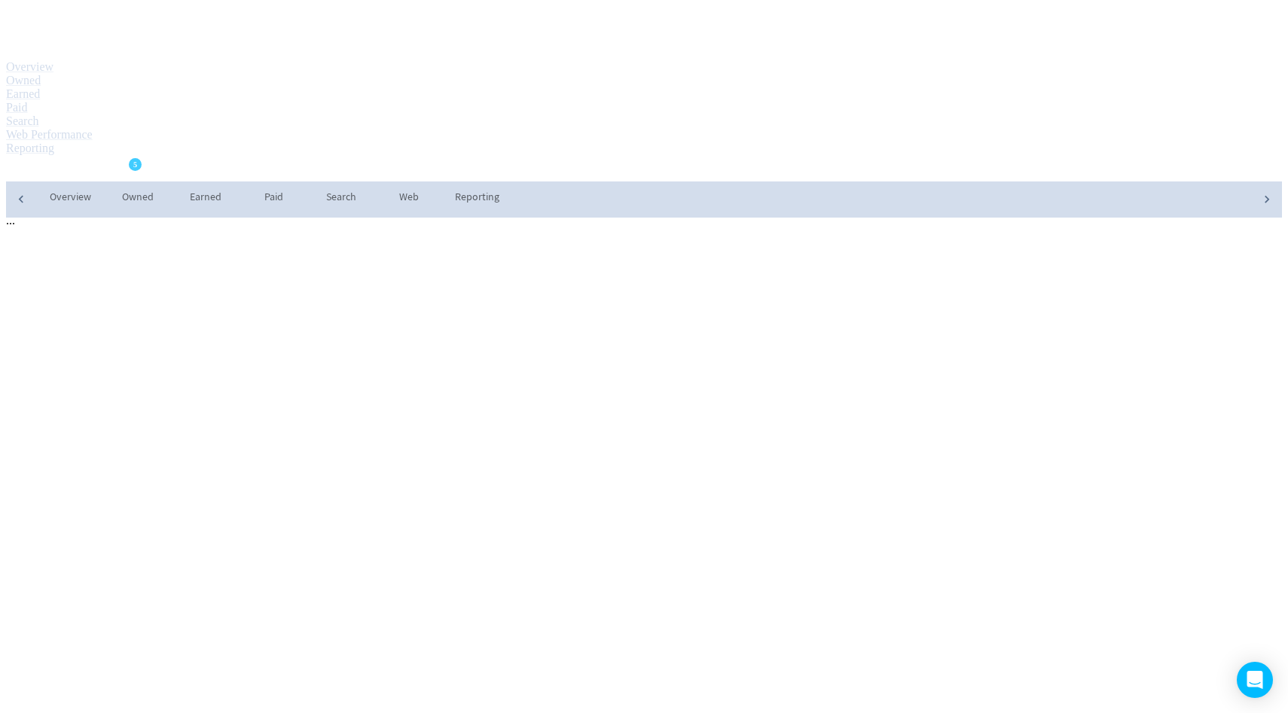
select select "USER"
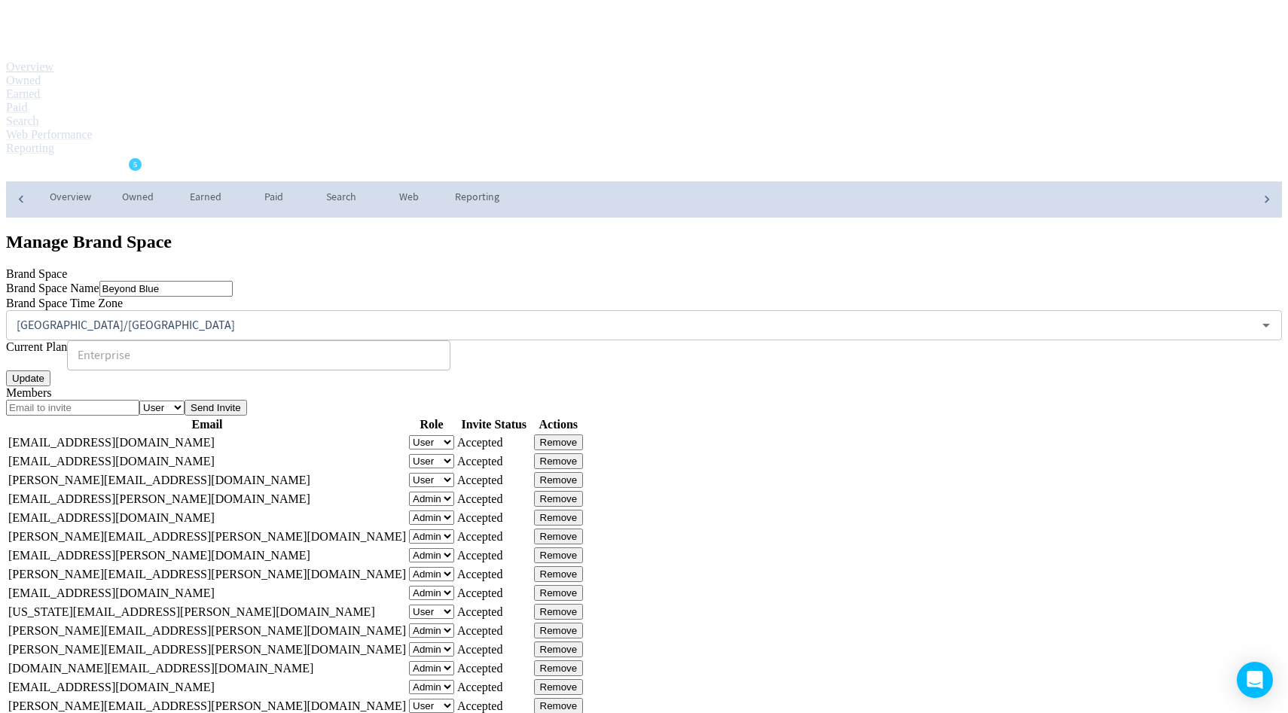
click at [53, 60] on link "Overview" at bounding box center [29, 66] width 47 height 13
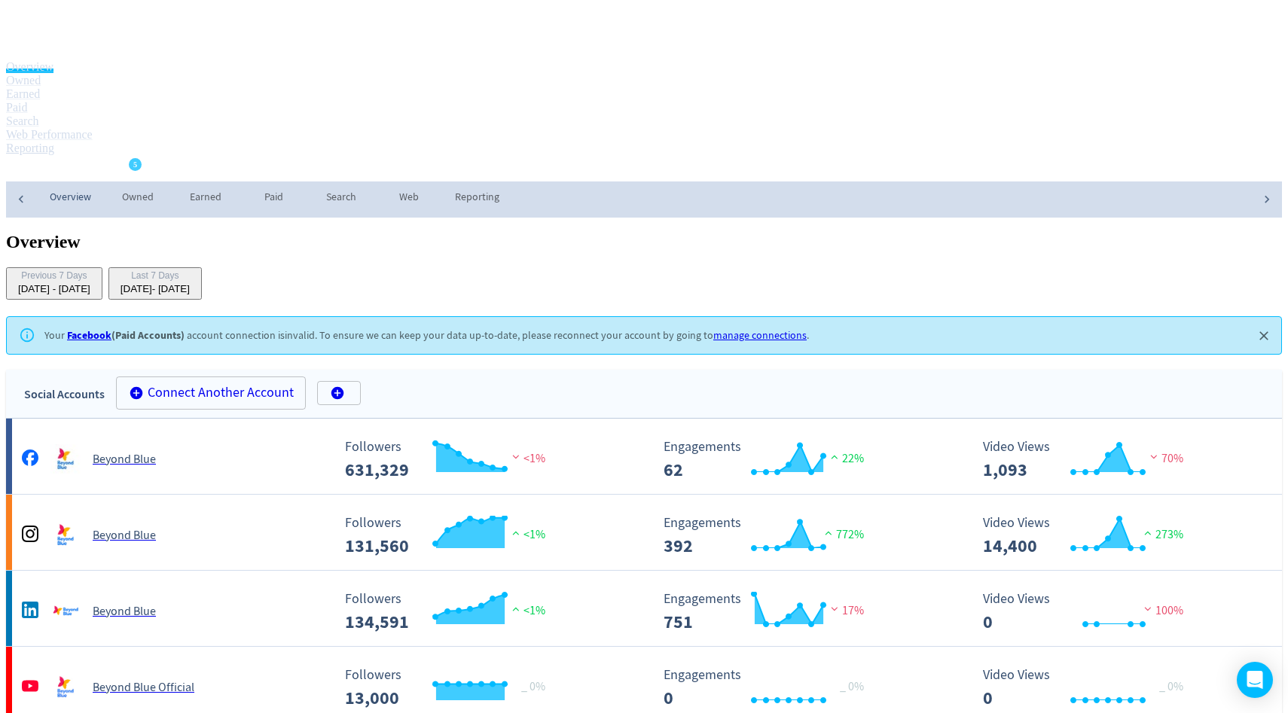
click at [54, 142] on link "Reporting" at bounding box center [30, 148] width 48 height 13
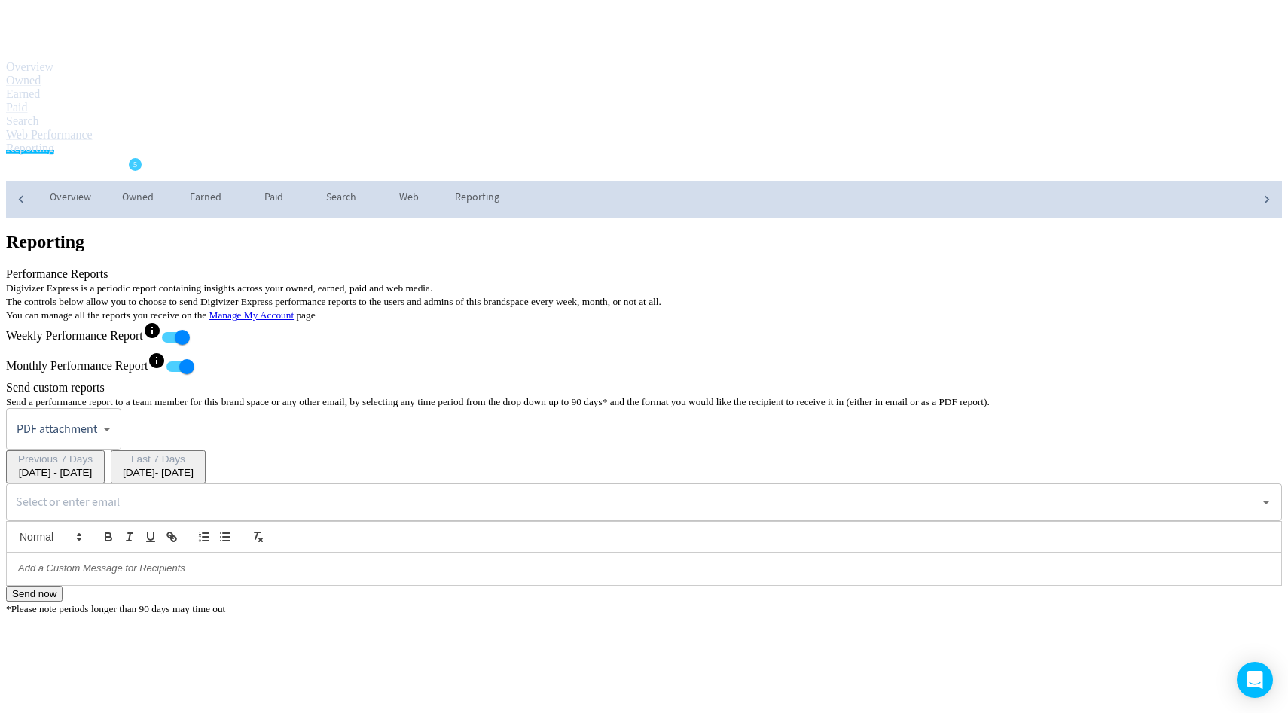
click at [656, 493] on input "text" at bounding box center [632, 502] width 1241 height 29
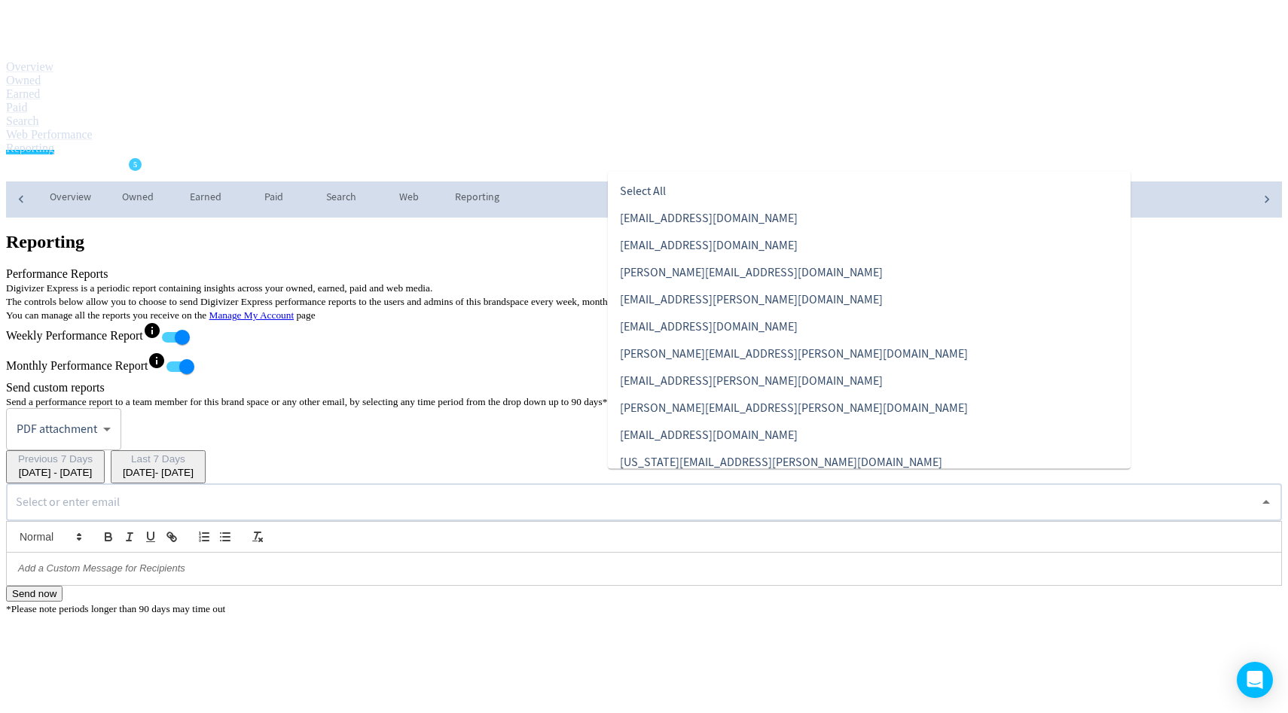
click at [484, 585] on div at bounding box center [644, 553] width 1276 height 64
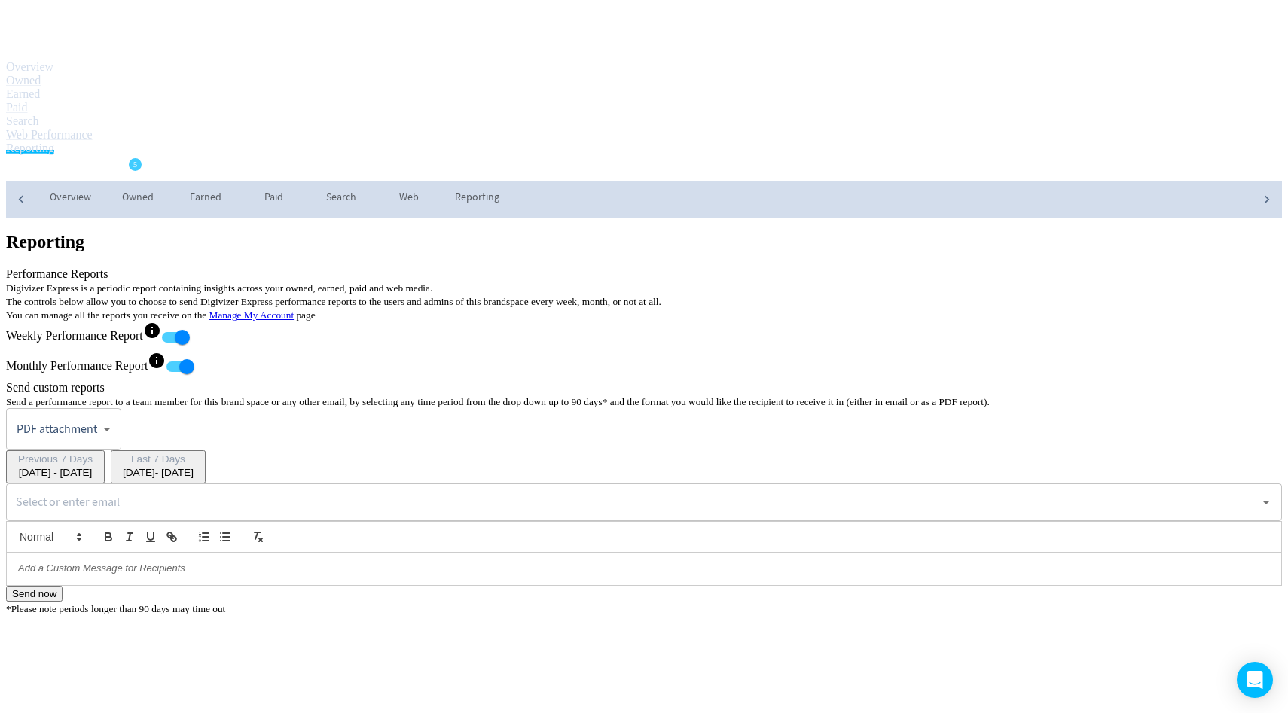
click at [96, 157] on span "Beyond Blue" at bounding box center [59, 169] width 73 height 24
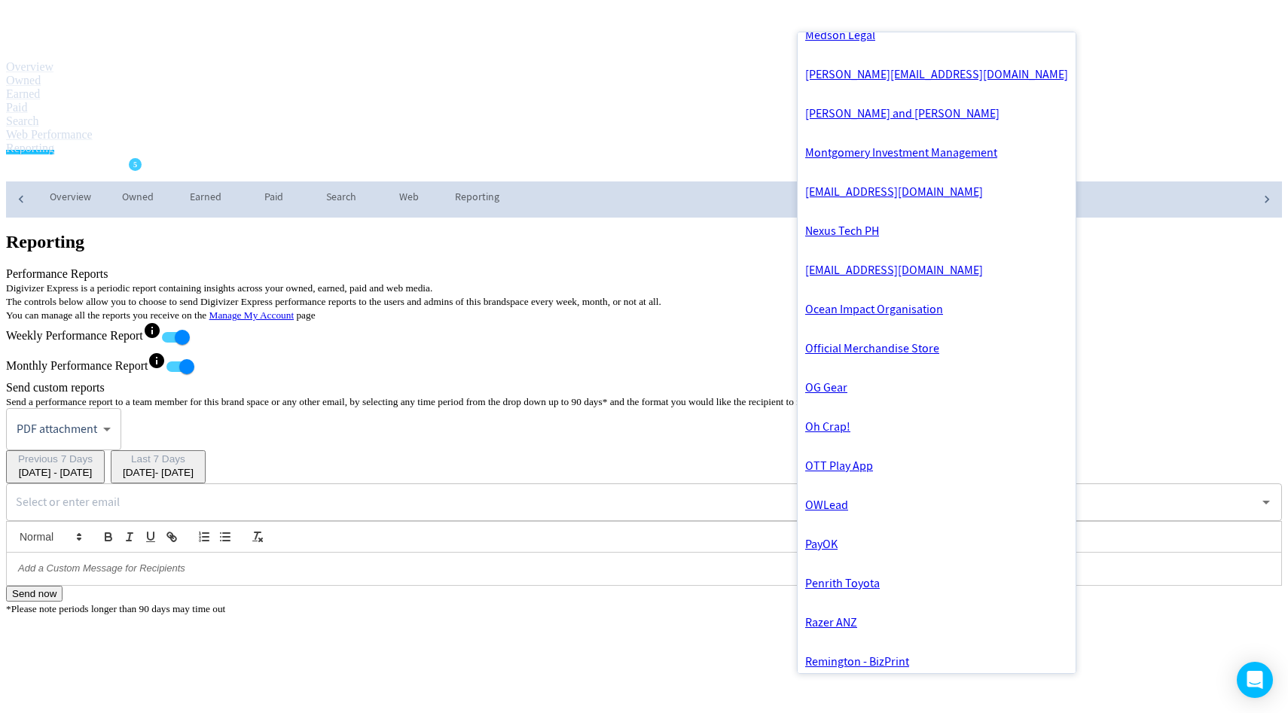
scroll to position [2527, 0]
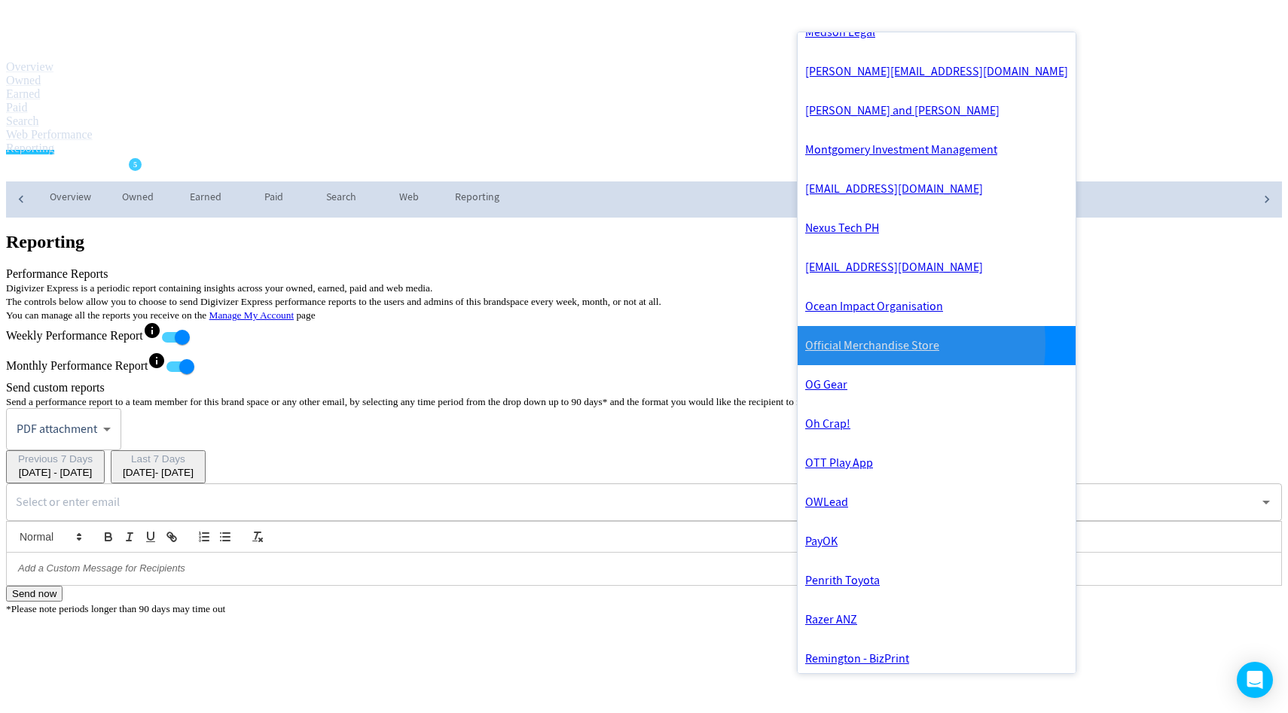
click at [867, 365] on link "Official Merchandise Store" at bounding box center [937, 345] width 278 height 39
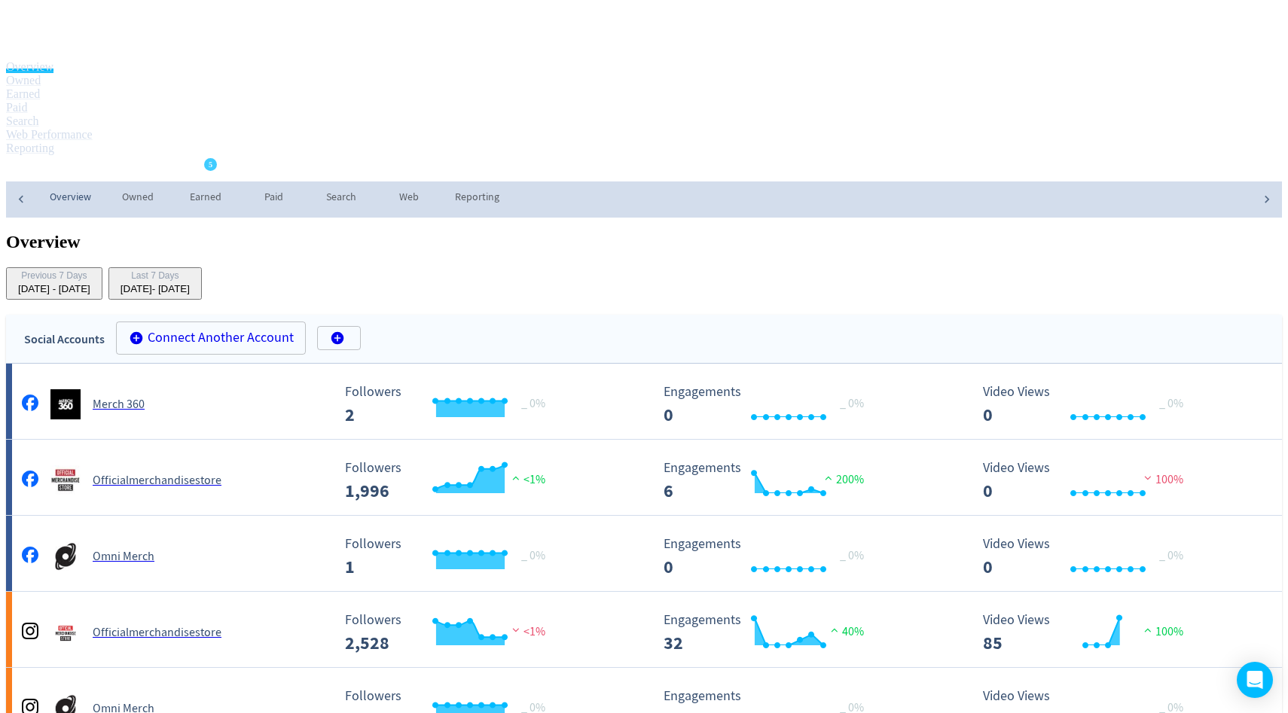
click at [190, 270] on div "Last 7 Days" at bounding box center [155, 276] width 69 height 13
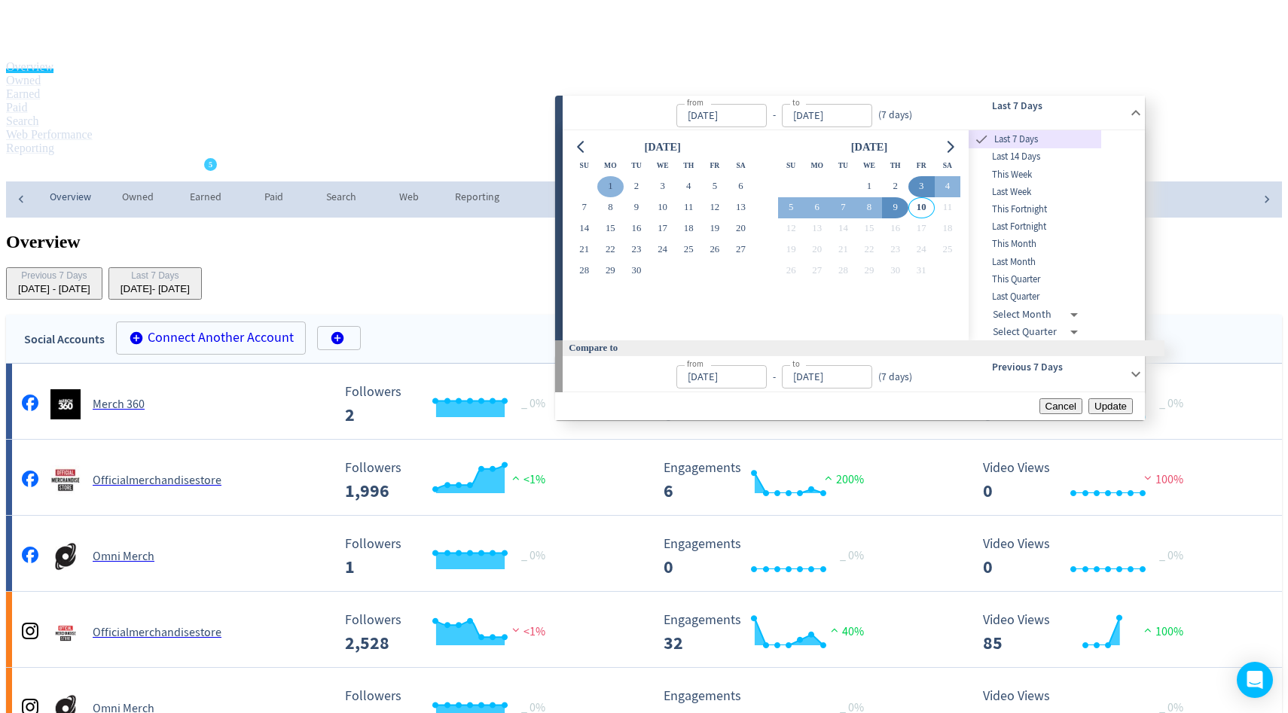
click at [614, 187] on button "1" at bounding box center [610, 186] width 26 height 21
type input "[DATE]"
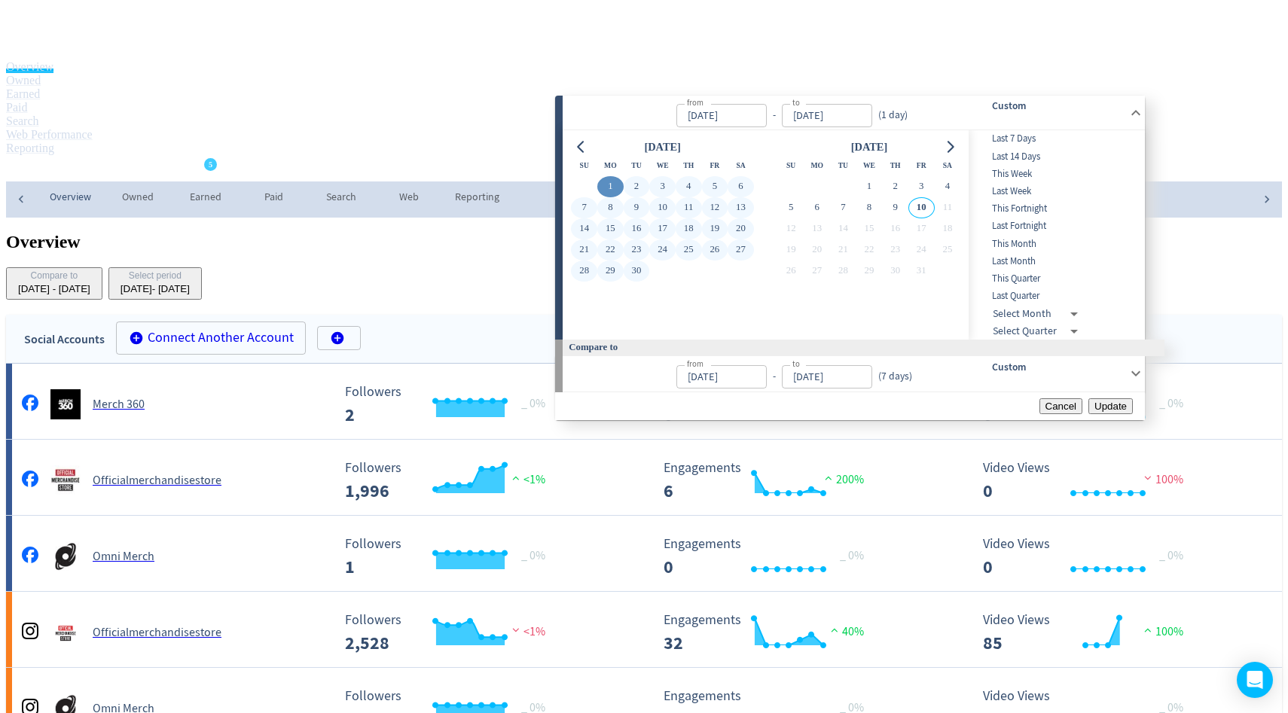
click at [642, 279] on button "30" at bounding box center [637, 271] width 26 height 21
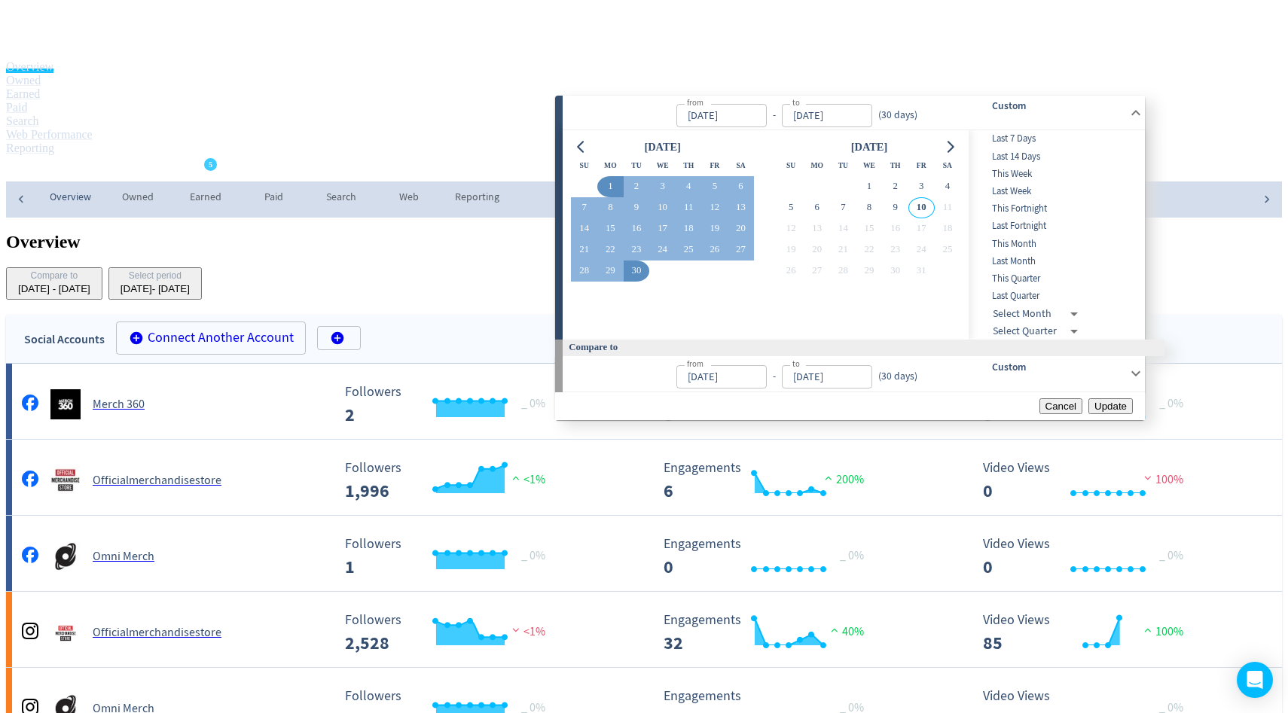
type input "[DATE]"
click at [1103, 412] on span "Update" at bounding box center [1110, 406] width 32 height 11
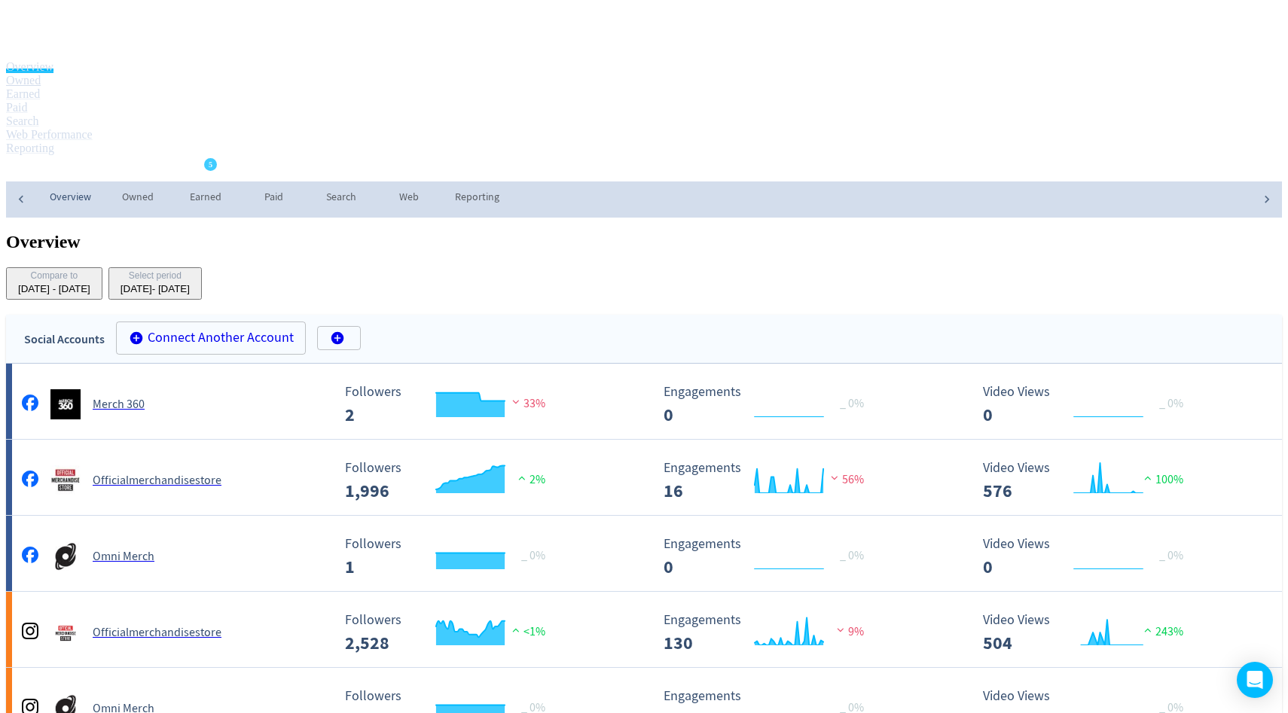
click at [41, 74] on link "Owned" at bounding box center [23, 80] width 35 height 13
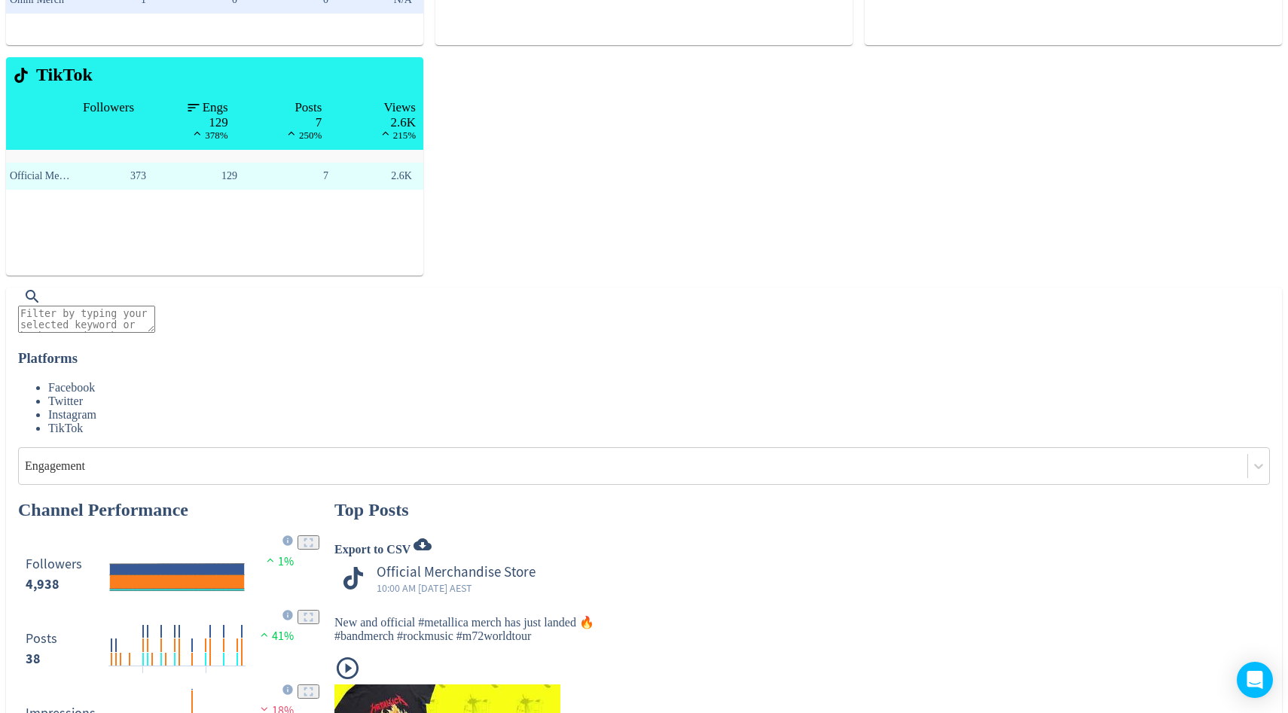
scroll to position [472, 0]
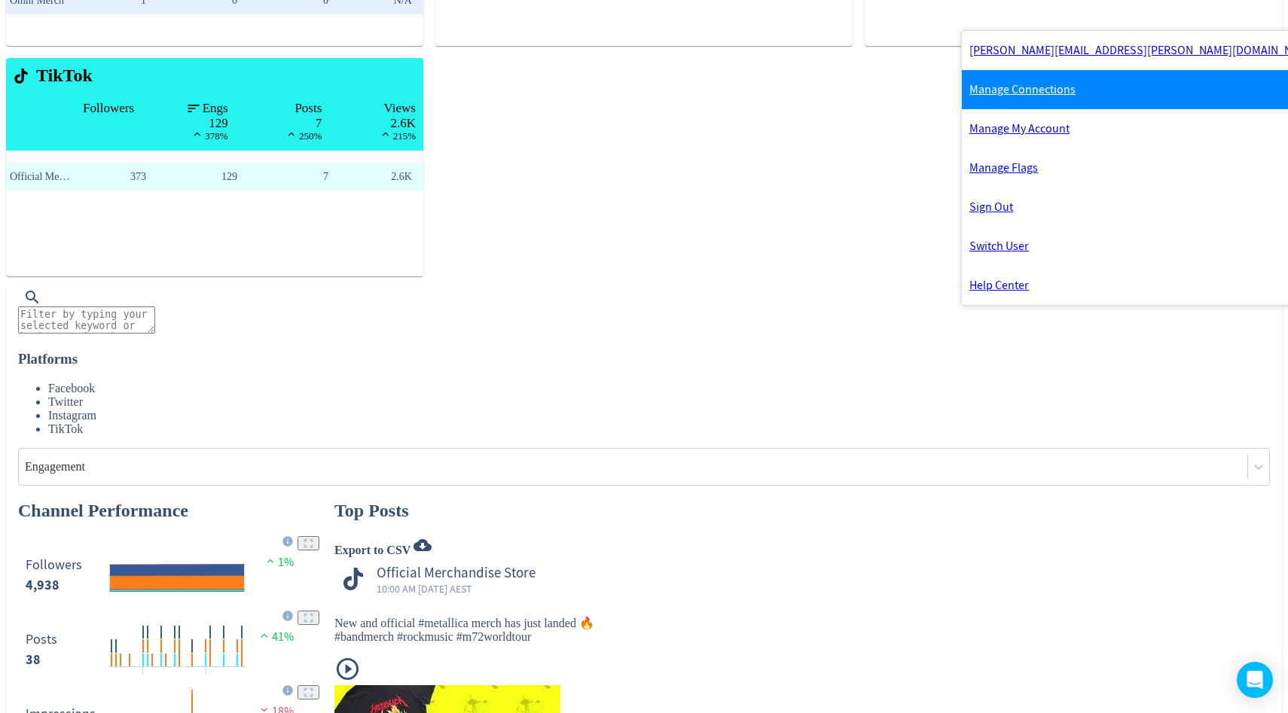
click at [1103, 85] on link "Manage Connections" at bounding box center [1143, 89] width 363 height 39
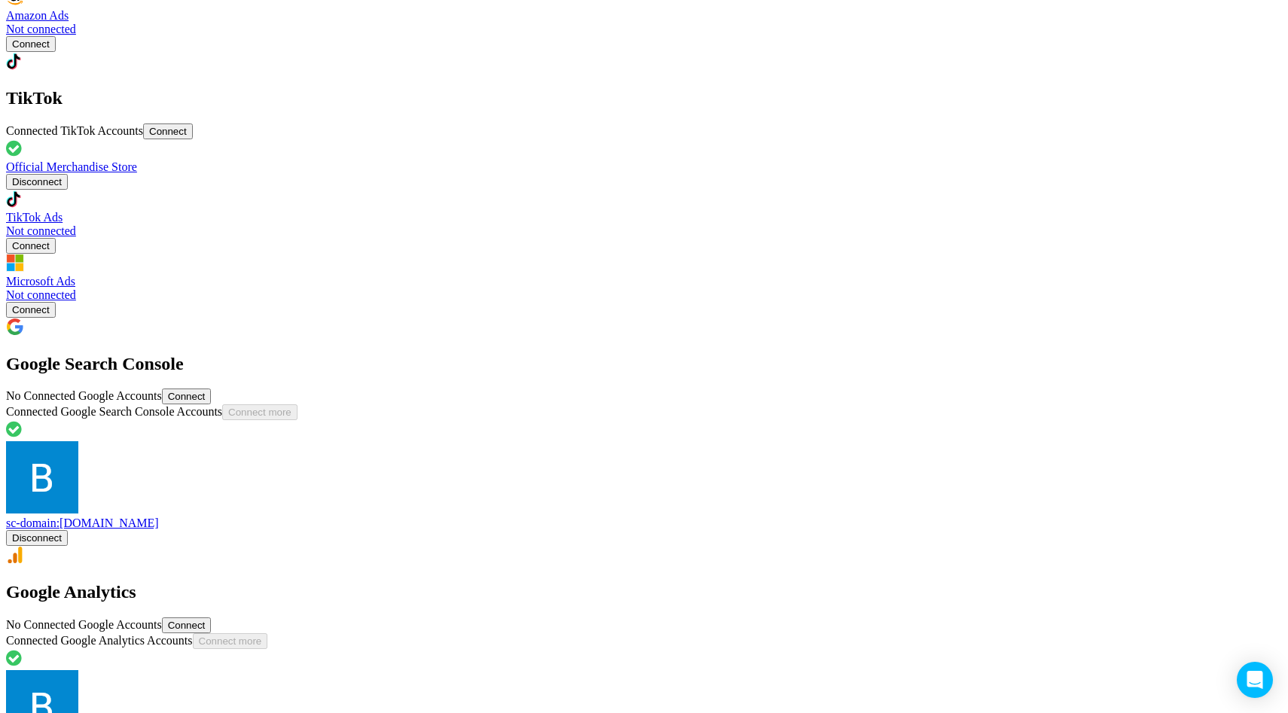
scroll to position [1507, 0]
